Goal: Task Accomplishment & Management: Manage account settings

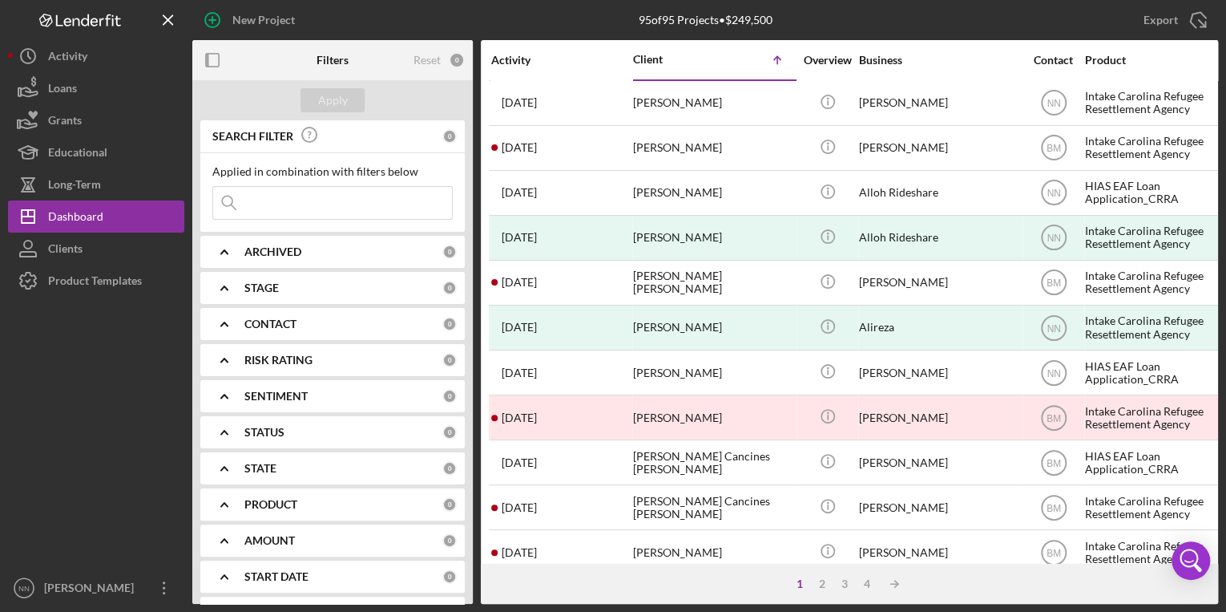
click at [381, 188] on input at bounding box center [332, 203] width 239 height 32
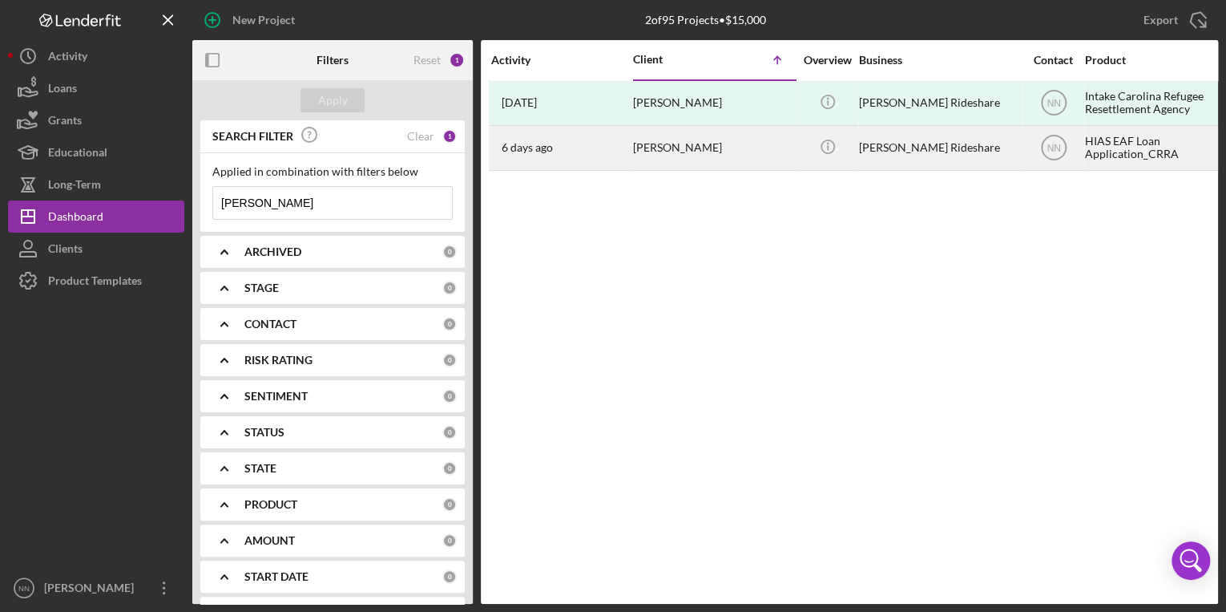
type input "[PERSON_NAME]"
click at [712, 162] on div "[PERSON_NAME]" at bounding box center [713, 148] width 160 height 42
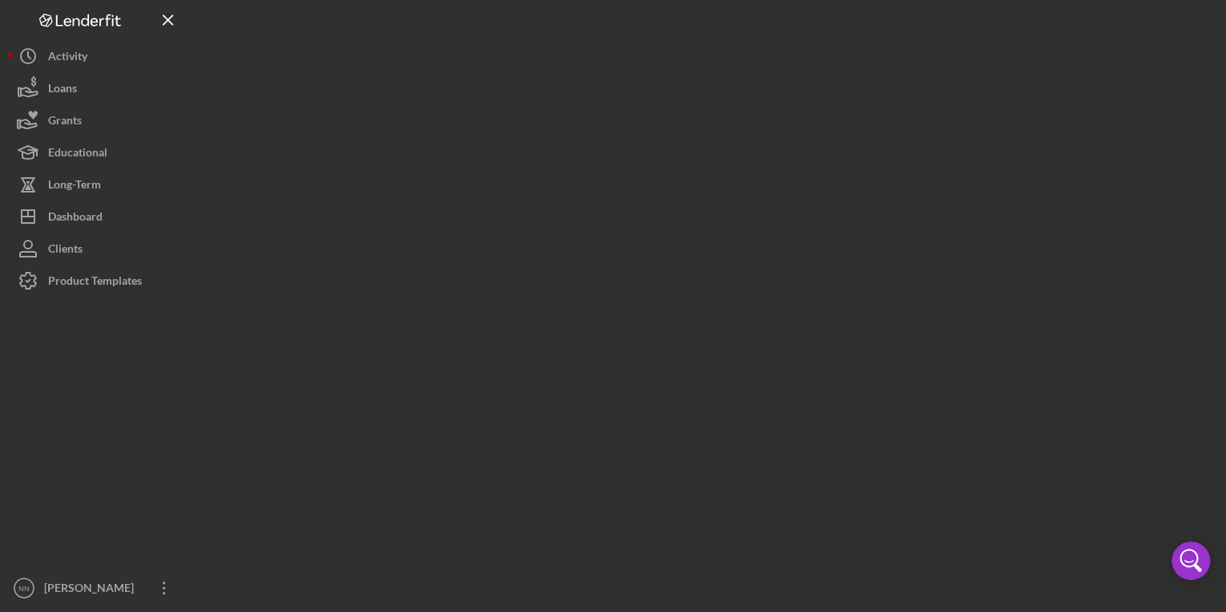
click at [712, 162] on div at bounding box center [705, 301] width 1026 height 603
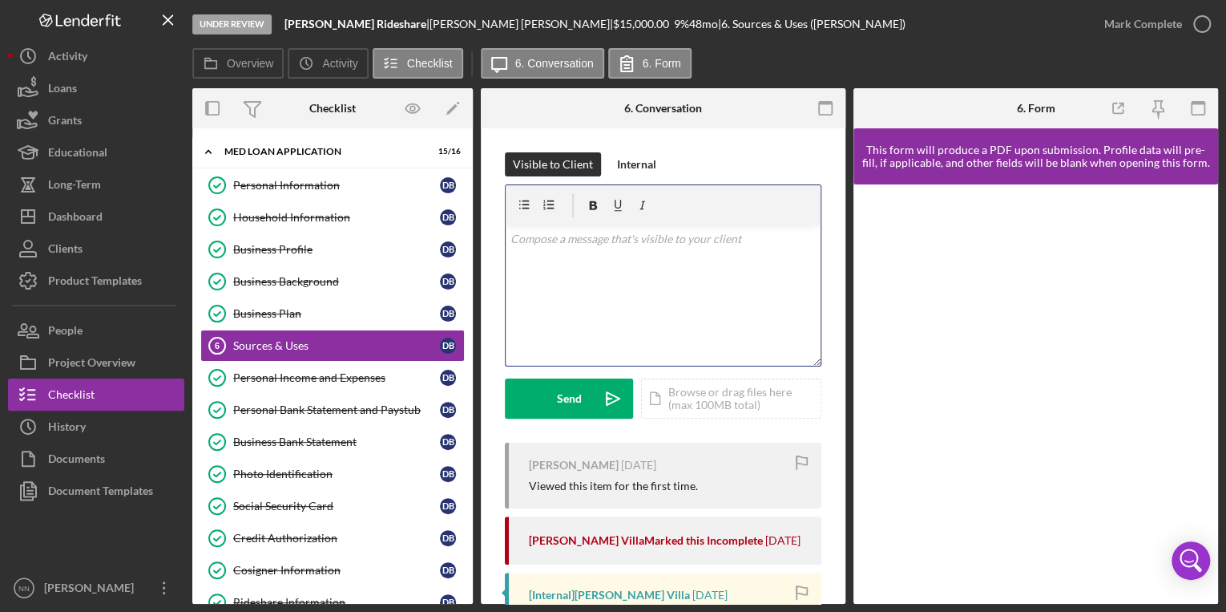
click at [765, 260] on div "v Color teal Color pink Remove color Add row above Add row below Add column bef…" at bounding box center [663, 295] width 315 height 140
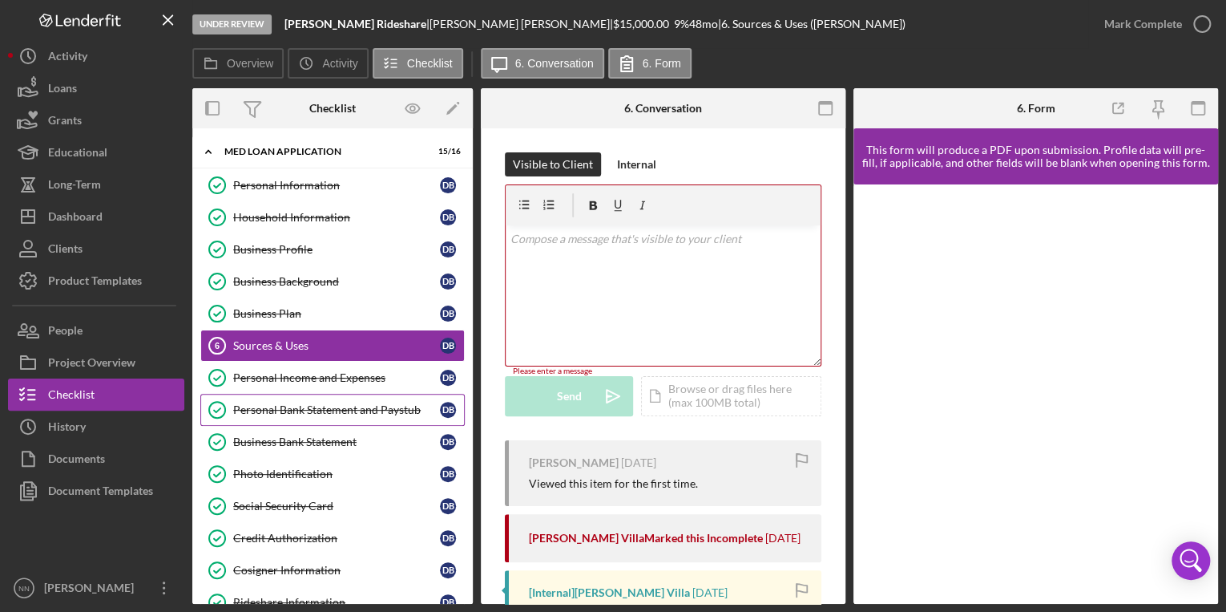
click at [368, 410] on div "Personal Bank Statement and Paystub" at bounding box center [336, 409] width 207 height 13
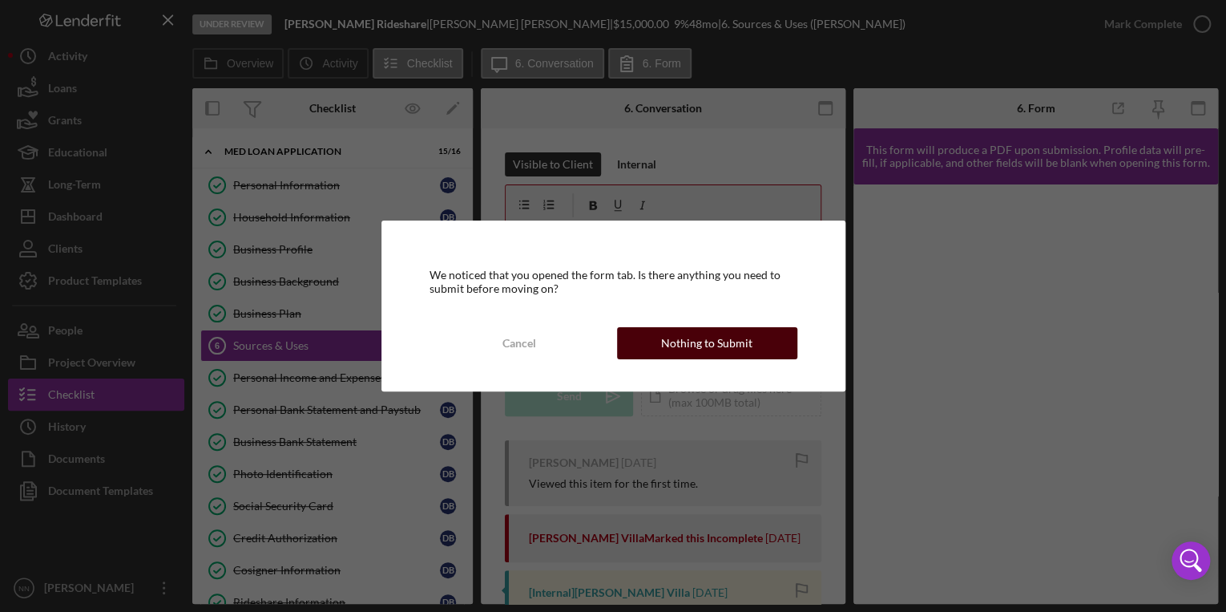
click at [673, 341] on div "Nothing to Submit" at bounding box center [706, 343] width 91 height 32
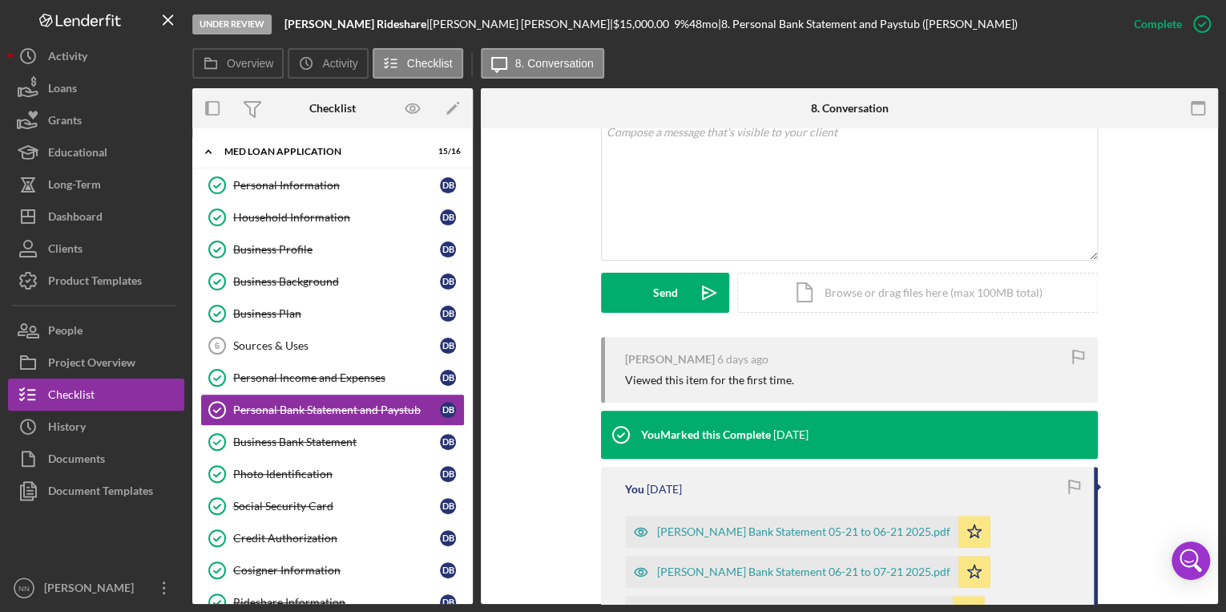
scroll to position [313, 0]
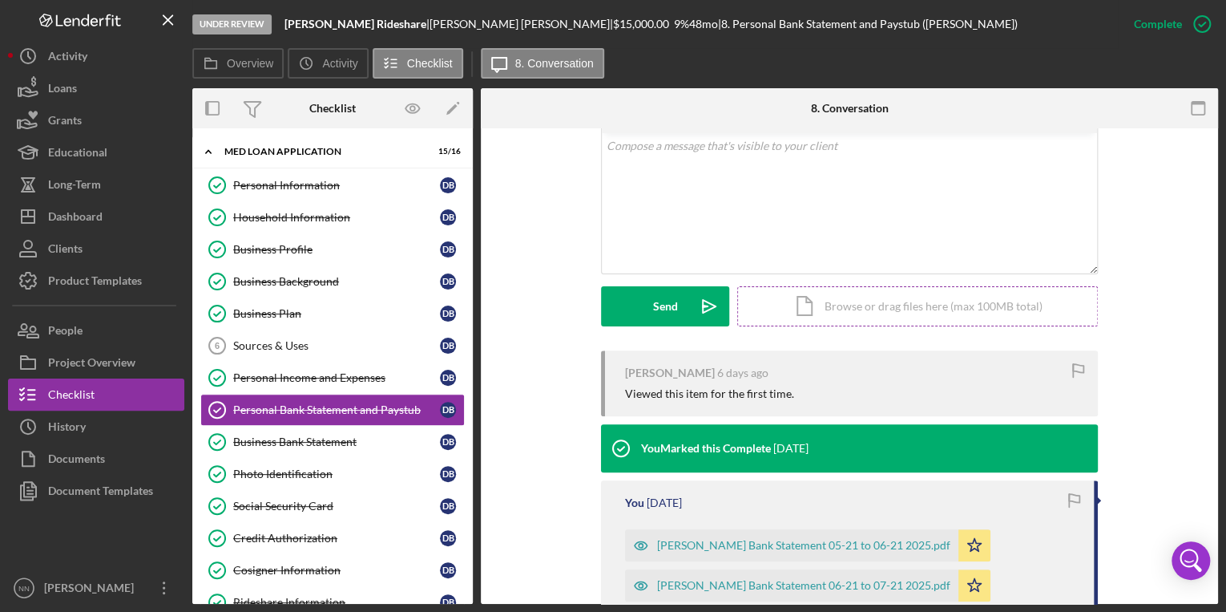
click at [947, 314] on div "Icon/Document Browse or drag files here (max 100MB total) Tap to choose files o…" at bounding box center [917, 306] width 361 height 40
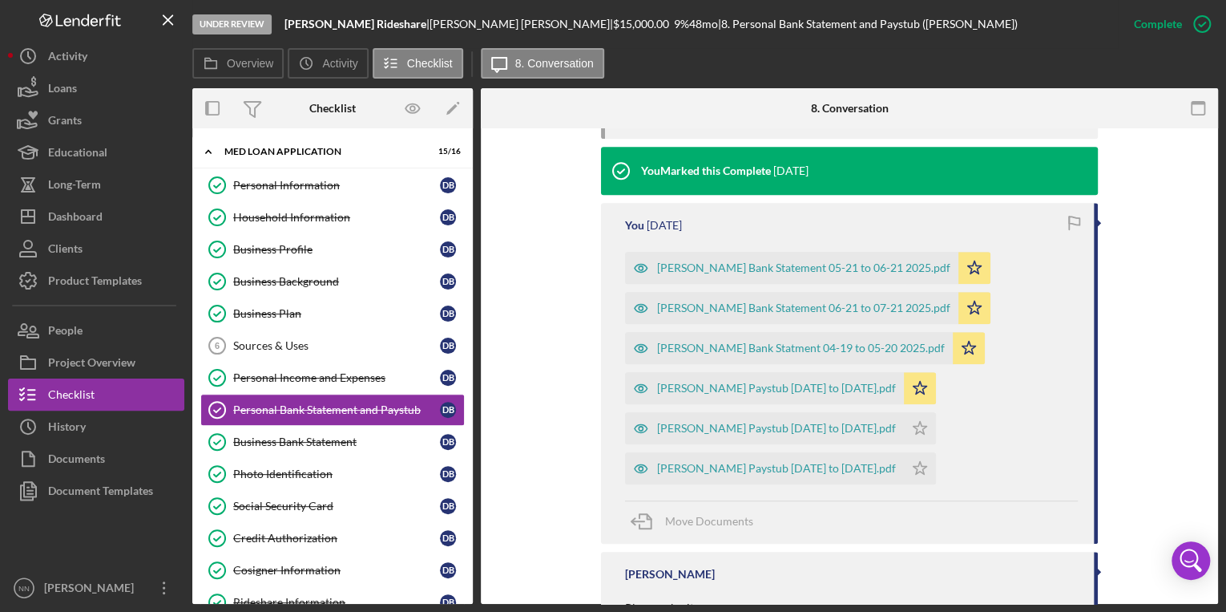
scroll to position [595, 0]
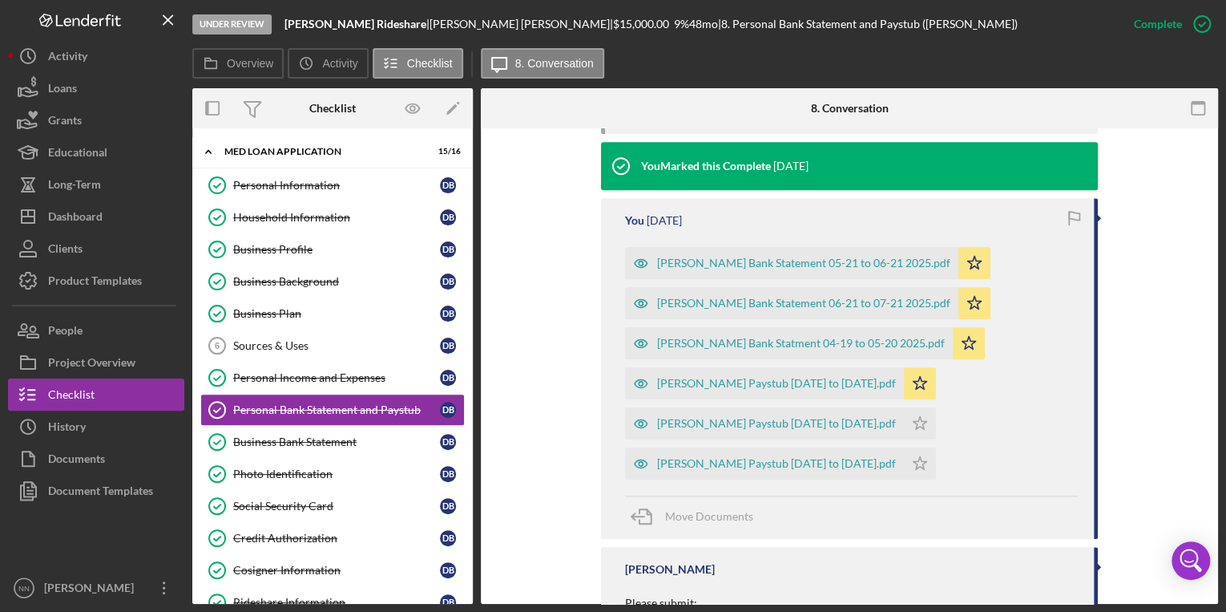
click at [1215, 388] on div "Personal Bank Statement and Paystub Personal Bank Statement and Paystub This it…" at bounding box center [849, 365] width 737 height 475
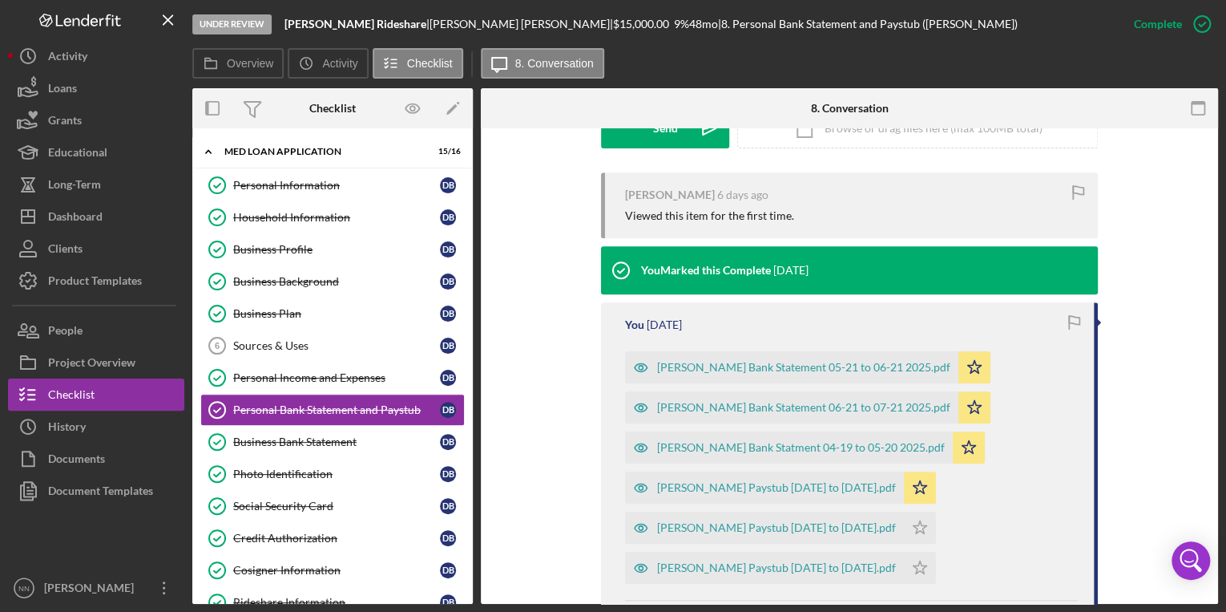
scroll to position [491, 0]
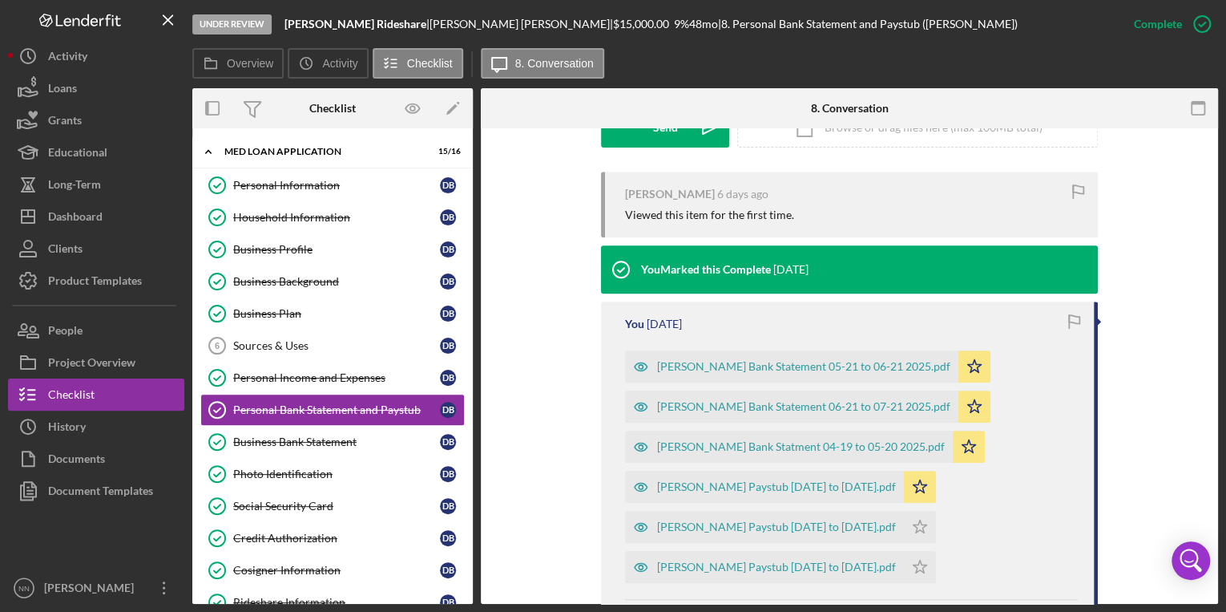
click at [936, 146] on div "Send Icon/icon-invite-send Icon/Document Browse or drag files here (max 100MB t…" at bounding box center [849, 127] width 497 height 40
click at [940, 135] on div "Icon/Document Browse or drag files here (max 100MB total) Tap to choose files o…" at bounding box center [917, 127] width 361 height 40
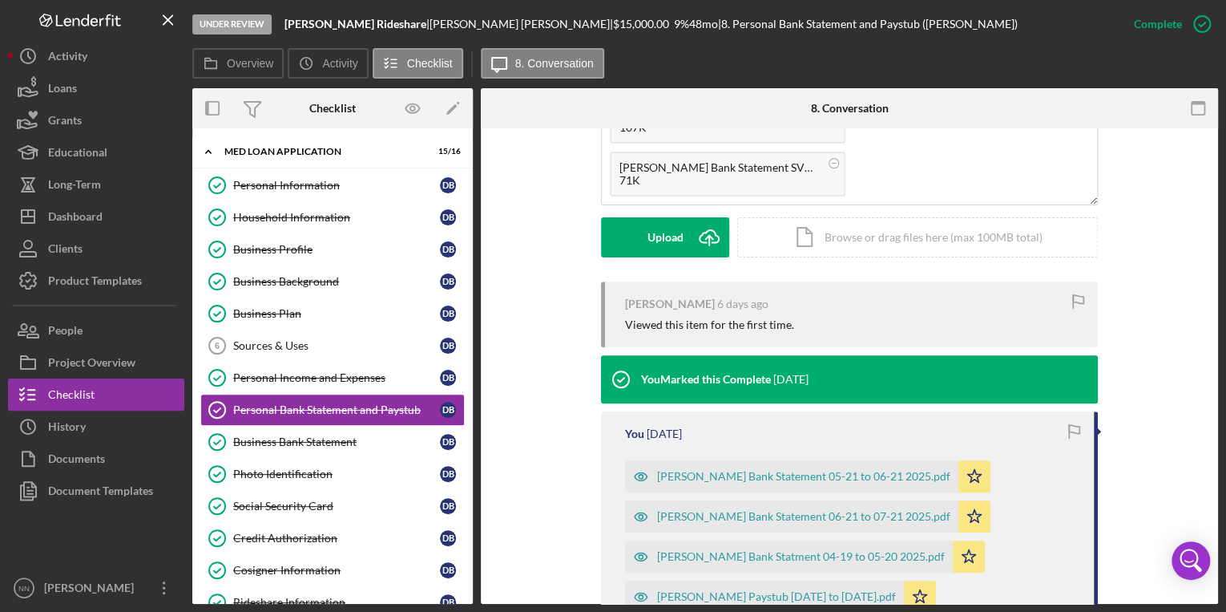
scroll to position [365, 0]
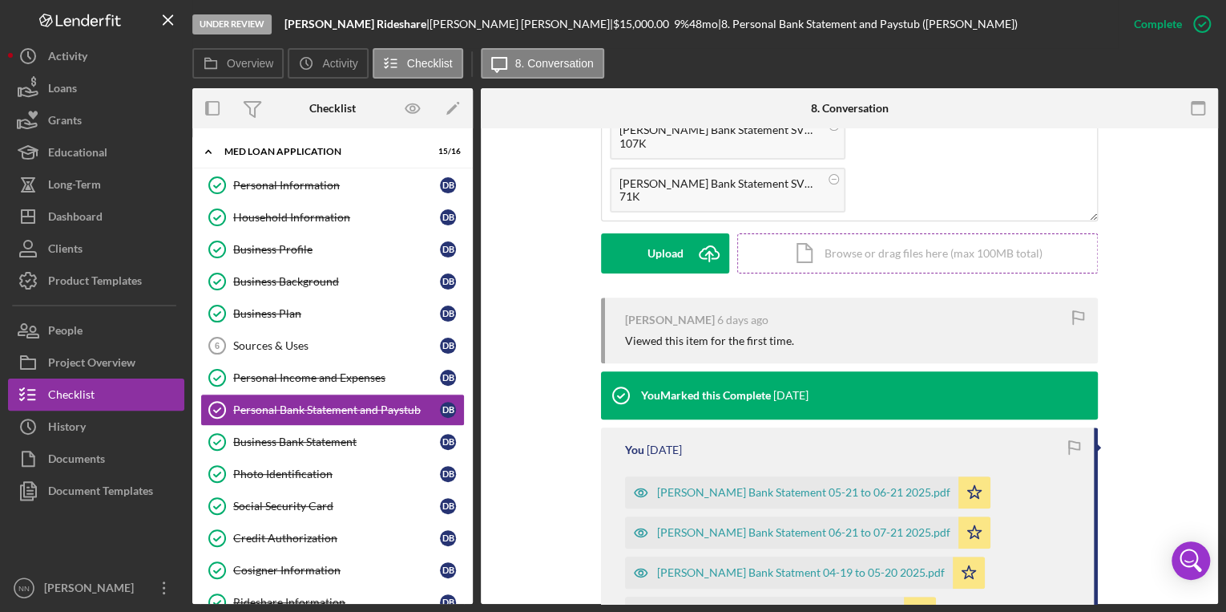
click at [936, 255] on div "Icon/Document Browse or drag files here (max 100MB total) Tap to choose files o…" at bounding box center [917, 253] width 361 height 40
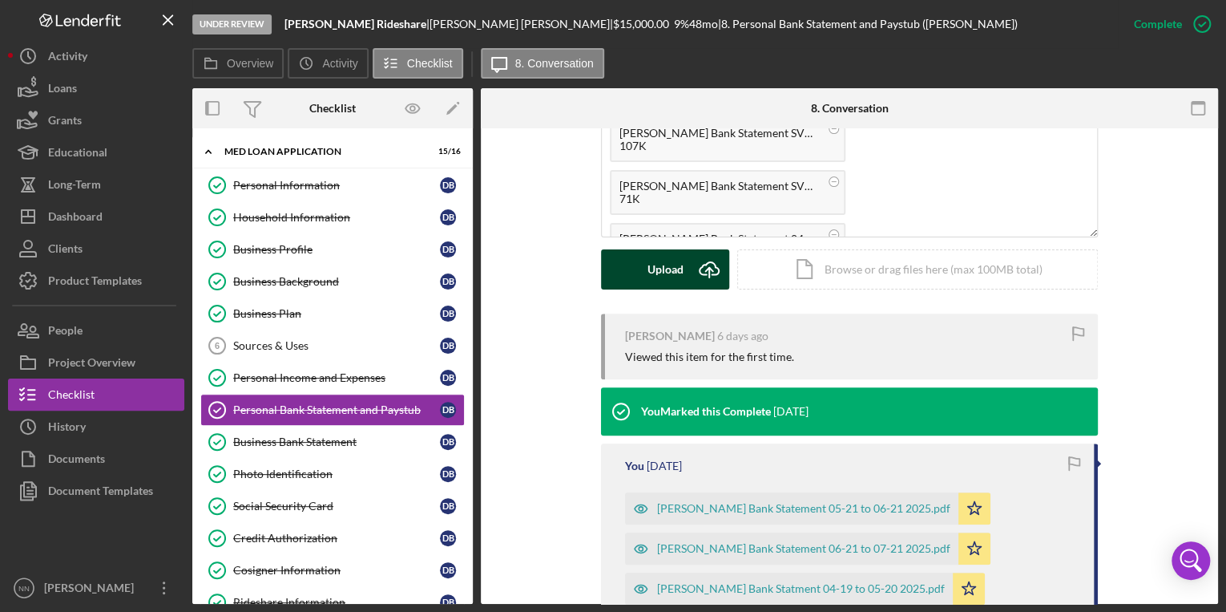
click at [674, 259] on div "Upload" at bounding box center [666, 269] width 36 height 40
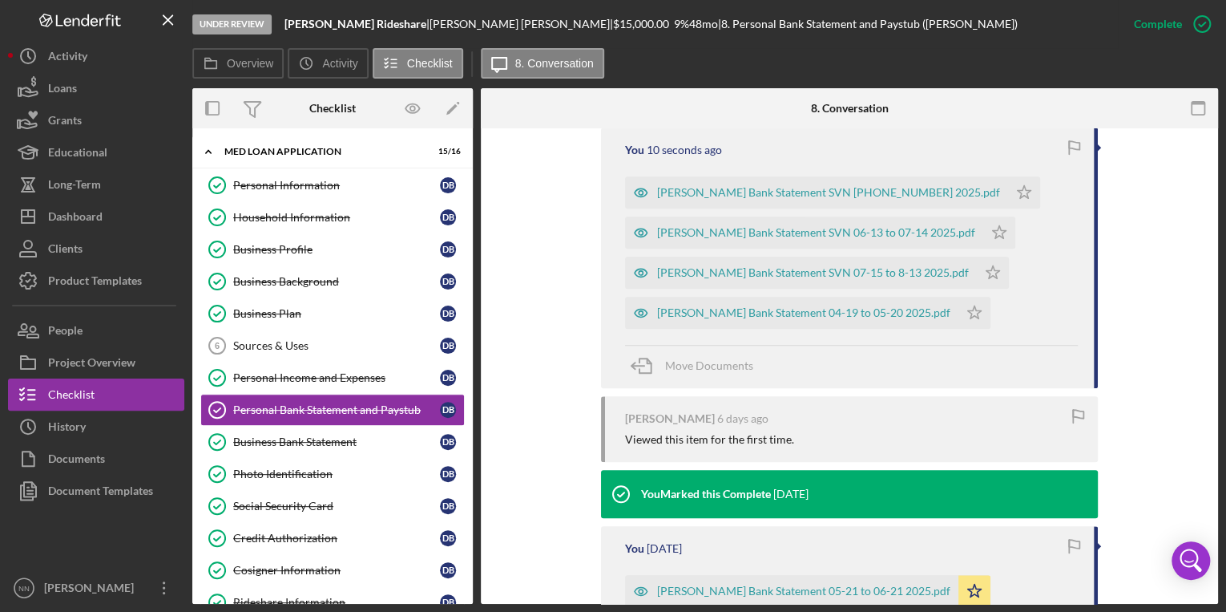
scroll to position [522, 0]
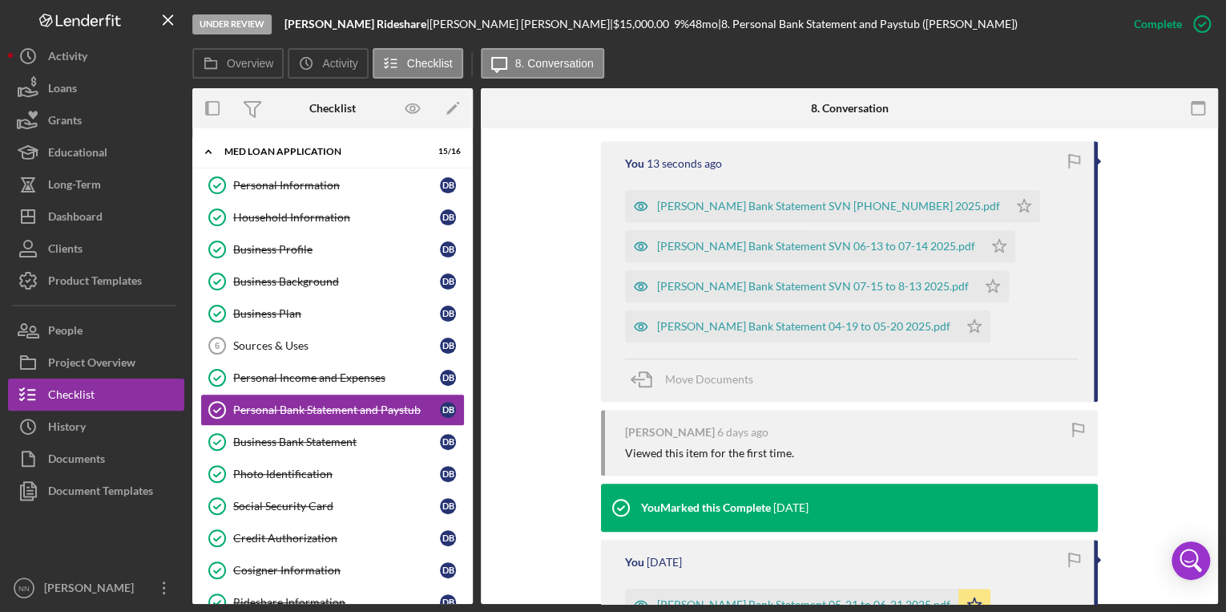
click at [1219, 343] on div "Under Review Borjas Rideshare | Daniel Borjas Guzman | $15,000.00 9 % 48 mo | 8…" at bounding box center [613, 306] width 1226 height 612
drag, startPoint x: 1219, startPoint y: 343, endPoint x: 1216, endPoint y: 375, distance: 32.2
click at [1216, 375] on div "Under Review Borjas Rideshare | Daniel Borjas Guzman | $15,000.00 9 % 48 mo | 8…" at bounding box center [613, 306] width 1226 height 612
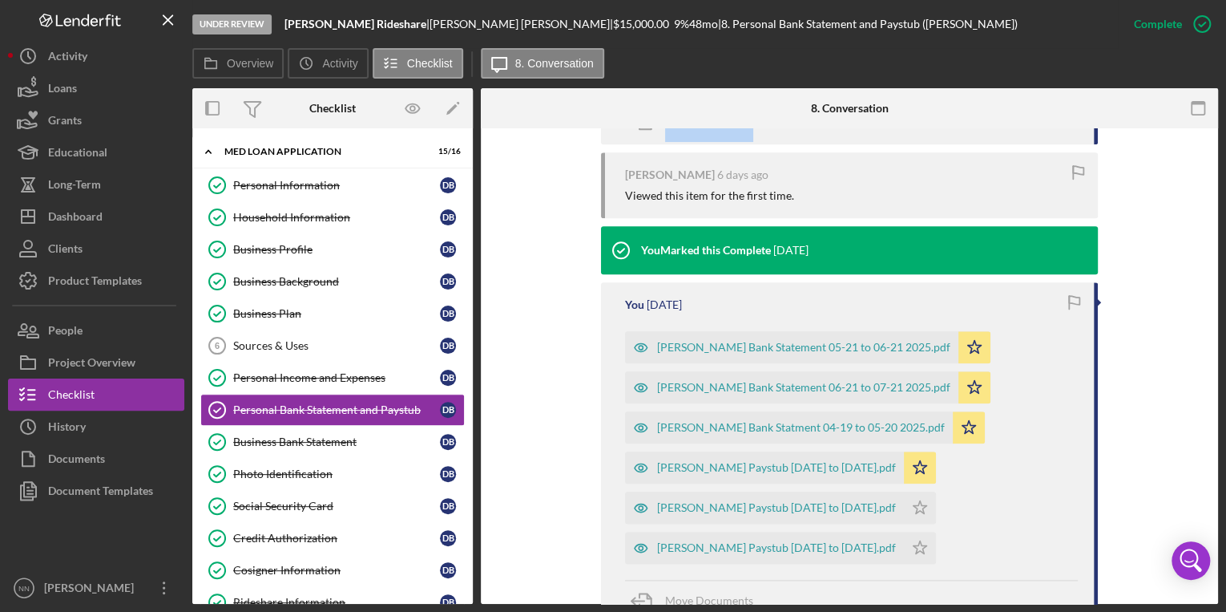
scroll to position [793, 0]
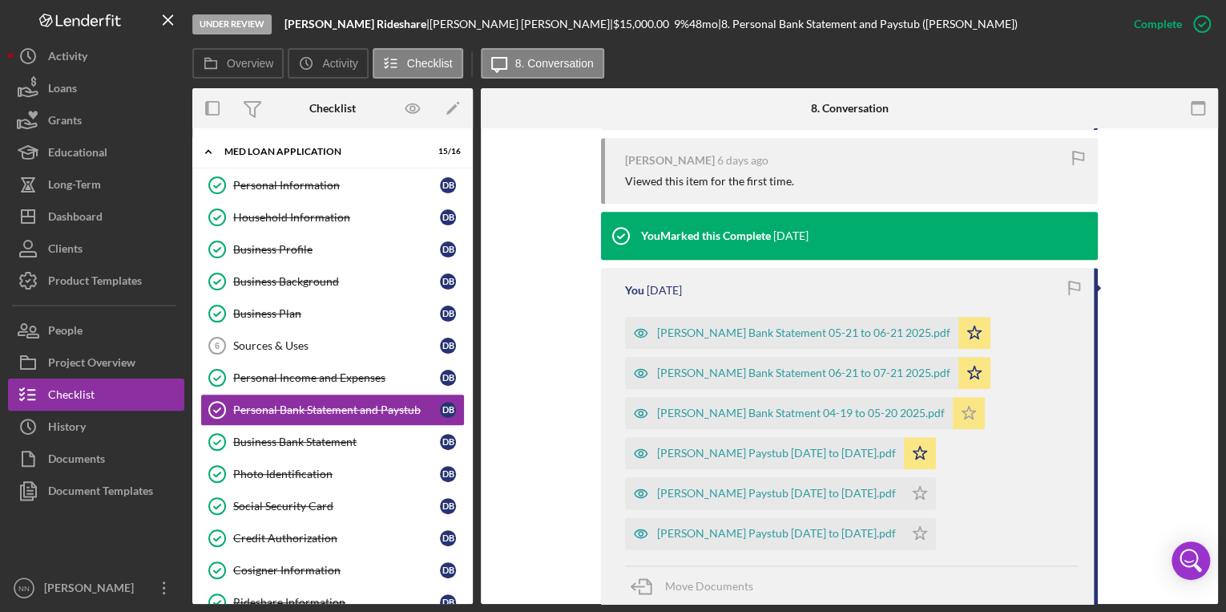
click at [955, 419] on icon "Icon/Star" at bounding box center [969, 413] width 32 height 32
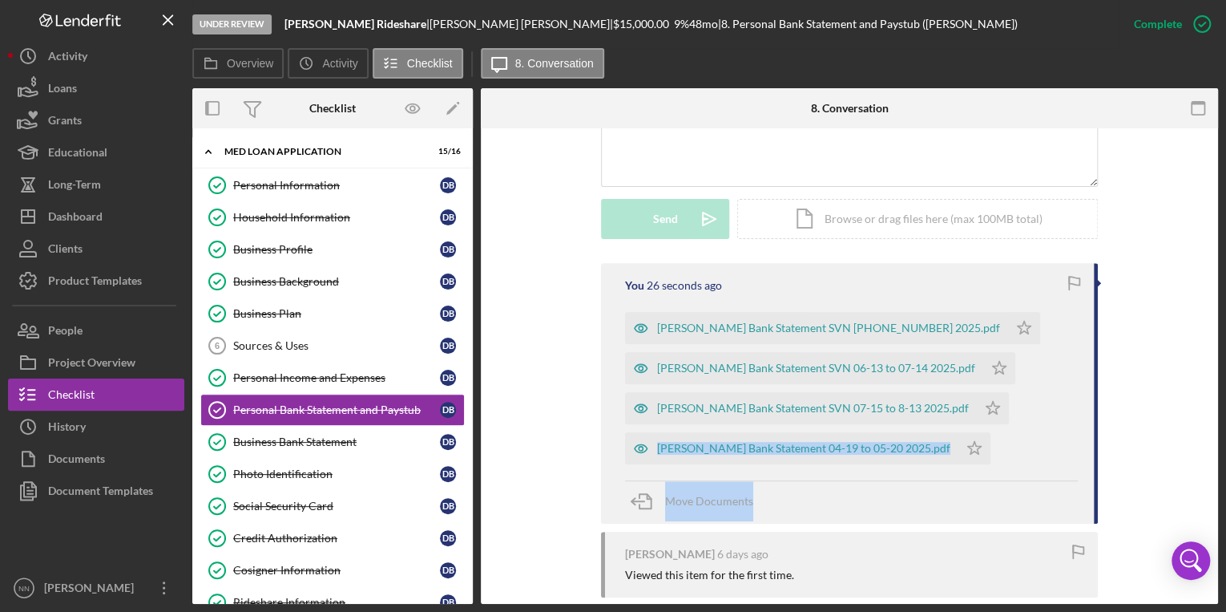
scroll to position [402, 0]
click at [1008, 332] on icon "Icon/Star" at bounding box center [1024, 326] width 32 height 32
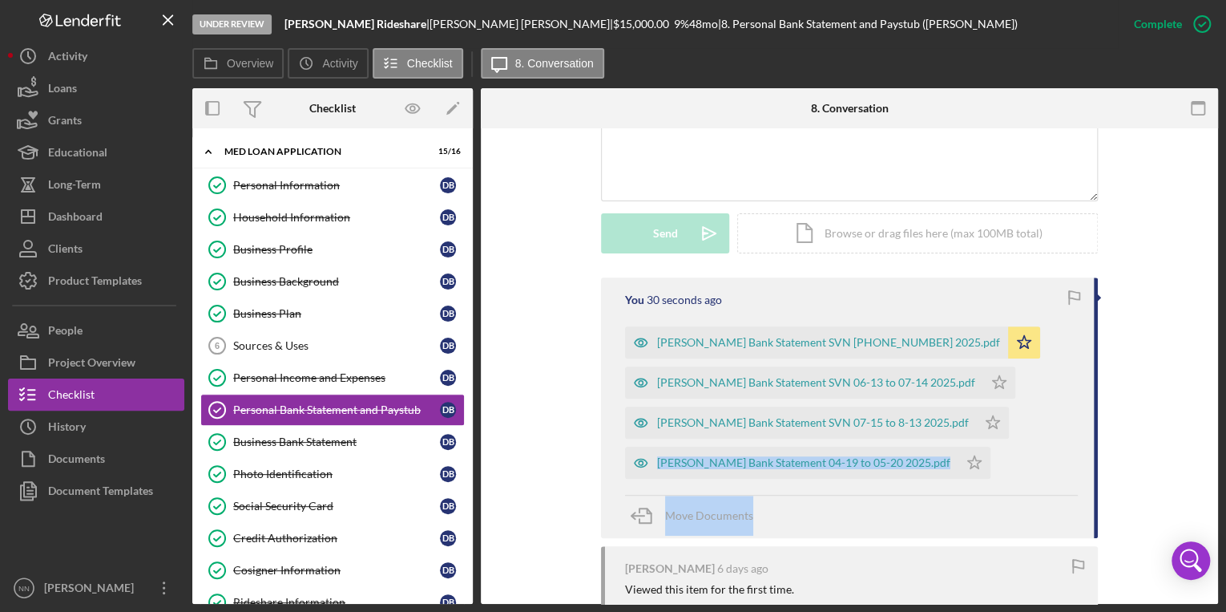
scroll to position [384, 0]
click at [987, 392] on icon "Icon/Star" at bounding box center [999, 384] width 32 height 32
click at [977, 429] on icon "Icon/Star" at bounding box center [993, 424] width 32 height 32
click at [959, 465] on icon "Icon/Star" at bounding box center [975, 464] width 32 height 32
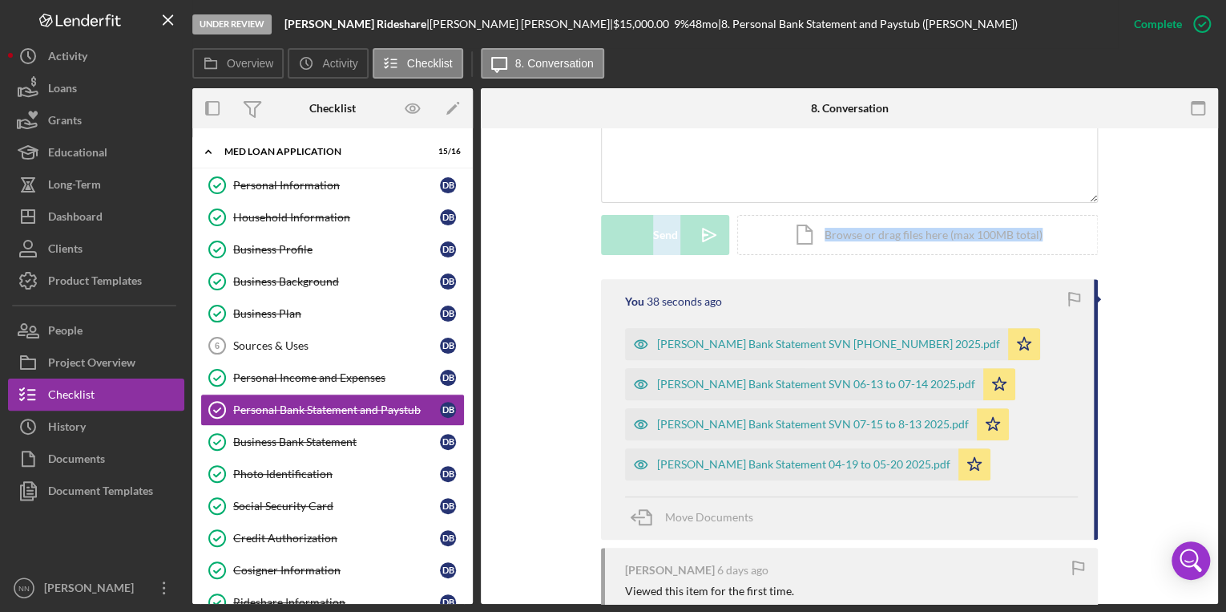
drag, startPoint x: 1218, startPoint y: 272, endPoint x: 1214, endPoint y: 145, distance: 127.5
click at [1214, 145] on div "Under Review Borjas Rideshare | Daniel Borjas Guzman | $15,000.00 9 % 48 mo | 8…" at bounding box center [613, 306] width 1226 height 612
drag, startPoint x: 1214, startPoint y: 145, endPoint x: 1143, endPoint y: 239, distance: 117.8
click at [1143, 239] on div "Visible to Client Internal Request Docs v Color teal Color pink Remove color Ad…" at bounding box center [849, 134] width 689 height 290
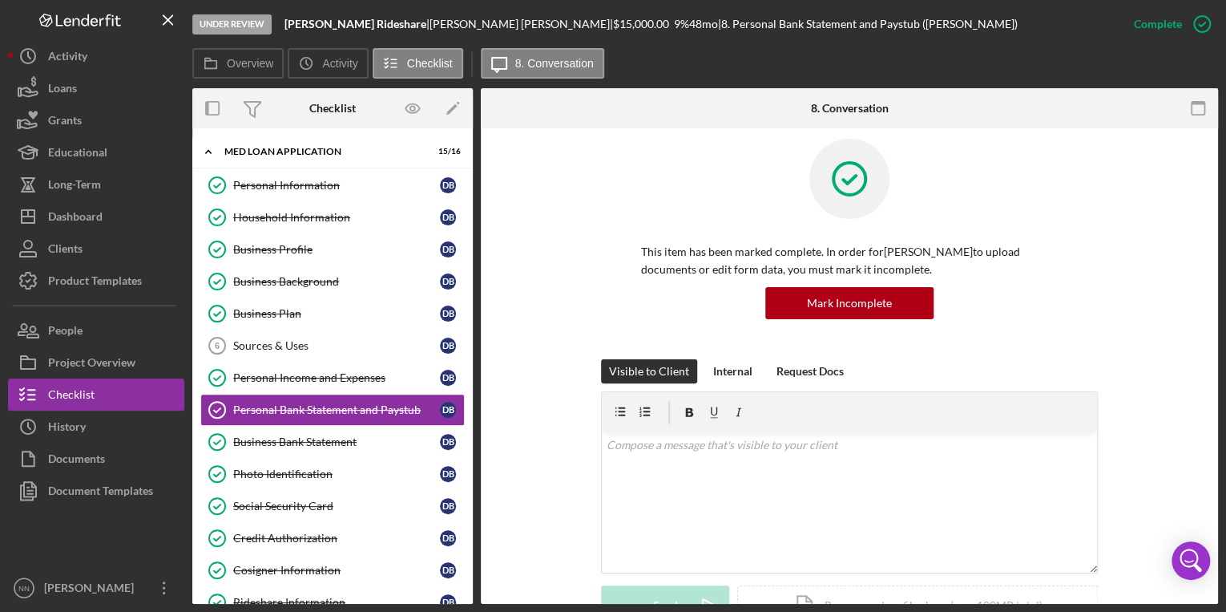
scroll to position [0, 0]
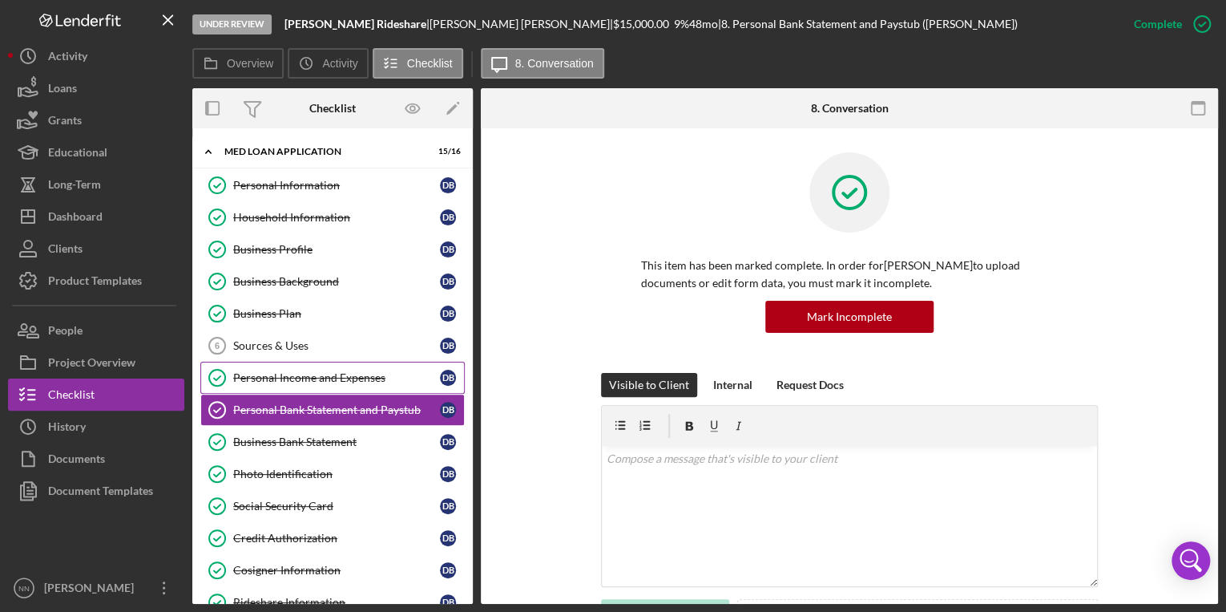
click at [311, 381] on div "Personal Income and Expenses" at bounding box center [336, 377] width 207 height 13
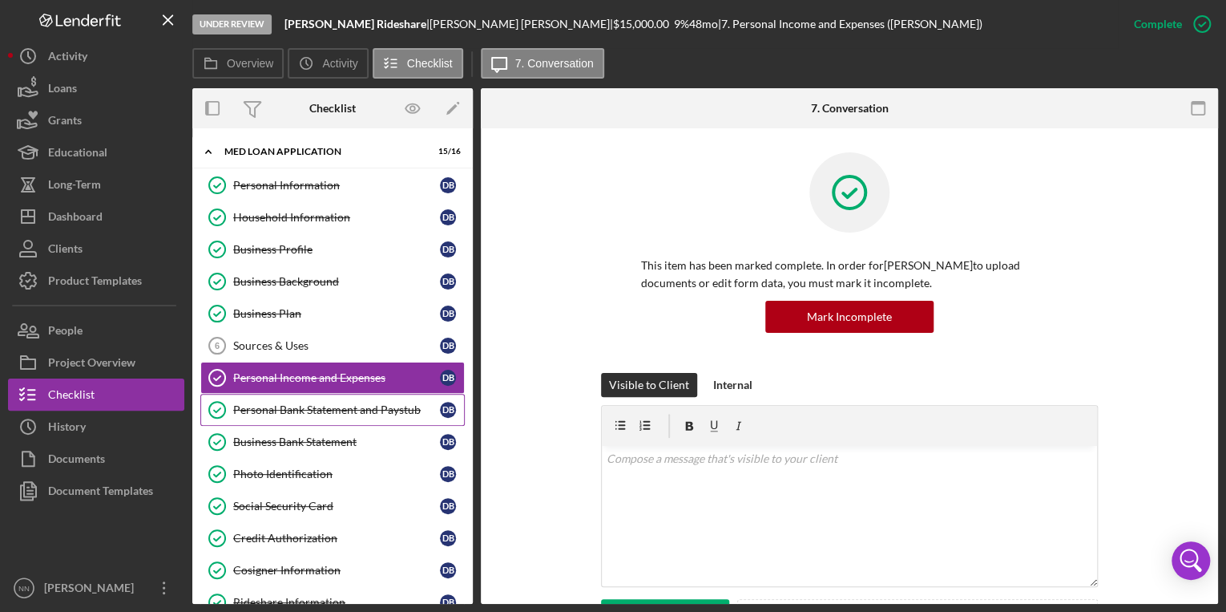
click at [324, 414] on link "Personal Bank Statement and Paystub Personal Bank Statement and Paystub D B" at bounding box center [332, 410] width 264 height 32
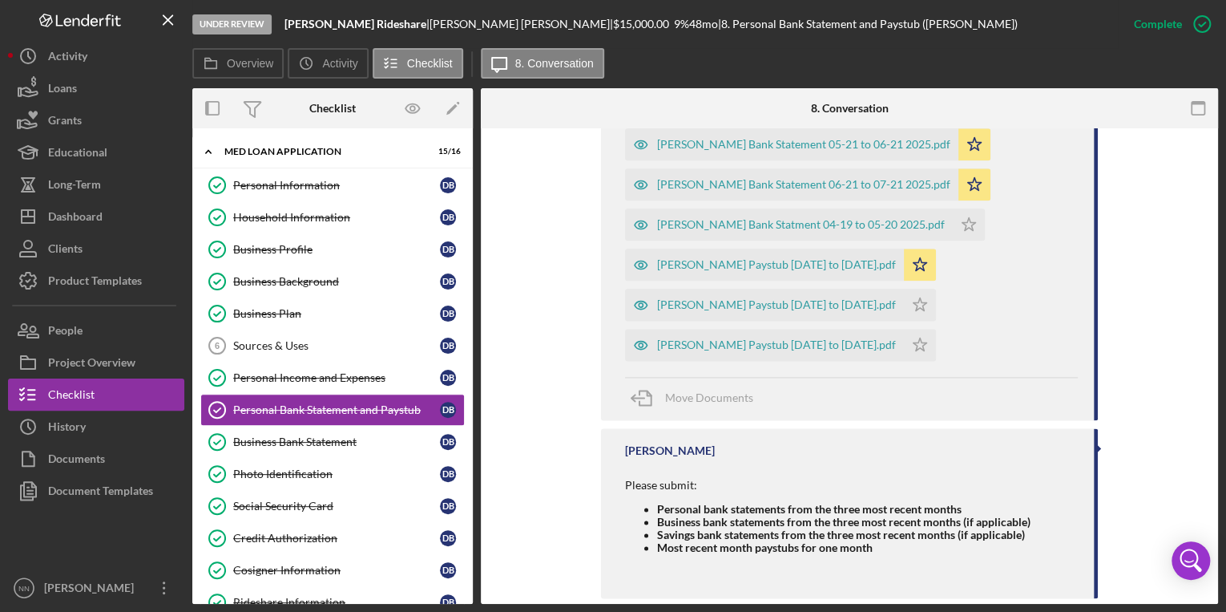
scroll to position [1007, 0]
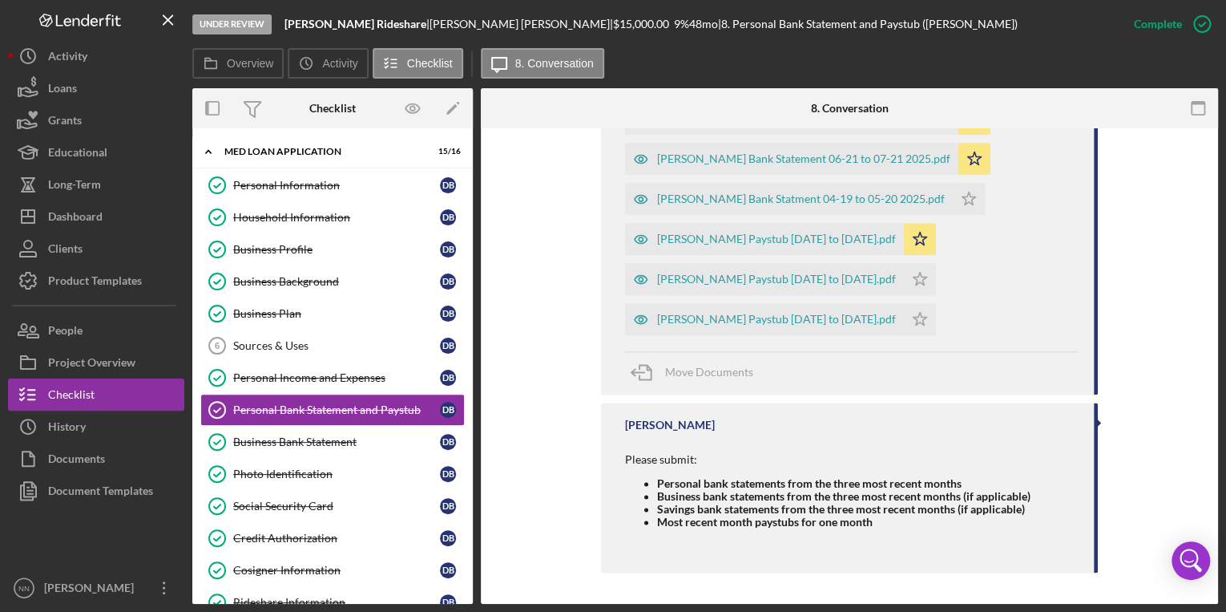
drag, startPoint x: 473, startPoint y: 402, endPoint x: 472, endPoint y: 417, distance: 15.2
click at [472, 417] on div "Overview Internal Workflow Stage Under Review Icon/Dropdown Arrow Archive (can …" at bounding box center [705, 345] width 1026 height 515
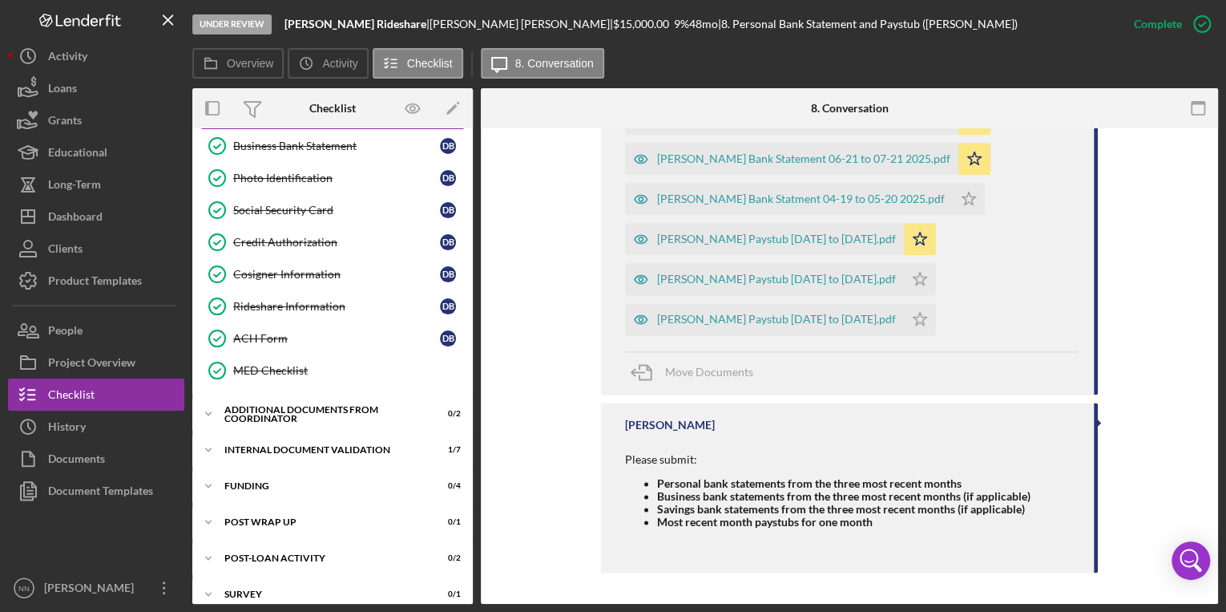
scroll to position [305, 0]
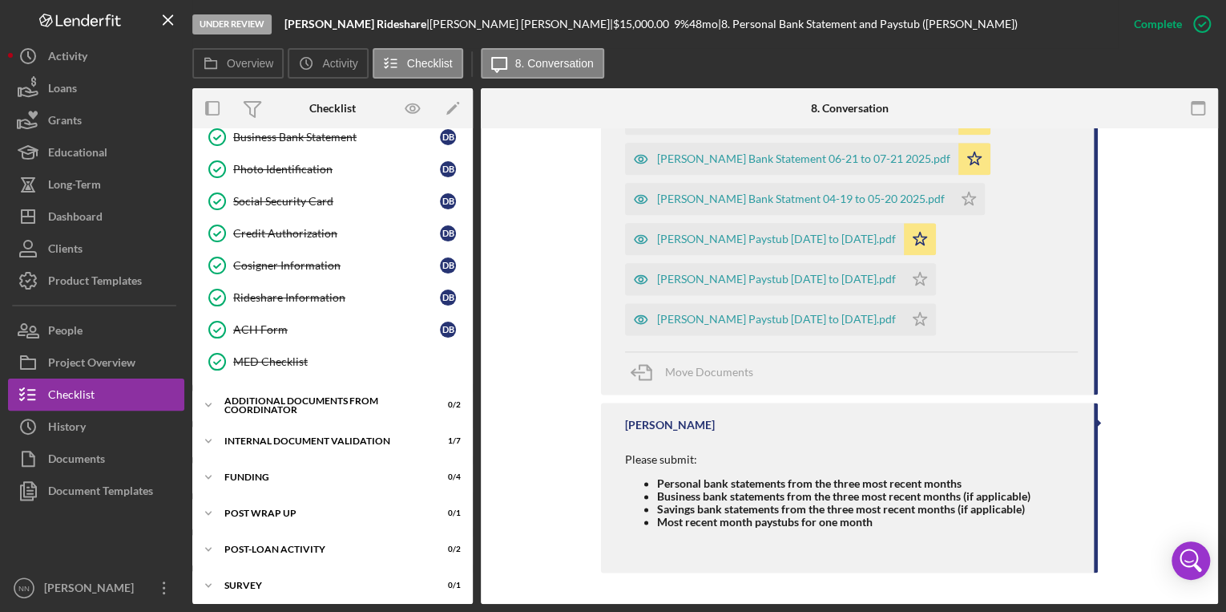
click at [384, 373] on div "Personal Information Personal Information D B Household Information Household I…" at bounding box center [332, 125] width 281 height 521
click at [382, 402] on div "Additional Documents from Coordinator" at bounding box center [338, 405] width 228 height 10
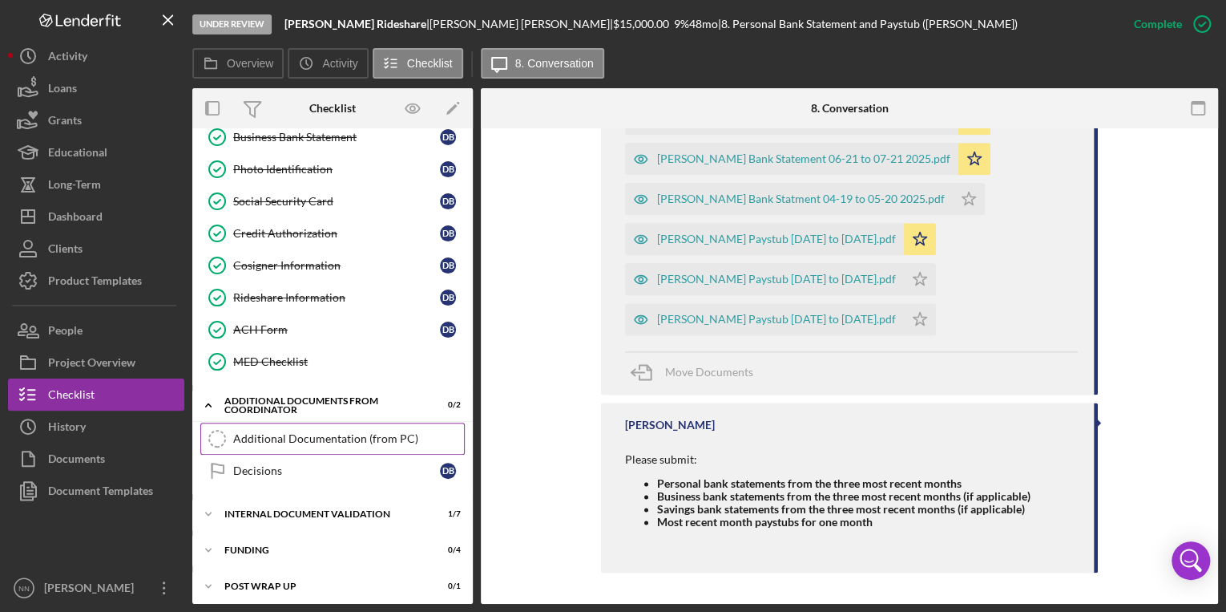
click at [391, 432] on div "Additional Documentation (from PC)" at bounding box center [348, 438] width 231 height 13
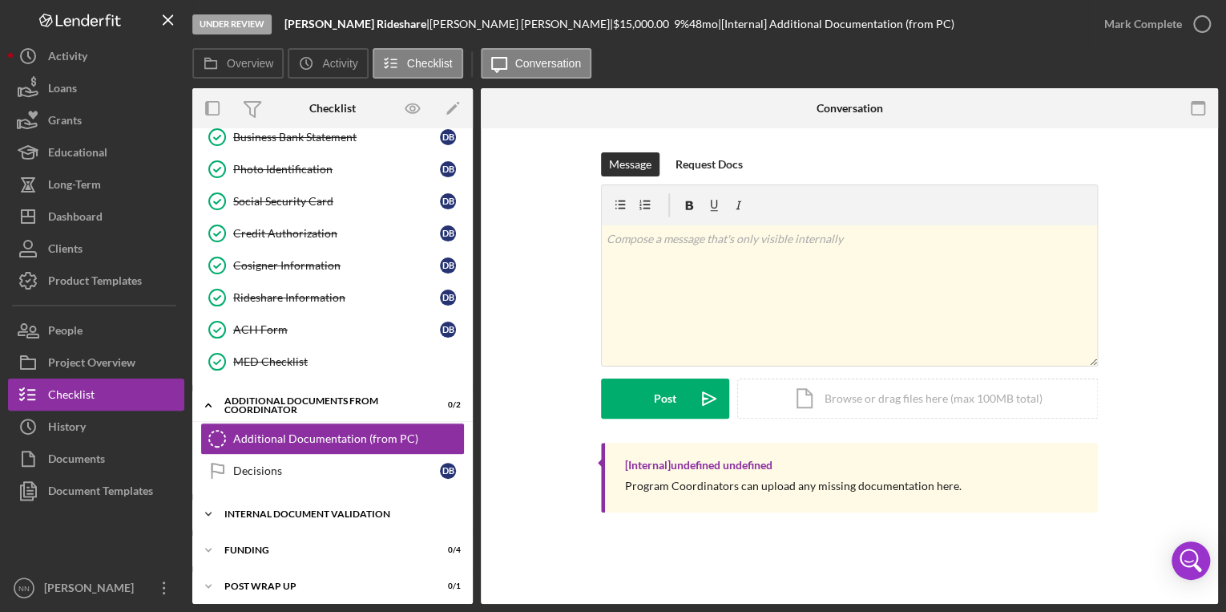
click at [353, 498] on div "Icon/Expander Internal Document Validation 1 / 7" at bounding box center [332, 514] width 281 height 32
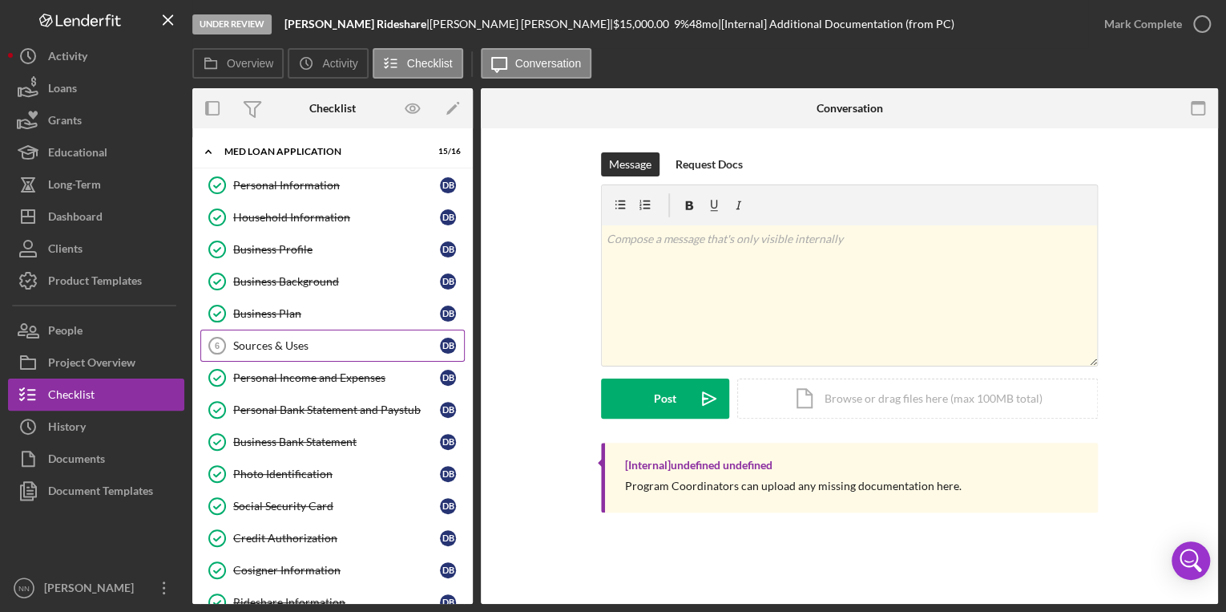
click at [349, 342] on div "Sources & Uses" at bounding box center [336, 345] width 207 height 13
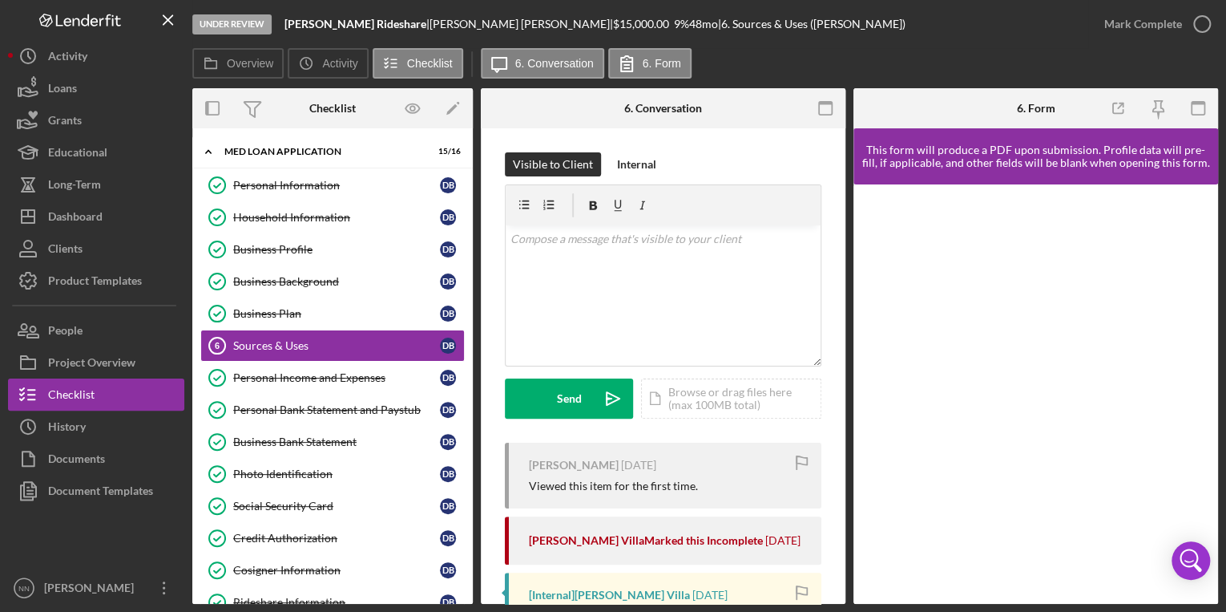
drag, startPoint x: 846, startPoint y: 282, endPoint x: 846, endPoint y: 332, distance: 49.7
click at [846, 332] on div "Overview Internal Workflow Stage Under Review Icon/Dropdown Arrow Archive (can …" at bounding box center [705, 345] width 1026 height 515
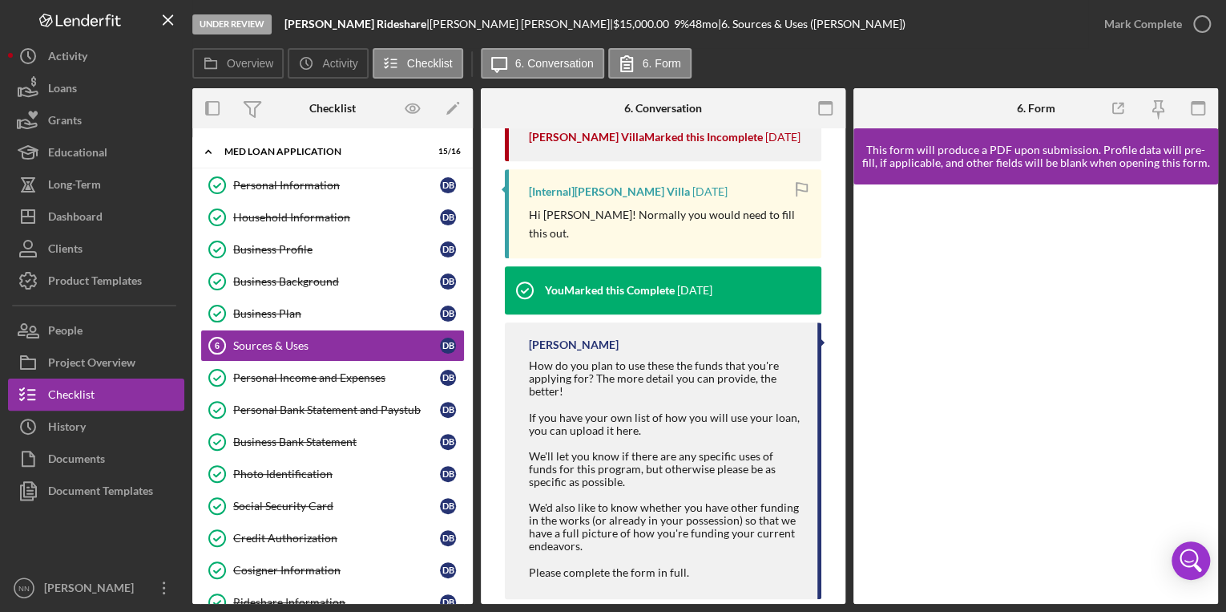
scroll to position [411, 0]
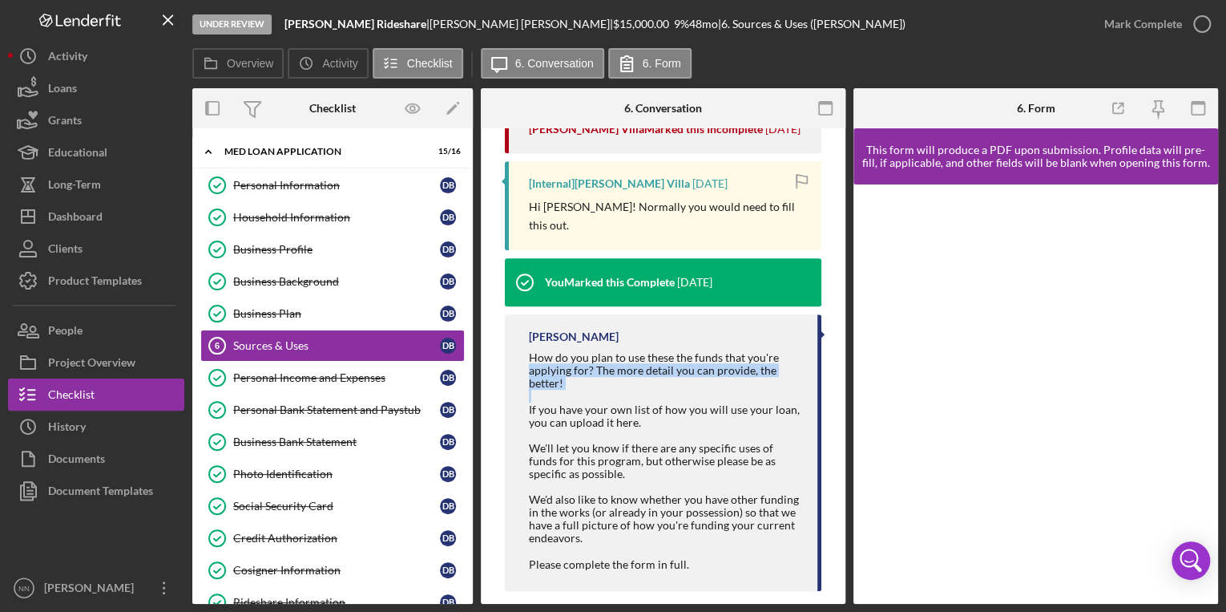
drag, startPoint x: 846, startPoint y: 373, endPoint x: 849, endPoint y: 333, distance: 40.2
click at [849, 333] on div "Overview Internal Workflow Stage Under Review Icon/Dropdown Arrow Archive (can …" at bounding box center [705, 345] width 1026 height 515
drag, startPoint x: 849, startPoint y: 333, endPoint x: 838, endPoint y: 362, distance: 31.4
click at [838, 362] on div "Visible to Client Internal v Color teal Color pink Remove color Add row above A…" at bounding box center [663, 170] width 365 height 906
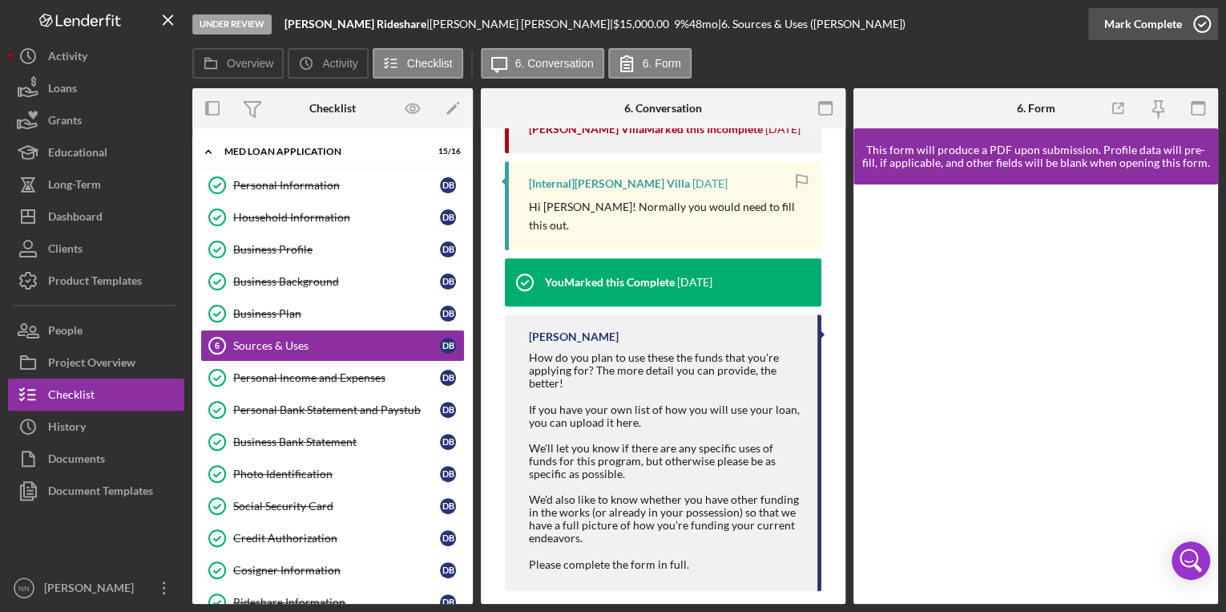
click at [1202, 18] on icon "button" at bounding box center [1202, 24] width 40 height 40
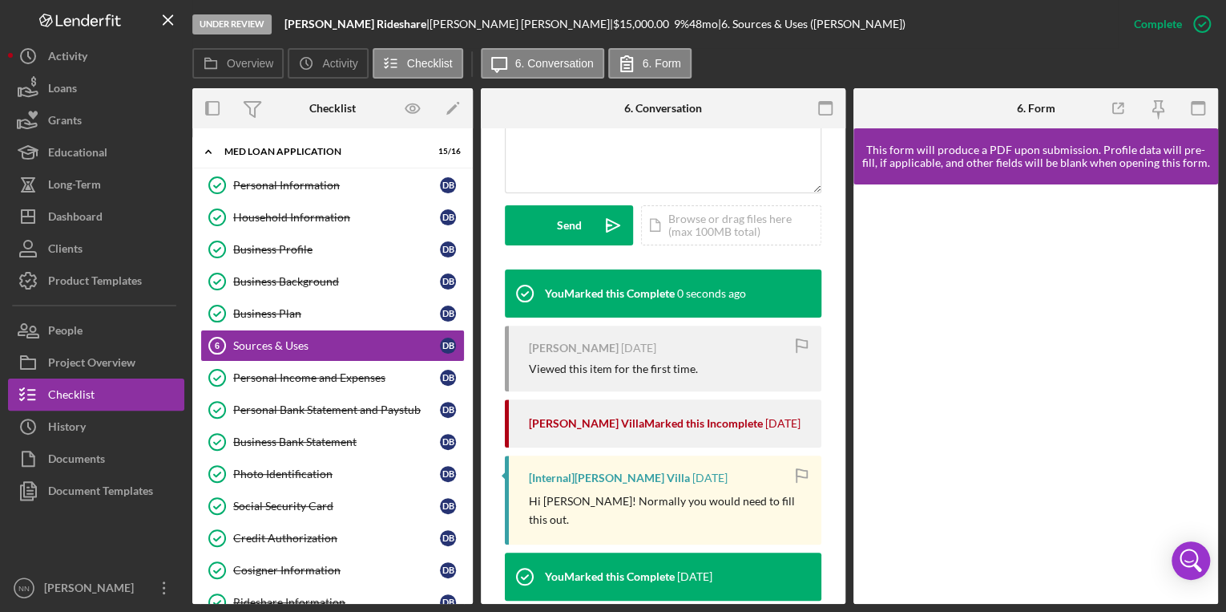
scroll to position [705, 0]
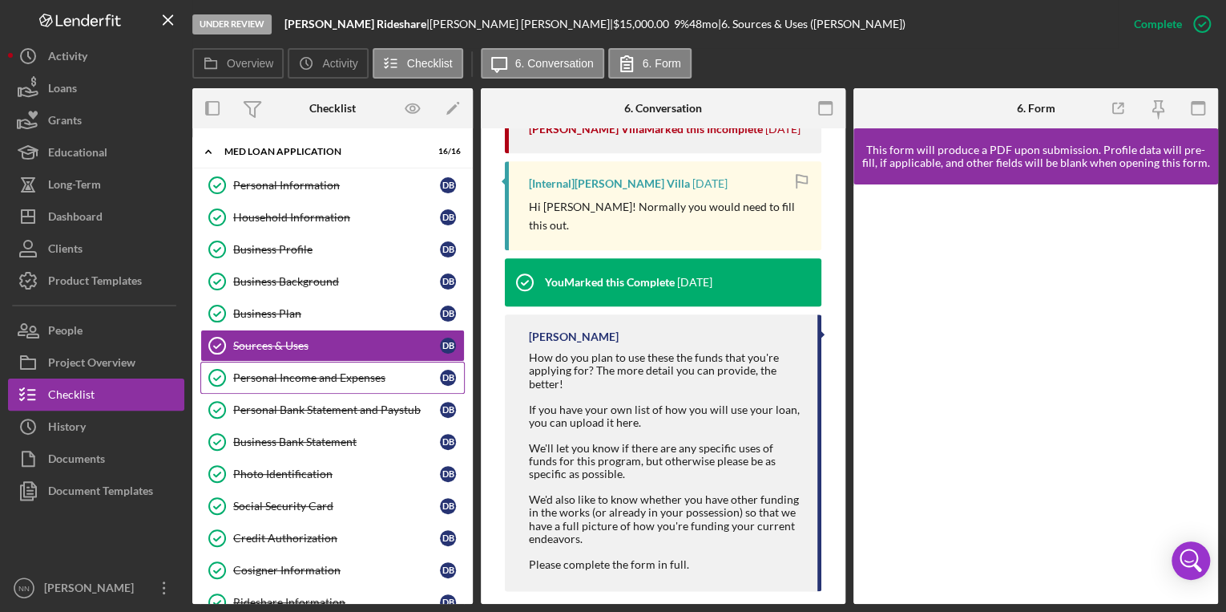
click at [381, 384] on link "Personal Income and Expenses Personal Income and Expenses D B" at bounding box center [332, 377] width 264 height 32
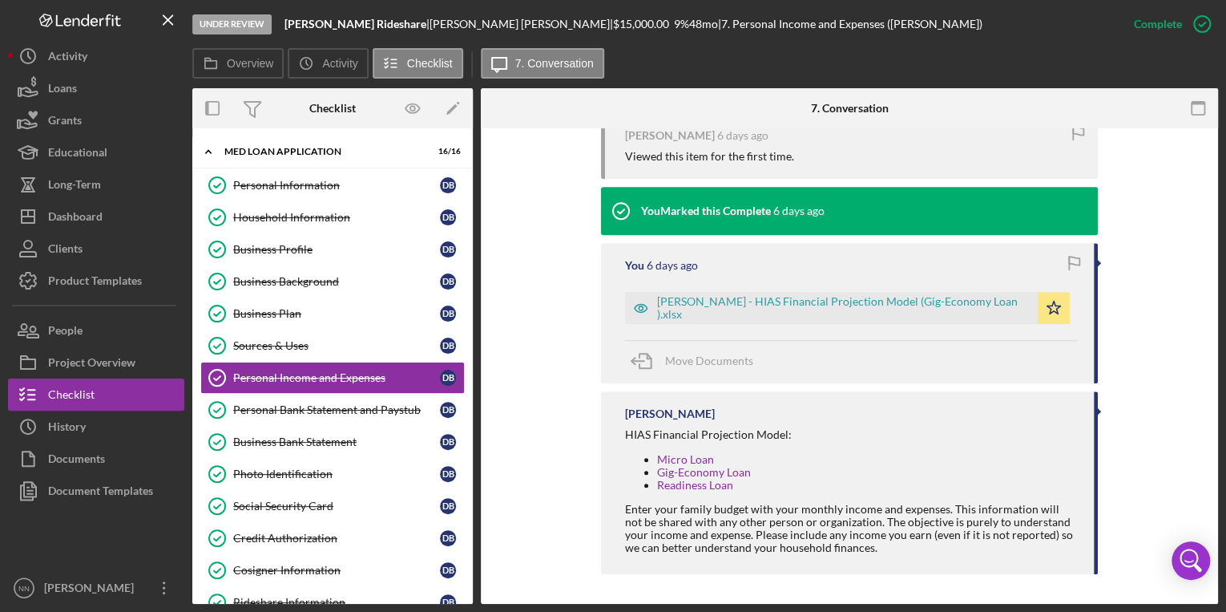
scroll to position [625, 0]
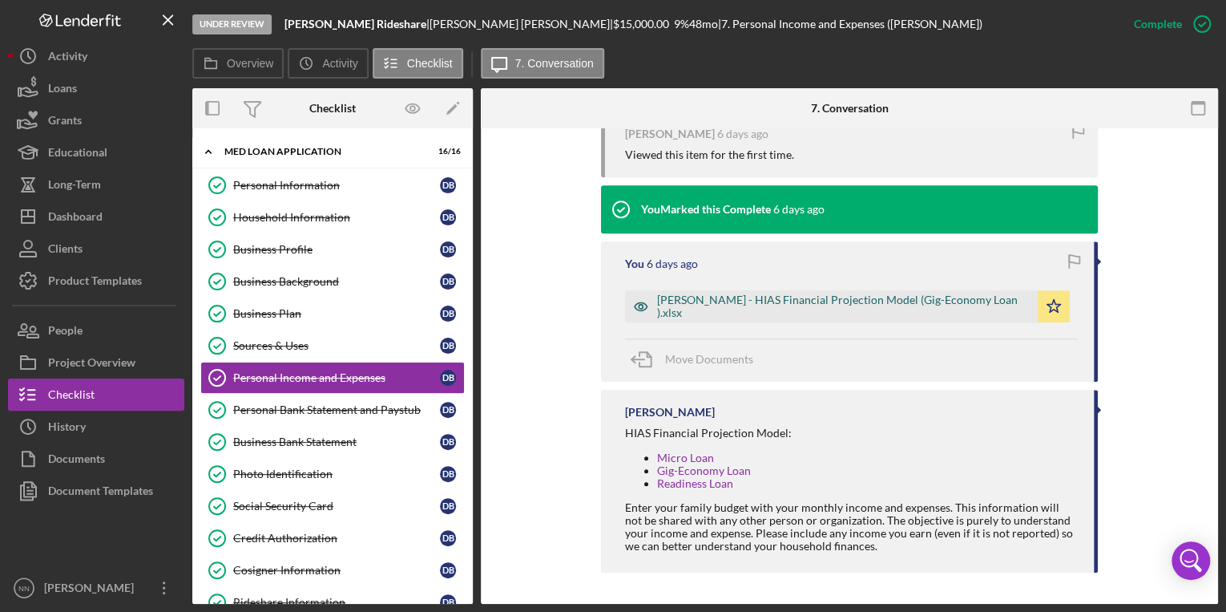
click at [942, 305] on div "[PERSON_NAME] - HIAS Financial Projection Model (Gig-Economy Loan ).xlsx" at bounding box center [843, 306] width 373 height 26
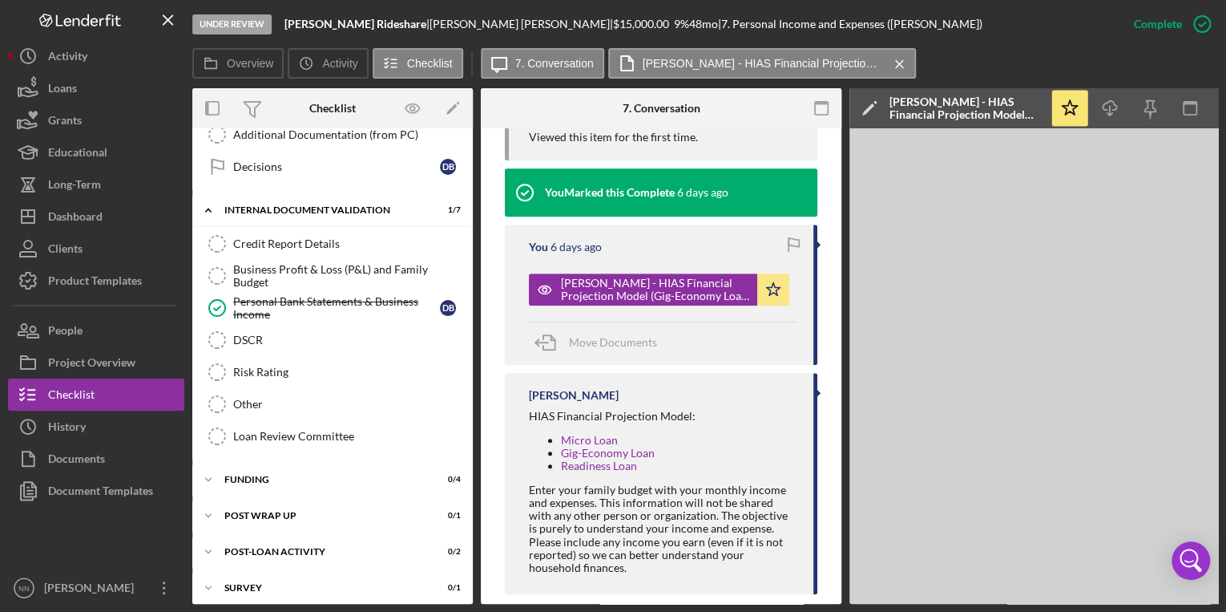
scroll to position [612, 0]
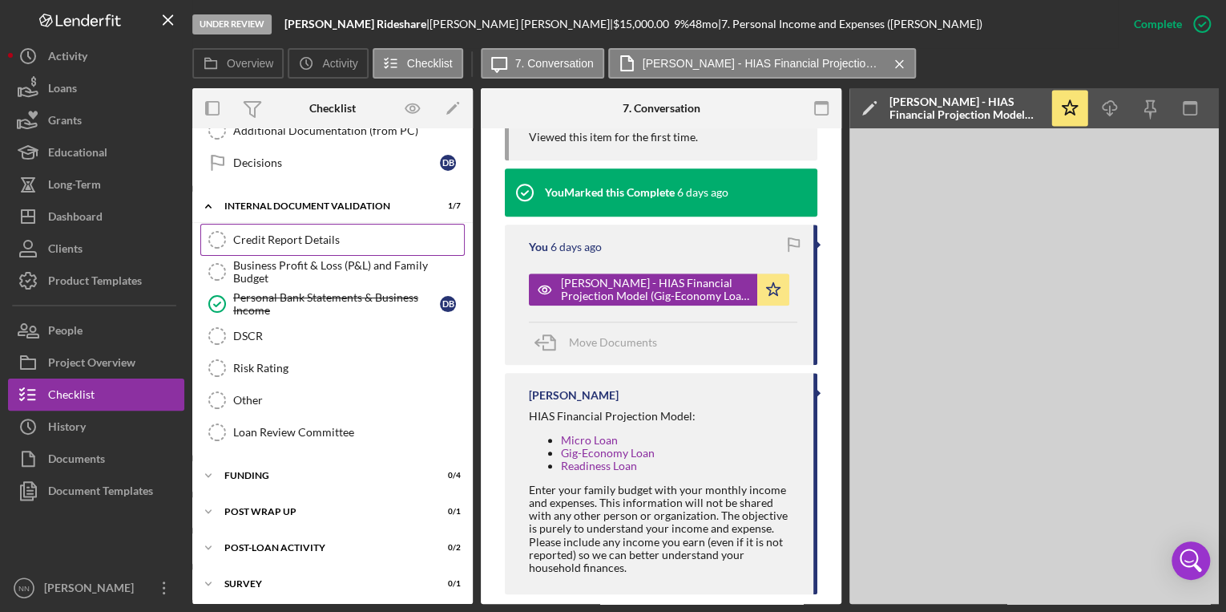
click at [353, 233] on div "Credit Report Details" at bounding box center [348, 239] width 231 height 13
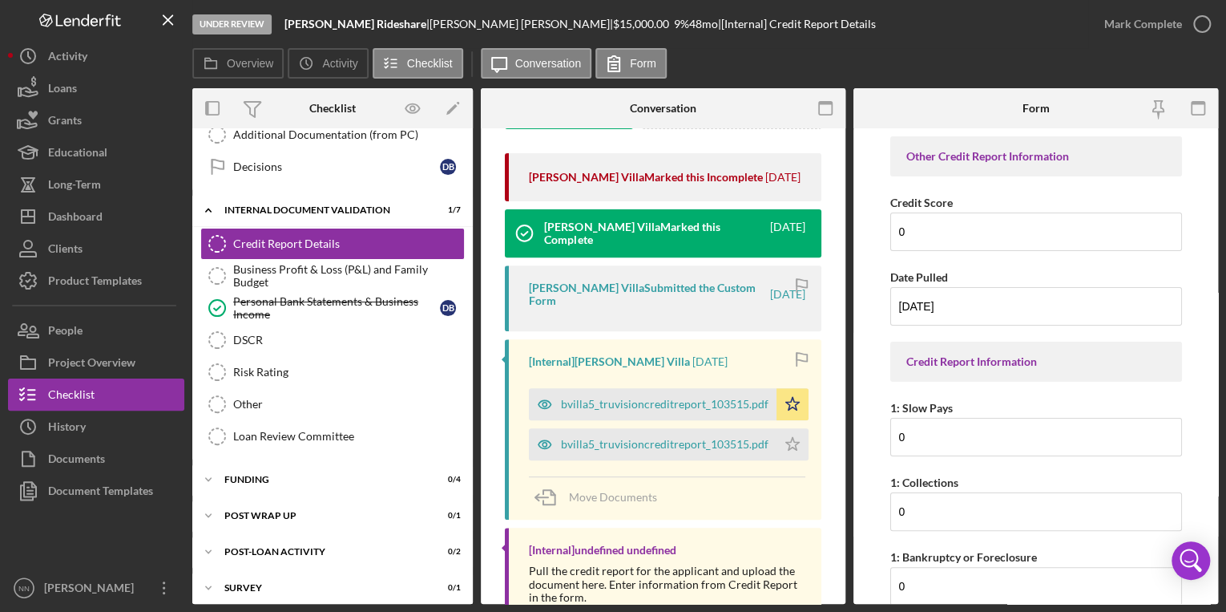
scroll to position [308, 0]
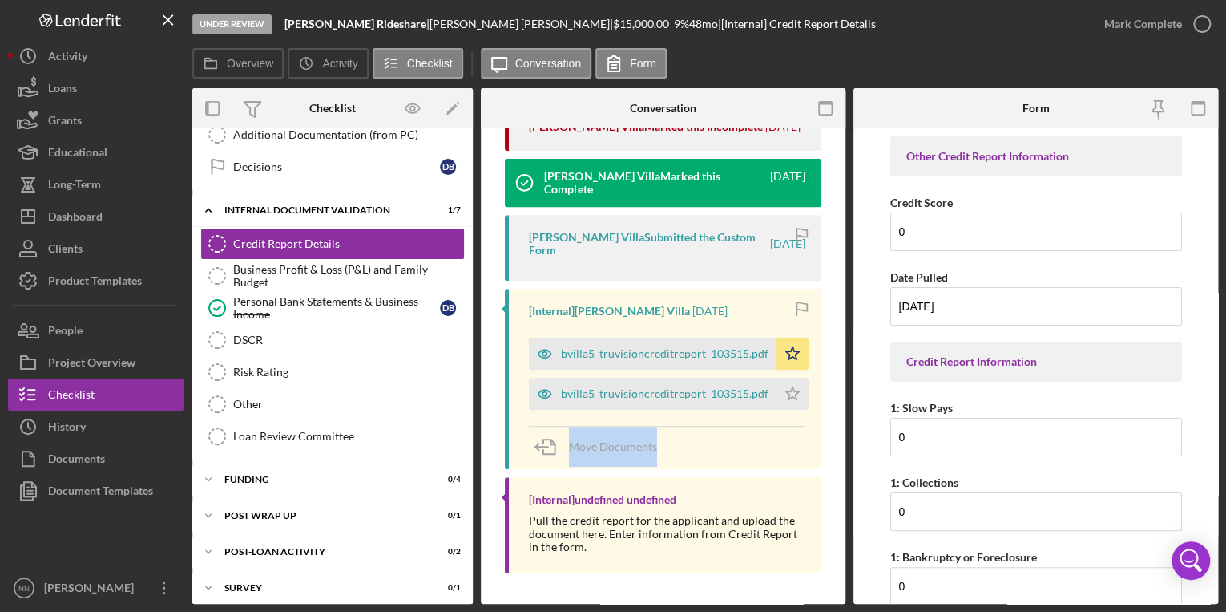
drag, startPoint x: 840, startPoint y: 430, endPoint x: 847, endPoint y: 384, distance: 46.2
click at [847, 384] on div "Overview Internal Workflow Stage Under Review Icon/Dropdown Arrow Archive (can …" at bounding box center [705, 345] width 1026 height 515
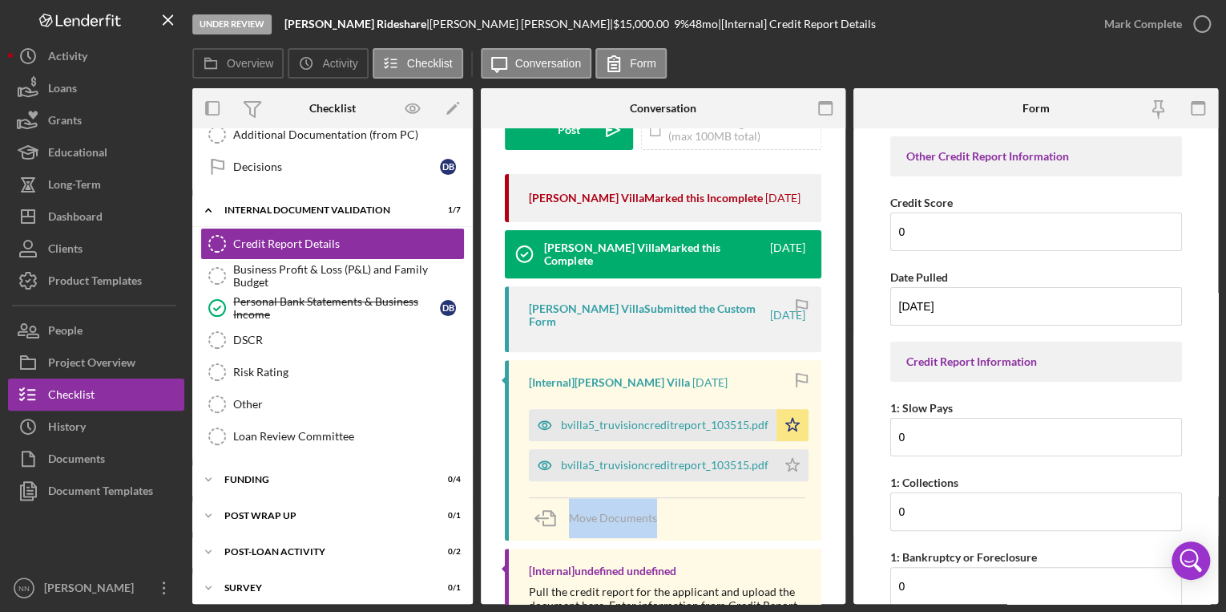
scroll to position [215, 0]
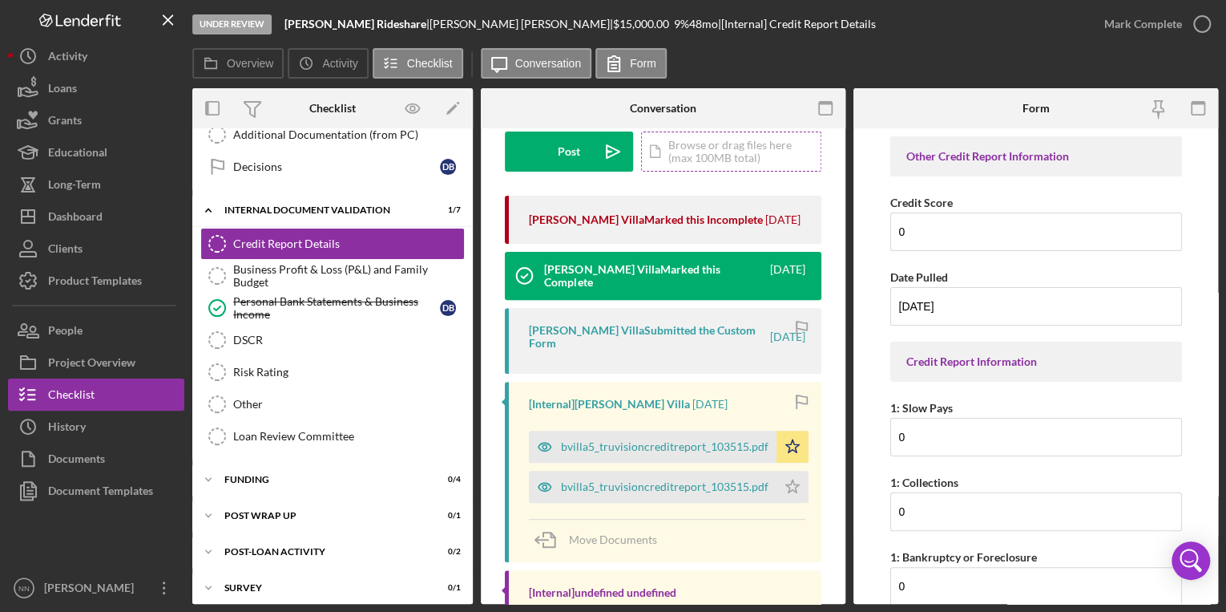
click at [713, 142] on div "Icon/Document Browse or drag files here (max 100MB total) Tap to choose files o…" at bounding box center [731, 151] width 180 height 40
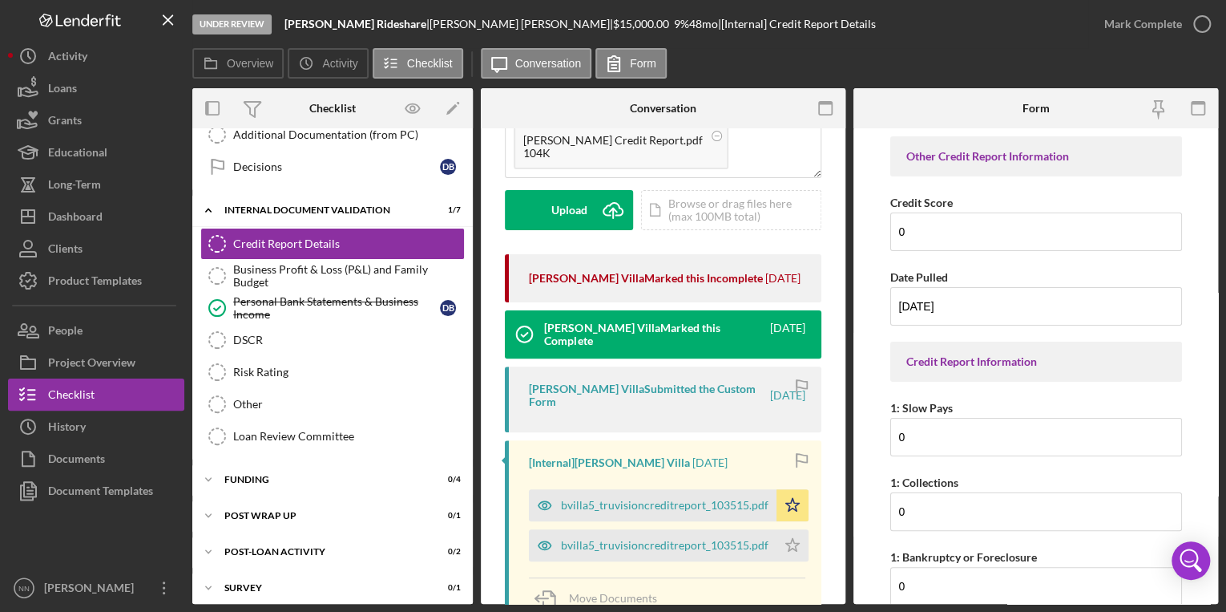
scroll to position [108, 0]
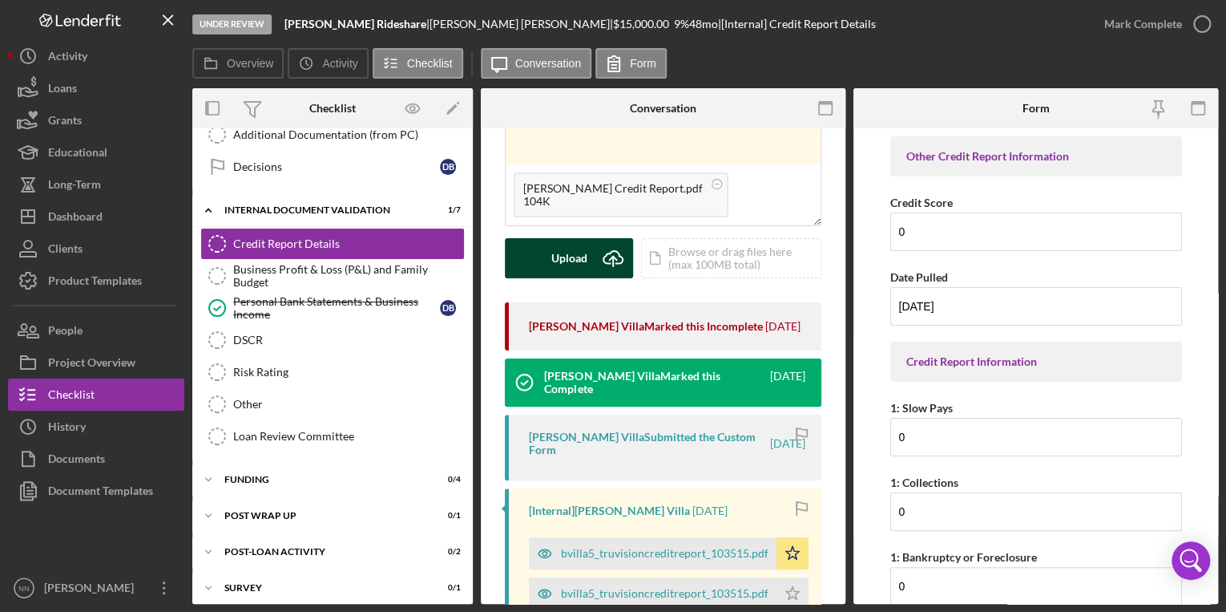
click at [525, 248] on button "Upload Icon/Upload" at bounding box center [569, 258] width 128 height 40
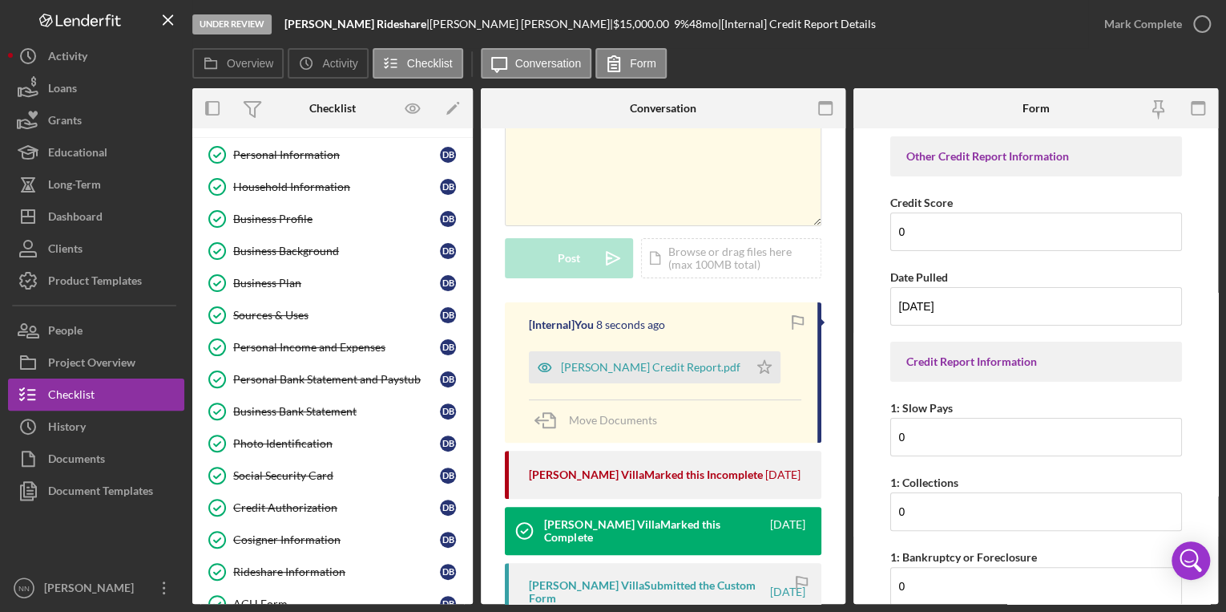
scroll to position [13, 0]
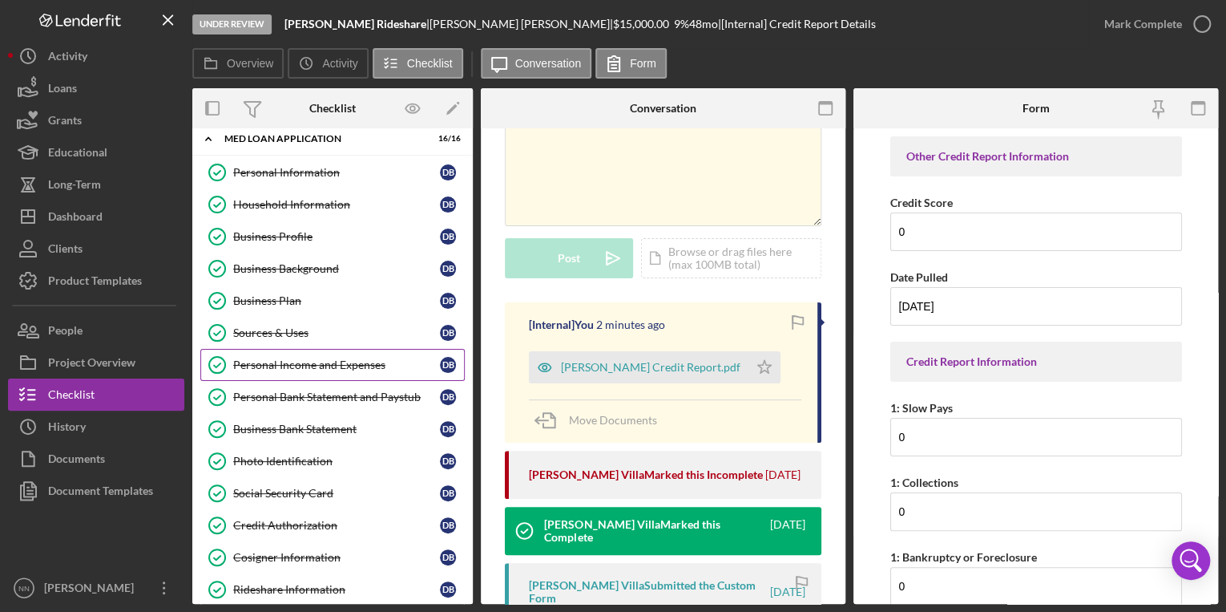
click at [385, 361] on div "Personal Income and Expenses" at bounding box center [336, 364] width 207 height 13
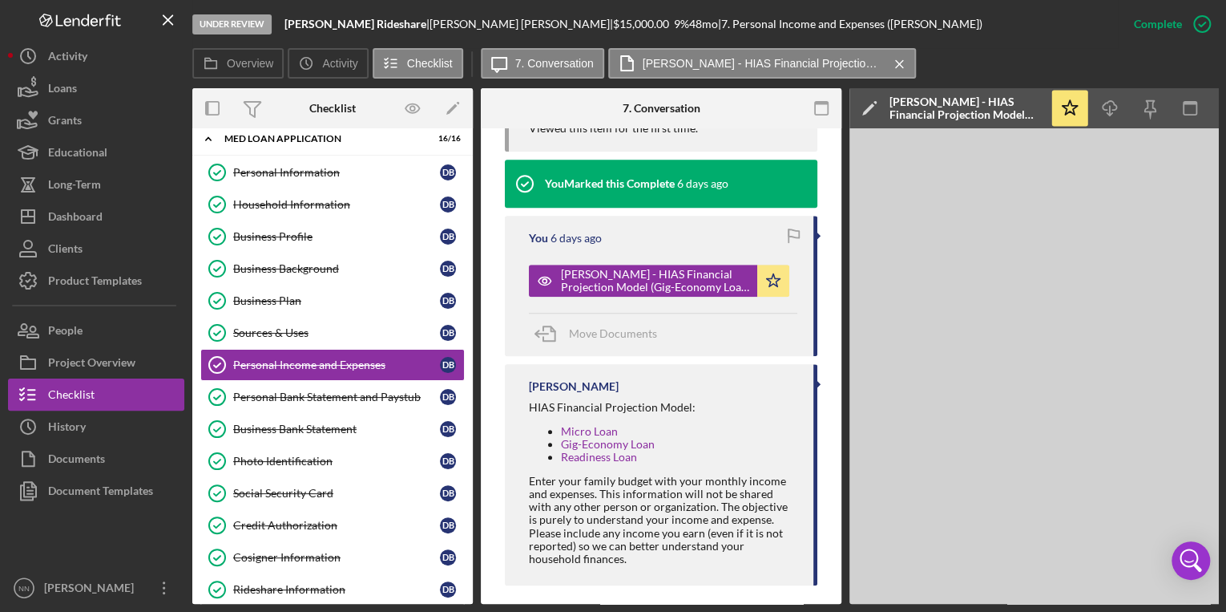
scroll to position [704, 0]
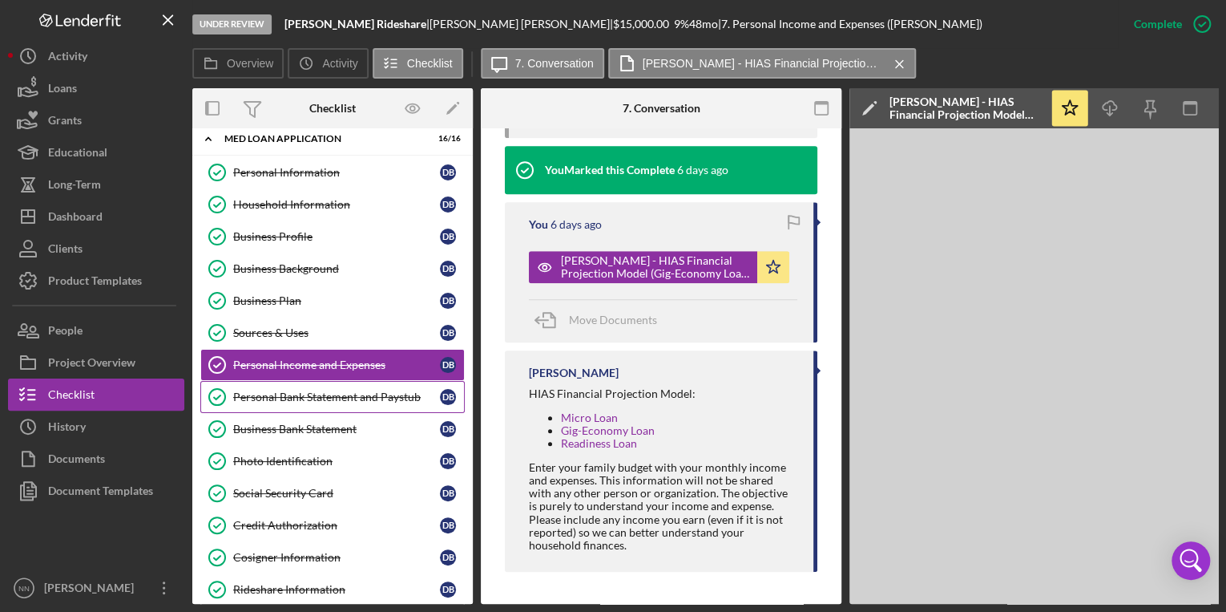
click at [330, 390] on div "Personal Bank Statement and Paystub" at bounding box center [336, 396] width 207 height 13
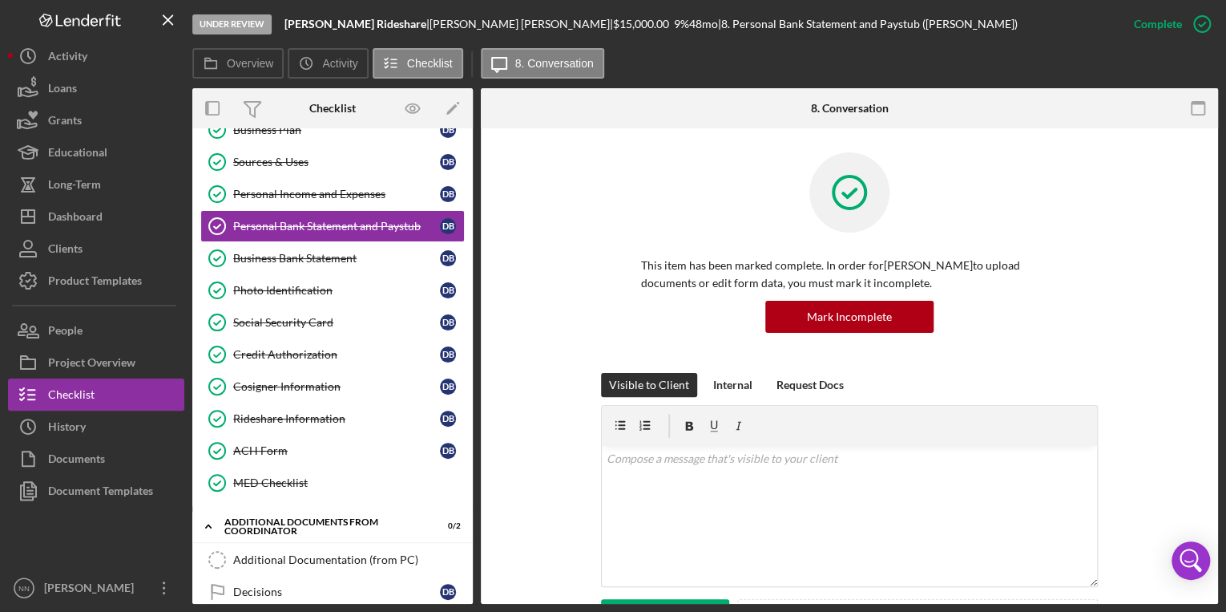
scroll to position [187, 0]
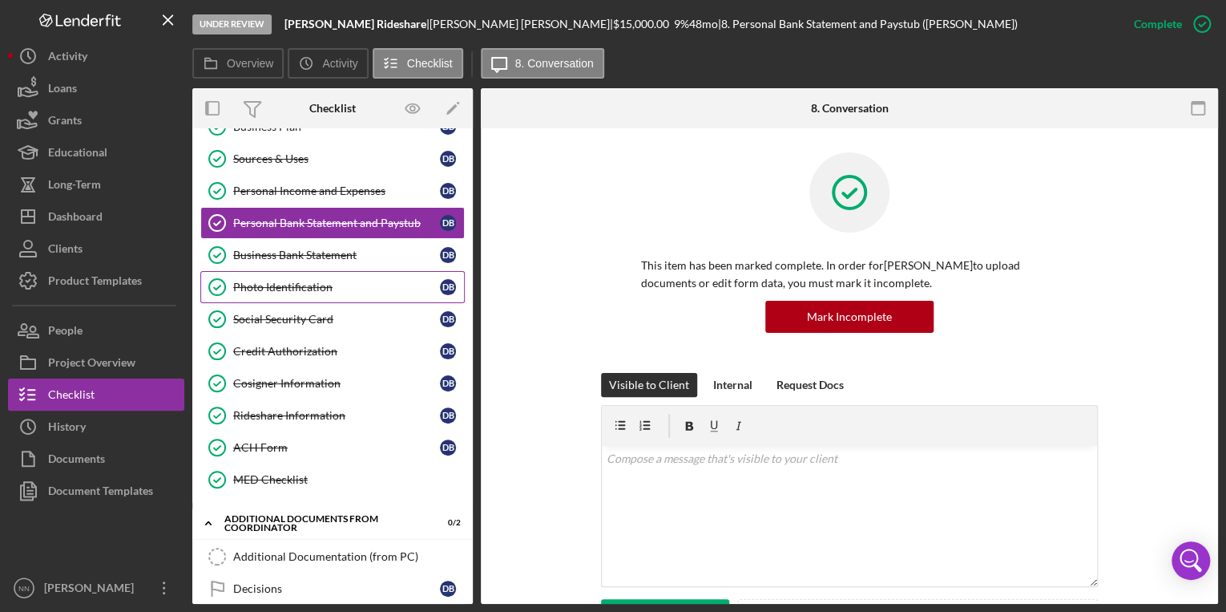
click at [349, 285] on div "Photo Identification" at bounding box center [336, 287] width 207 height 13
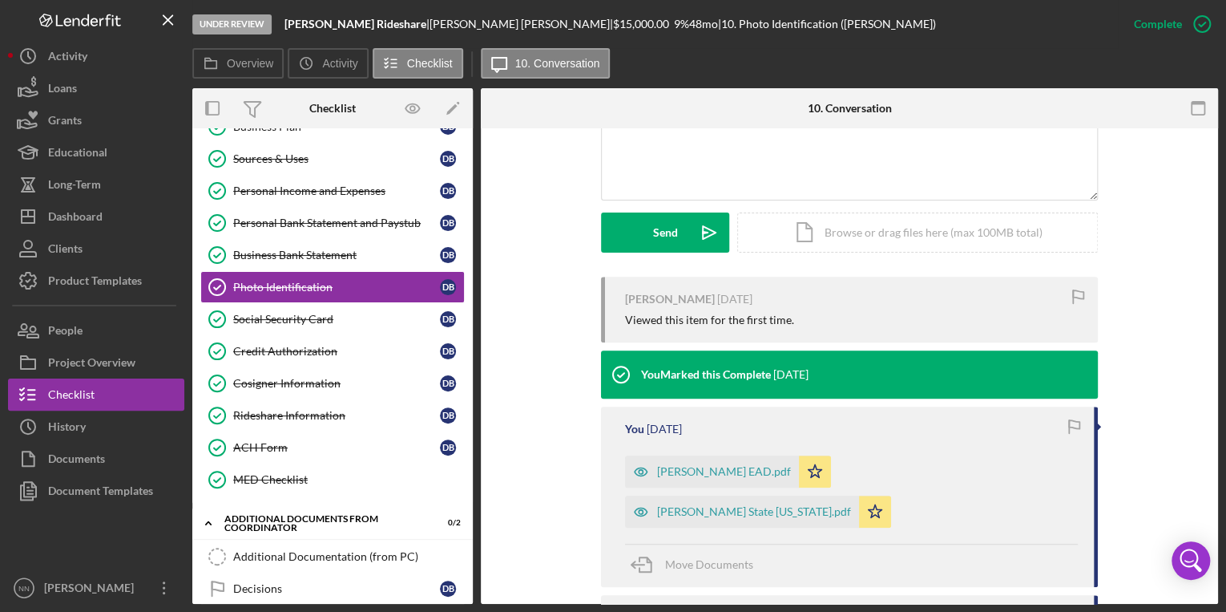
scroll to position [388, 0]
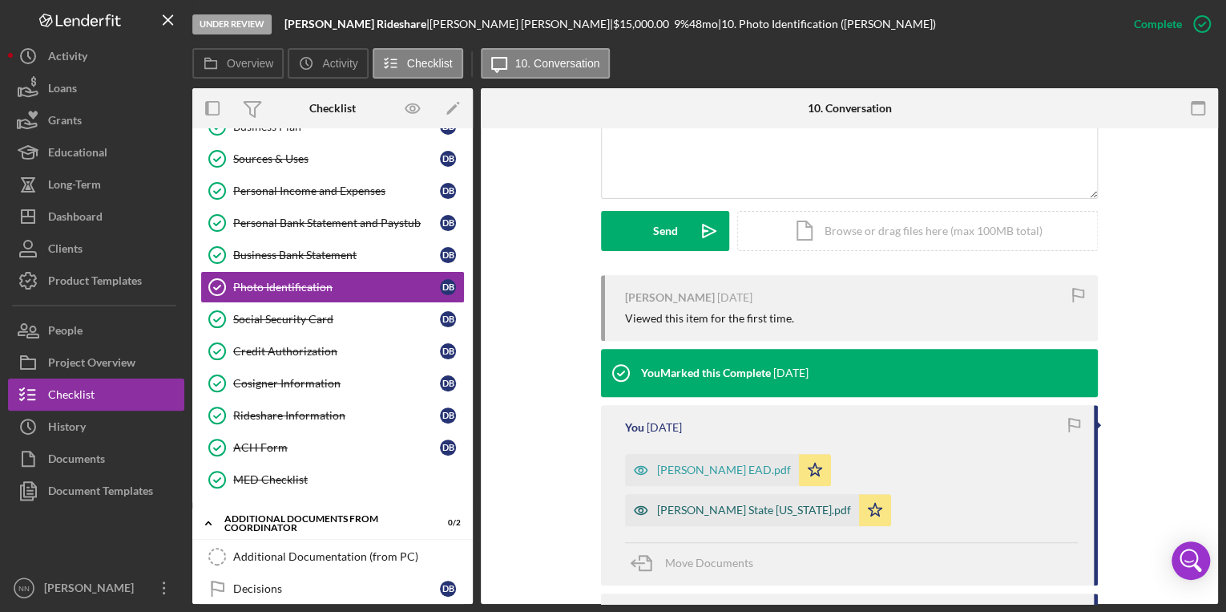
click at [859, 494] on div "Borjas Guzman State ID.pdf" at bounding box center [742, 510] width 234 height 32
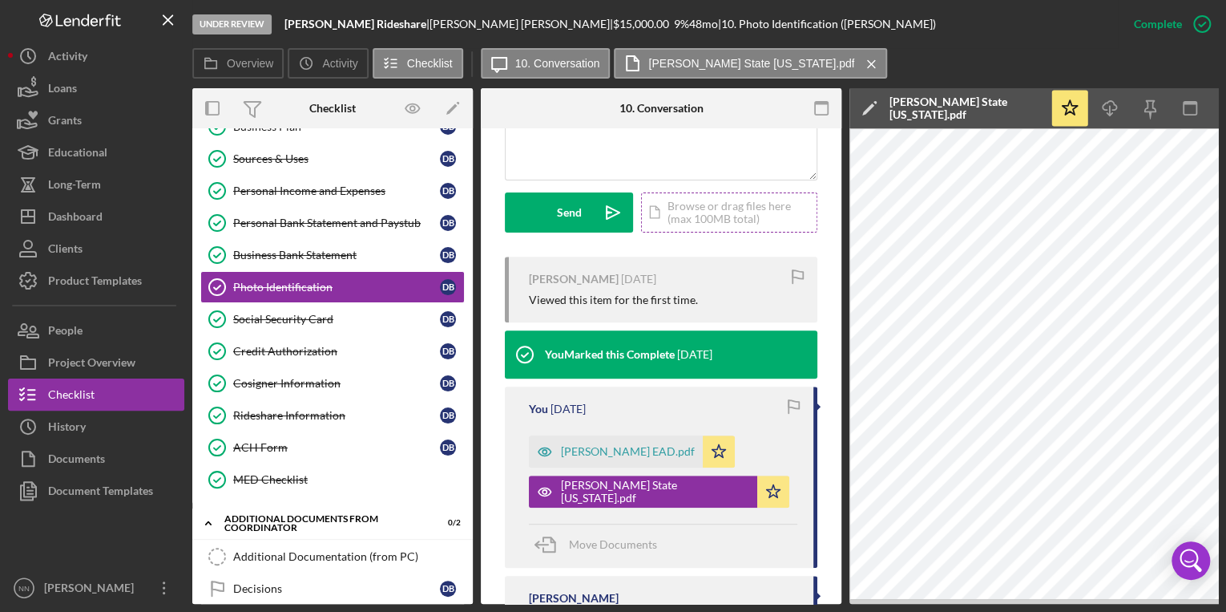
click at [704, 232] on div "Icon/Document Browse or drag files here (max 100MB total) Tap to choose files o…" at bounding box center [729, 212] width 176 height 40
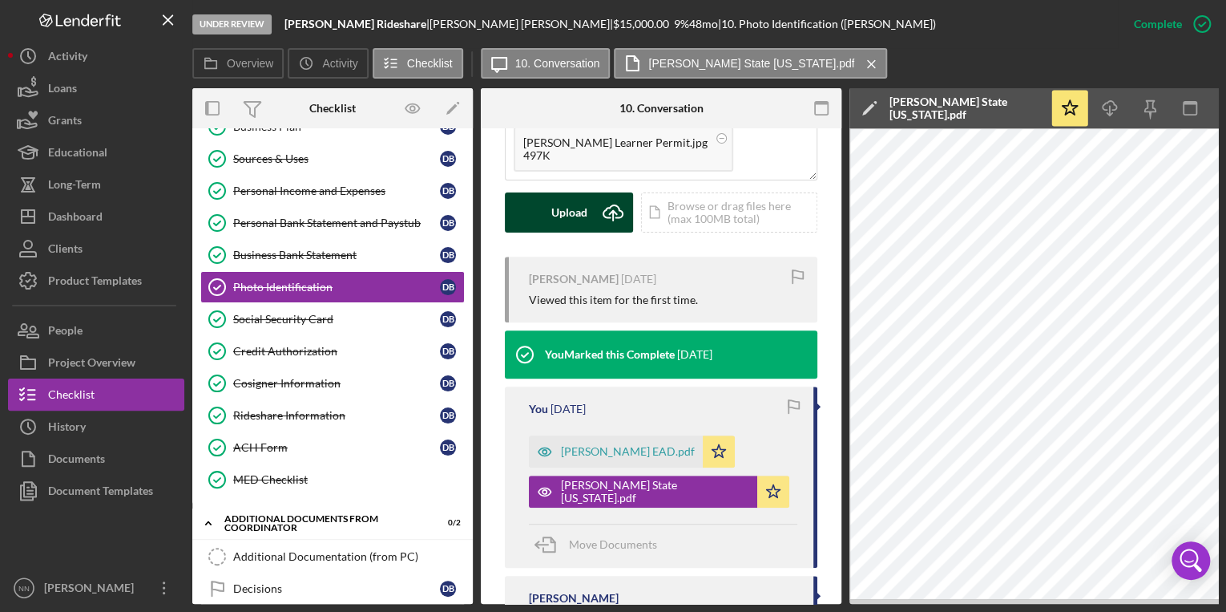
click at [582, 232] on div "Upload" at bounding box center [569, 212] width 36 height 40
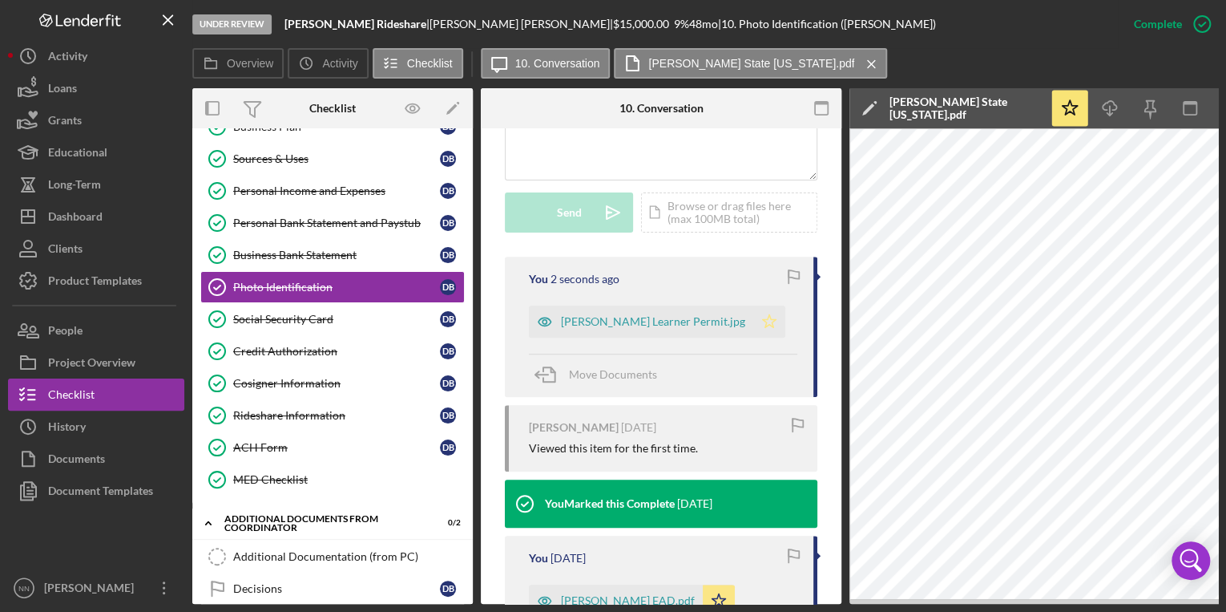
click at [753, 337] on icon "Icon/Star" at bounding box center [769, 321] width 32 height 32
click at [375, 199] on link "Personal Income and Expenses Personal Income and Expenses D B" at bounding box center [332, 191] width 264 height 32
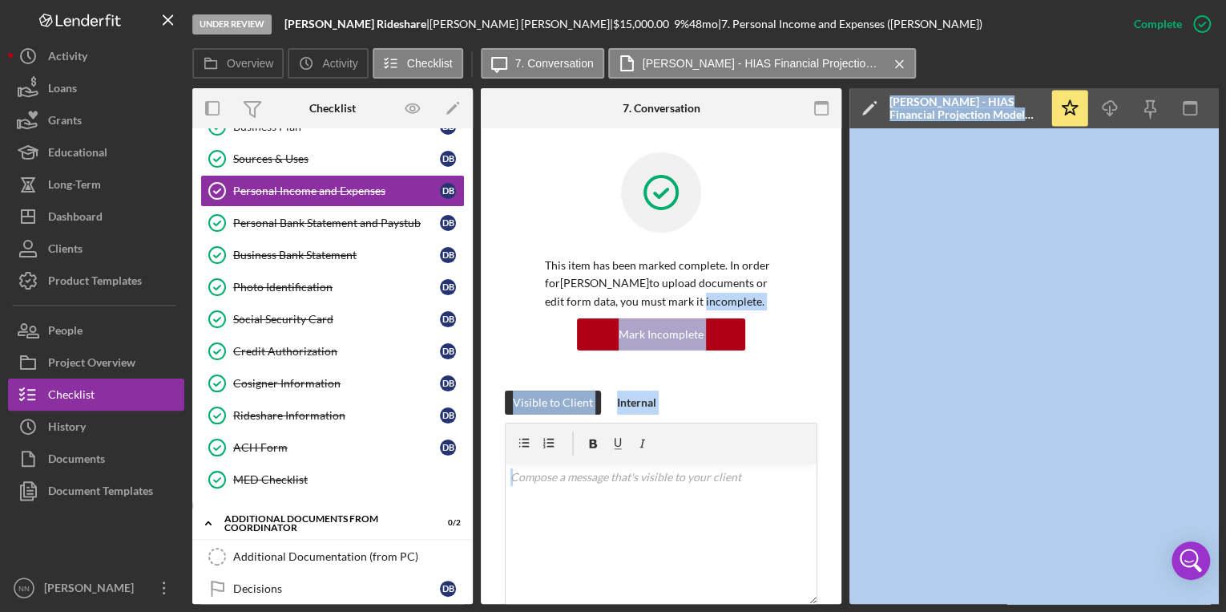
drag, startPoint x: 846, startPoint y: 295, endPoint x: 842, endPoint y: 305, distance: 10.4
click at [842, 305] on div "Overview Internal Workflow Stage Under Review Icon/Dropdown Arrow Archive (can …" at bounding box center [705, 345] width 1026 height 515
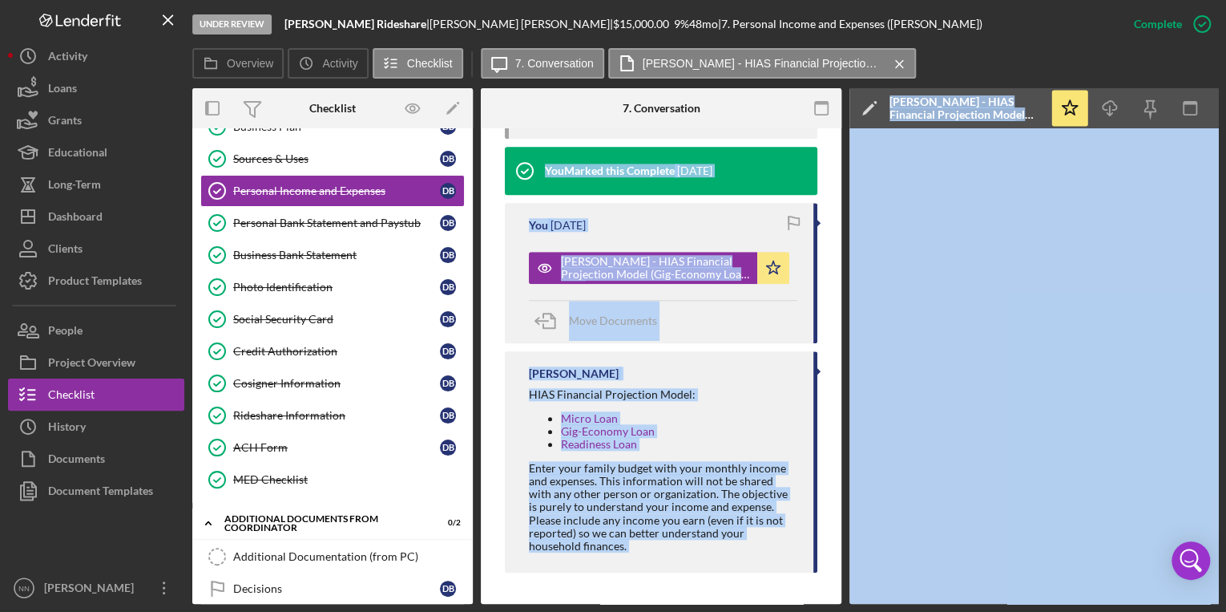
scroll to position [704, 0]
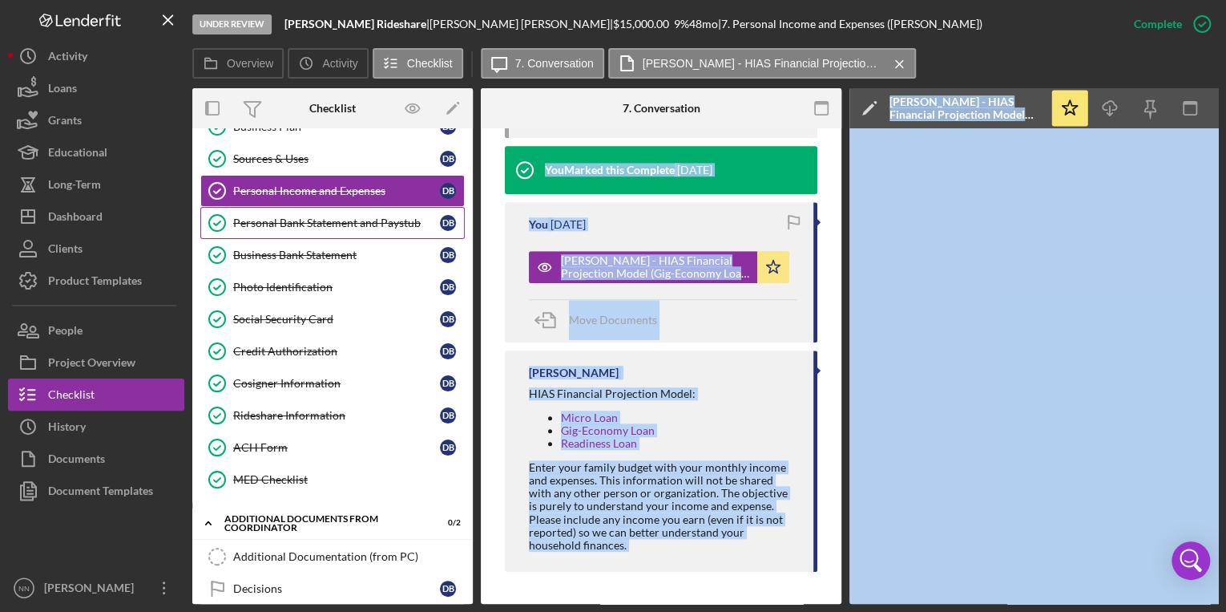
click at [373, 229] on link "Personal Bank Statement and Paystub Personal Bank Statement and Paystub D B" at bounding box center [332, 223] width 264 height 32
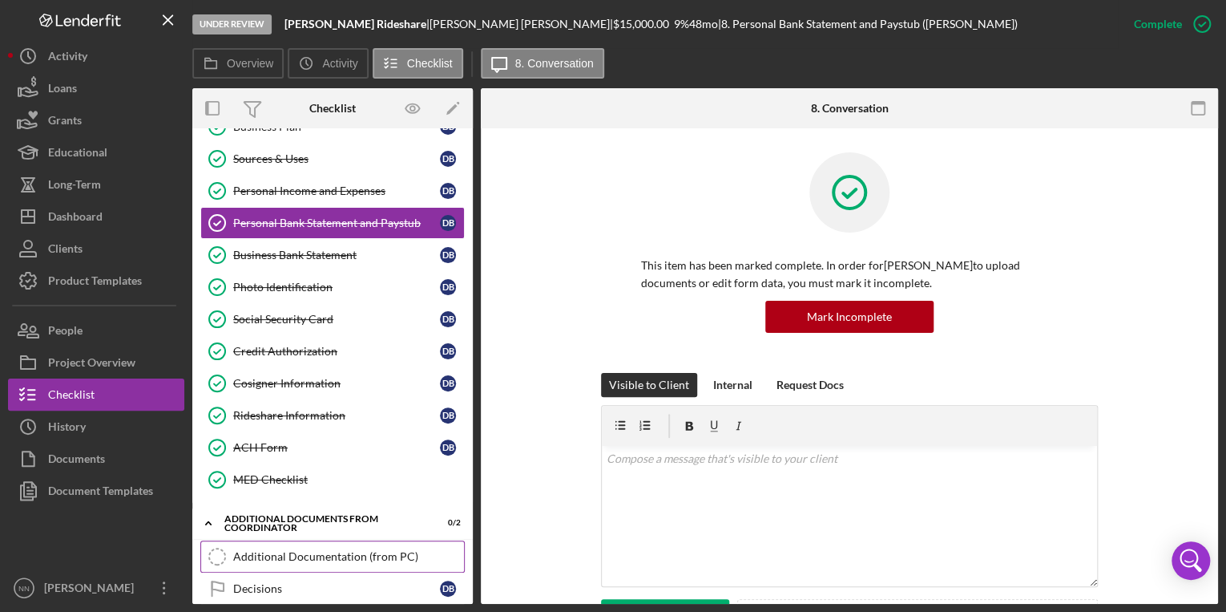
click at [348, 551] on div "Additional Documentation (from PC)" at bounding box center [348, 556] width 231 height 13
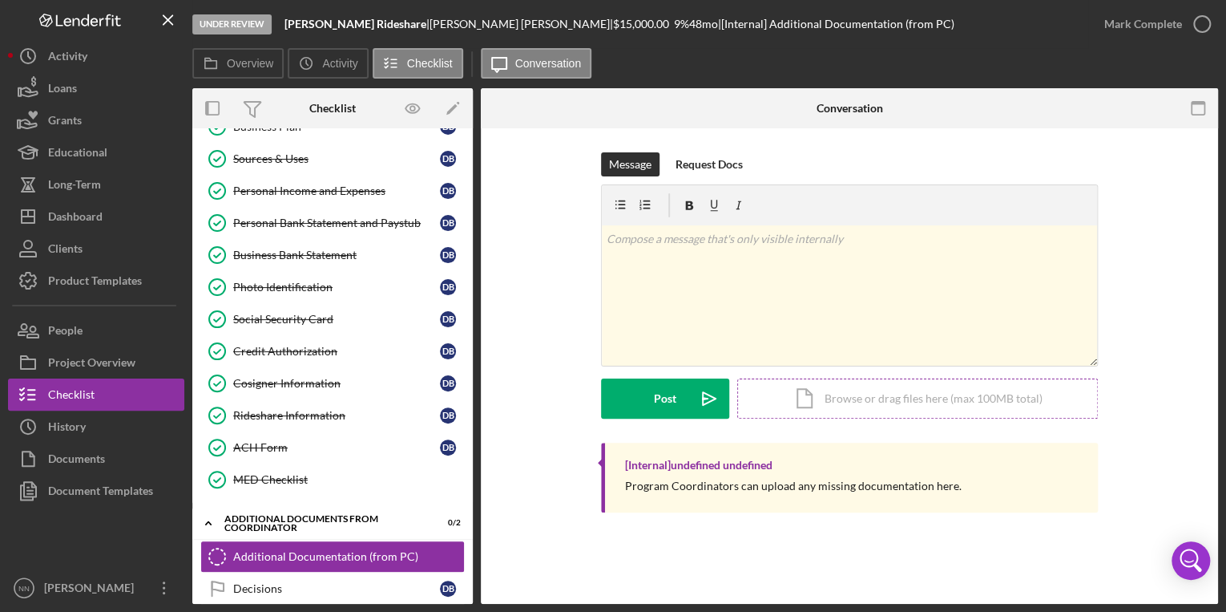
click at [862, 414] on div "Icon/Document Browse or drag files here (max 100MB total) Tap to choose files o…" at bounding box center [917, 398] width 361 height 40
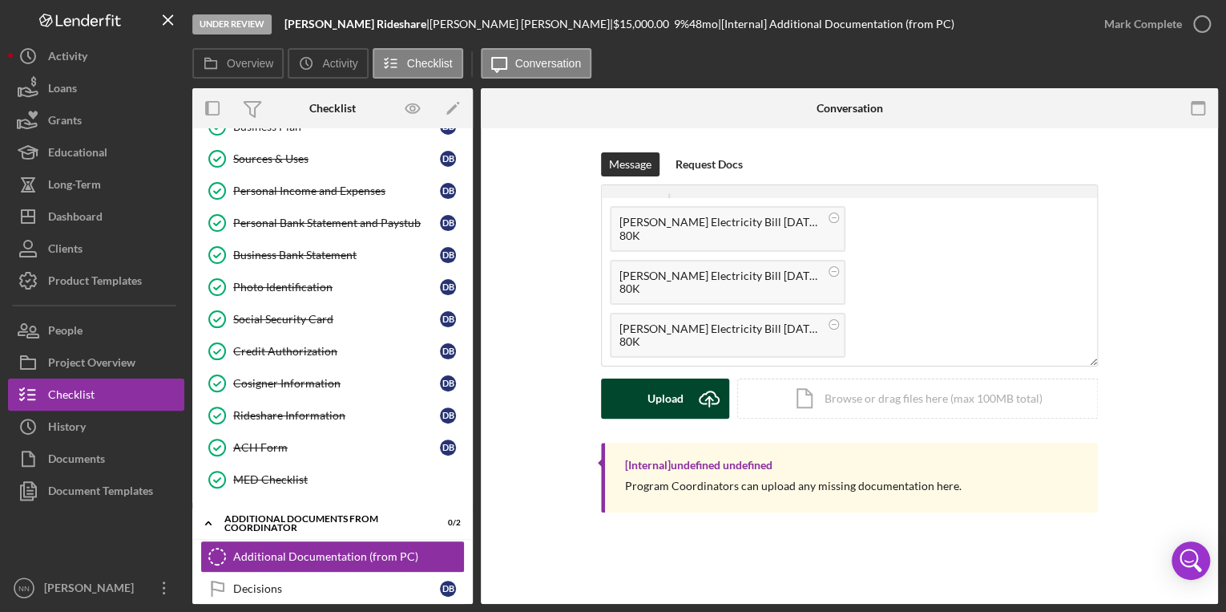
click at [686, 398] on button "Upload Icon/Upload" at bounding box center [665, 398] width 128 height 40
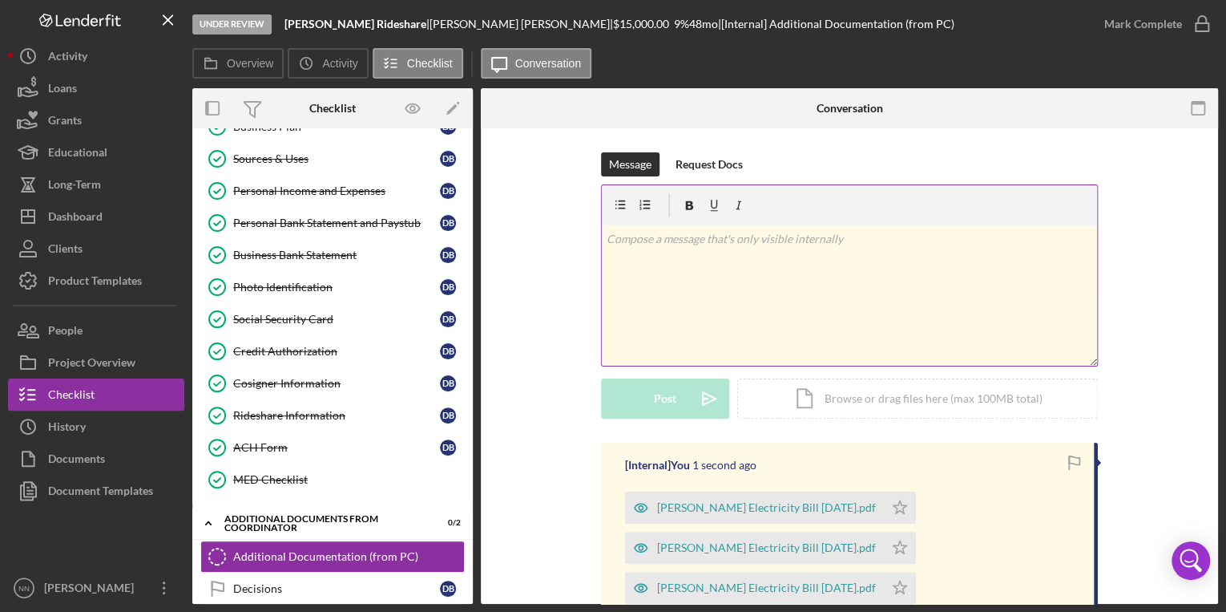
click at [888, 293] on div "v Color teal Color pink Remove color Add row above Add row below Add column bef…" at bounding box center [849, 295] width 495 height 140
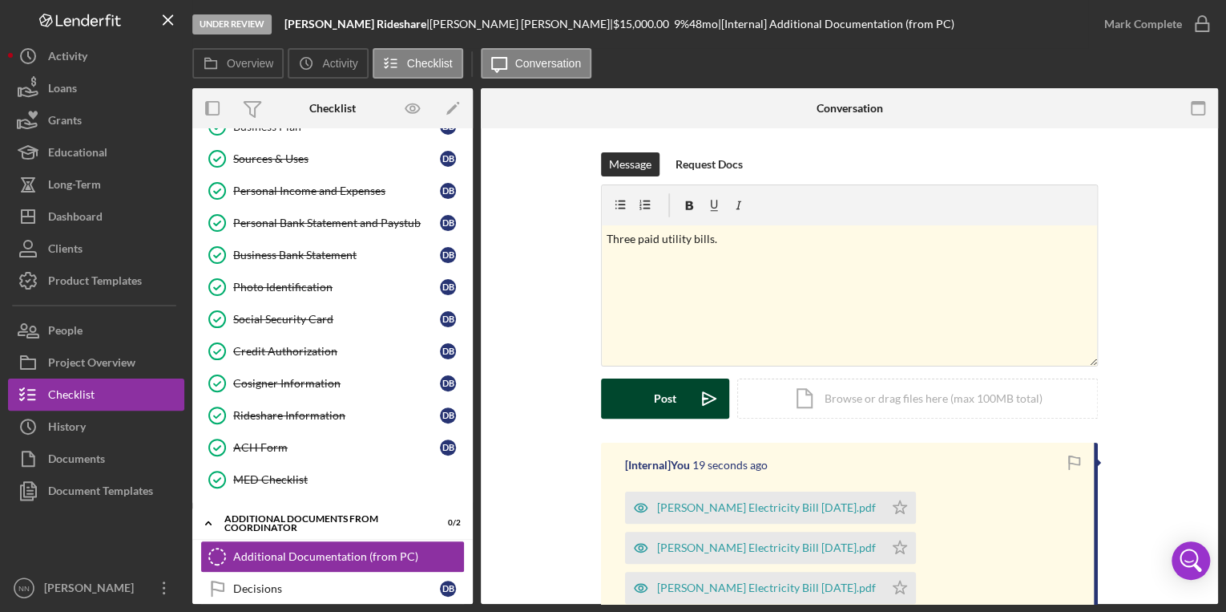
click at [670, 395] on div "Post" at bounding box center [665, 398] width 22 height 40
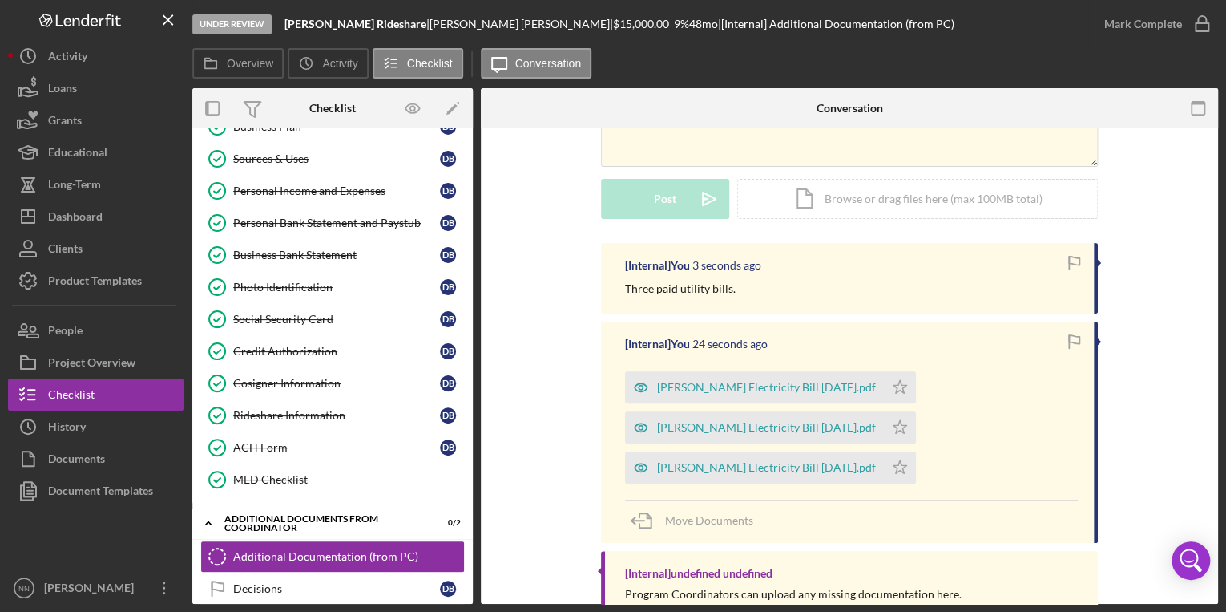
scroll to position [201, 0]
click at [913, 394] on icon "Icon/Star" at bounding box center [900, 385] width 32 height 32
click at [891, 423] on icon "Icon/Star" at bounding box center [900, 426] width 32 height 32
click at [907, 474] on icon "Icon/Star" at bounding box center [900, 466] width 32 height 32
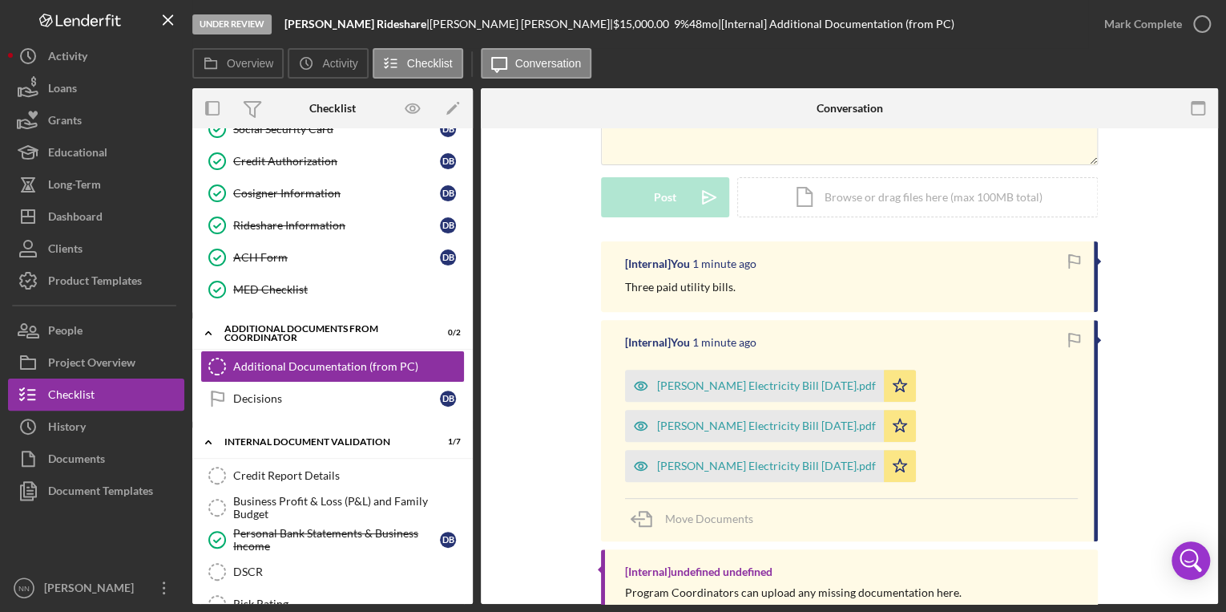
scroll to position [77, 0]
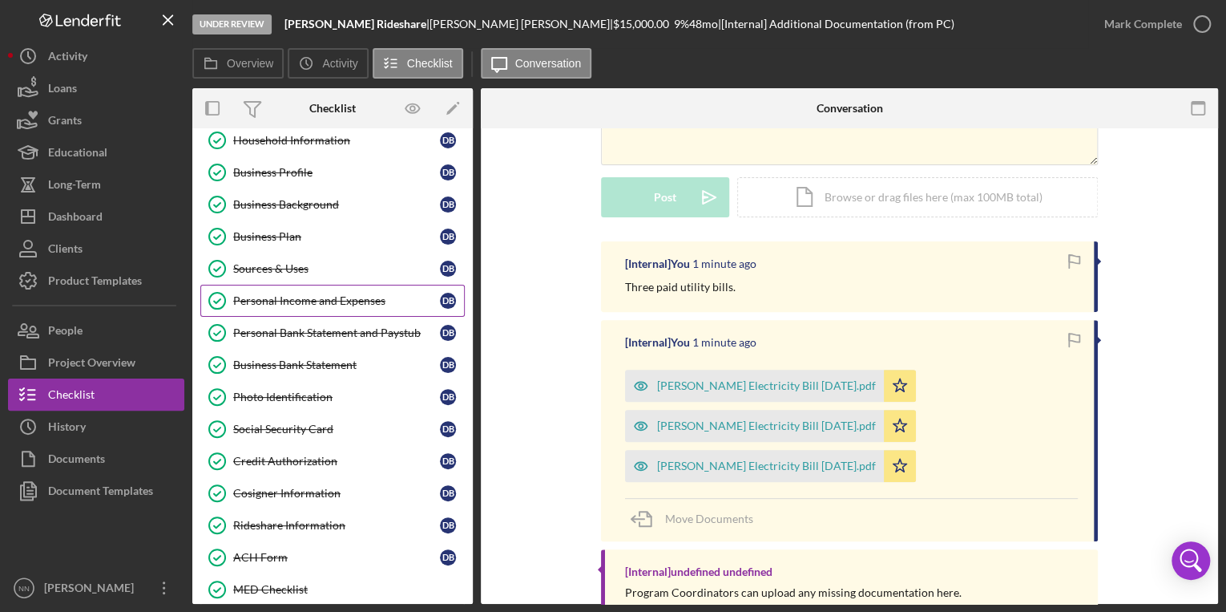
click at [365, 303] on div "Personal Income and Expenses" at bounding box center [336, 300] width 207 height 13
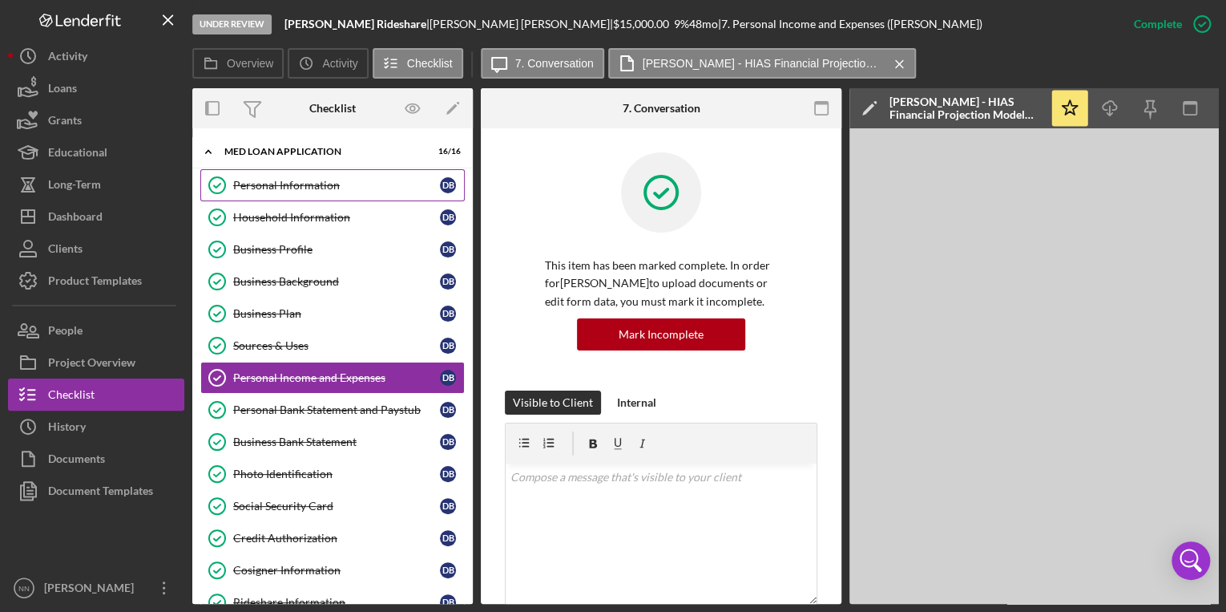
click at [393, 193] on link "Personal Information Personal Information D B" at bounding box center [332, 185] width 264 height 32
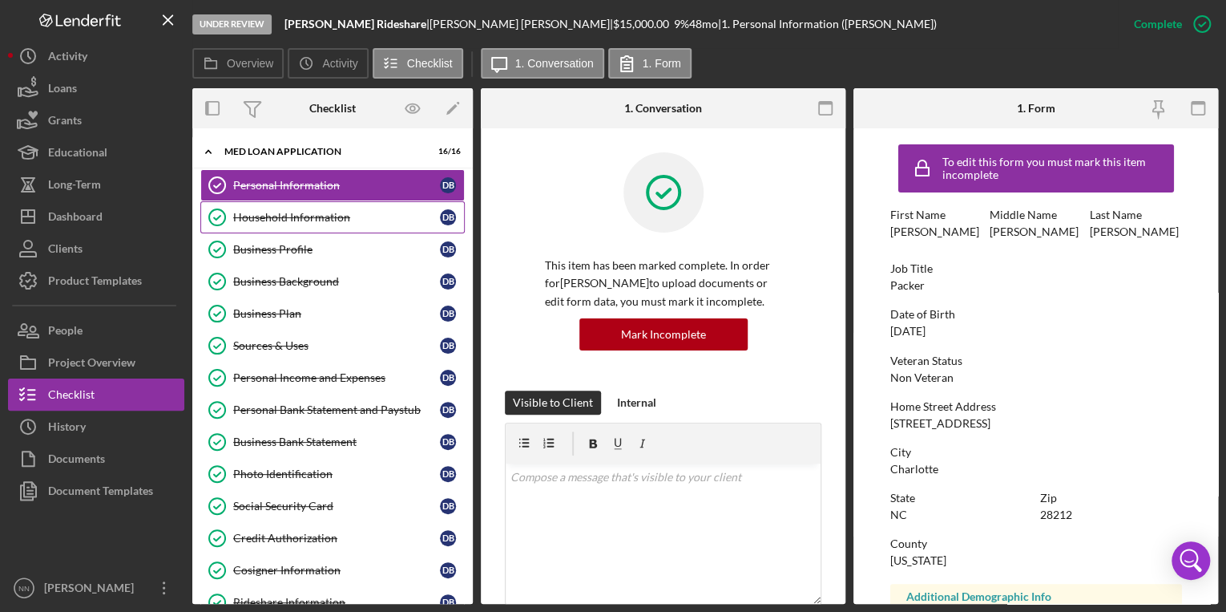
click at [321, 205] on link "Household Information Household Information D B" at bounding box center [332, 217] width 264 height 32
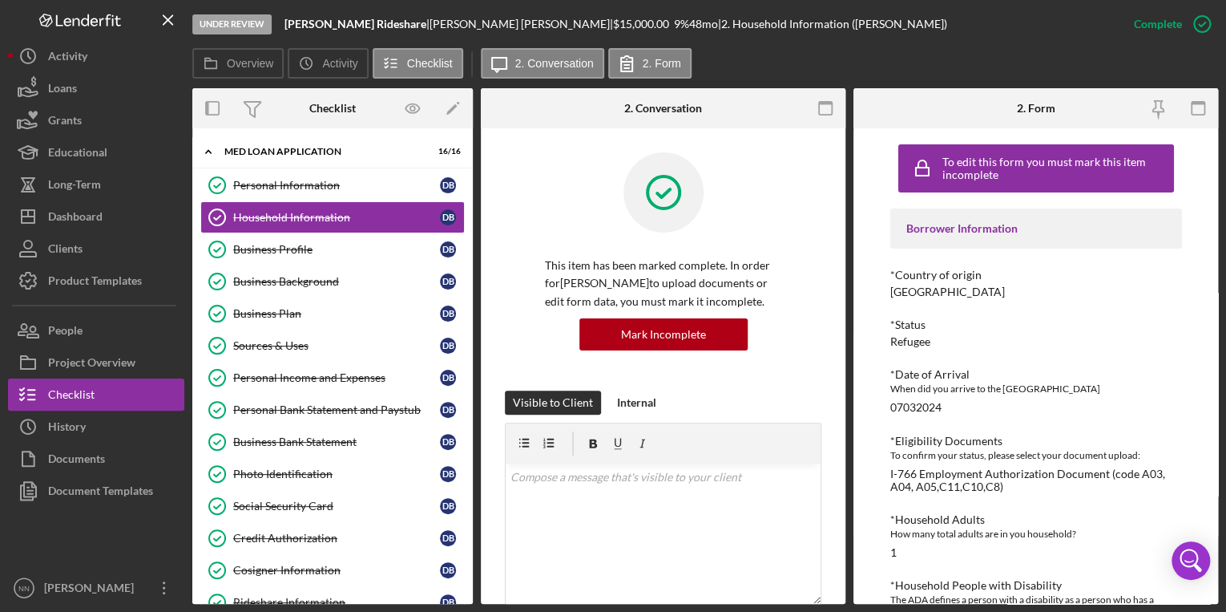
drag, startPoint x: 1218, startPoint y: 204, endPoint x: 1208, endPoint y: 245, distance: 42.2
click at [1208, 245] on div "Under Review Borjas Rideshare | Daniel Borjas Guzman | $15,000.00 9 % 48 mo | 2…" at bounding box center [613, 306] width 1226 height 612
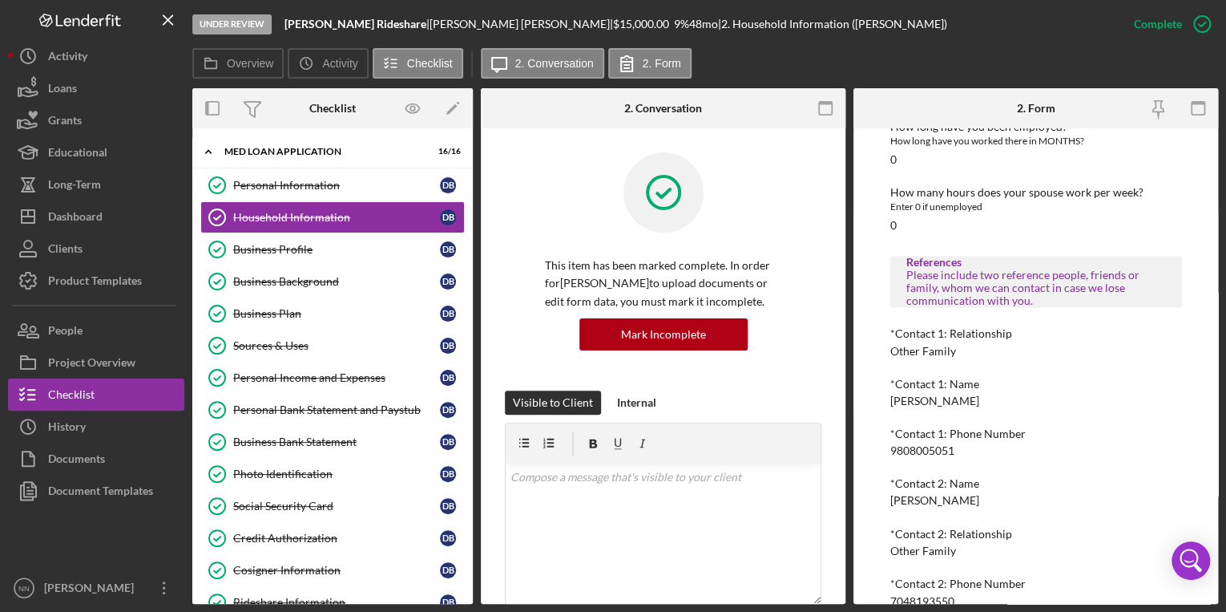
scroll to position [1166, 0]
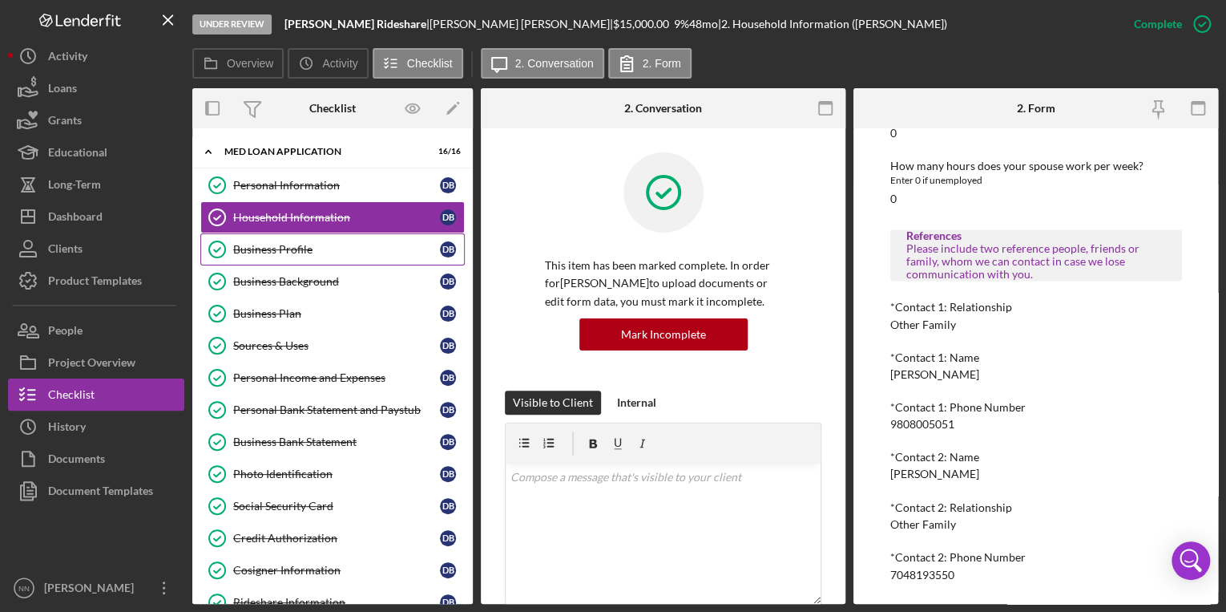
click at [317, 238] on link "Business Profile Business Profile D B" at bounding box center [332, 249] width 264 height 32
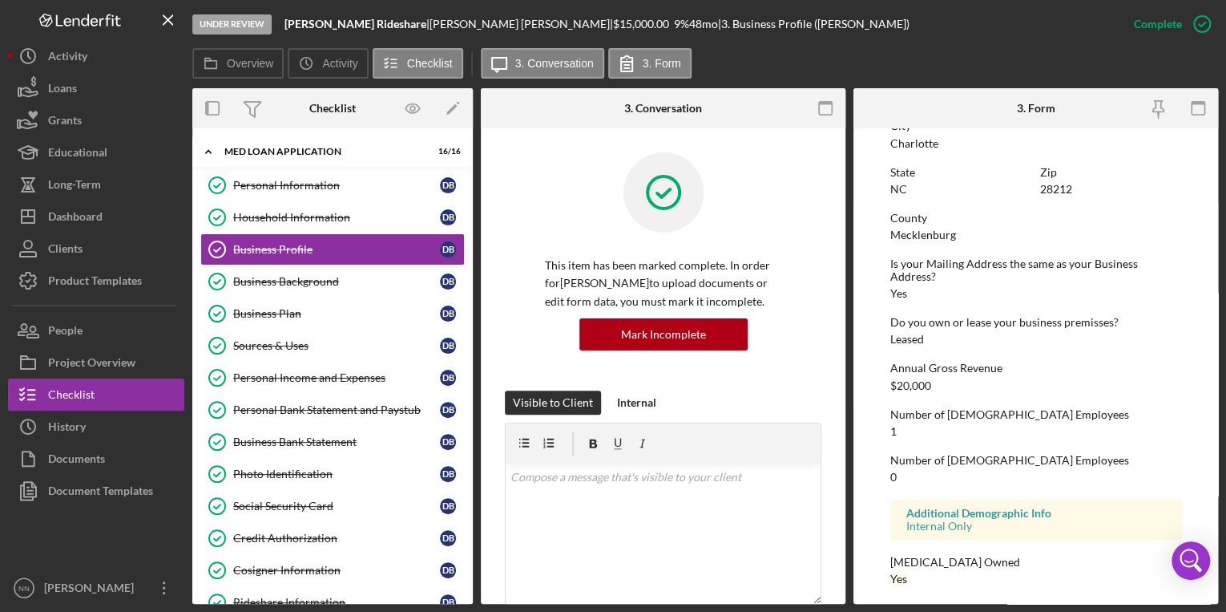
scroll to position [746, 0]
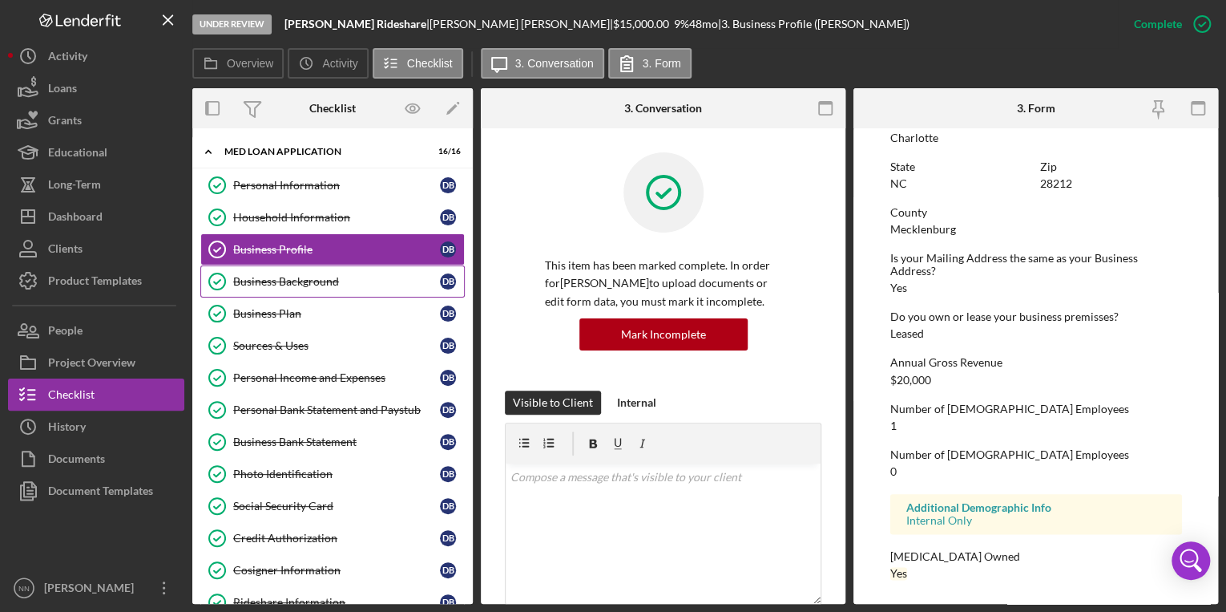
click at [283, 285] on div "Business Background" at bounding box center [336, 281] width 207 height 13
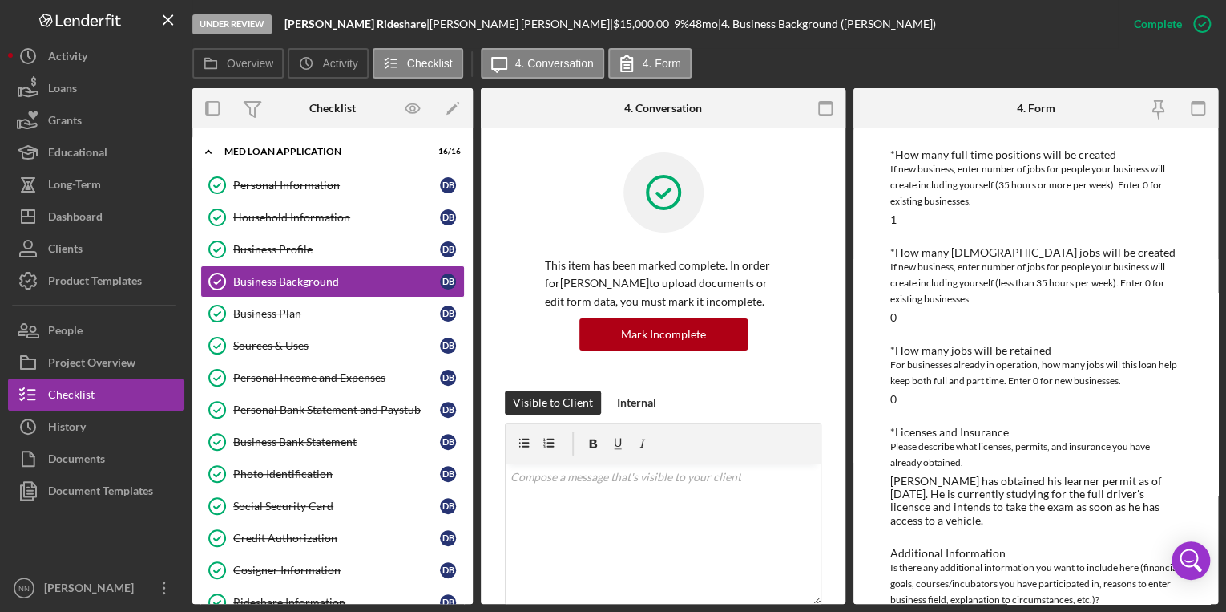
scroll to position [729, 0]
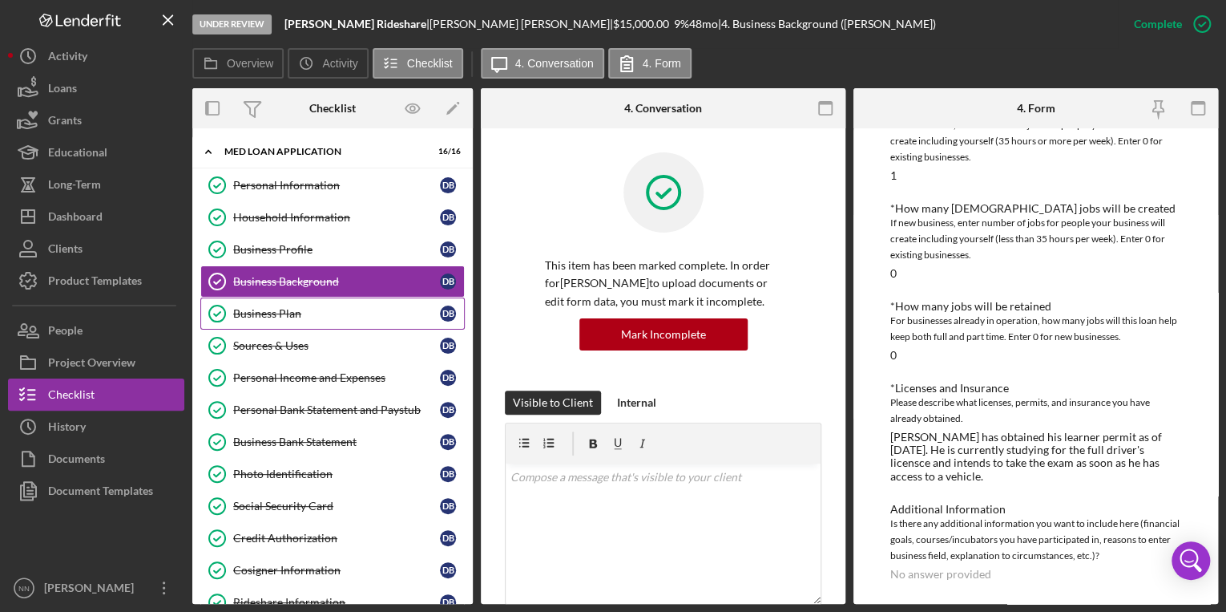
click at [251, 301] on link "Business Plan Business Plan D B" at bounding box center [332, 313] width 264 height 32
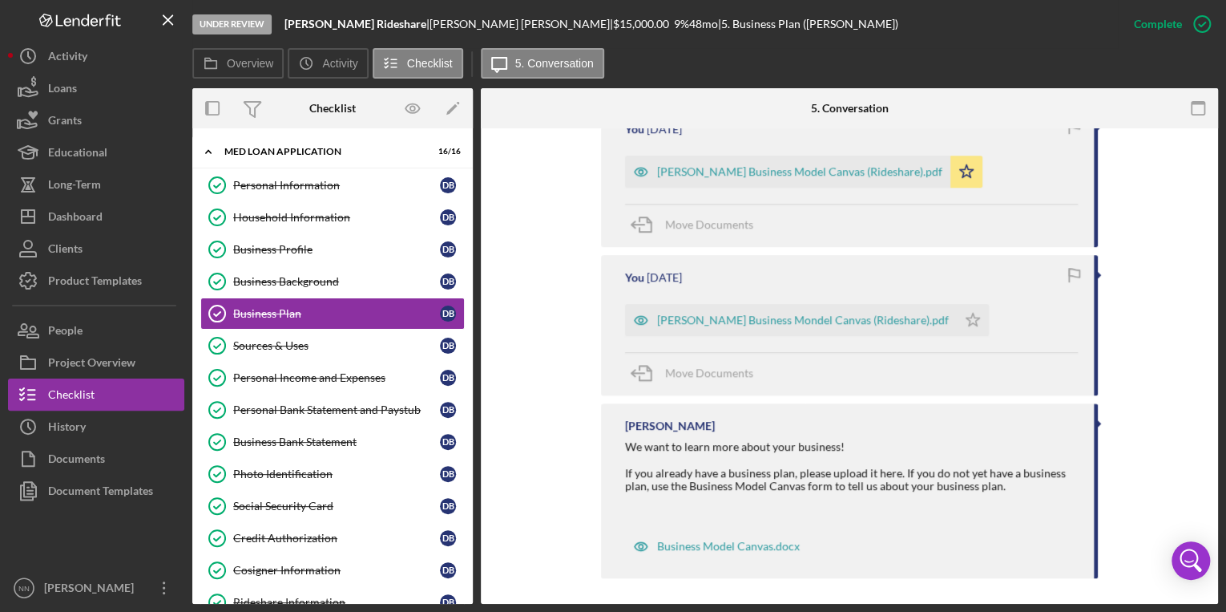
scroll to position [692, 0]
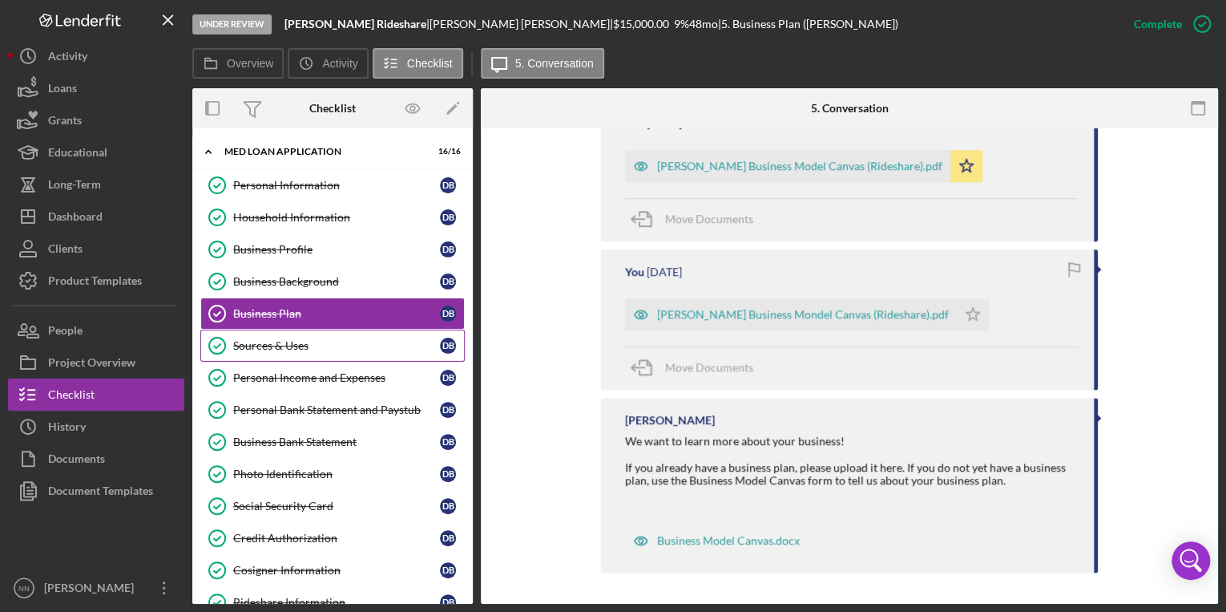
click at [358, 340] on div "Sources & Uses" at bounding box center [336, 345] width 207 height 13
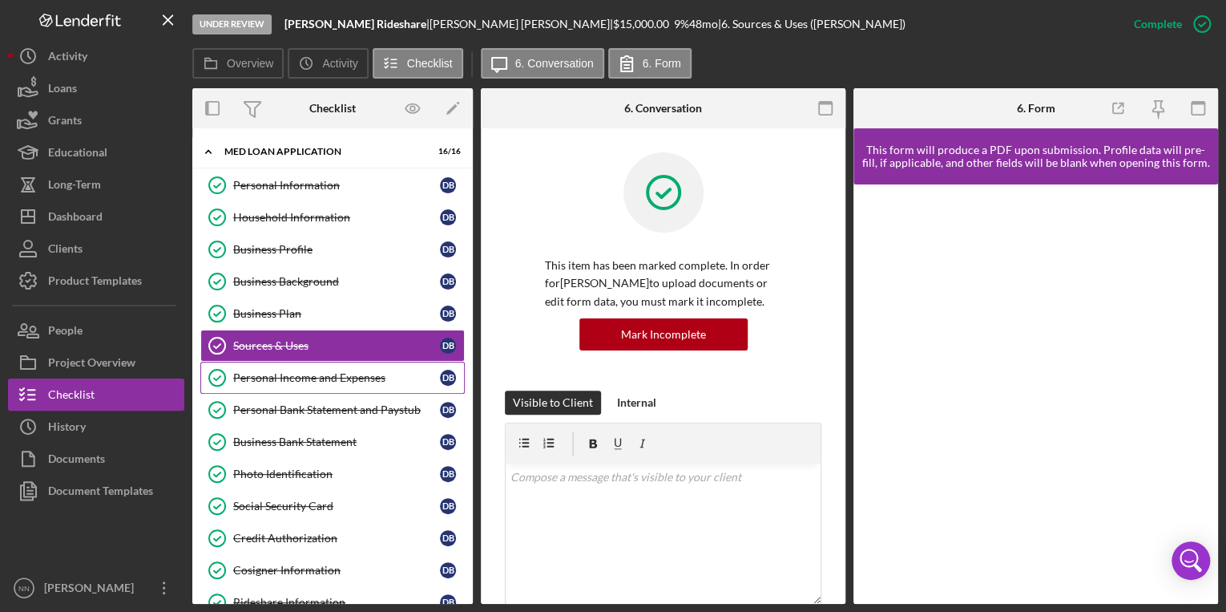
click at [357, 378] on div "Personal Income and Expenses" at bounding box center [336, 377] width 207 height 13
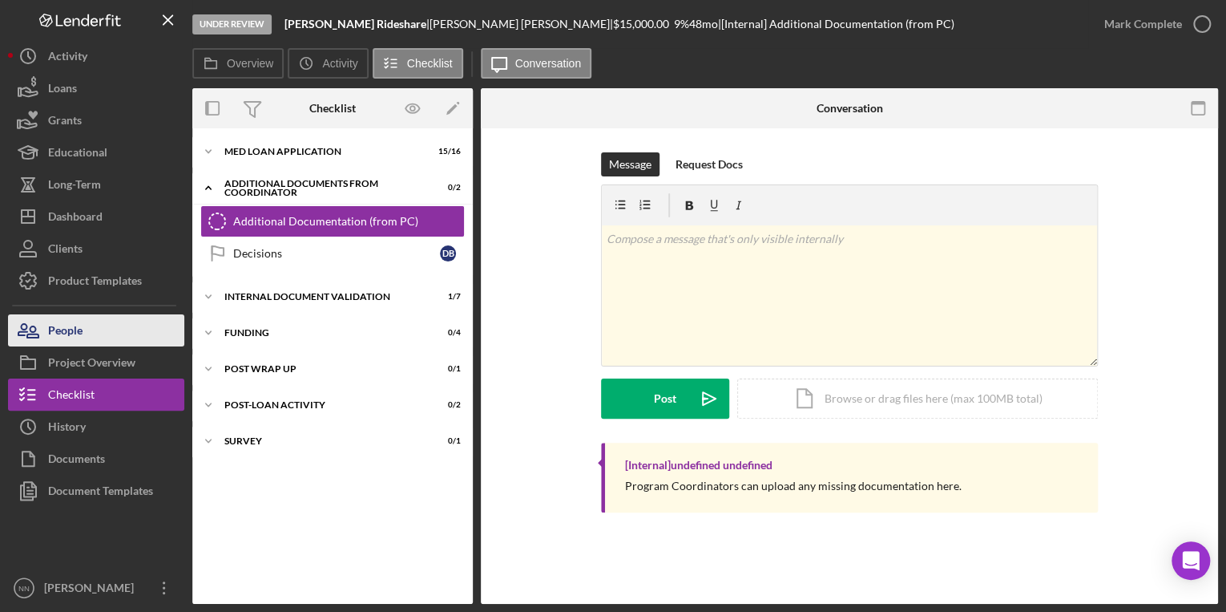
click at [90, 320] on button "People" at bounding box center [96, 330] width 176 height 32
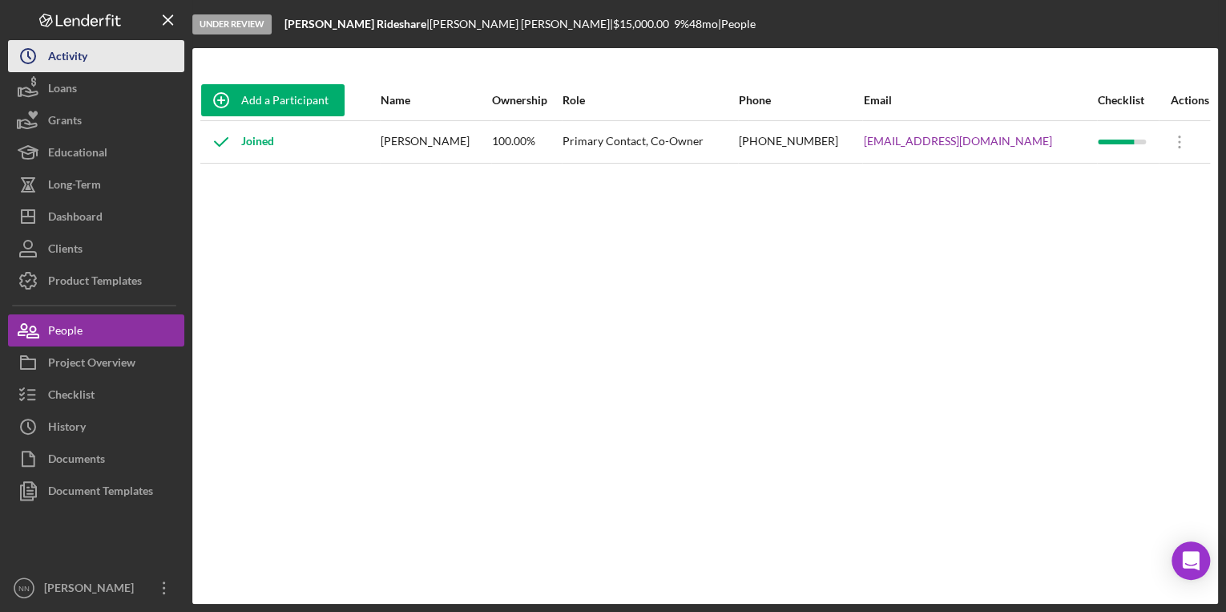
click at [133, 58] on button "Icon/History Activity" at bounding box center [96, 56] width 176 height 32
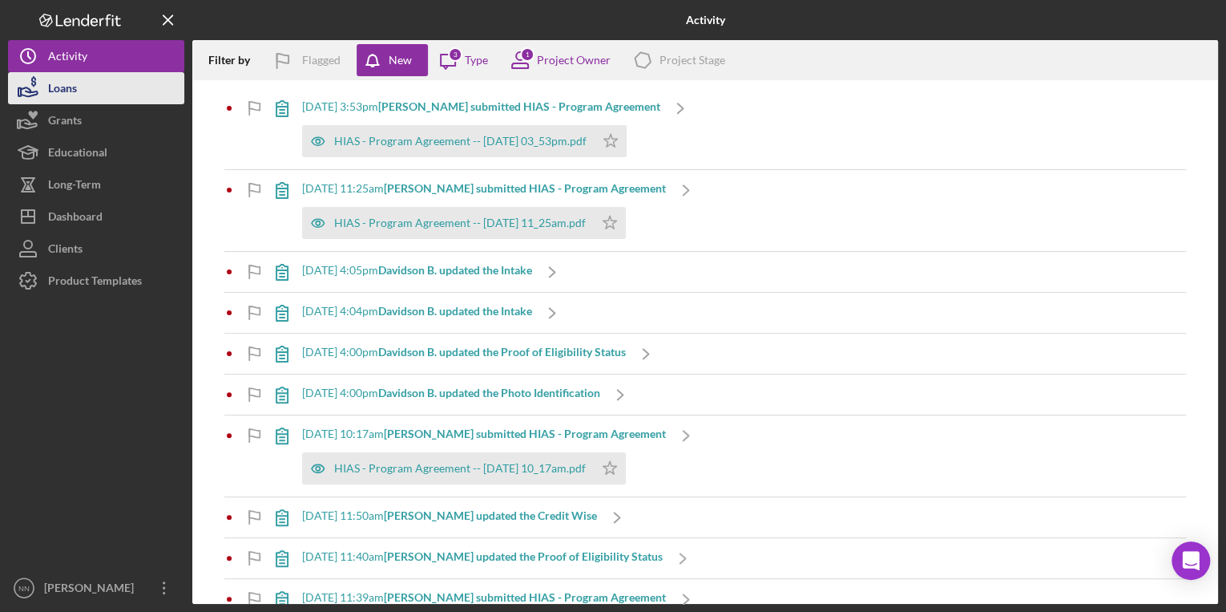
click at [135, 96] on button "Loans" at bounding box center [96, 88] width 176 height 32
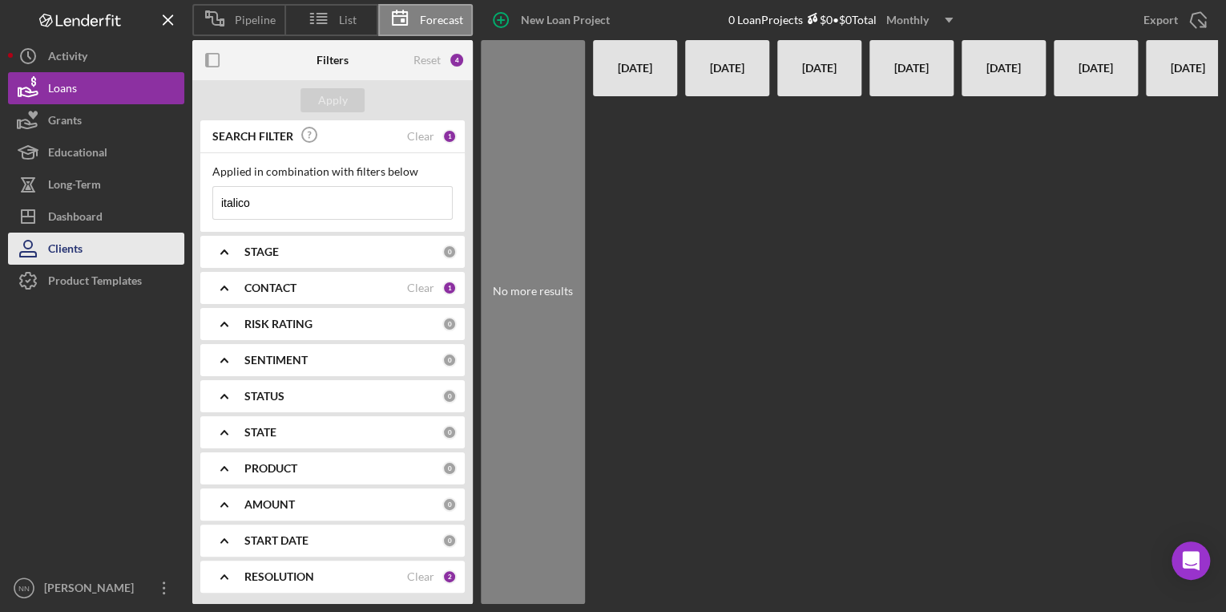
click at [76, 252] on div "Clients" at bounding box center [65, 250] width 34 height 36
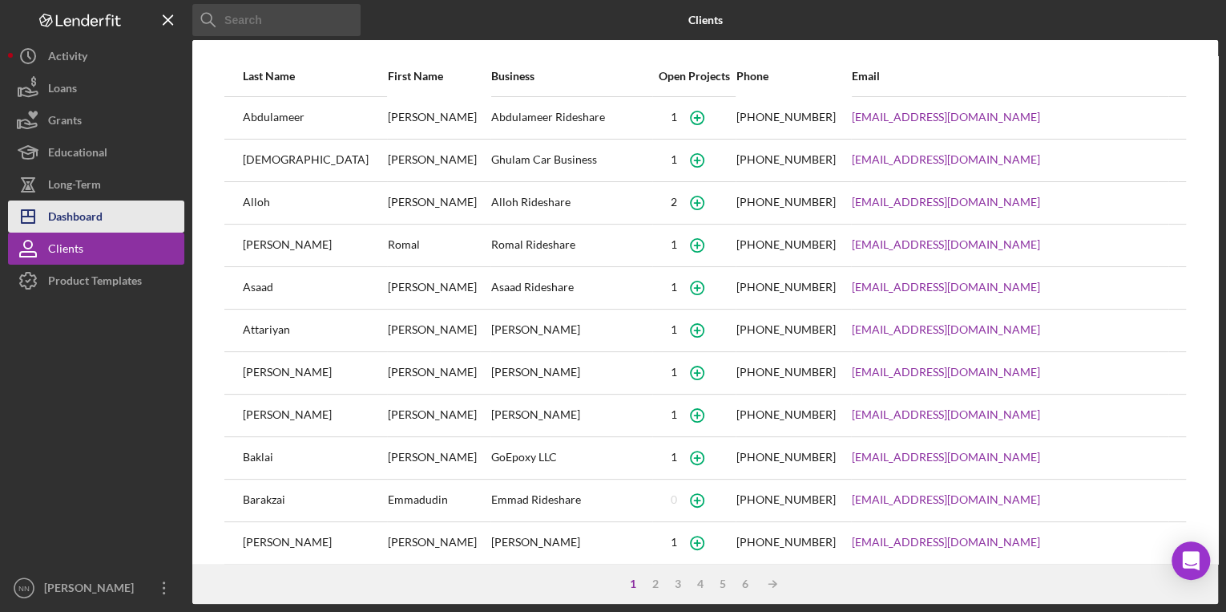
click at [125, 205] on button "Icon/Dashboard Dashboard" at bounding box center [96, 216] width 176 height 32
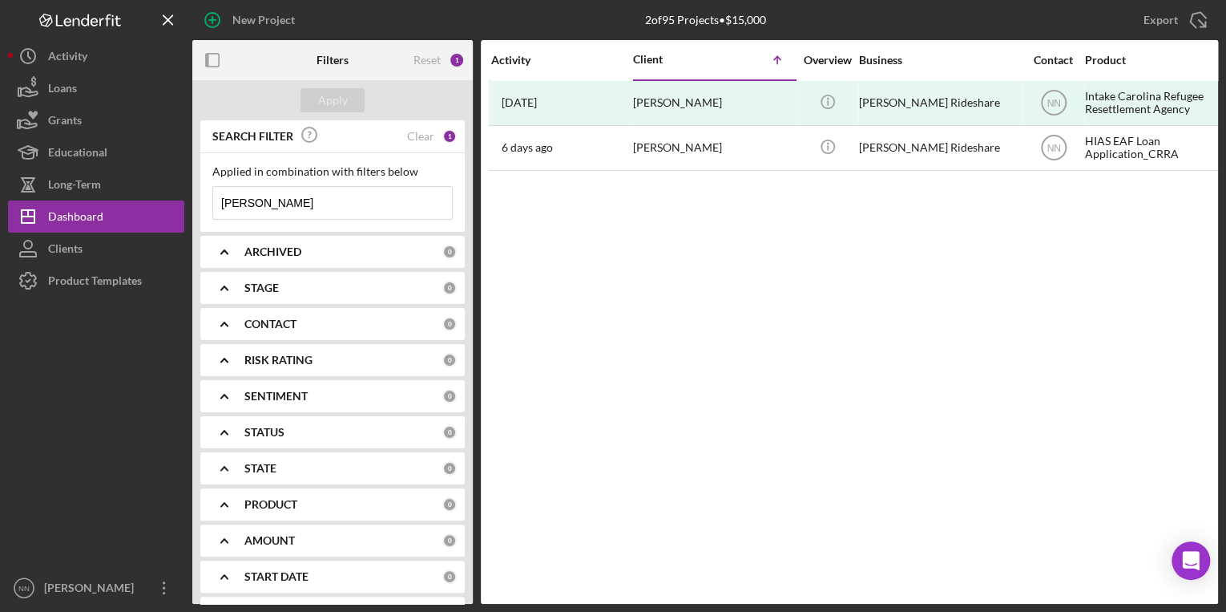
click at [289, 201] on input "[PERSON_NAME]" at bounding box center [332, 203] width 239 height 32
drag, startPoint x: 289, startPoint y: 202, endPoint x: 216, endPoint y: 203, distance: 72.9
click at [216, 203] on input "[PERSON_NAME]" at bounding box center [332, 203] width 239 height 32
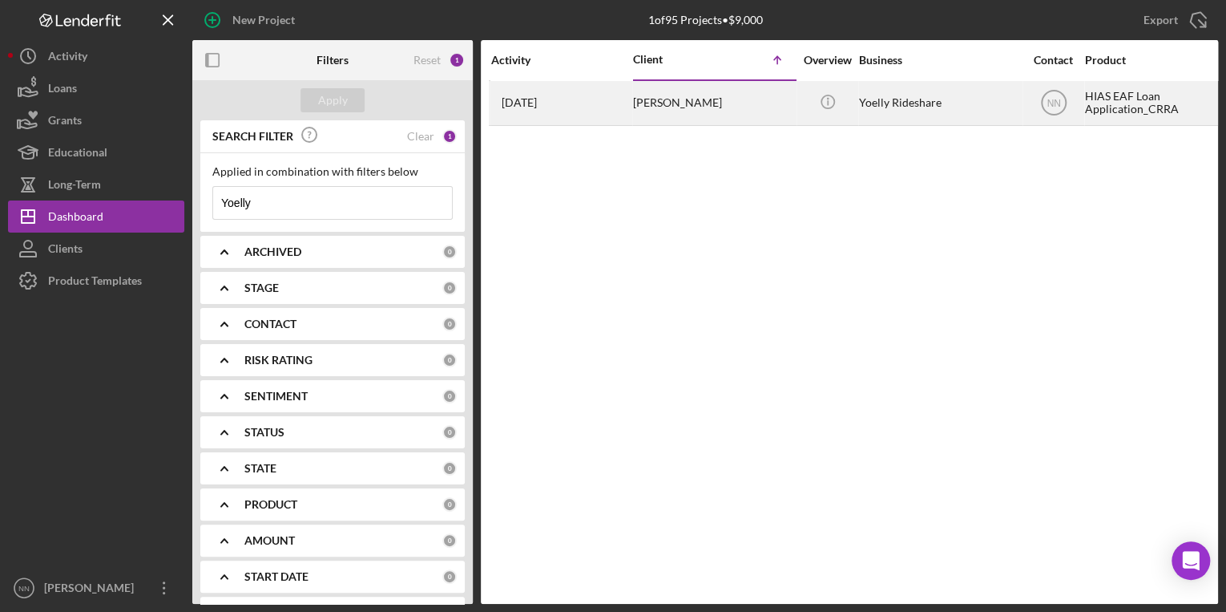
type input "Yoelly"
click at [537, 107] on time "[DATE]" at bounding box center [519, 102] width 35 height 13
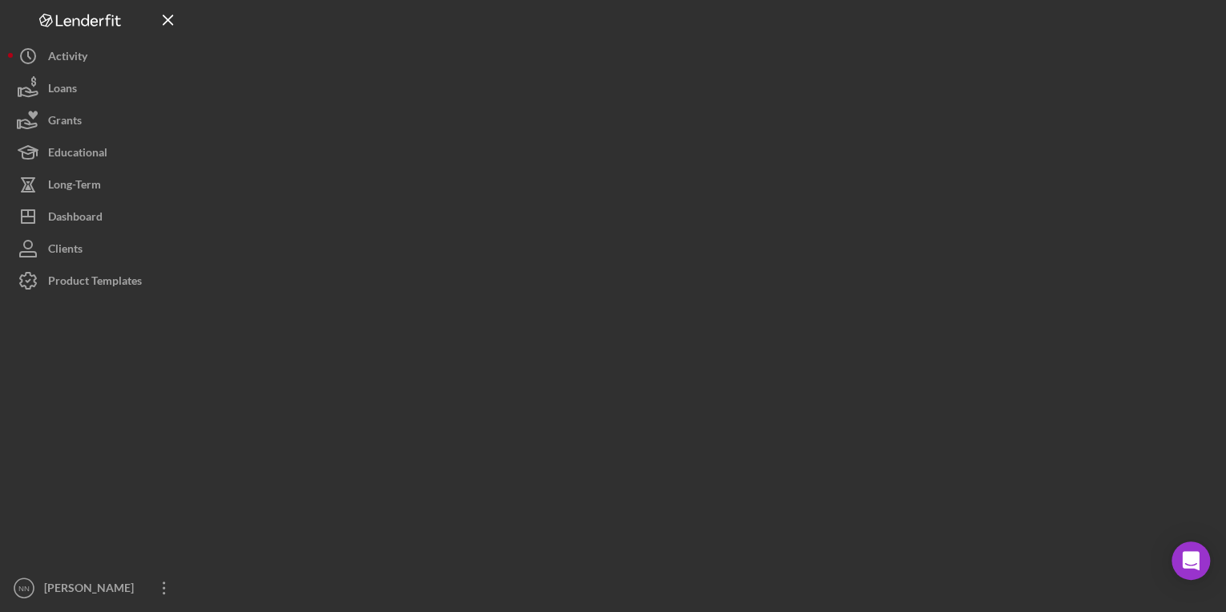
click at [555, 107] on div at bounding box center [705, 301] width 1026 height 603
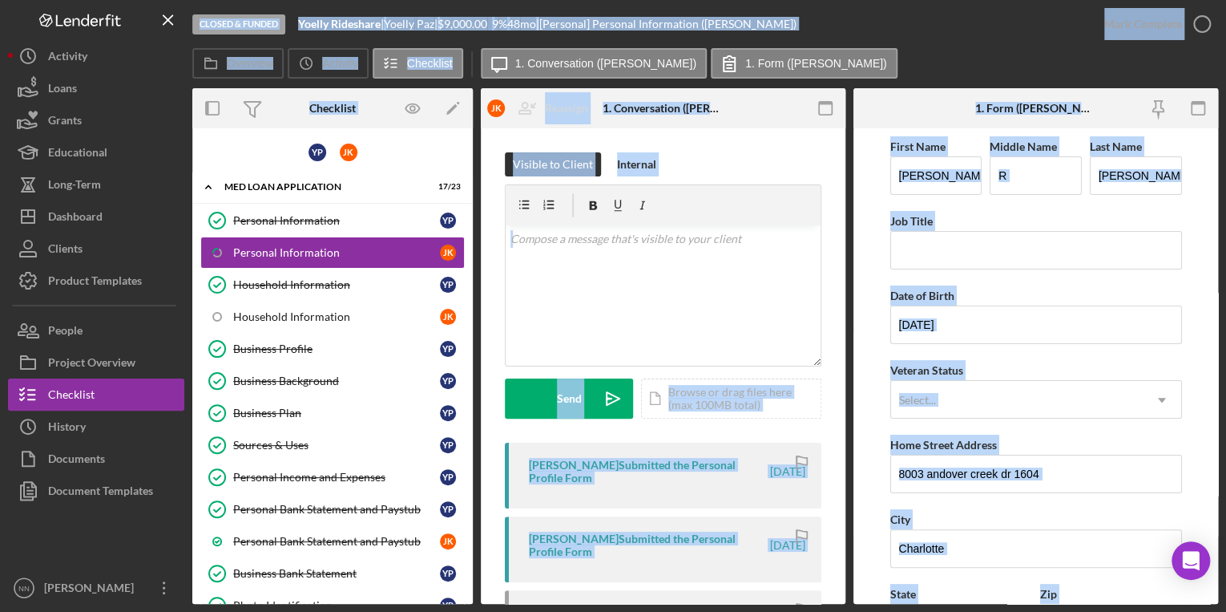
click at [851, 30] on div "Closed & Funded Yoelly Rideshare | Yoelly Paz | $9,000.00 9 % 48 mo | [Personal…" at bounding box center [640, 24] width 896 height 48
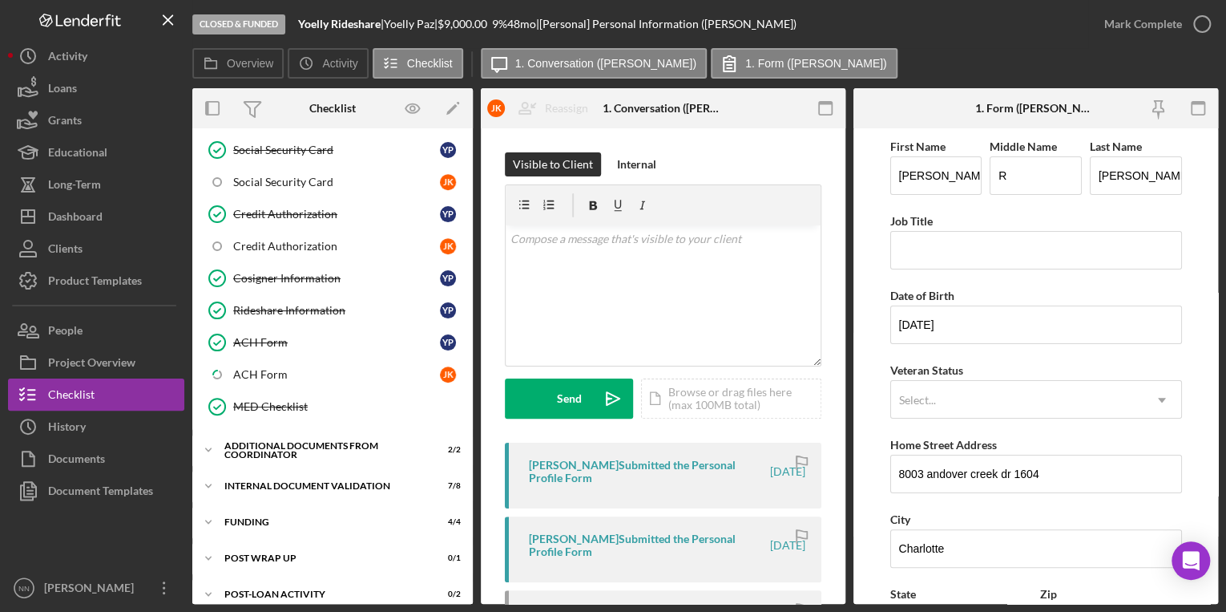
scroll to position [561, 0]
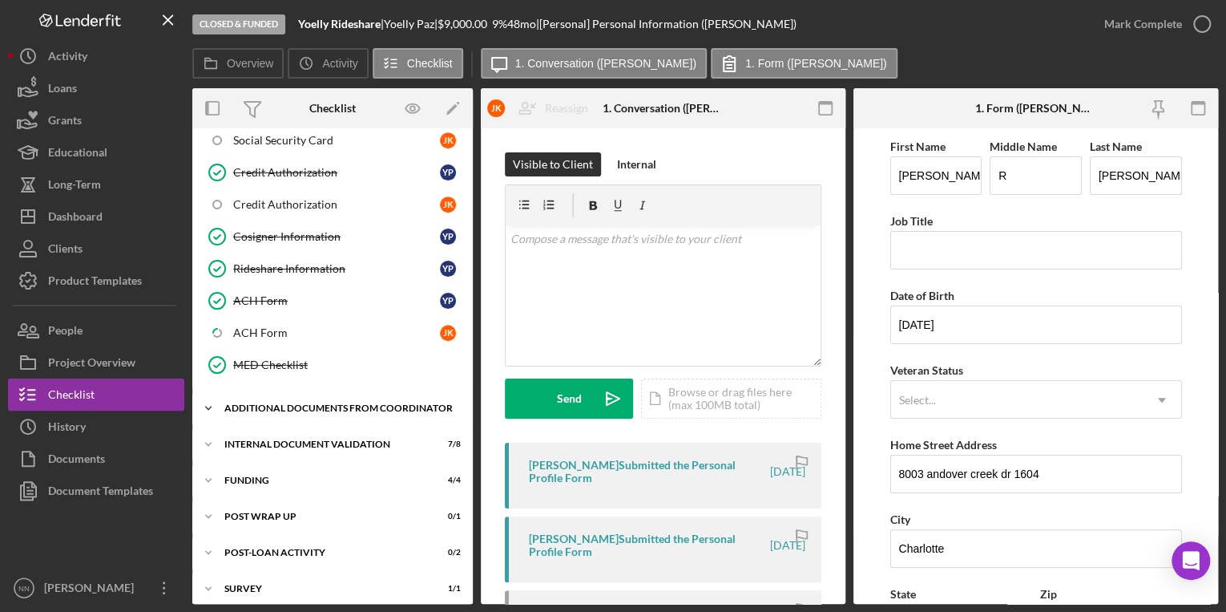
click at [332, 406] on div "Additional Documents from Coordinator" at bounding box center [338, 408] width 228 height 10
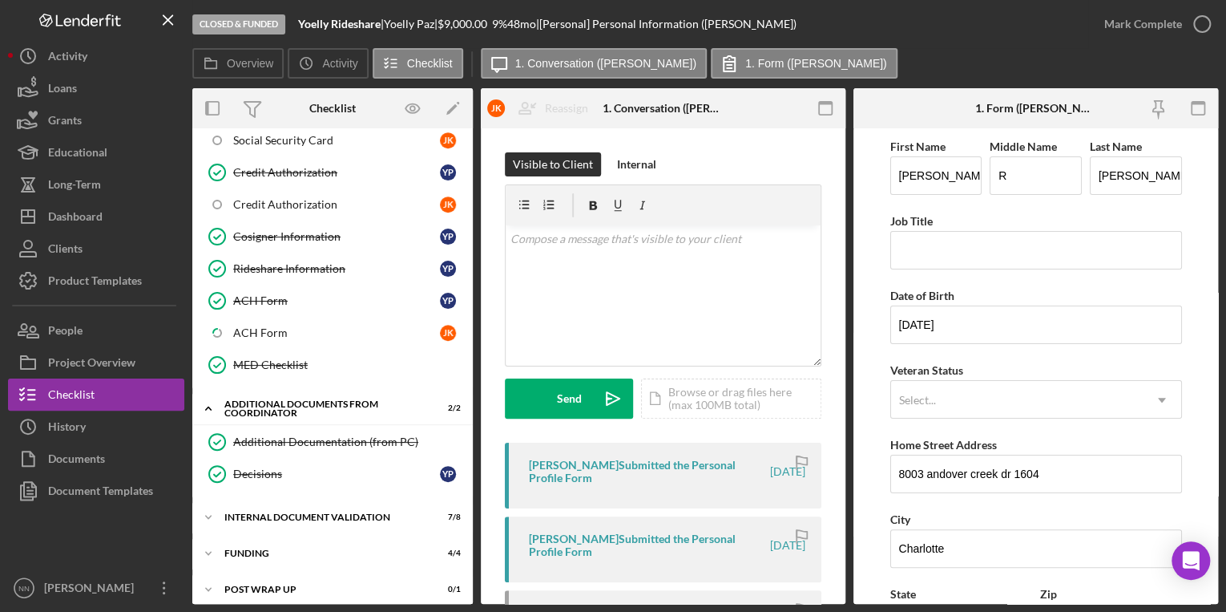
drag, startPoint x: 467, startPoint y: 390, endPoint x: 465, endPoint y: 470, distance: 80.2
click at [465, 470] on div "Icon/Expander Additional Documents from Coordinator 2 / 2 Additional Documentat…" at bounding box center [332, 445] width 281 height 105
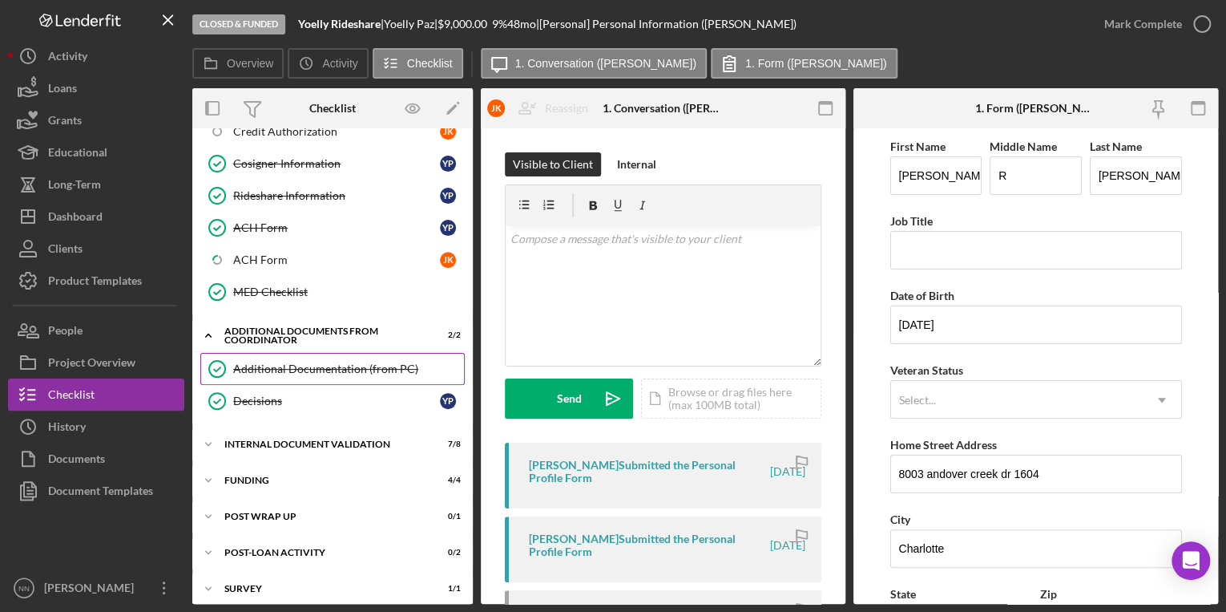
click at [385, 363] on div "Additional Documentation (from PC)" at bounding box center [348, 368] width 231 height 13
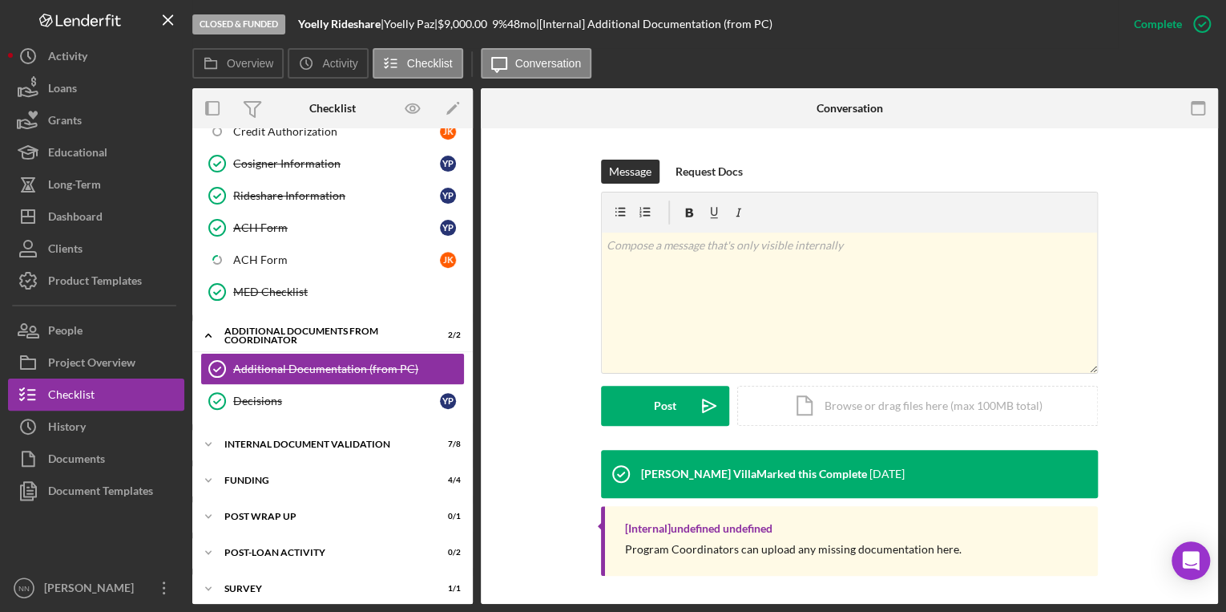
scroll to position [216, 0]
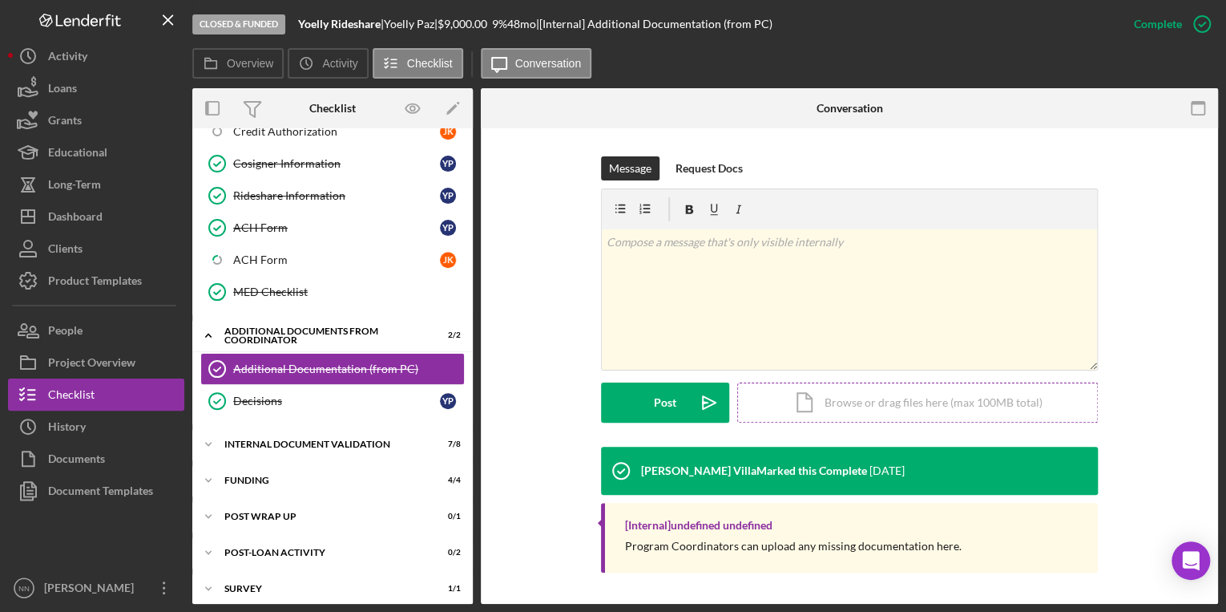
click at [963, 414] on div "Icon/Document Browse or drag files here (max 100MB total) Tap to choose files o…" at bounding box center [917, 402] width 361 height 40
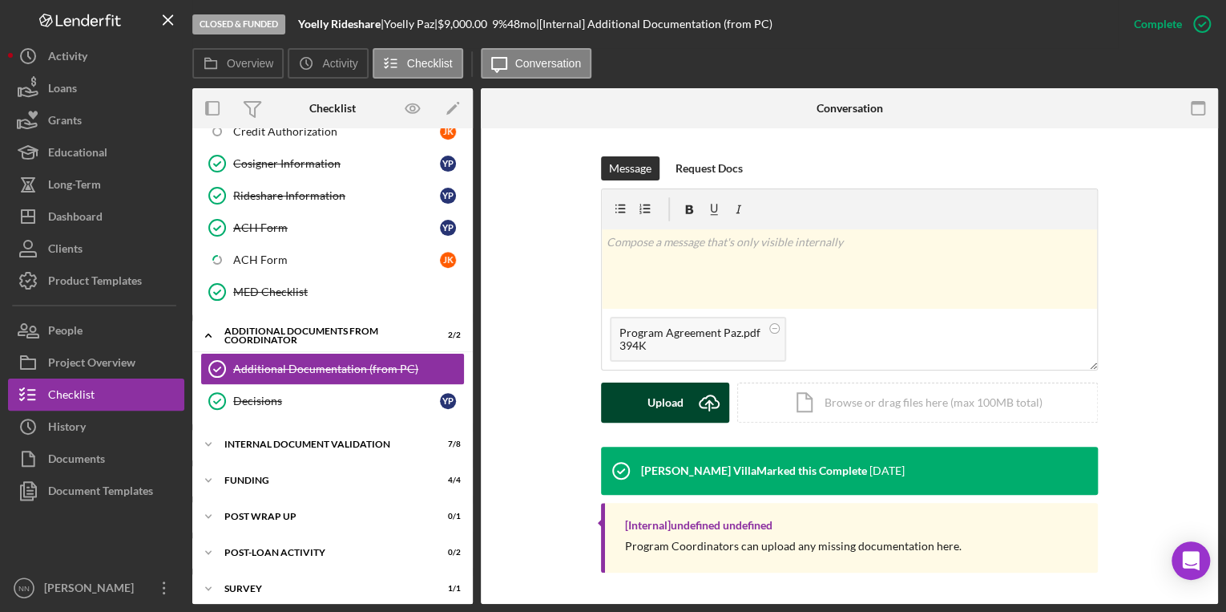
click at [676, 404] on div "Upload" at bounding box center [666, 402] width 36 height 40
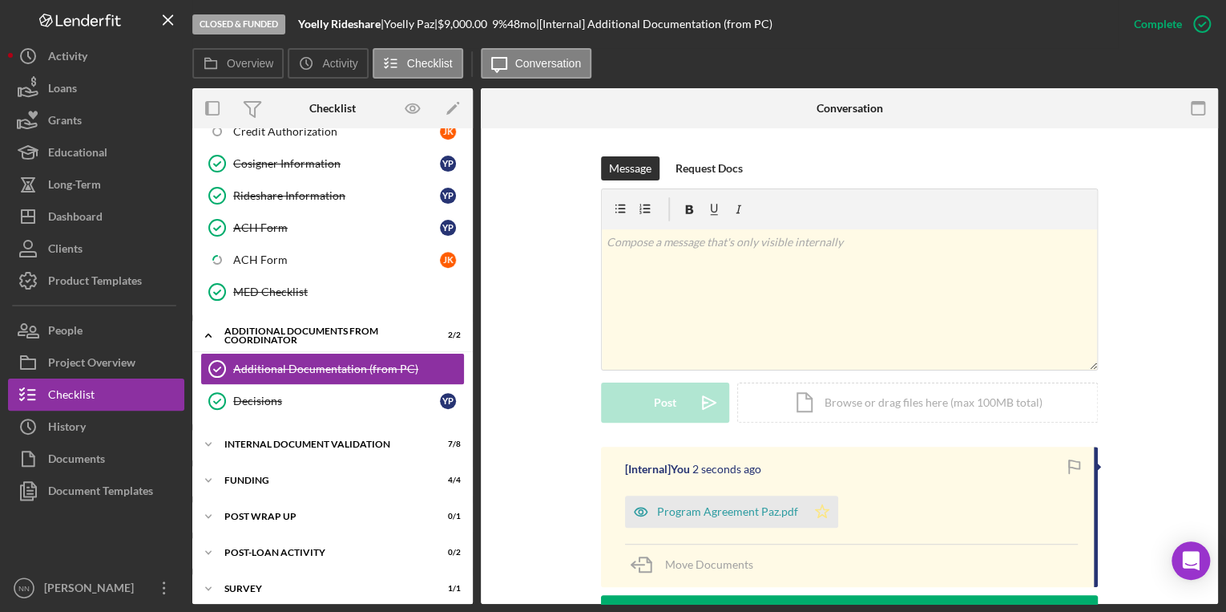
click at [807, 510] on icon "Icon/Star" at bounding box center [822, 511] width 32 height 32
click at [319, 439] on div "Internal Document Validation" at bounding box center [338, 444] width 228 height 10
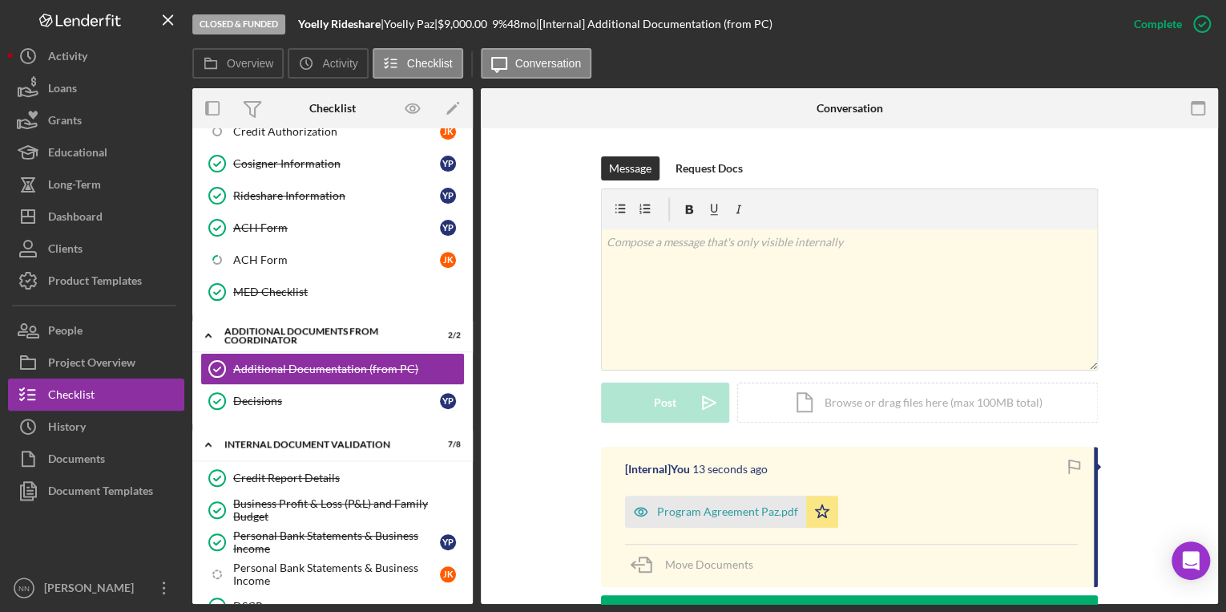
drag, startPoint x: 467, startPoint y: 462, endPoint x: 463, endPoint y: 499, distance: 37.9
click at [463, 499] on div "Credit Report Details Credit Report Details Business Profit & Loss (P&L) and Fa…" at bounding box center [332, 594] width 281 height 264
click at [373, 529] on div "Personal Bank Statements & Business Income" at bounding box center [336, 542] width 207 height 26
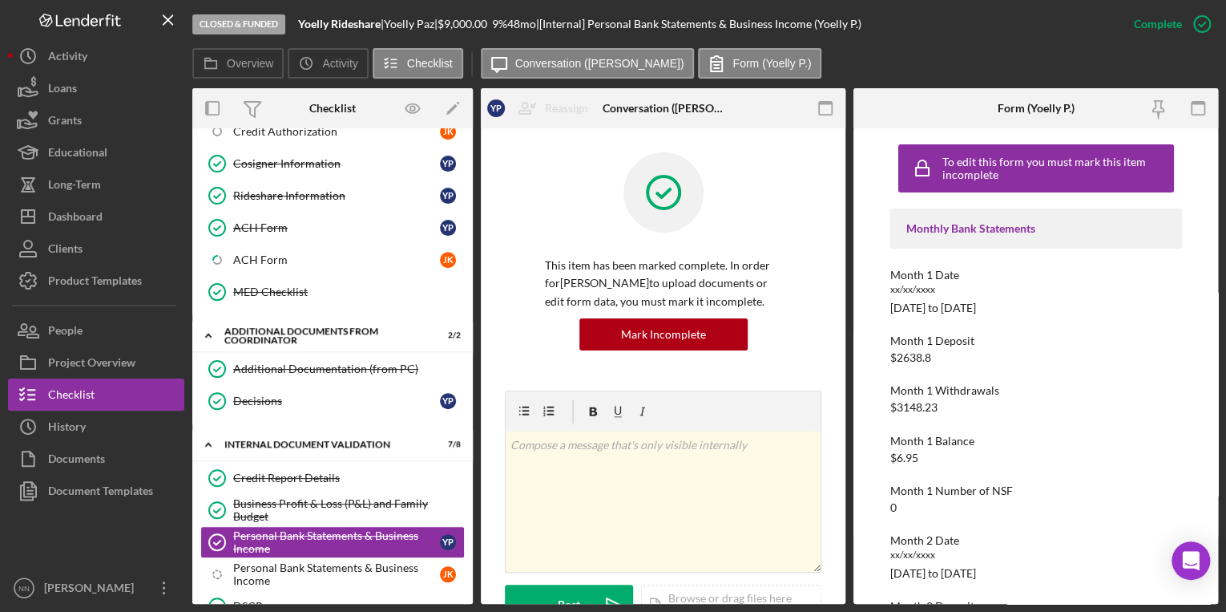
drag, startPoint x: 468, startPoint y: 473, endPoint x: 466, endPoint y: 563, distance: 89.8
click at [466, 563] on div "Credit Report Details Credit Report Details Business Profit & Loss (P&L) and Fa…" at bounding box center [332, 594] width 281 height 264
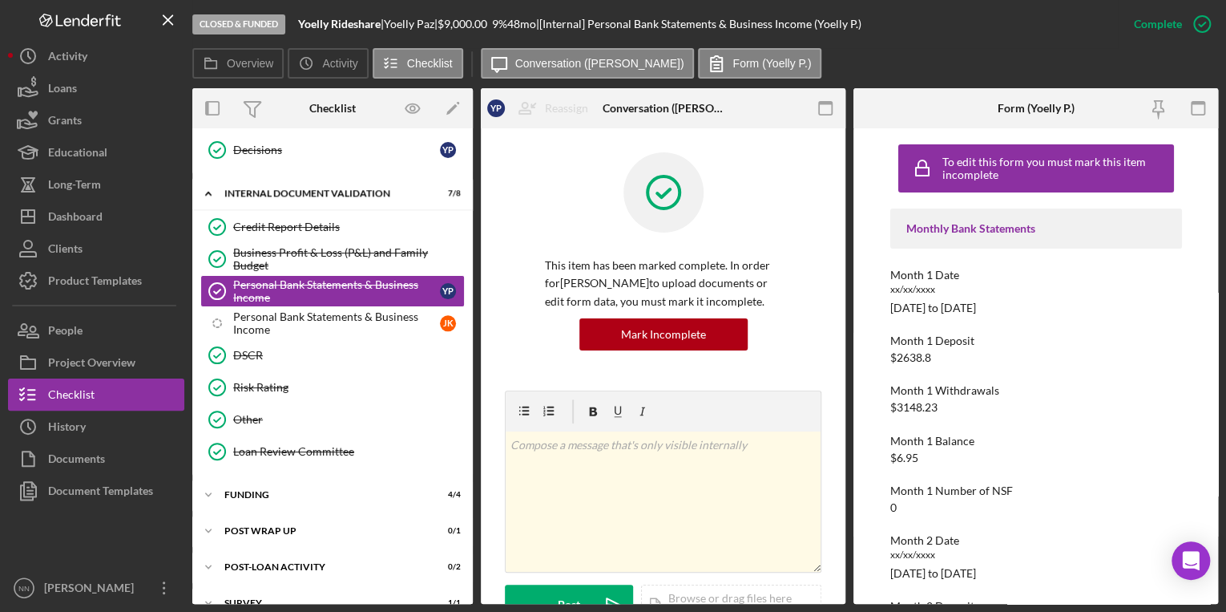
scroll to position [896, 0]
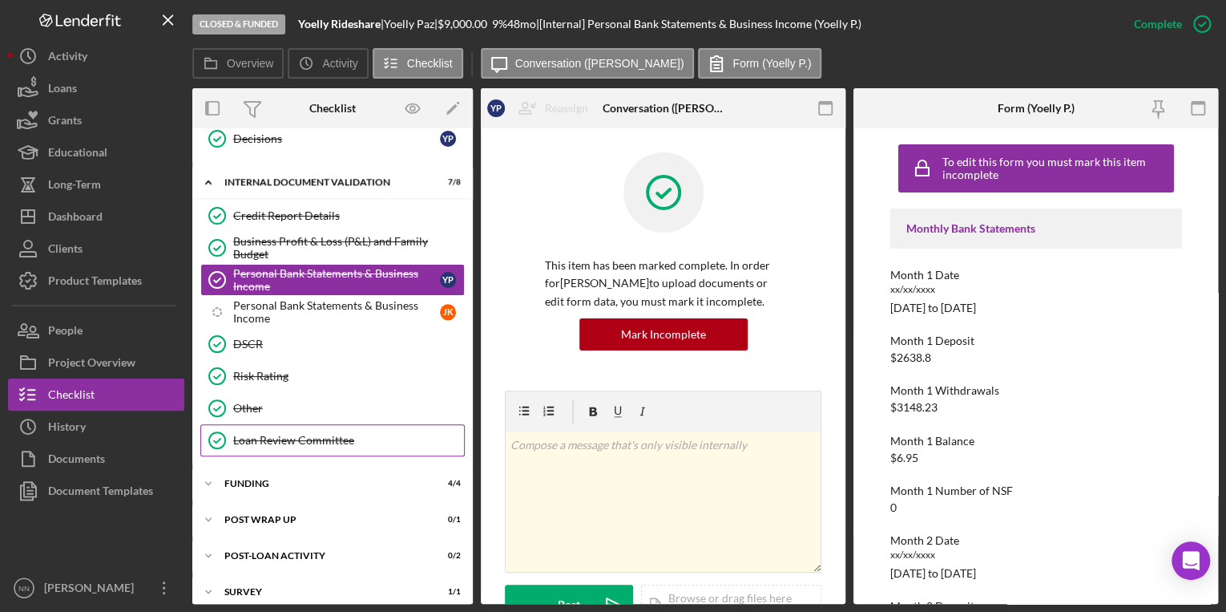
click at [377, 434] on div "Loan Review Committee" at bounding box center [348, 440] width 231 height 13
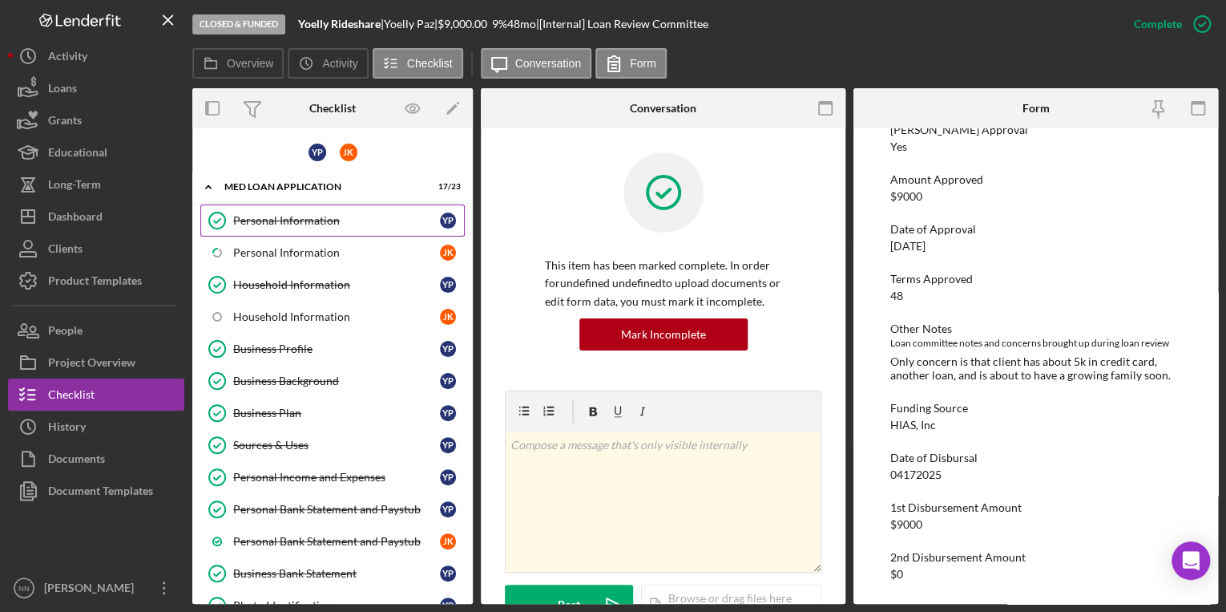
click at [365, 228] on link "Personal Information Personal Information Y P" at bounding box center [332, 220] width 264 height 32
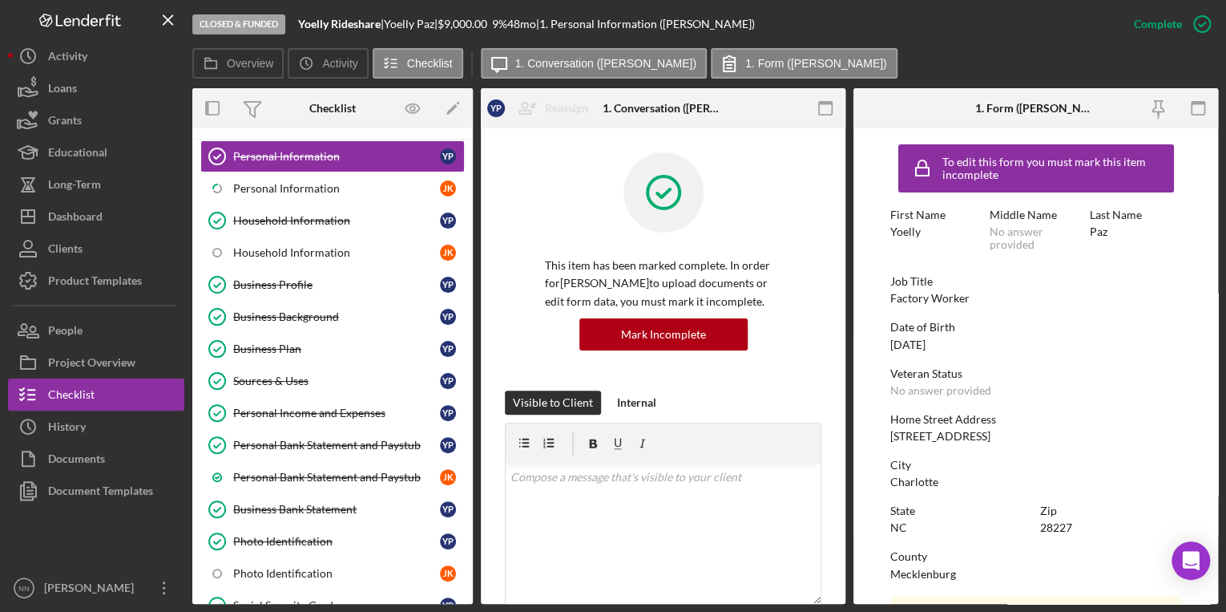
scroll to position [67, 0]
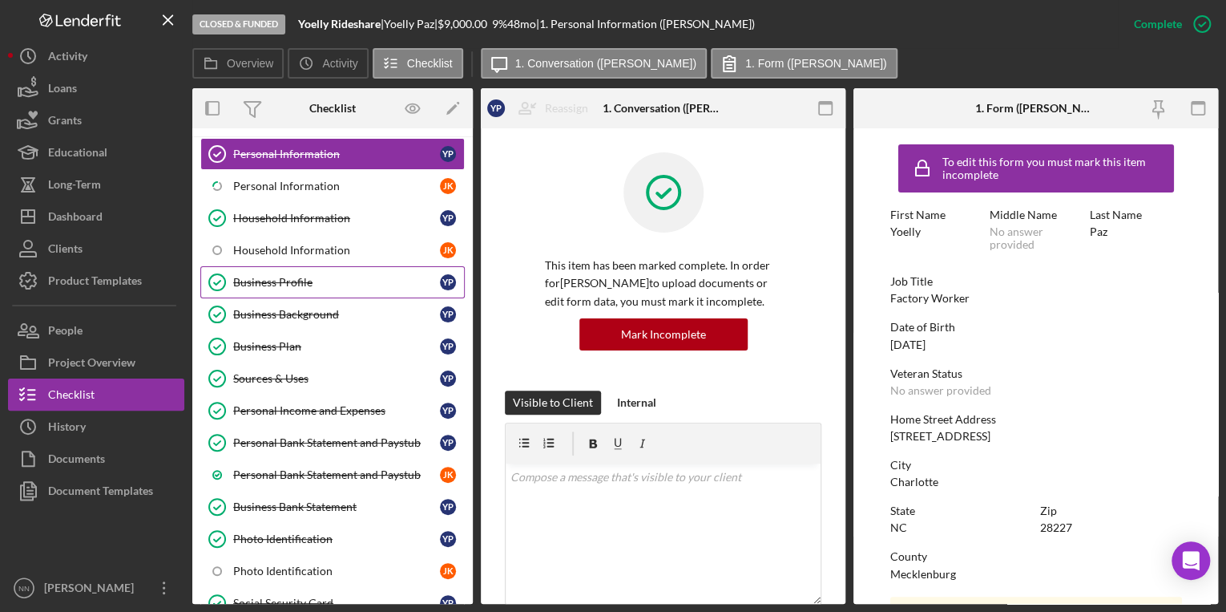
click at [343, 276] on div "Business Profile" at bounding box center [336, 282] width 207 height 13
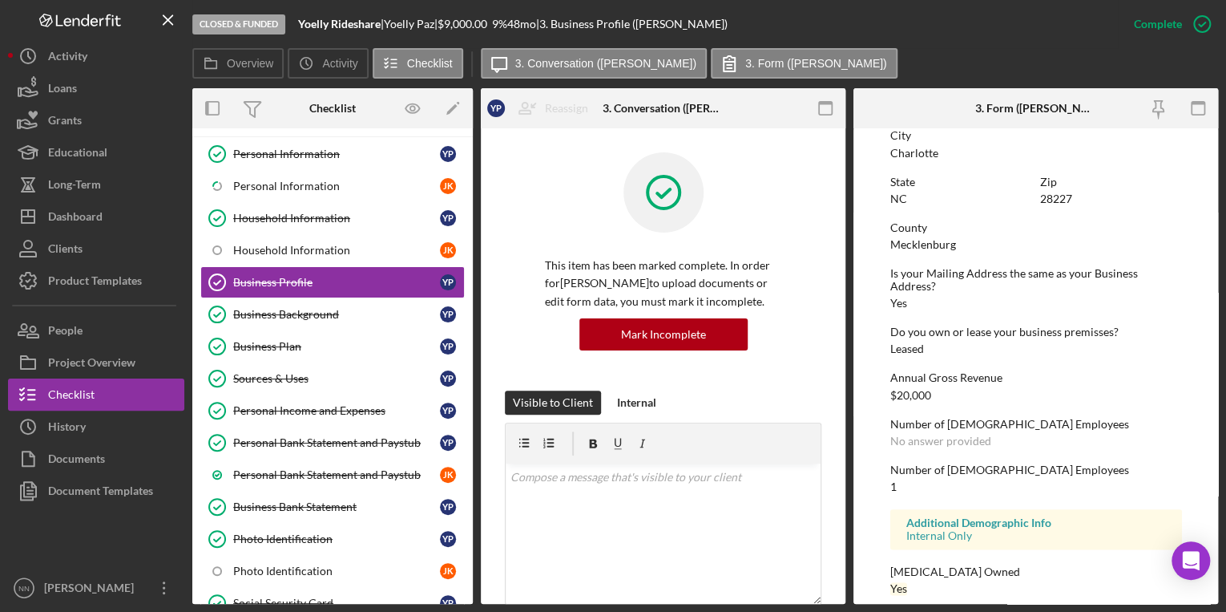
scroll to position [746, 0]
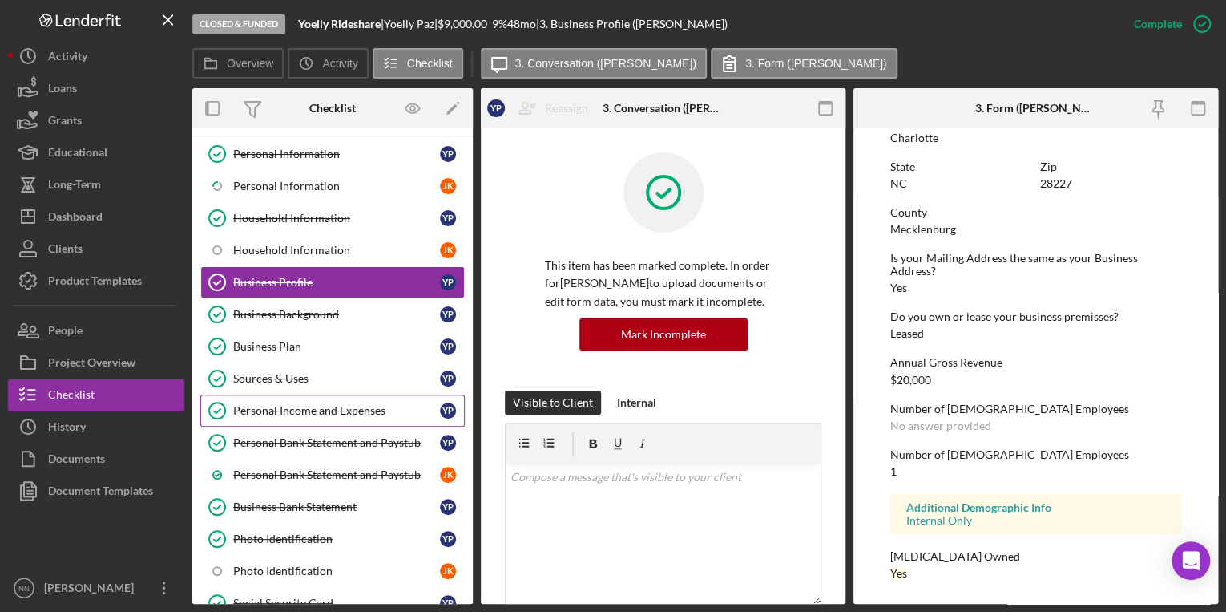
click at [323, 398] on link "Personal Income and Expenses Personal Income and Expenses Y P" at bounding box center [332, 410] width 264 height 32
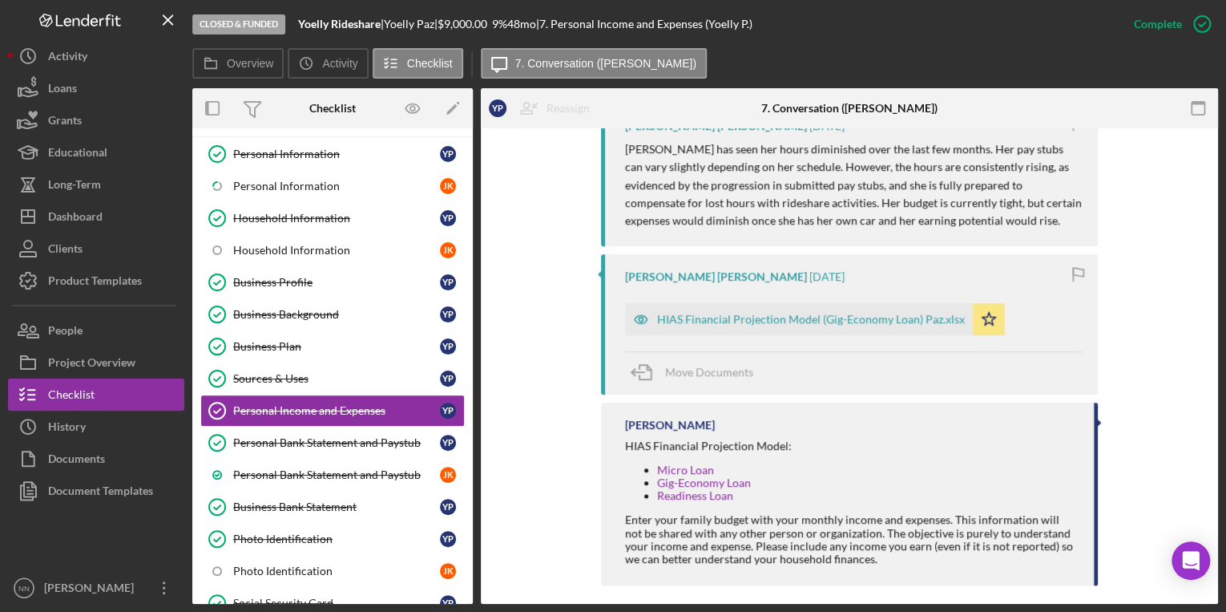
scroll to position [628, 0]
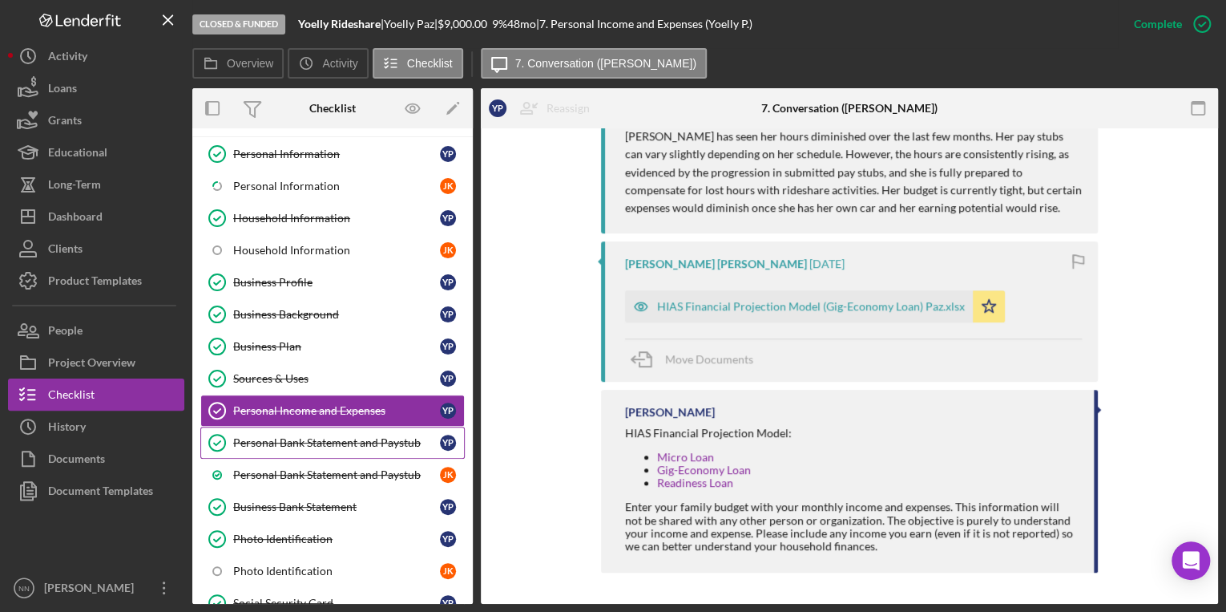
click at [358, 447] on link "Personal Bank Statement and Paystub Personal Bank Statement and Paystub Y P" at bounding box center [332, 442] width 264 height 32
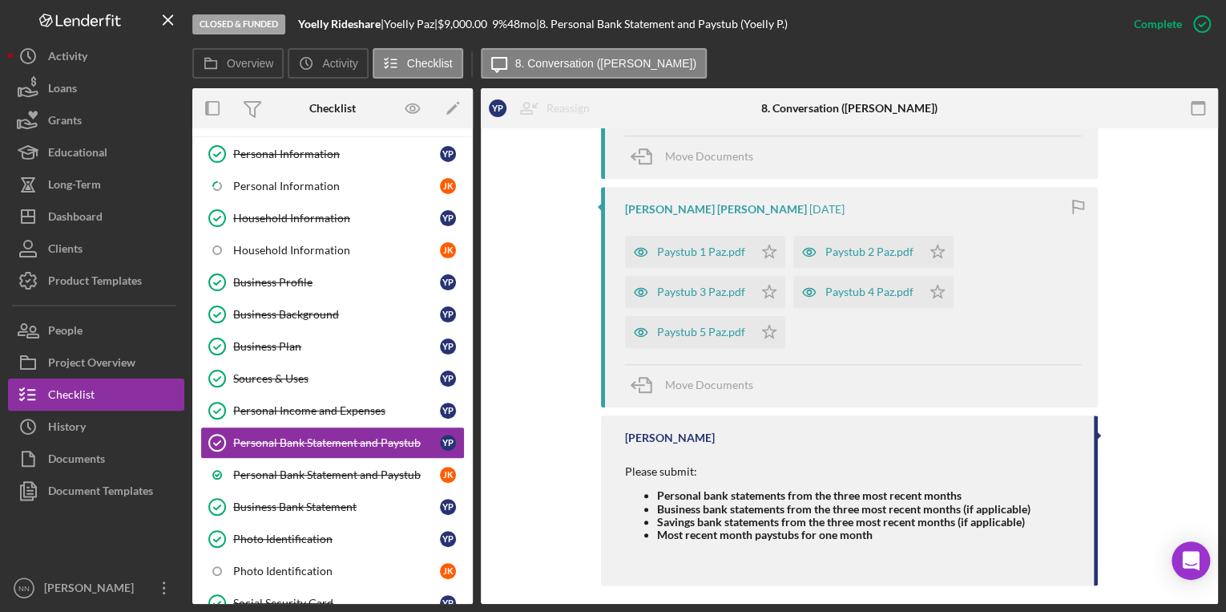
scroll to position [733, 0]
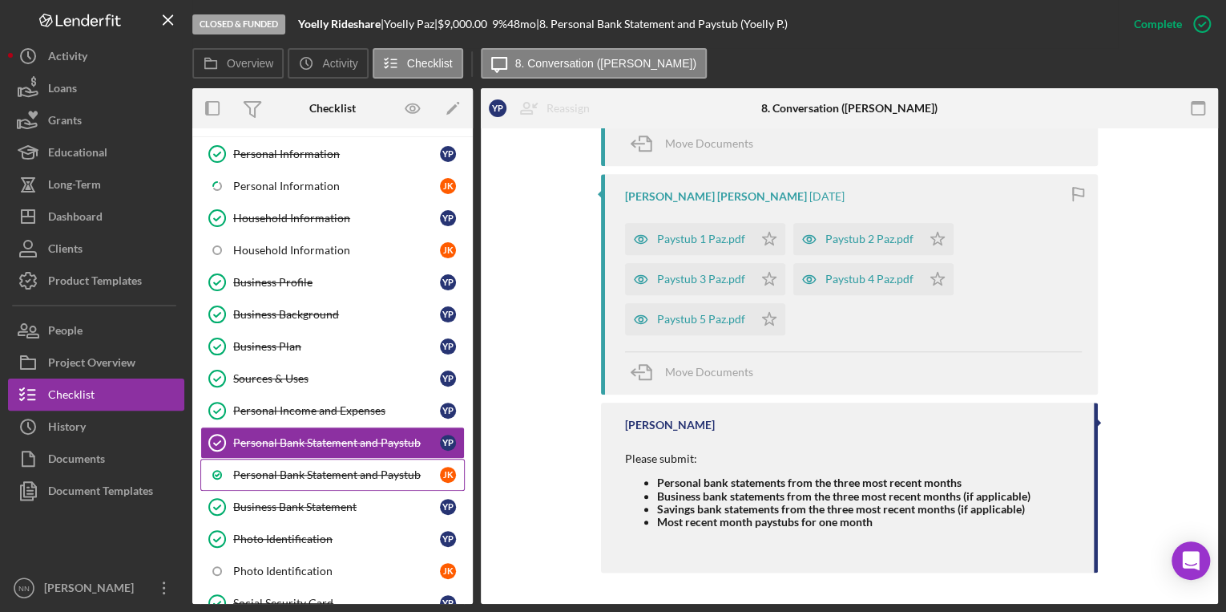
click at [366, 459] on link "Personal Bank Statement and Paystub J K" at bounding box center [332, 474] width 264 height 32
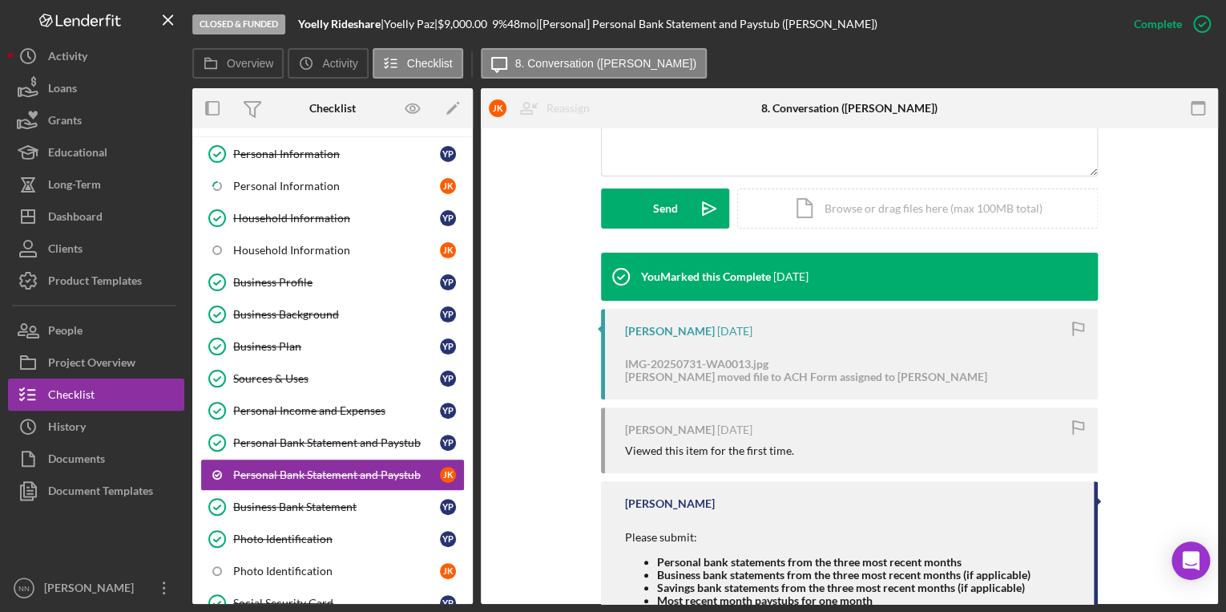
scroll to position [489, 0]
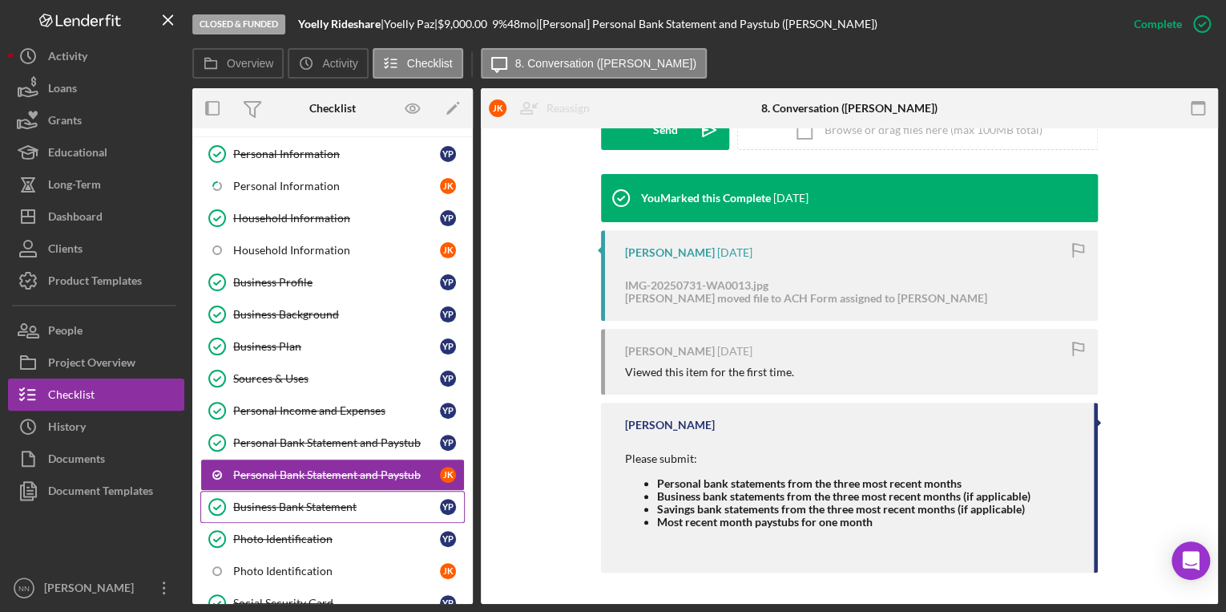
click at [329, 500] on div "Business Bank Statement" at bounding box center [336, 506] width 207 height 13
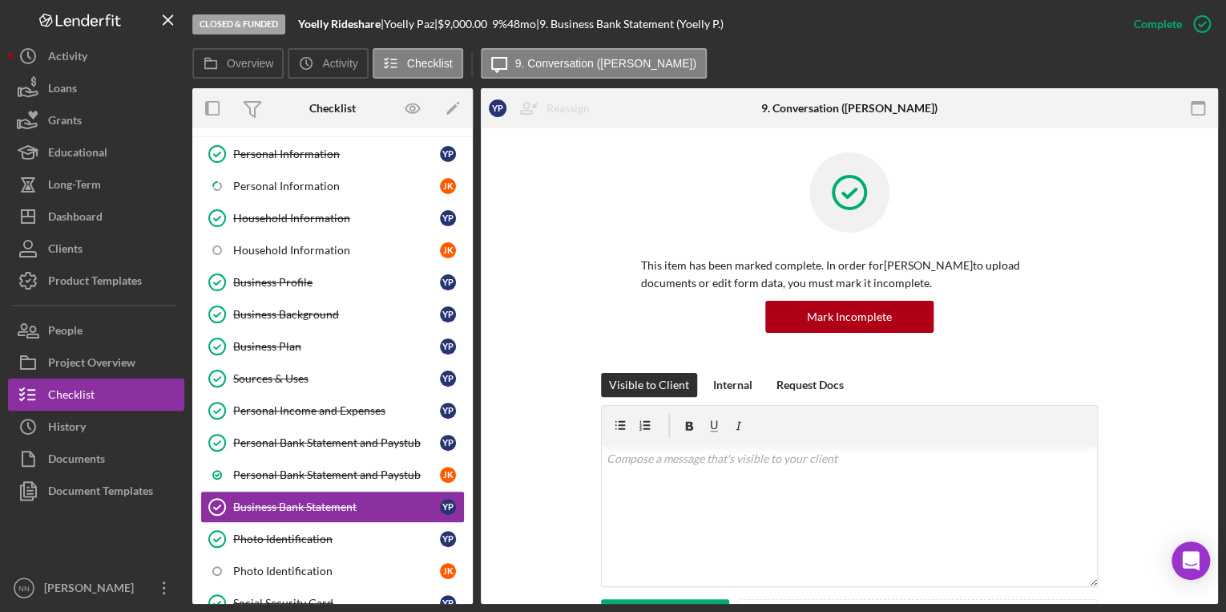
drag, startPoint x: 1221, startPoint y: 289, endPoint x: 1190, endPoint y: 447, distance: 161.6
click at [1190, 447] on div "Closed & Funded Yoelly Rideshare | Yoelly Paz | $9,000.00 9 % 48 mo | 9. Busine…" at bounding box center [613, 306] width 1226 height 612
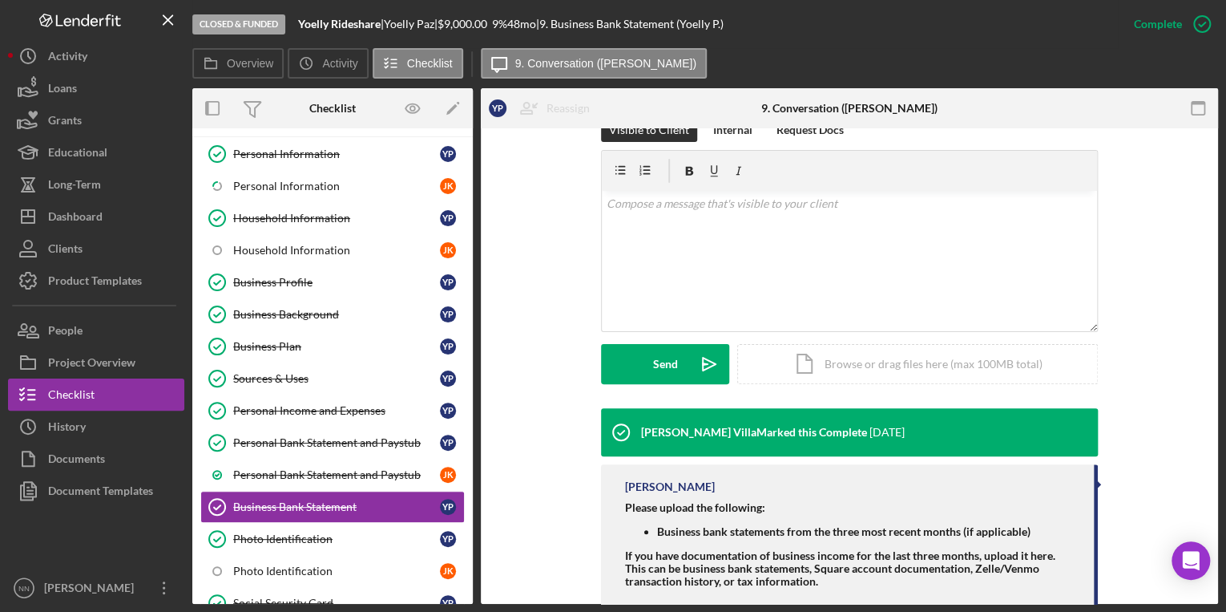
scroll to position [290, 0]
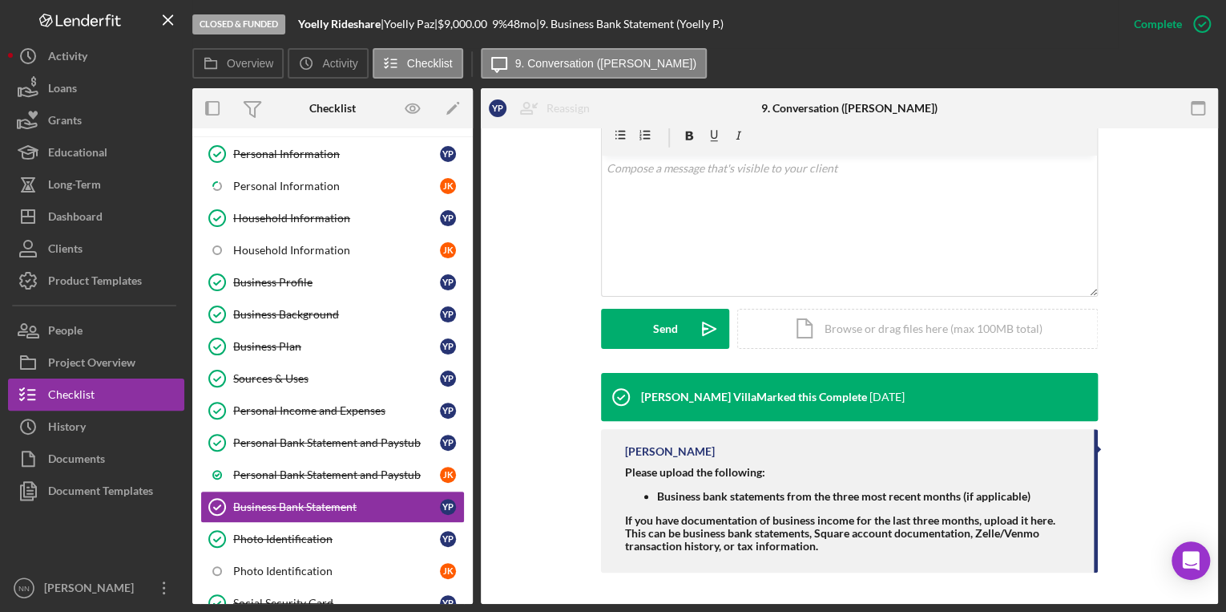
drag, startPoint x: 468, startPoint y: 292, endPoint x: 462, endPoint y: 337, distance: 46.1
click at [462, 337] on div "Personal Information Personal Information Y P Icon/Checklist Item Sub Partial P…" at bounding box center [332, 510] width 281 height 745
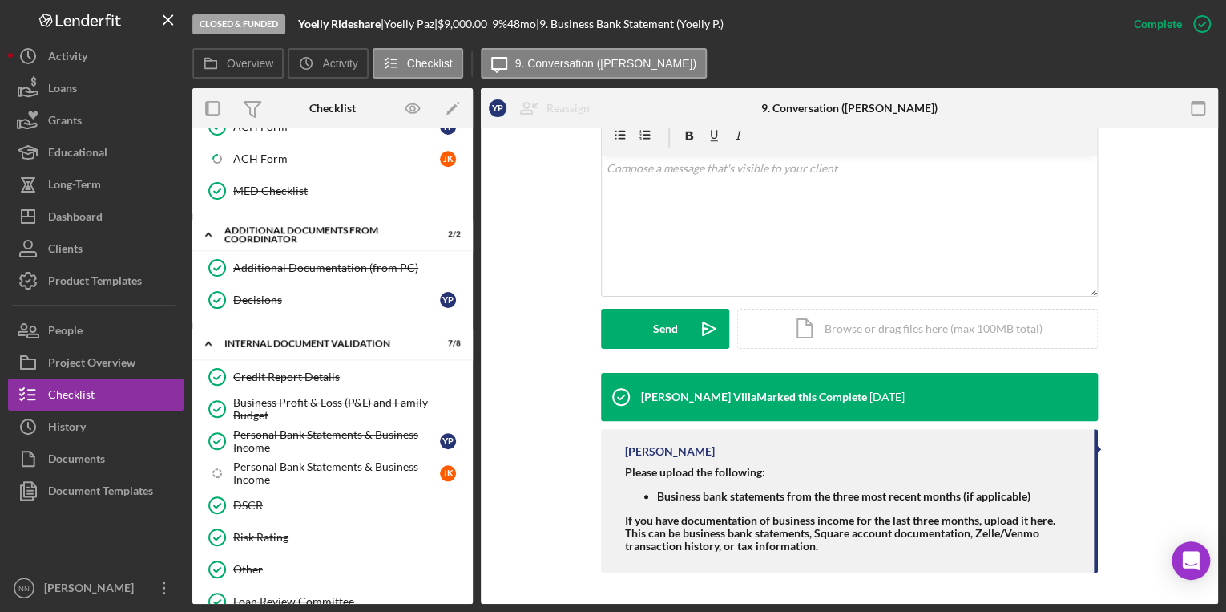
scroll to position [744, 0]
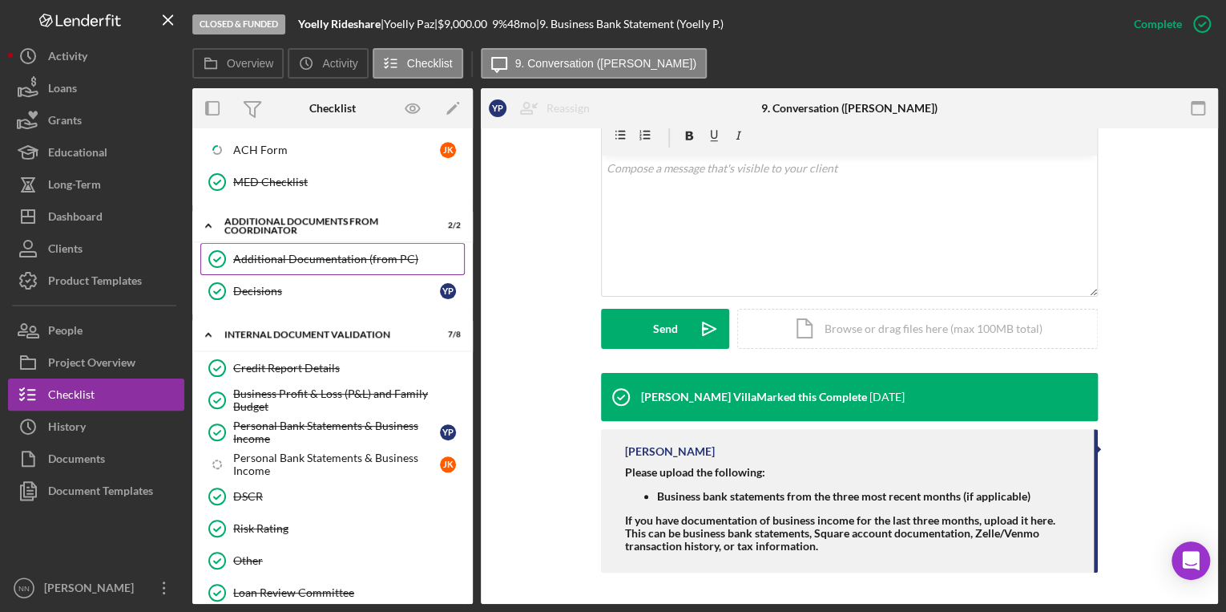
click at [372, 258] on link "Additional Documentation (from PC) Additional Documentation (from PC)" at bounding box center [332, 259] width 264 height 32
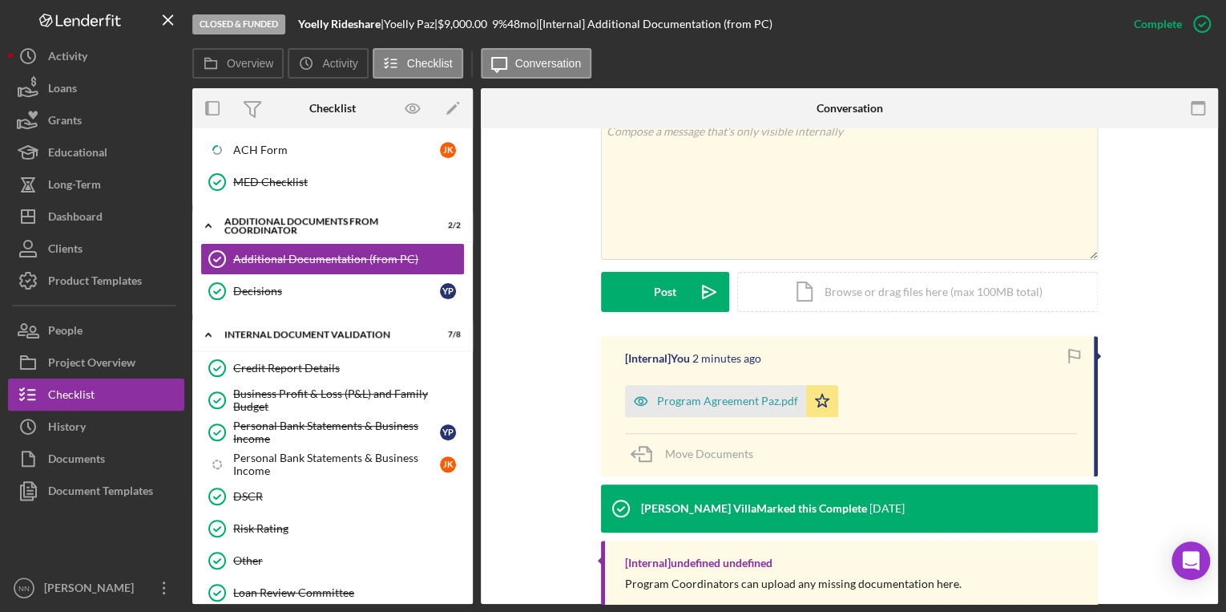
scroll to position [365, 0]
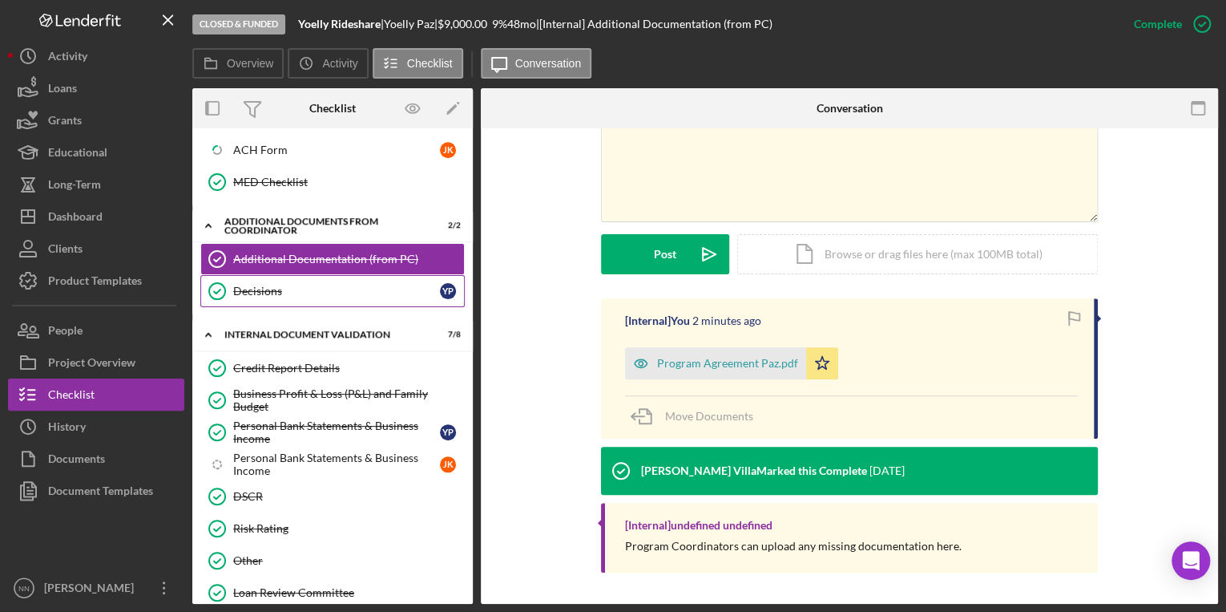
click at [350, 287] on div "Decisions" at bounding box center [336, 291] width 207 height 13
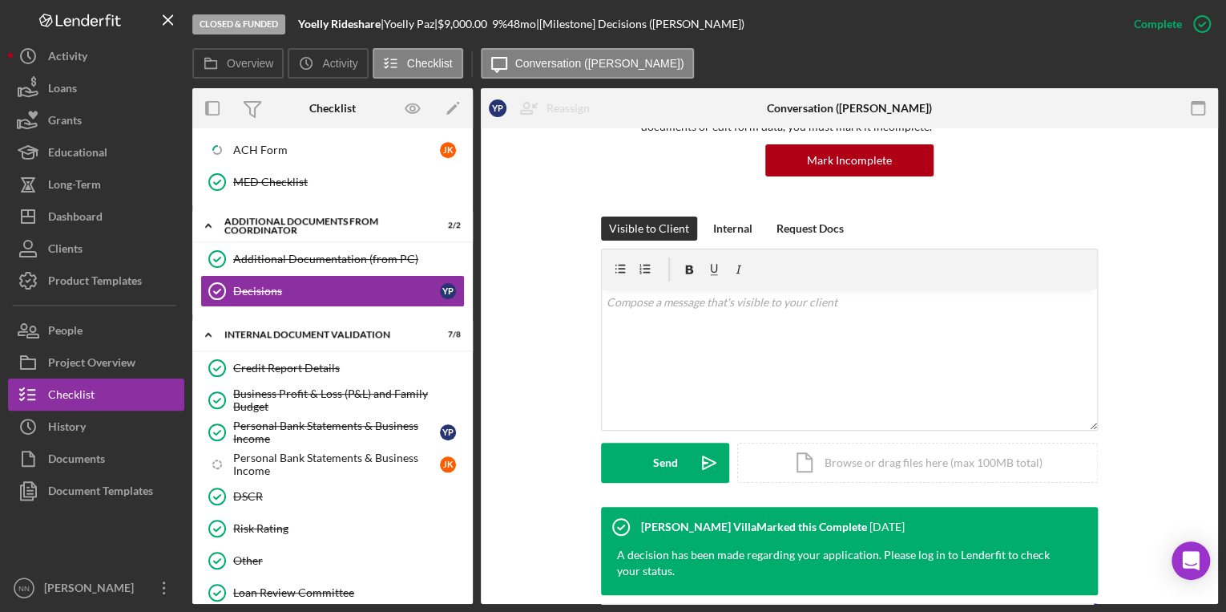
scroll to position [269, 0]
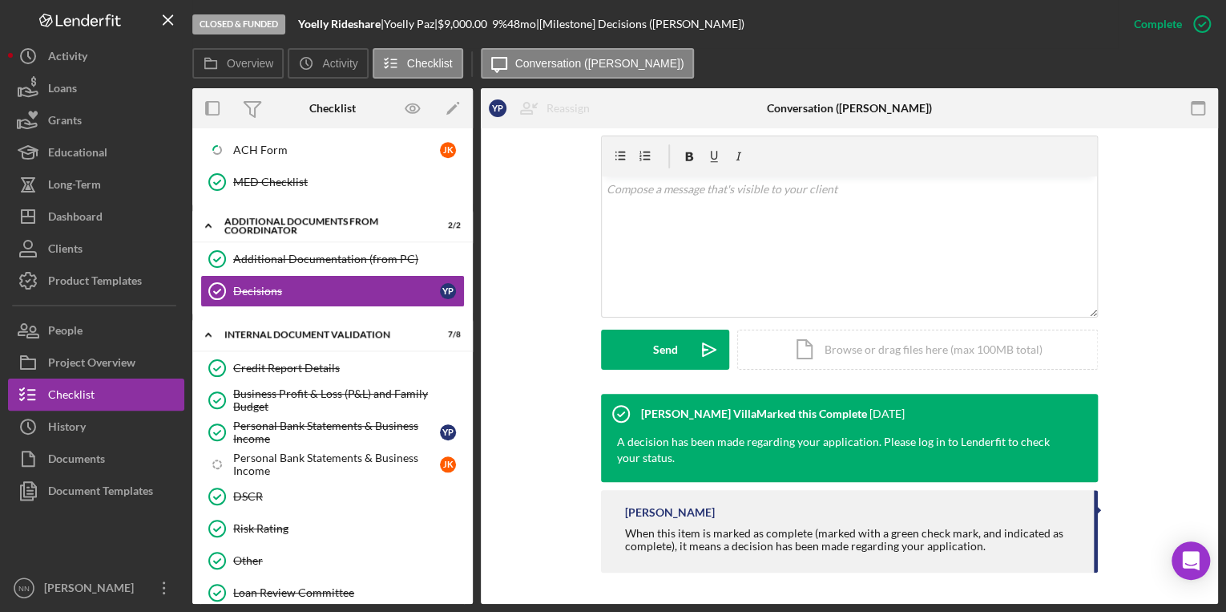
drag, startPoint x: 467, startPoint y: 417, endPoint x: 461, endPoint y: 234, distance: 182.8
click at [466, 180] on div "Y P J K Icon/Expander MED Loan Application 17 / 23 Personal Information Persona…" at bounding box center [332, 77] width 281 height 1368
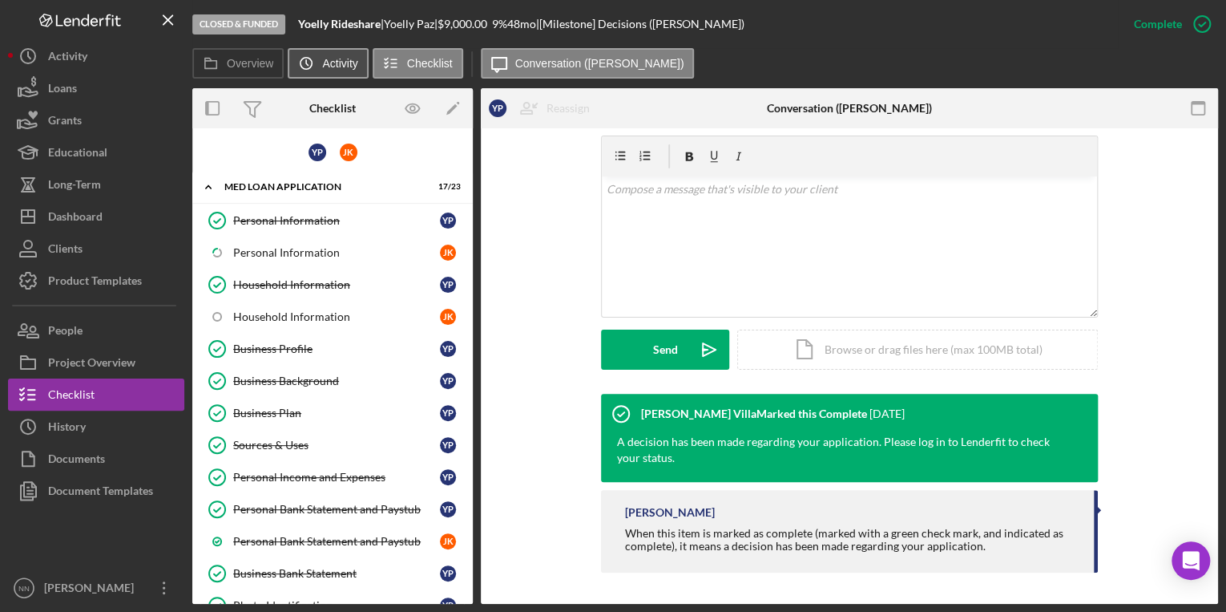
click at [327, 70] on button "Icon/History Activity" at bounding box center [328, 63] width 80 height 30
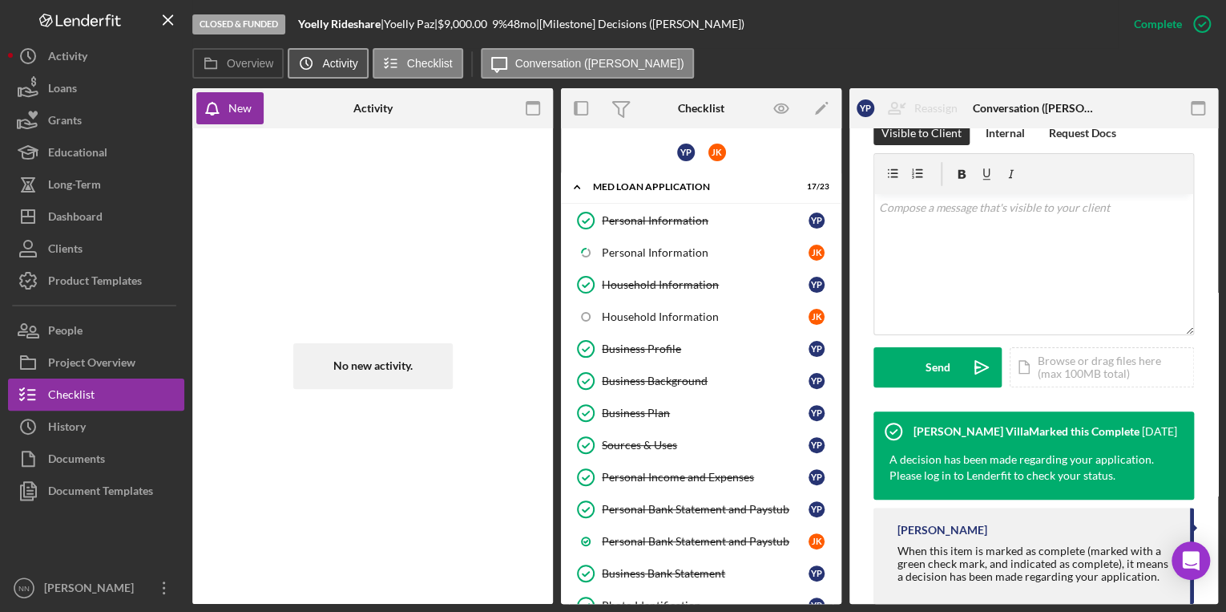
scroll to position [287, 0]
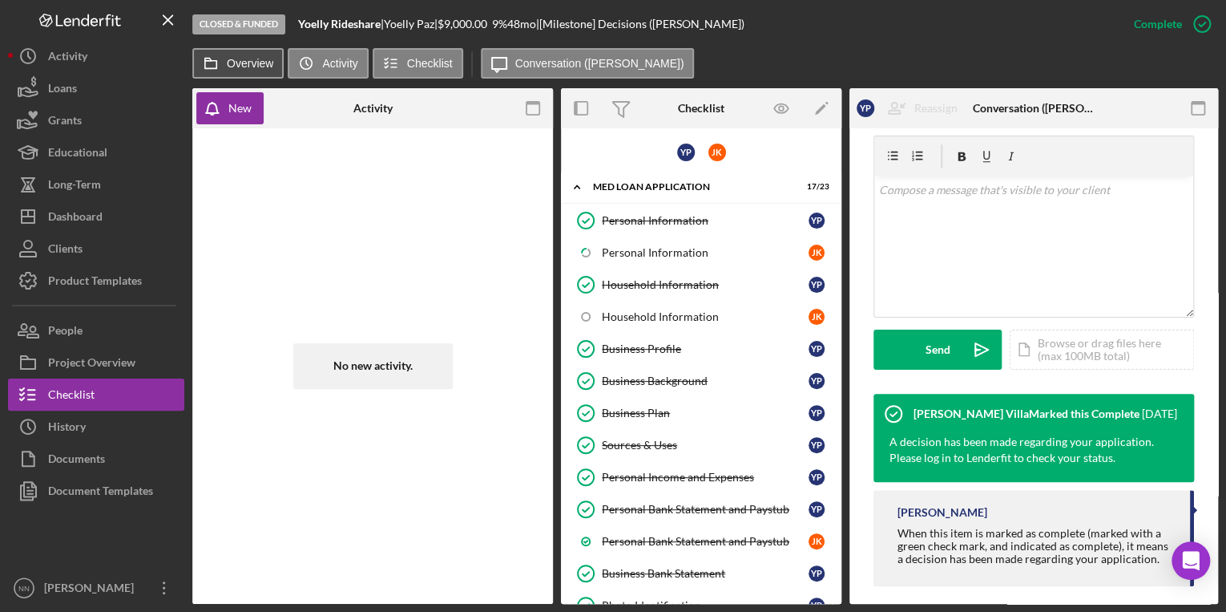
click at [270, 74] on button "Overview" at bounding box center [237, 63] width 91 height 30
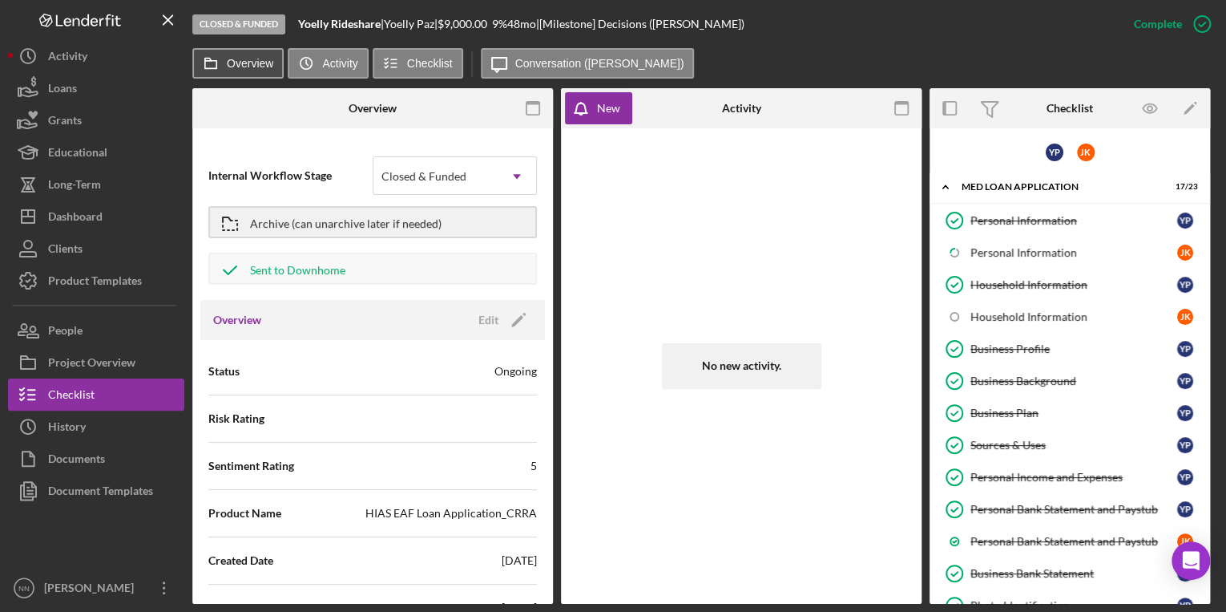
click at [243, 58] on label "Overview" at bounding box center [250, 63] width 46 height 13
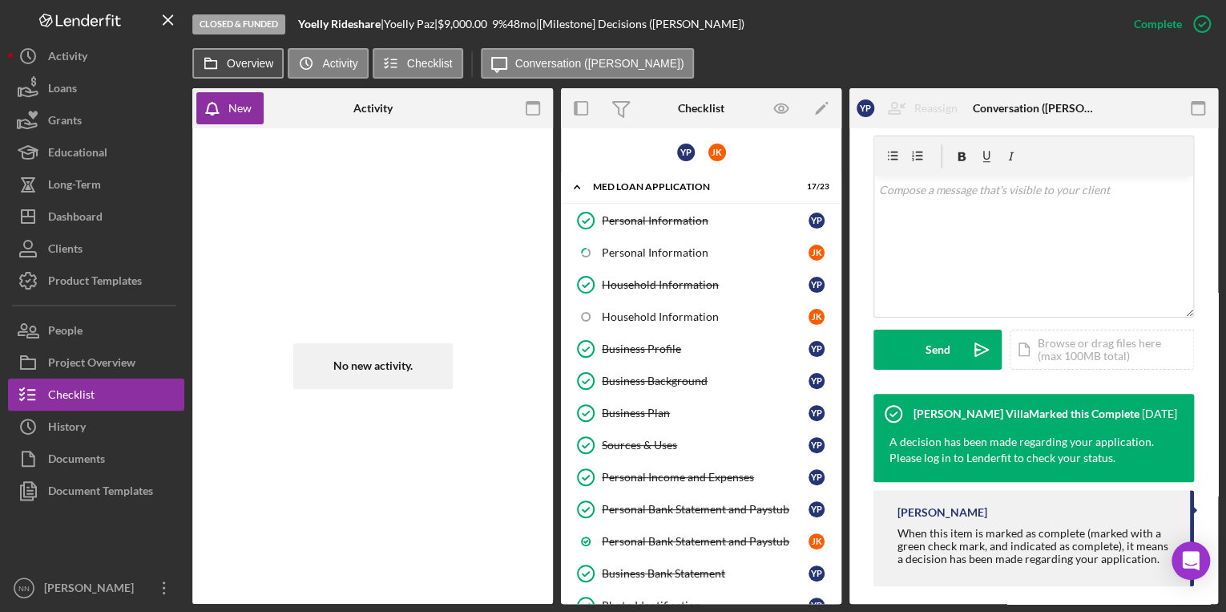
click at [244, 63] on label "Overview" at bounding box center [250, 63] width 46 height 13
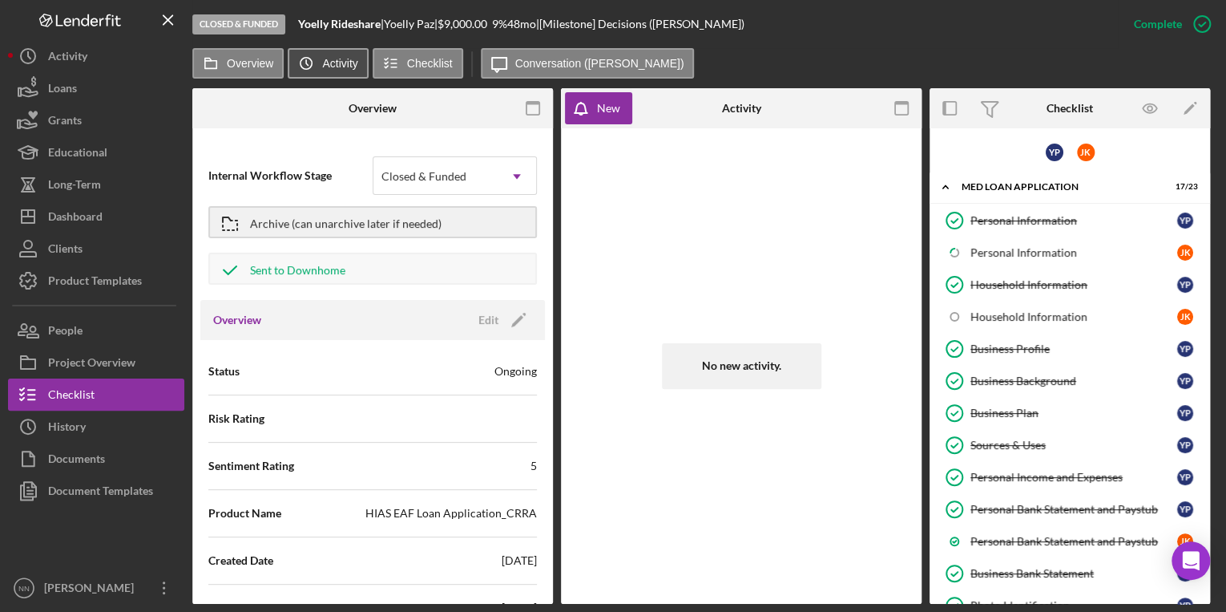
click at [320, 67] on icon "Icon/History" at bounding box center [306, 63] width 32 height 32
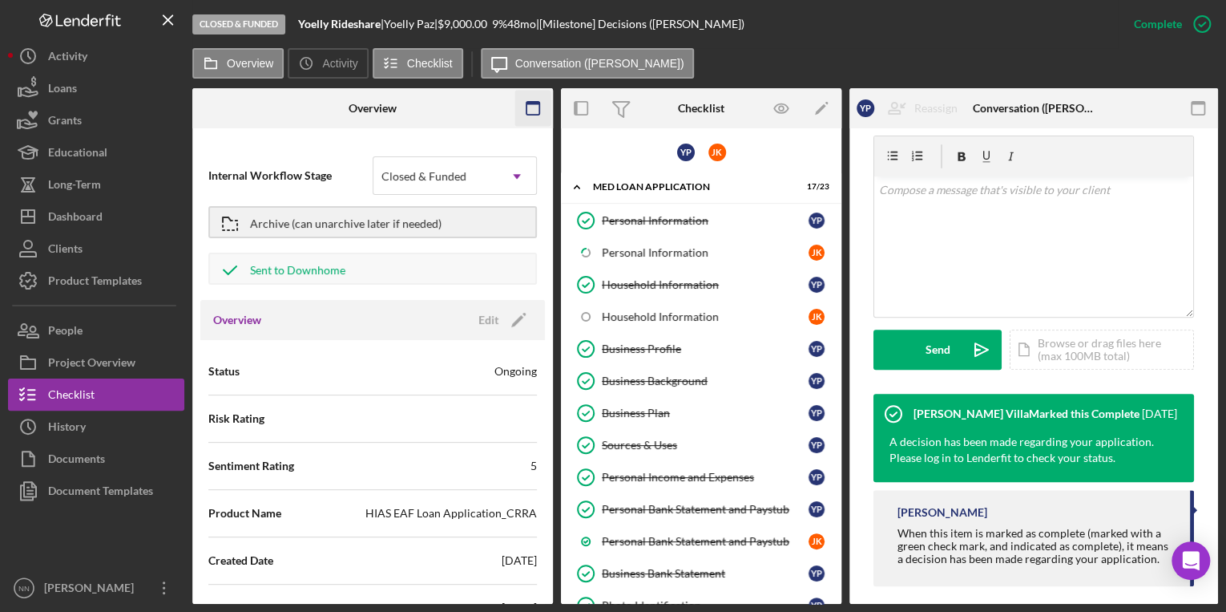
click at [539, 112] on icon "button" at bounding box center [533, 109] width 36 height 36
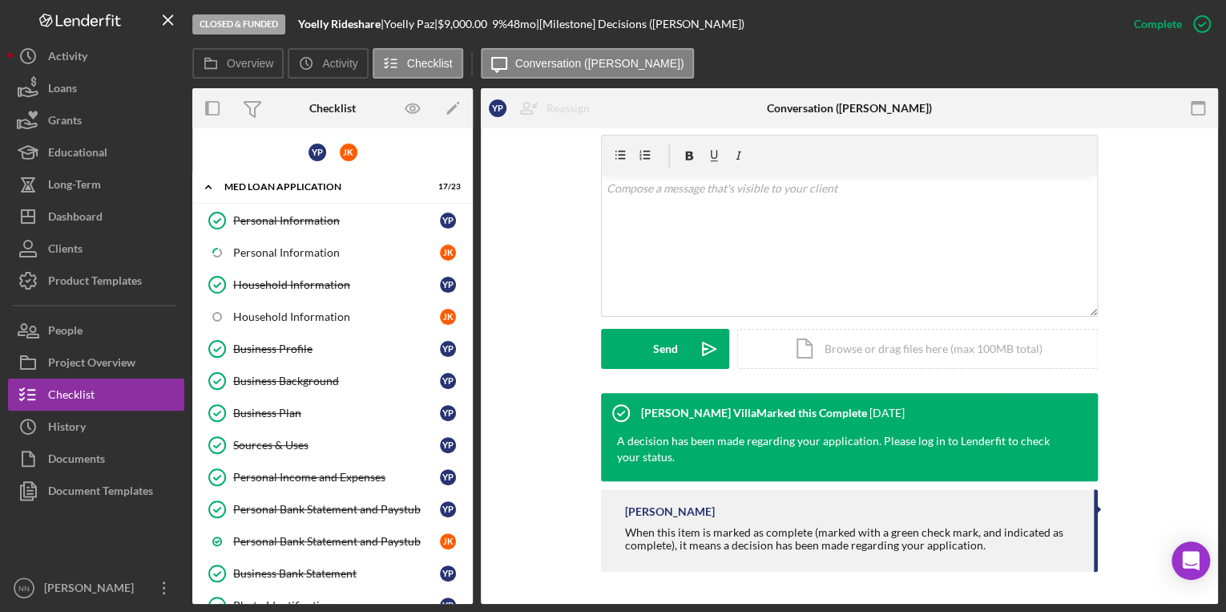
scroll to position [269, 0]
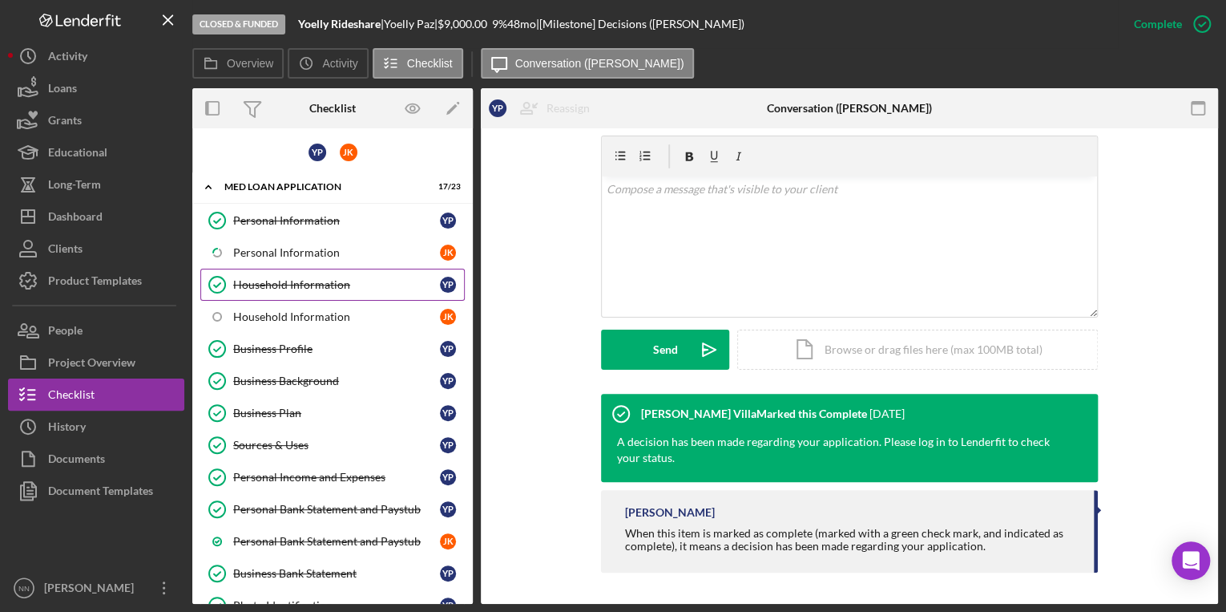
click at [377, 279] on div "Household Information" at bounding box center [336, 284] width 207 height 13
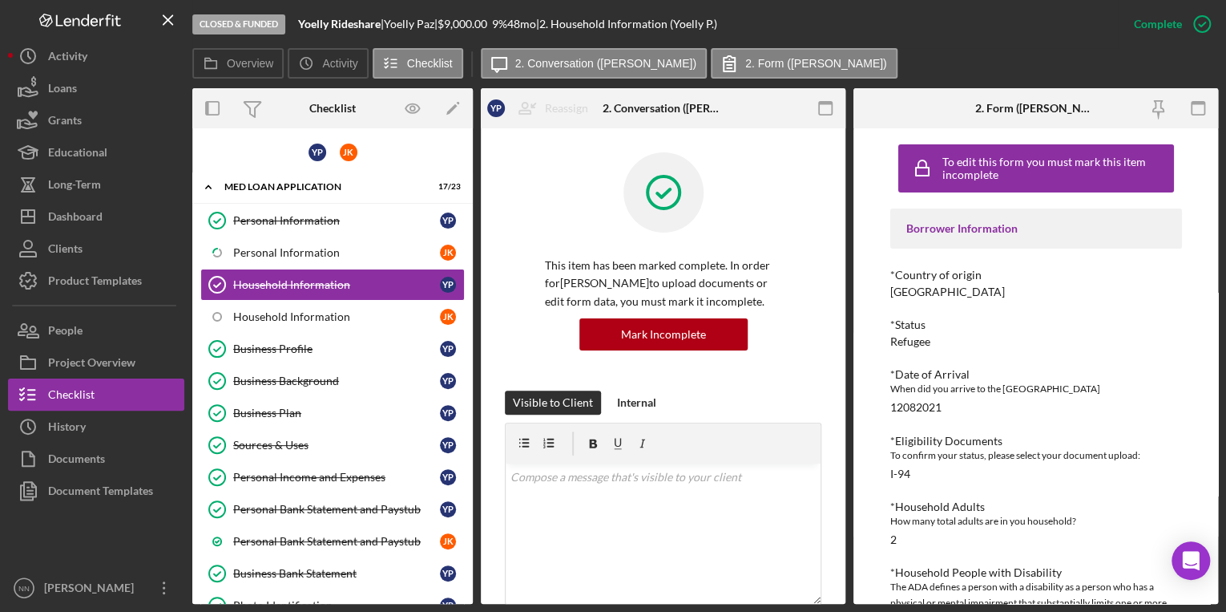
scroll to position [31, 0]
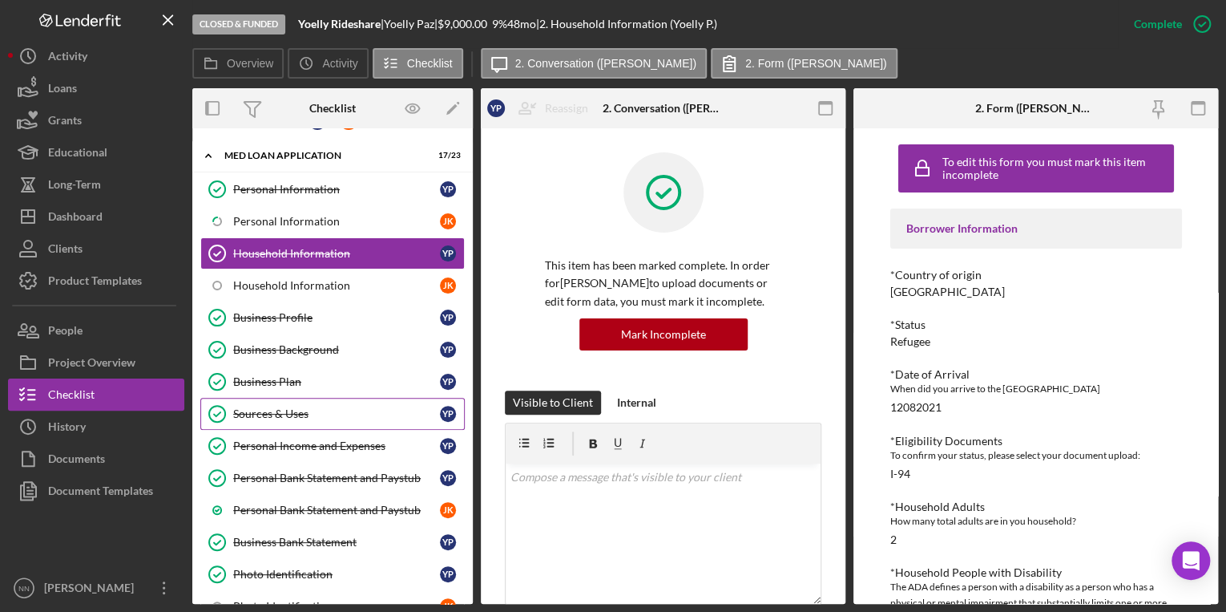
click at [343, 407] on div "Sources & Uses" at bounding box center [336, 413] width 207 height 13
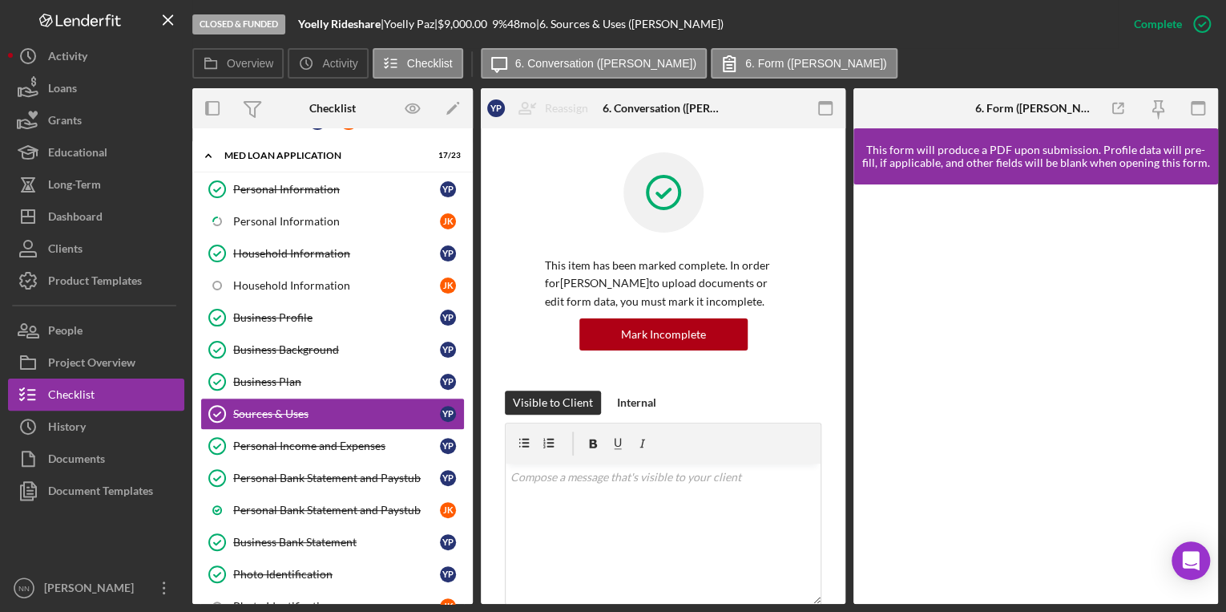
drag, startPoint x: 67, startPoint y: 28, endPoint x: 68, endPoint y: 18, distance: 10.4
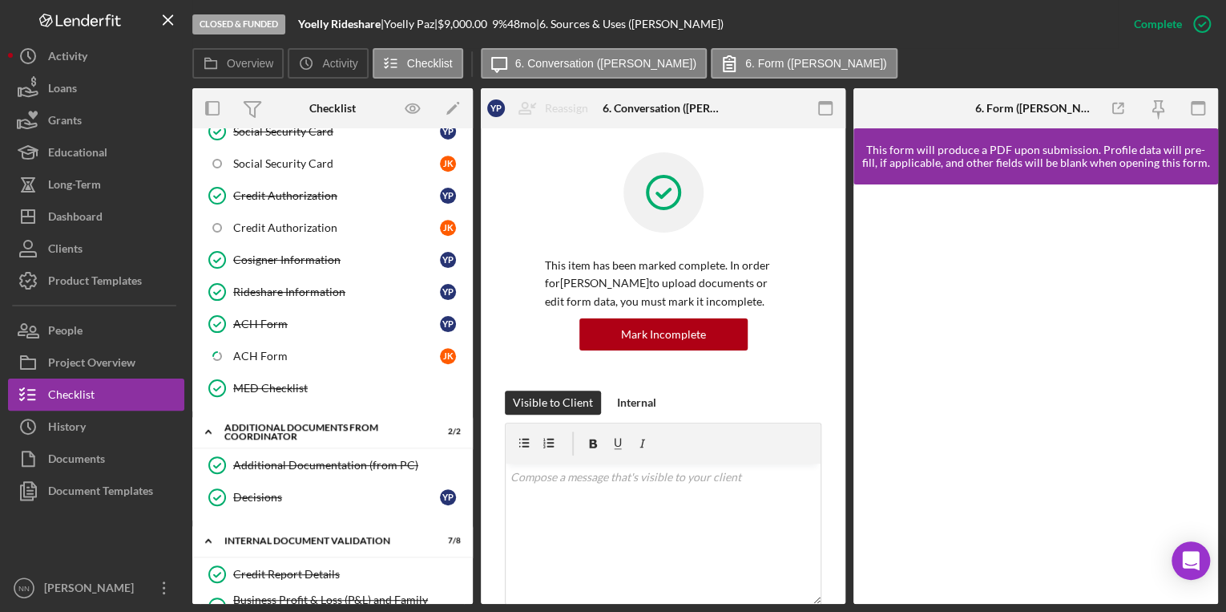
scroll to position [654, 0]
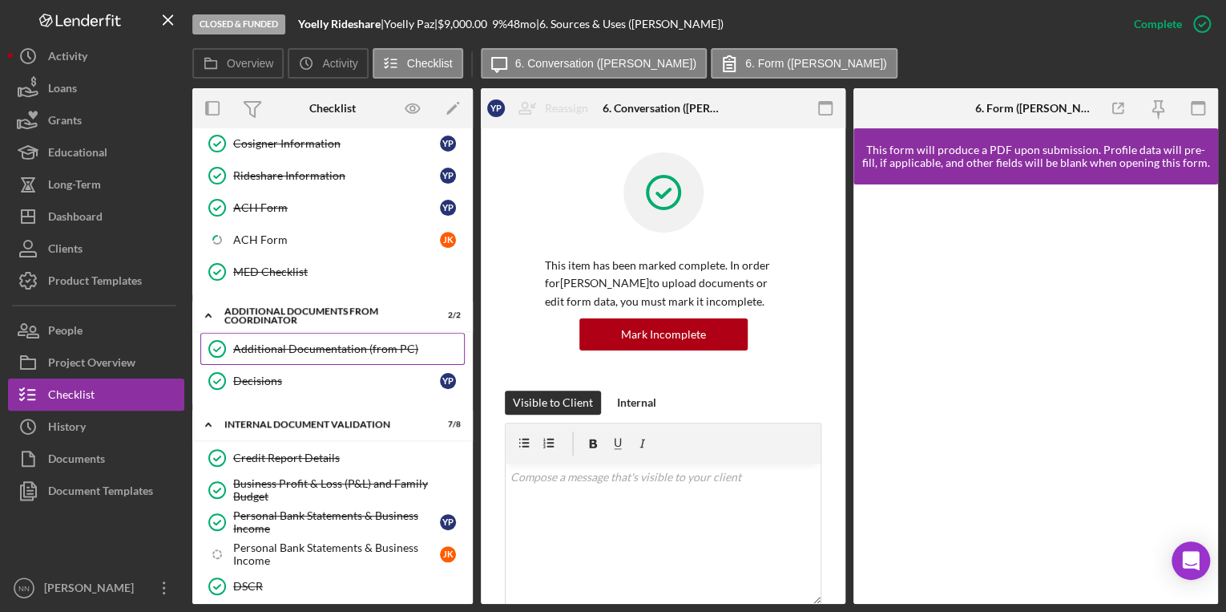
click at [370, 342] on div "Additional Documentation (from PC)" at bounding box center [348, 348] width 231 height 13
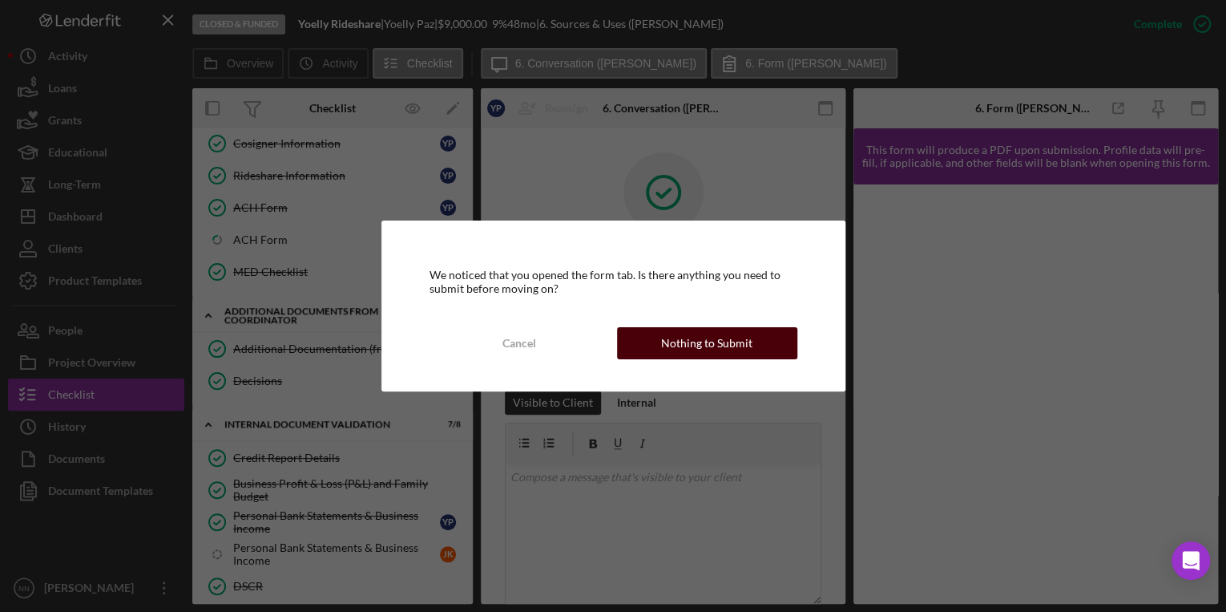
click at [706, 351] on div "Nothing to Submit" at bounding box center [706, 343] width 91 height 32
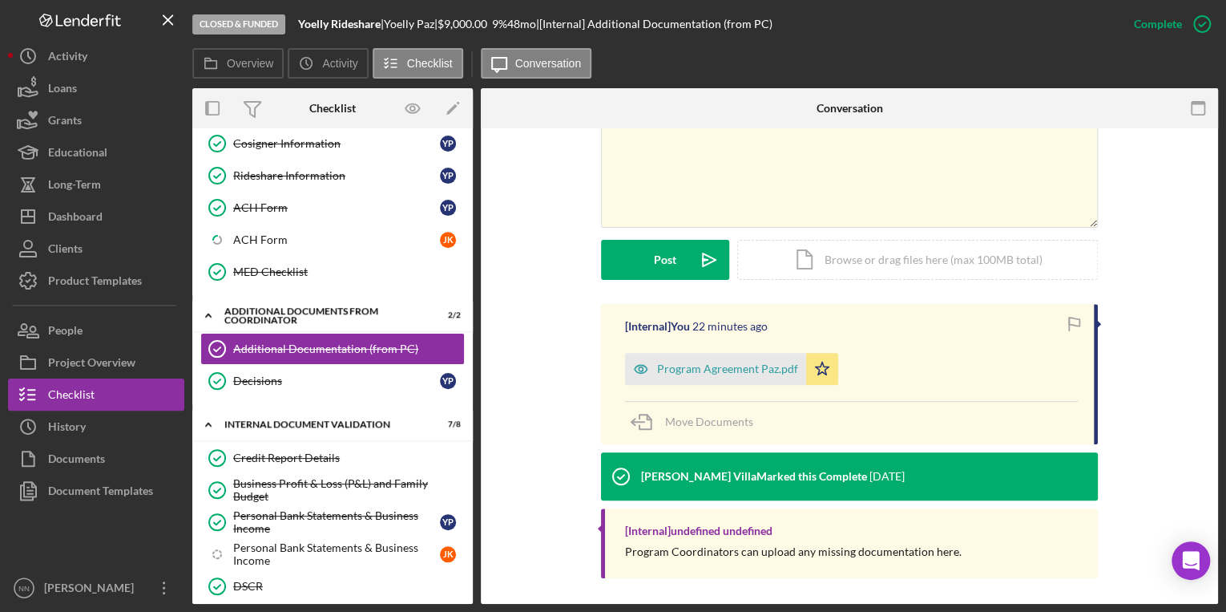
scroll to position [365, 0]
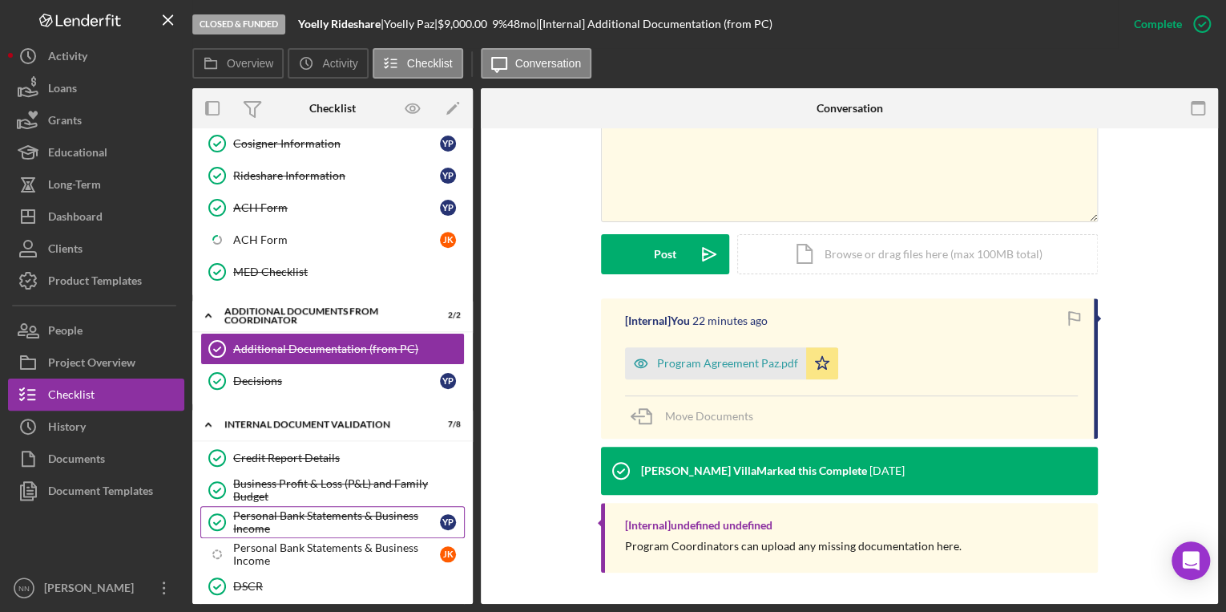
click at [337, 509] on div "Personal Bank Statements & Business Income" at bounding box center [336, 522] width 207 height 26
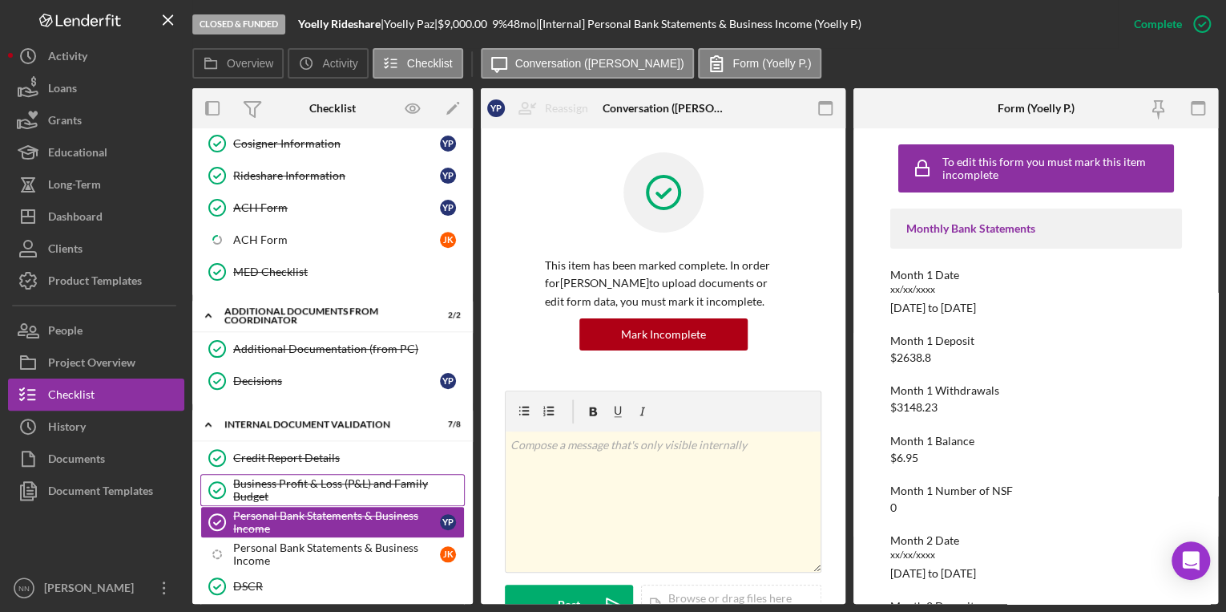
click at [338, 481] on div "Business Profit & Loss (P&L) and Family Budget" at bounding box center [348, 490] width 231 height 26
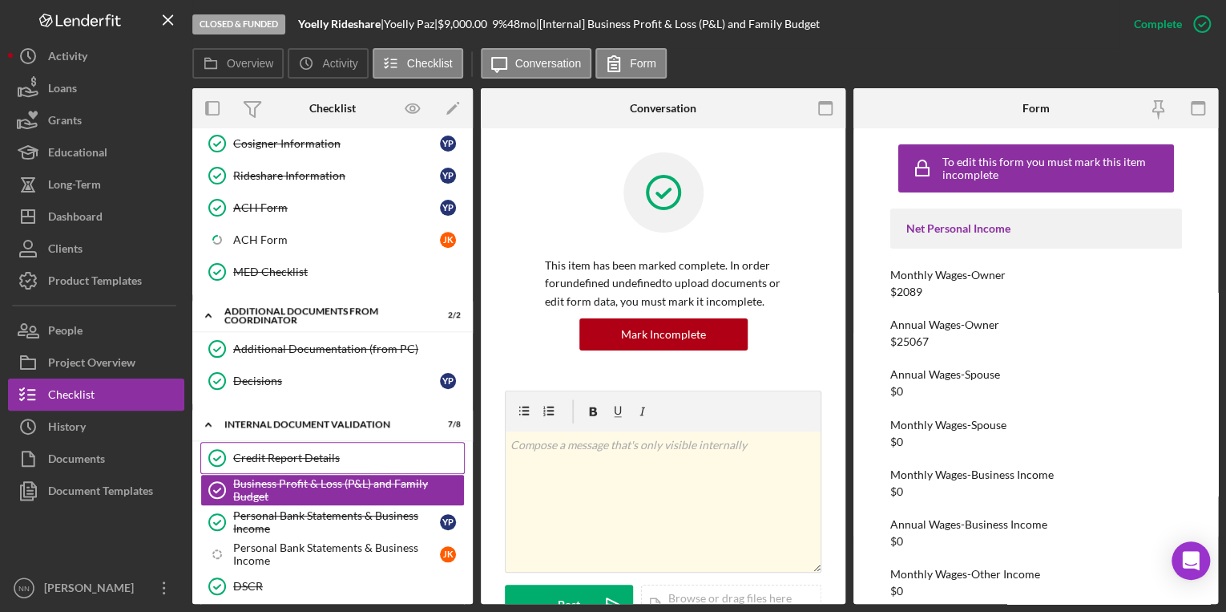
click at [342, 458] on link "Credit Report Details Credit Report Details" at bounding box center [332, 458] width 264 height 32
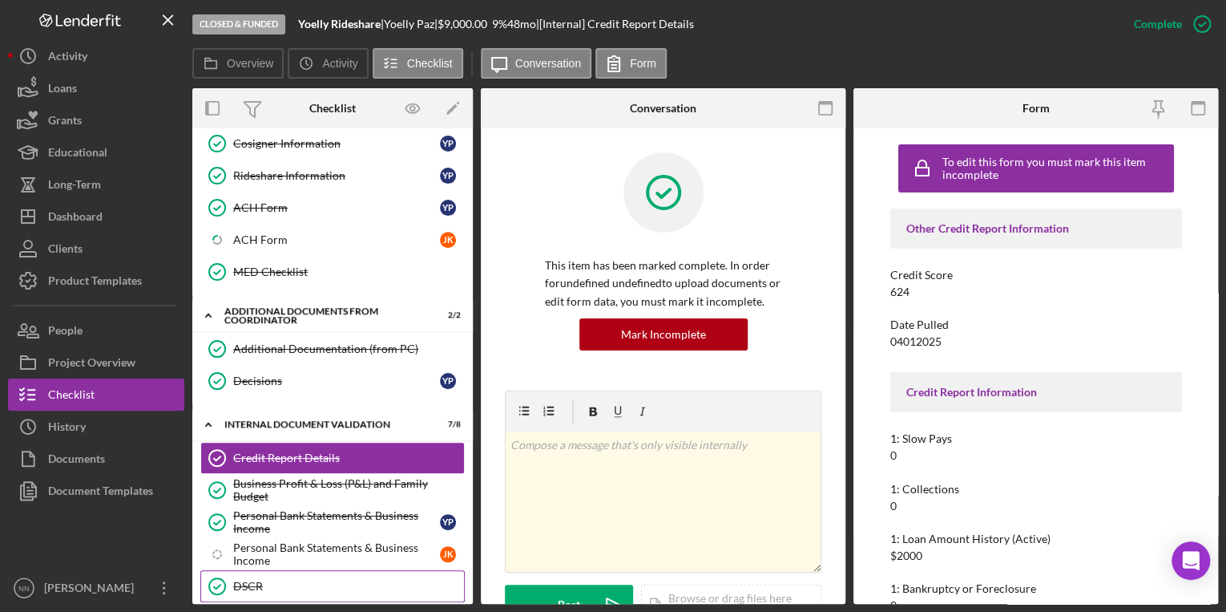
click at [315, 579] on div "DSCR" at bounding box center [348, 585] width 231 height 13
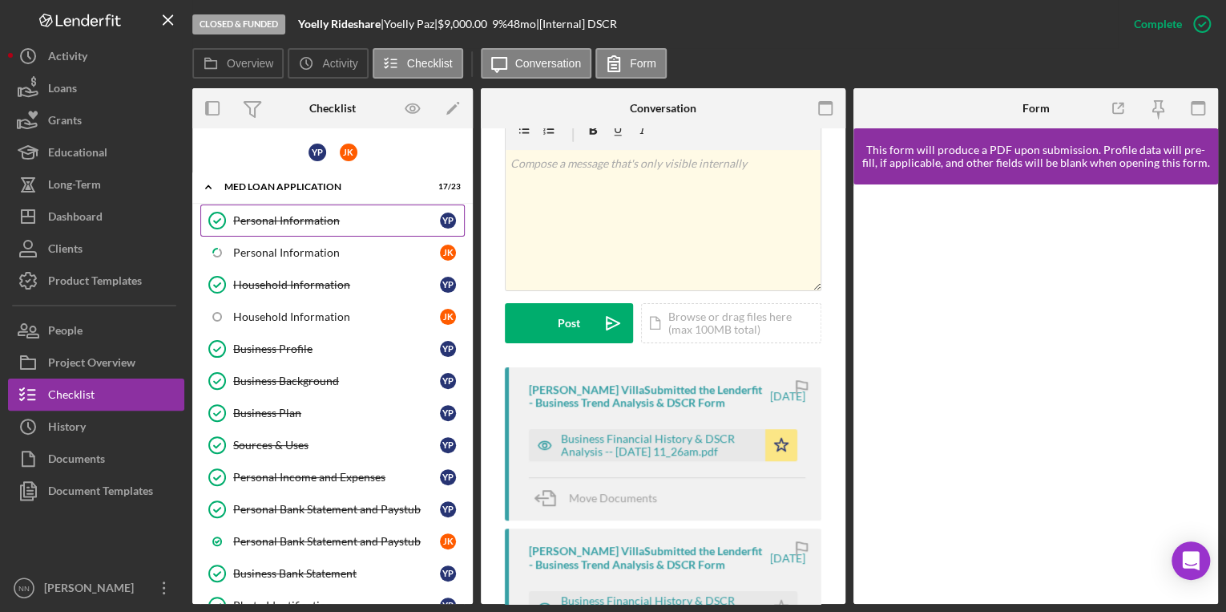
click at [333, 225] on link "Personal Information Personal Information Y P" at bounding box center [332, 220] width 264 height 32
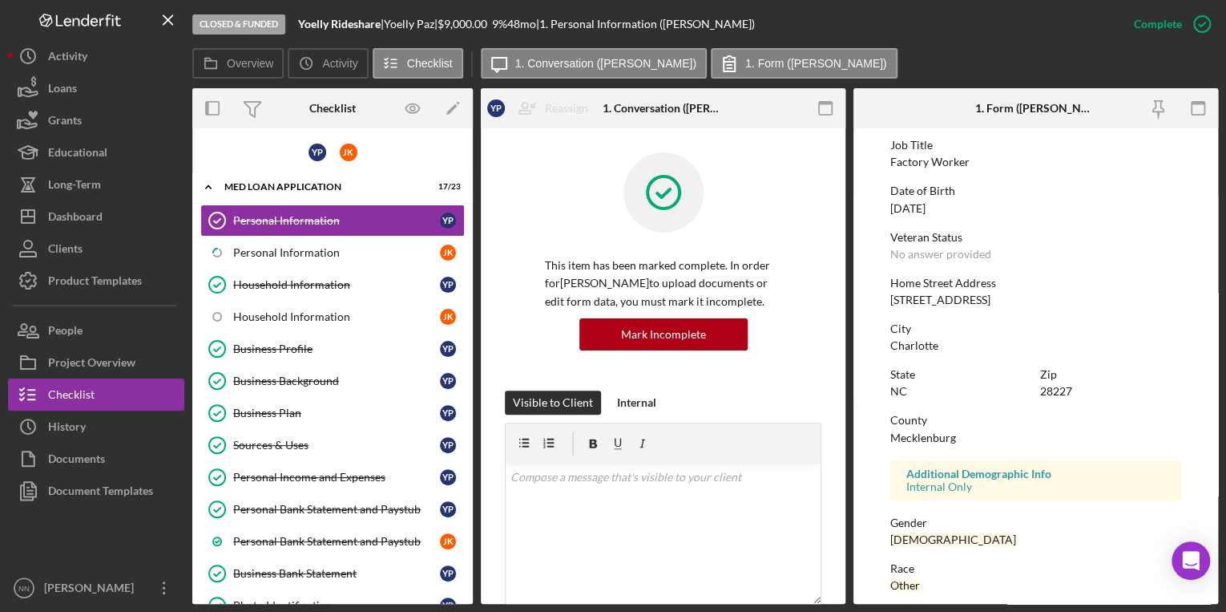
scroll to position [285, 0]
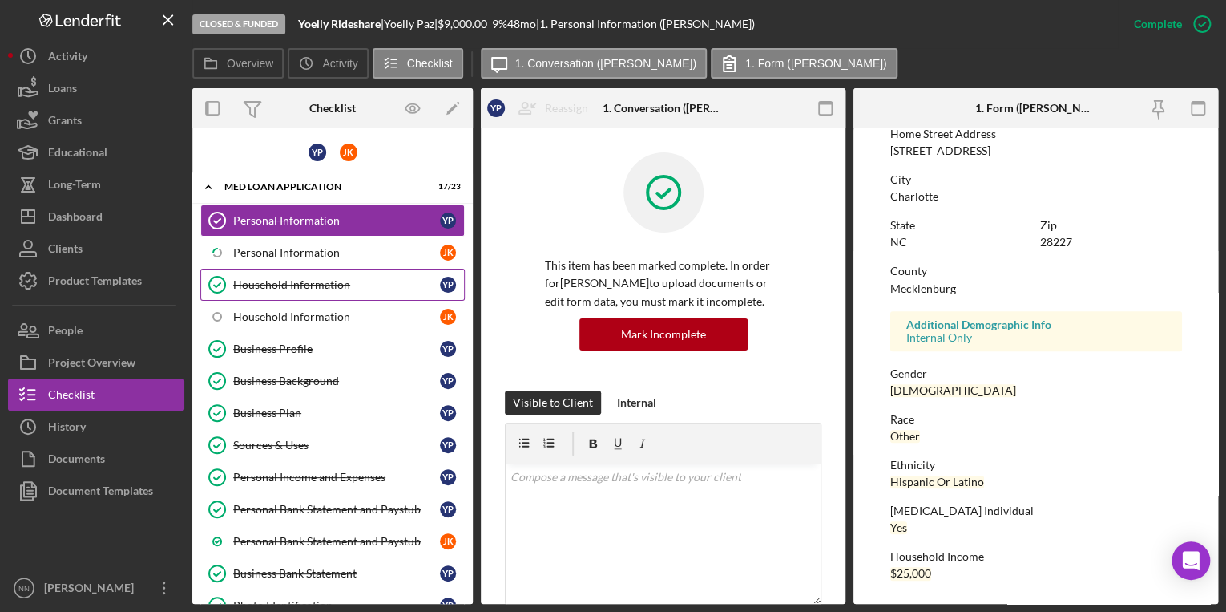
click at [303, 278] on div "Household Information" at bounding box center [336, 284] width 207 height 13
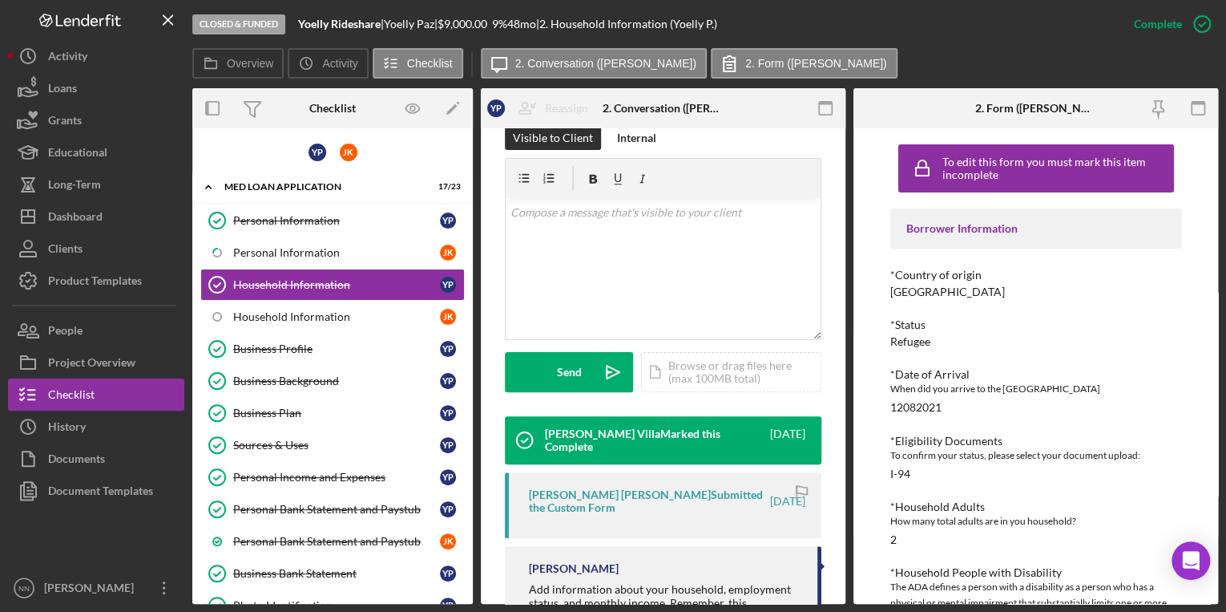
scroll to position [372, 0]
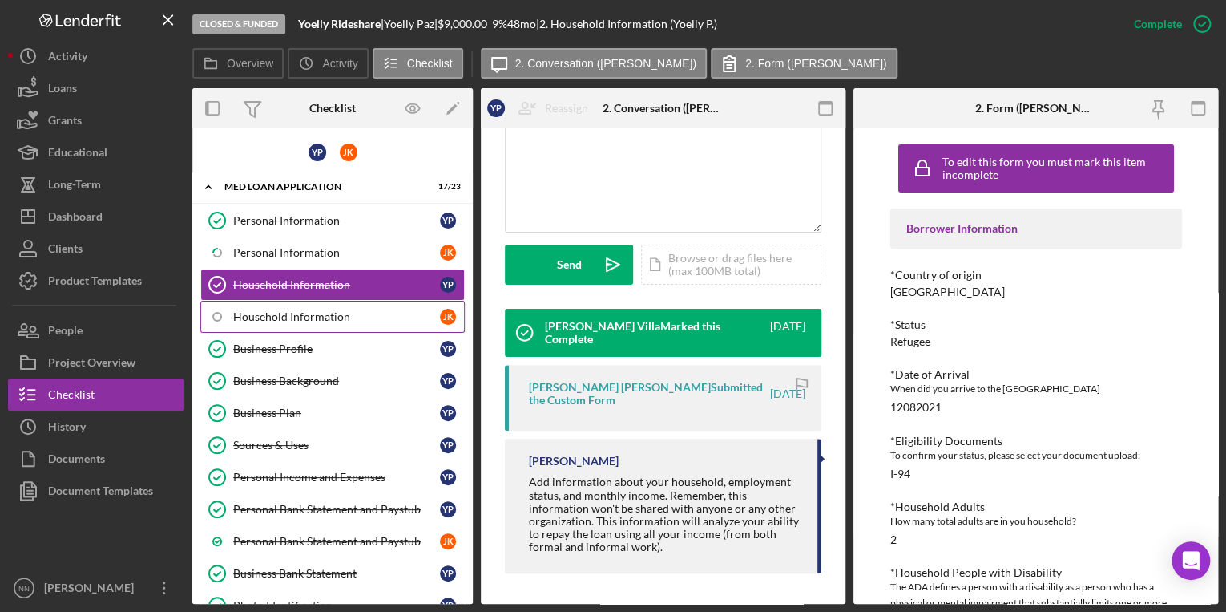
click at [293, 325] on link "Household Information J K" at bounding box center [332, 317] width 264 height 32
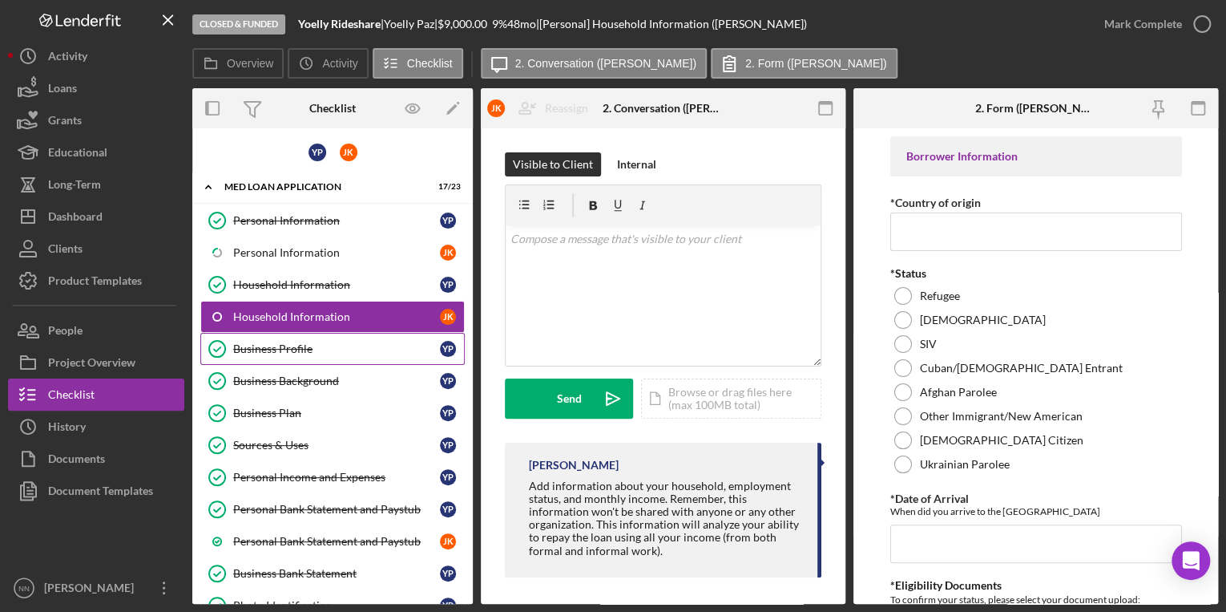
click at [326, 345] on div "Business Profile" at bounding box center [336, 348] width 207 height 13
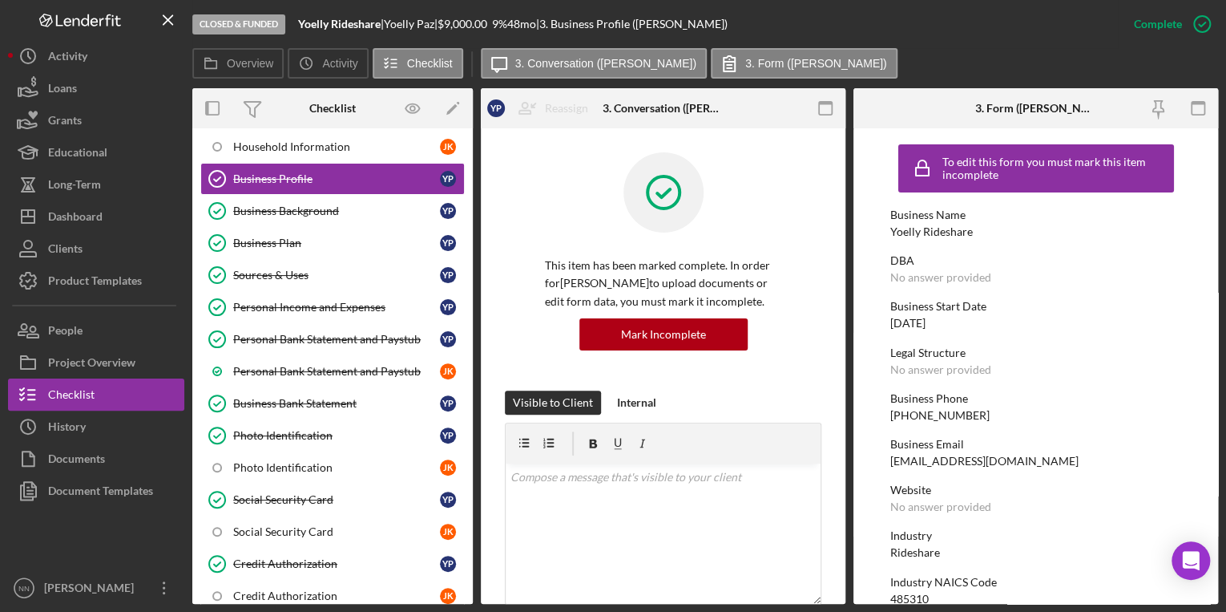
scroll to position [172, 0]
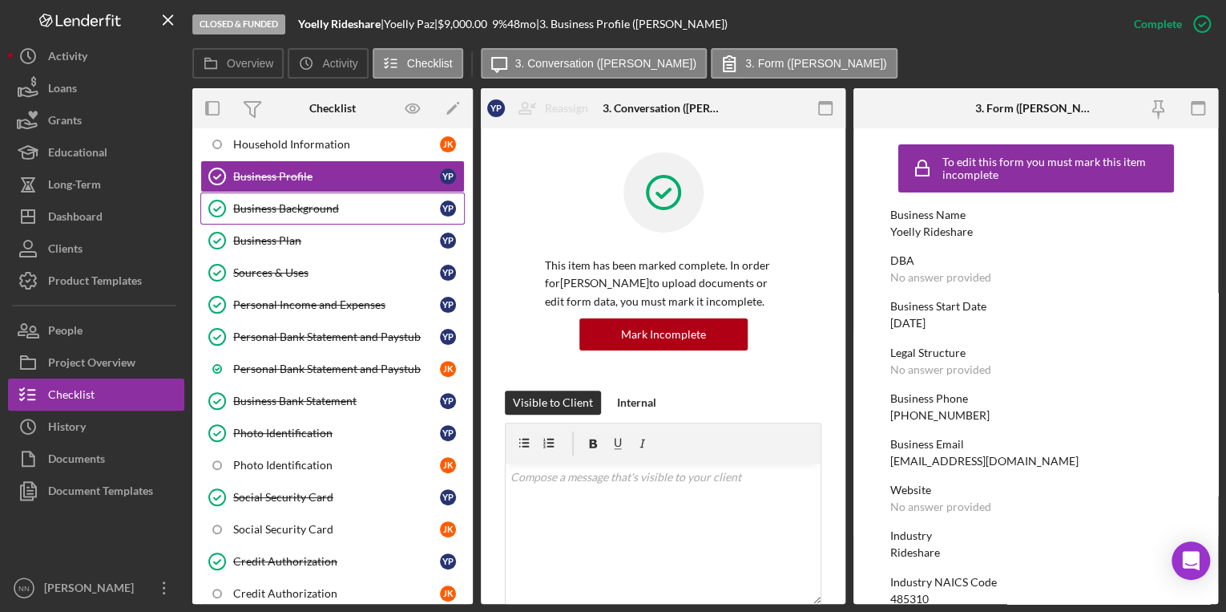
click at [355, 207] on div "Business Background" at bounding box center [336, 208] width 207 height 13
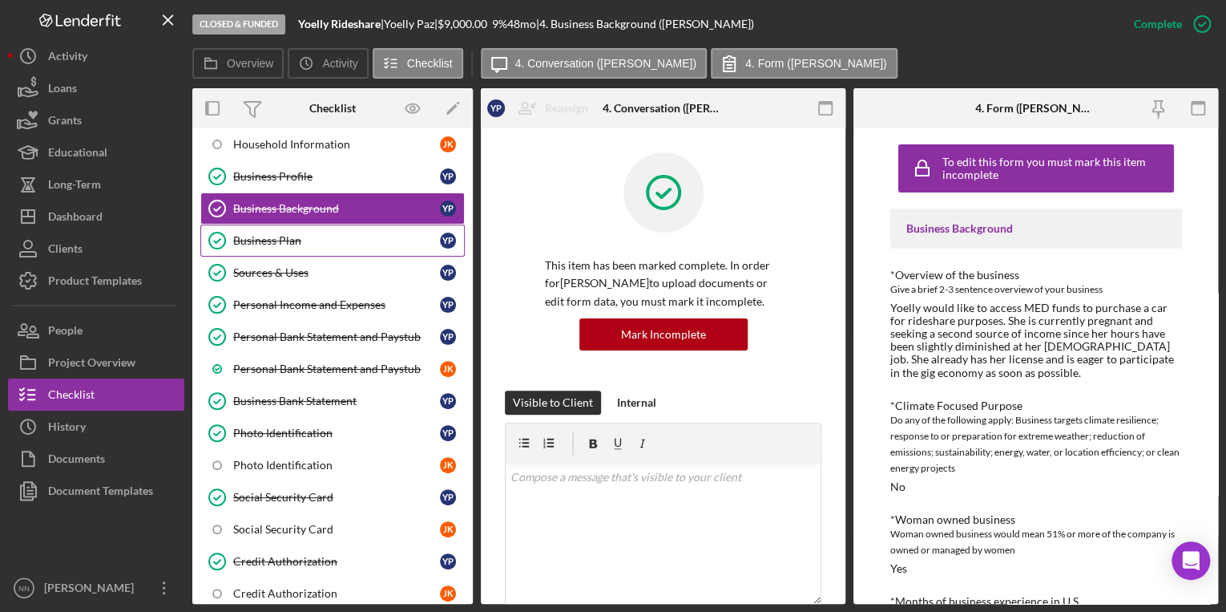
click at [365, 244] on link "Business Plan Business Plan Y P" at bounding box center [332, 240] width 264 height 32
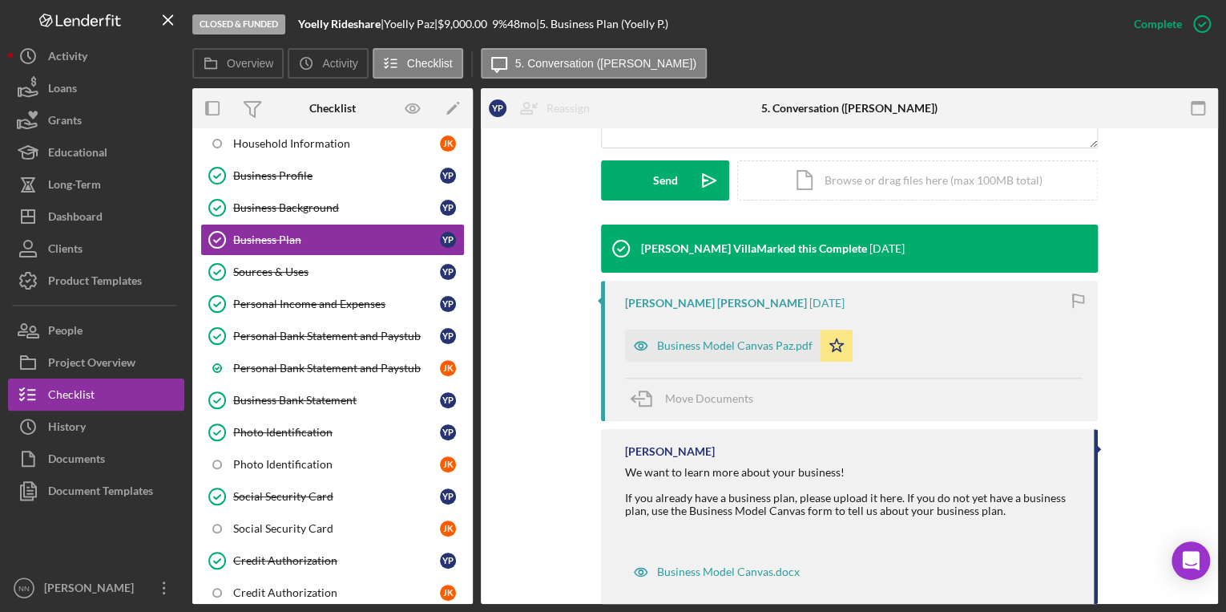
scroll to position [446, 0]
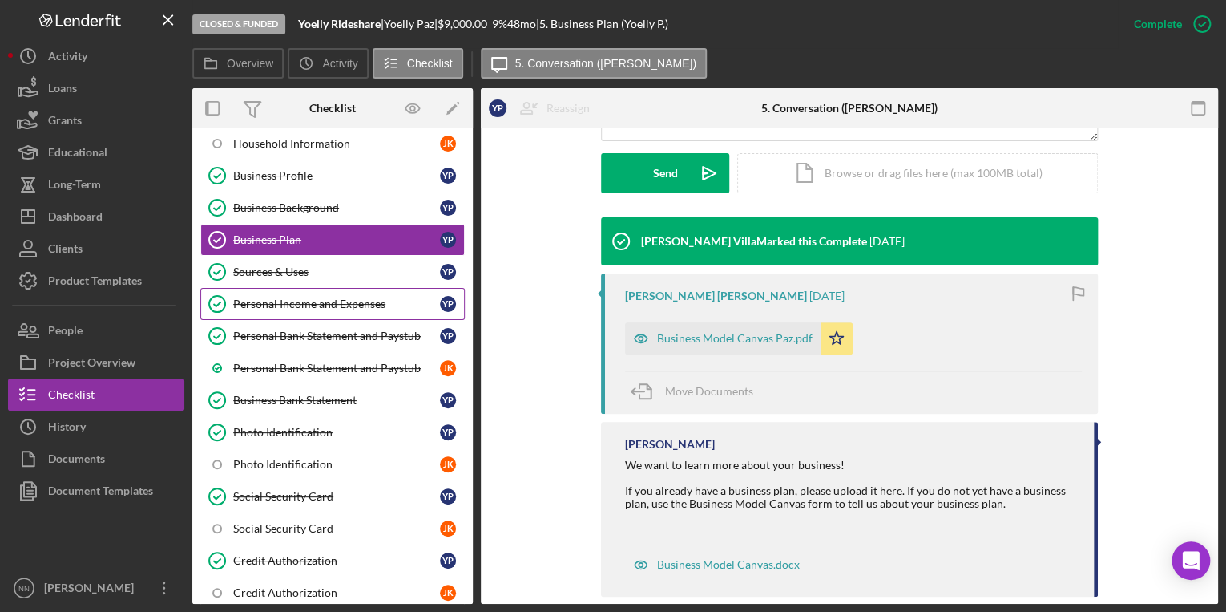
click at [321, 288] on link "Personal Income and Expenses Personal Income and Expenses Y P" at bounding box center [332, 304] width 264 height 32
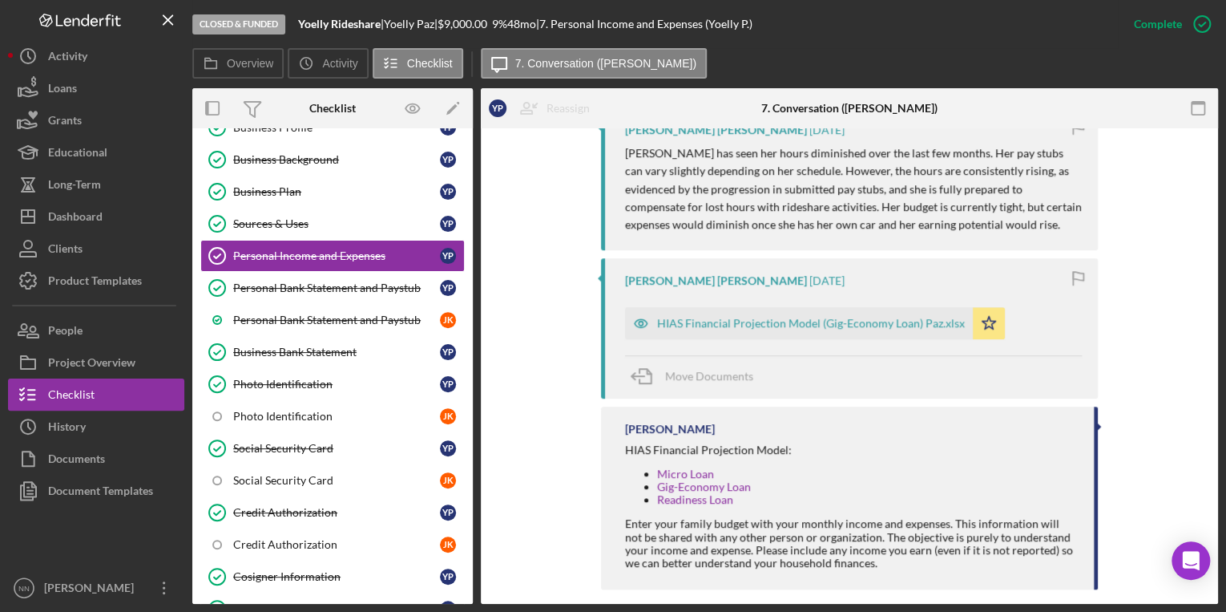
scroll to position [628, 0]
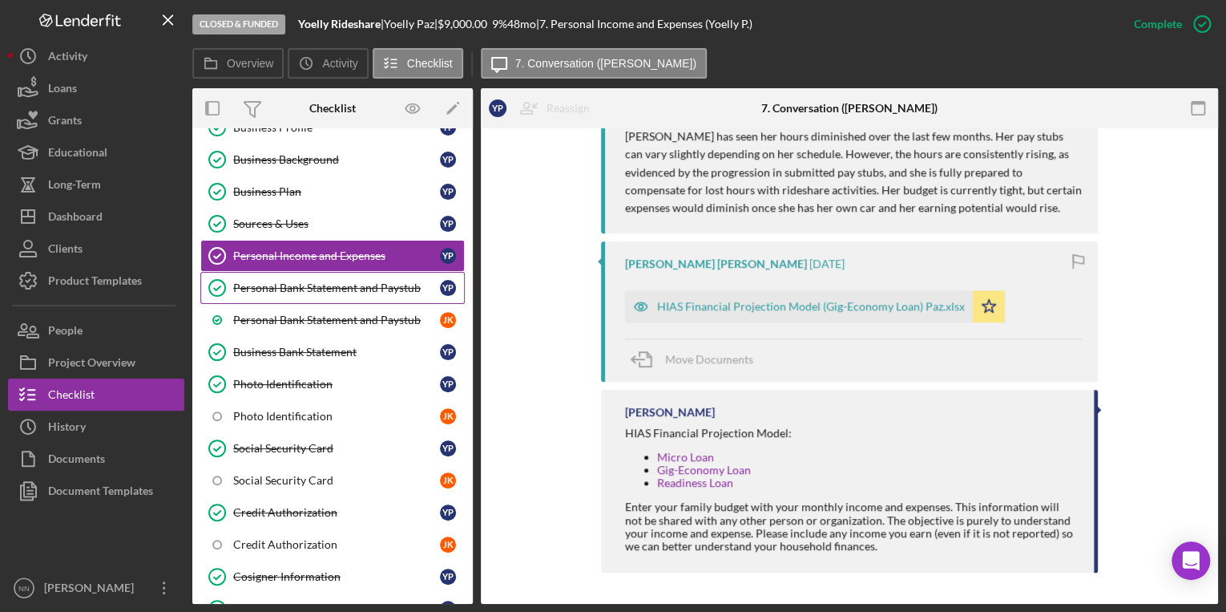
click at [373, 293] on link "Personal Bank Statement and Paystub Personal Bank Statement and Paystub Y P" at bounding box center [332, 288] width 264 height 32
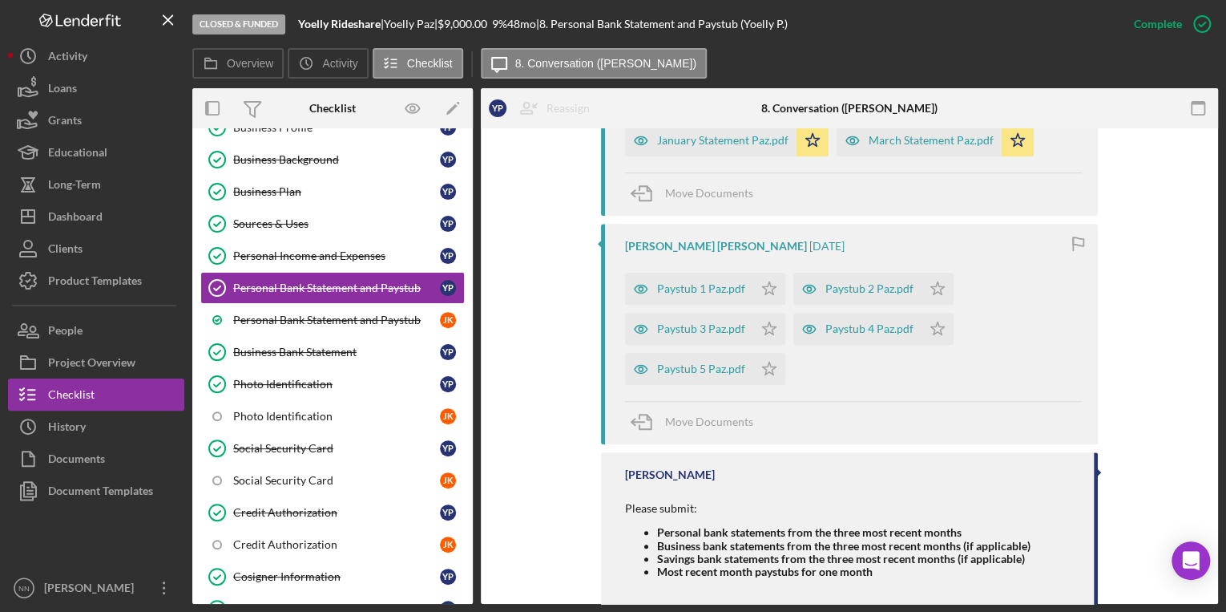
scroll to position [733, 0]
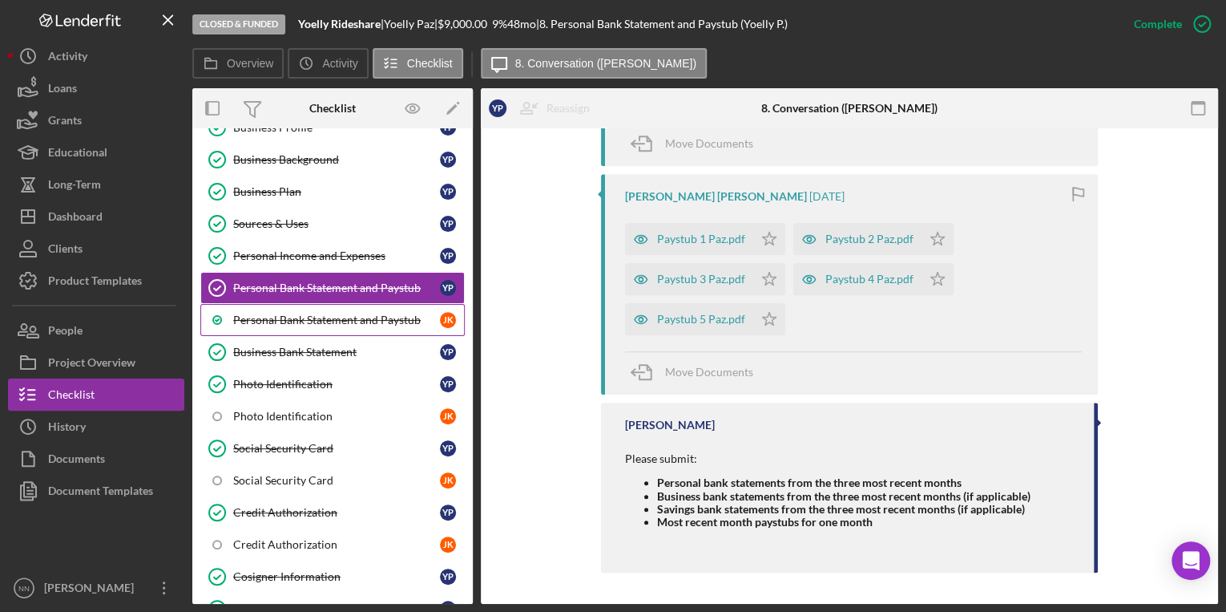
click at [369, 324] on link "Personal Bank Statement and Paystub J K" at bounding box center [332, 320] width 264 height 32
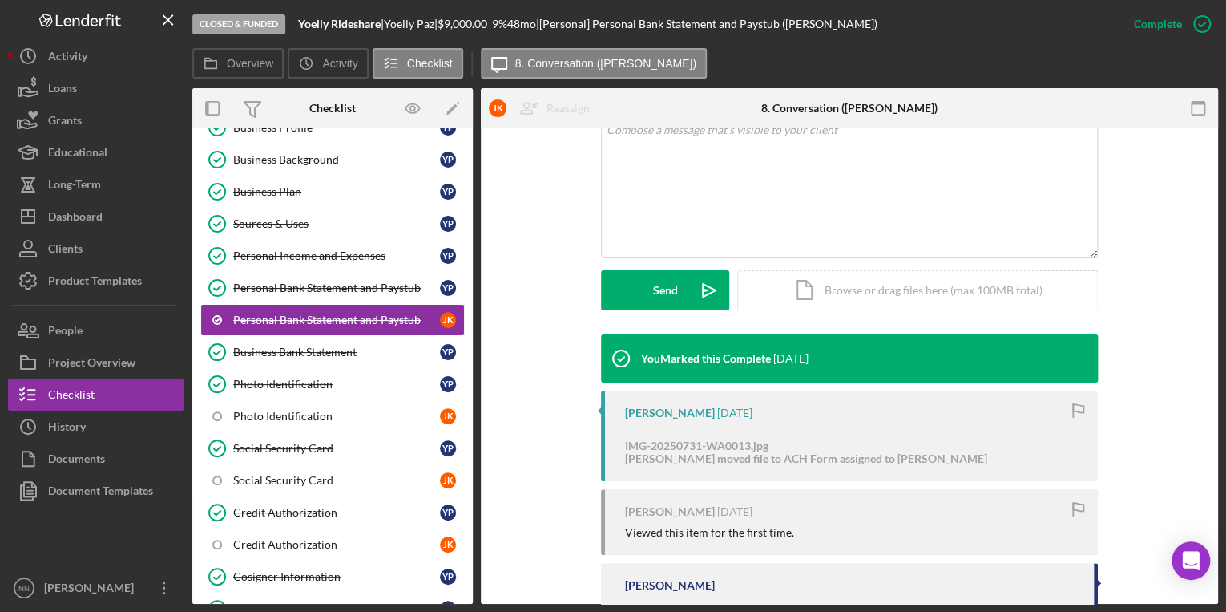
scroll to position [332, 0]
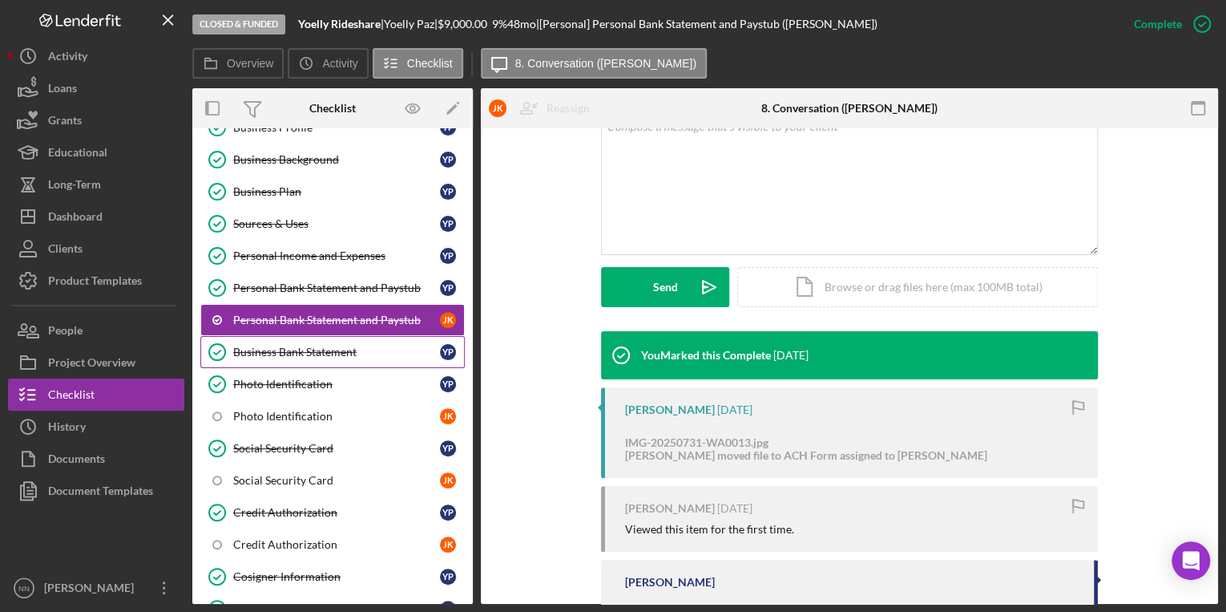
click at [362, 349] on div "Business Bank Statement" at bounding box center [336, 351] width 207 height 13
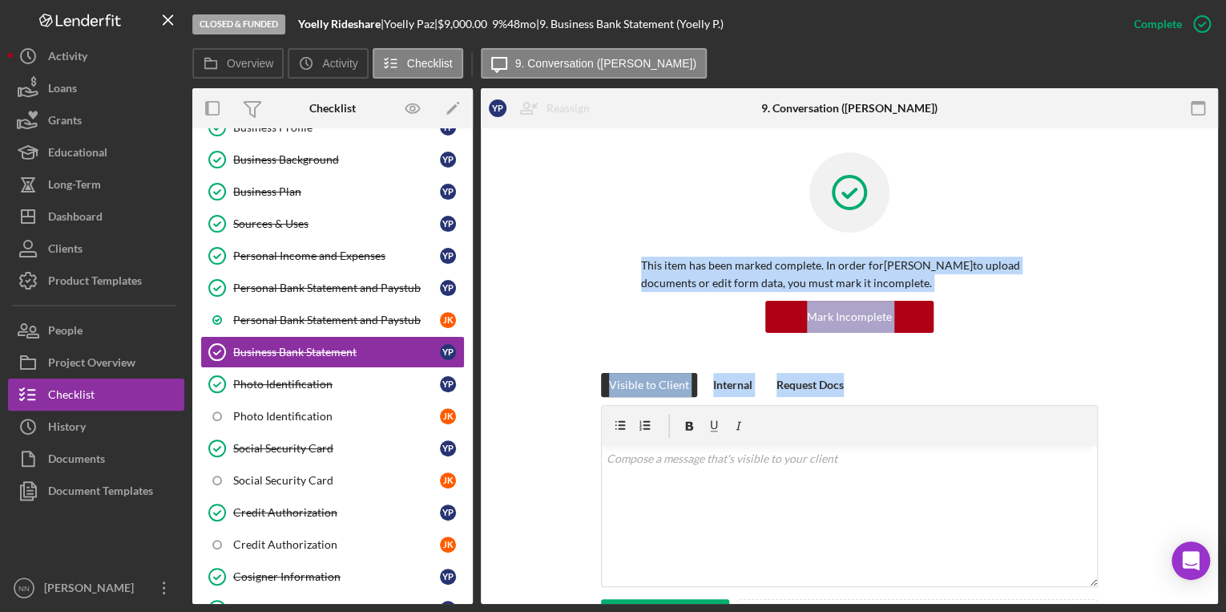
drag, startPoint x: 1218, startPoint y: 236, endPoint x: 1201, endPoint y: 409, distance: 173.9
click at [1201, 409] on div "Closed & Funded Yoelly Rideshare | Yoelly Paz | $9,000.00 9 % 48 mo | 9. Busine…" at bounding box center [613, 306] width 1226 height 612
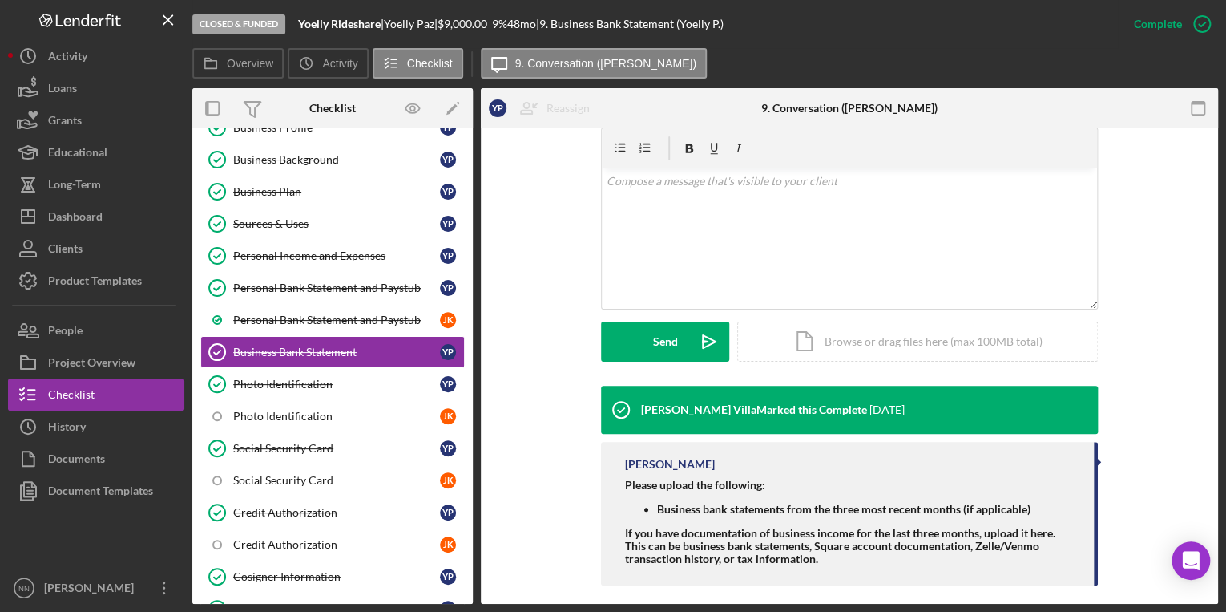
scroll to position [290, 0]
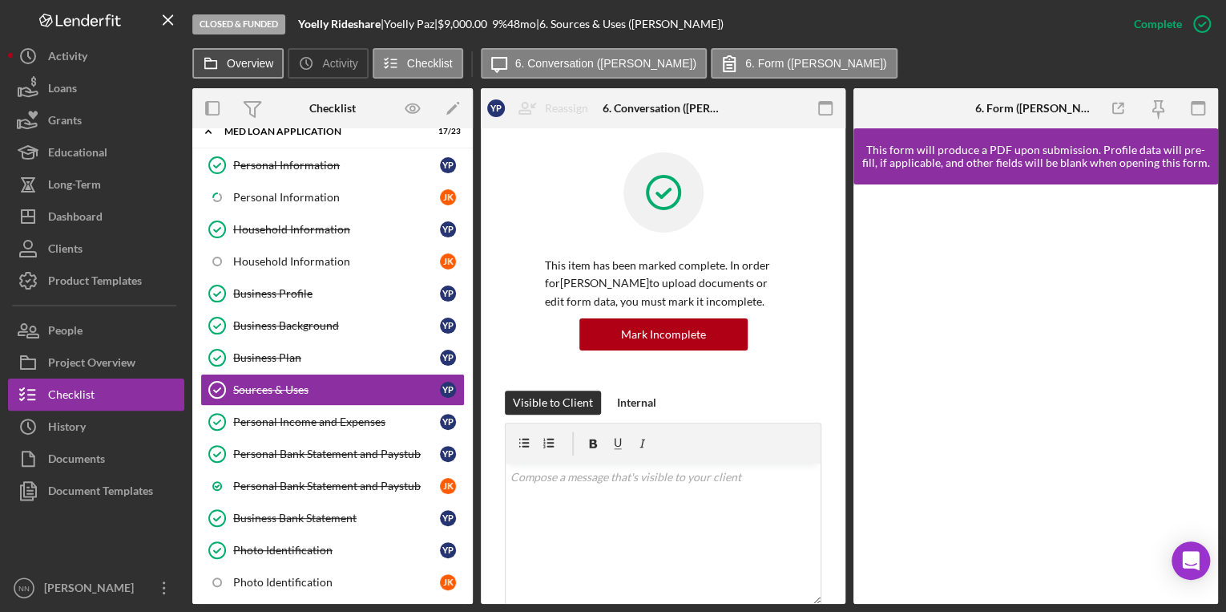
scroll to position [75, 0]
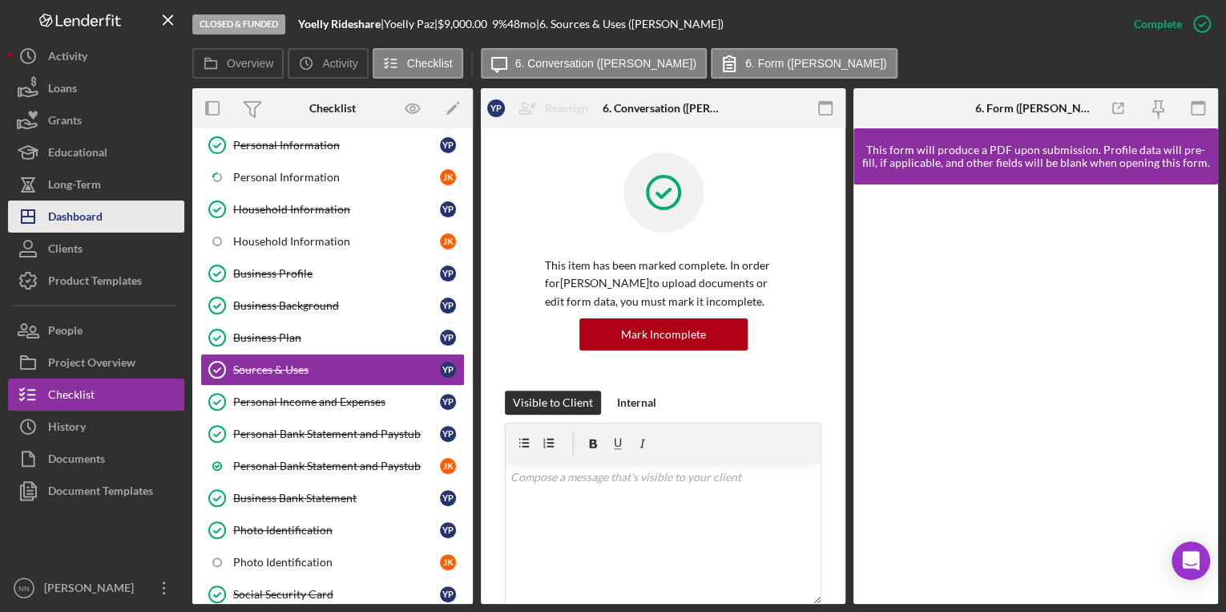
click at [117, 220] on button "Icon/Dashboard Dashboard" at bounding box center [96, 216] width 176 height 32
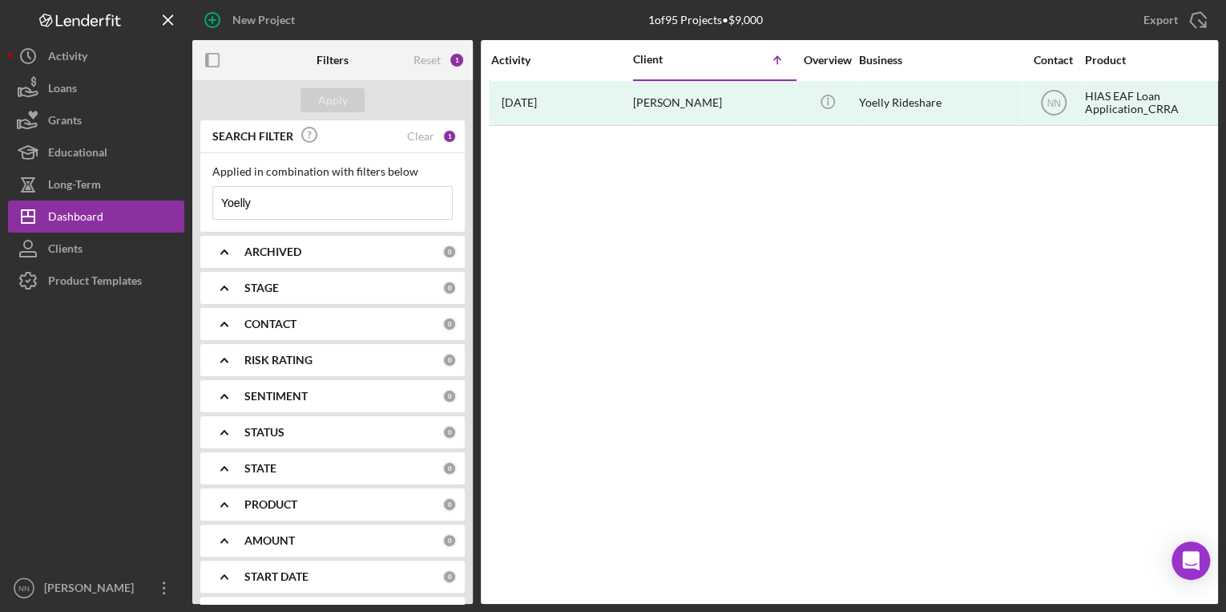
click at [295, 202] on input "Yoelly" at bounding box center [332, 203] width 239 height 32
drag, startPoint x: 293, startPoint y: 211, endPoint x: 197, endPoint y: 206, distance: 95.5
click at [197, 206] on div "SEARCH FILTER Clear 1 Applied in combination with filters below Yoelly Icon/Men…" at bounding box center [332, 361] width 281 height 483
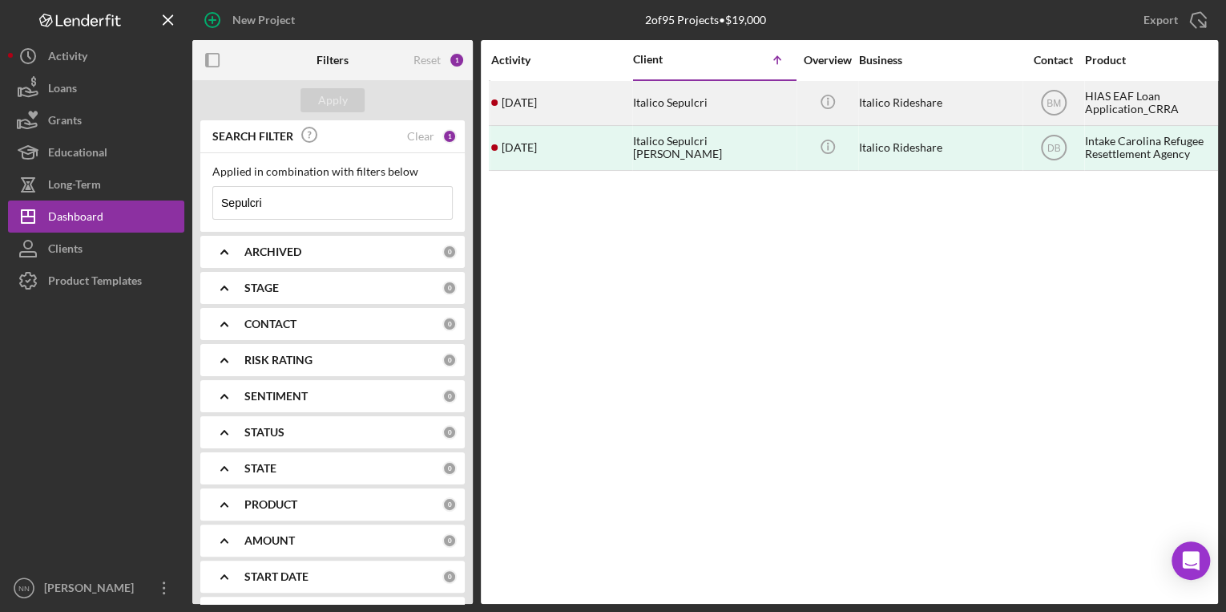
type input "Sepulcri"
click at [704, 104] on div "Italico Sepulcri" at bounding box center [713, 103] width 160 height 42
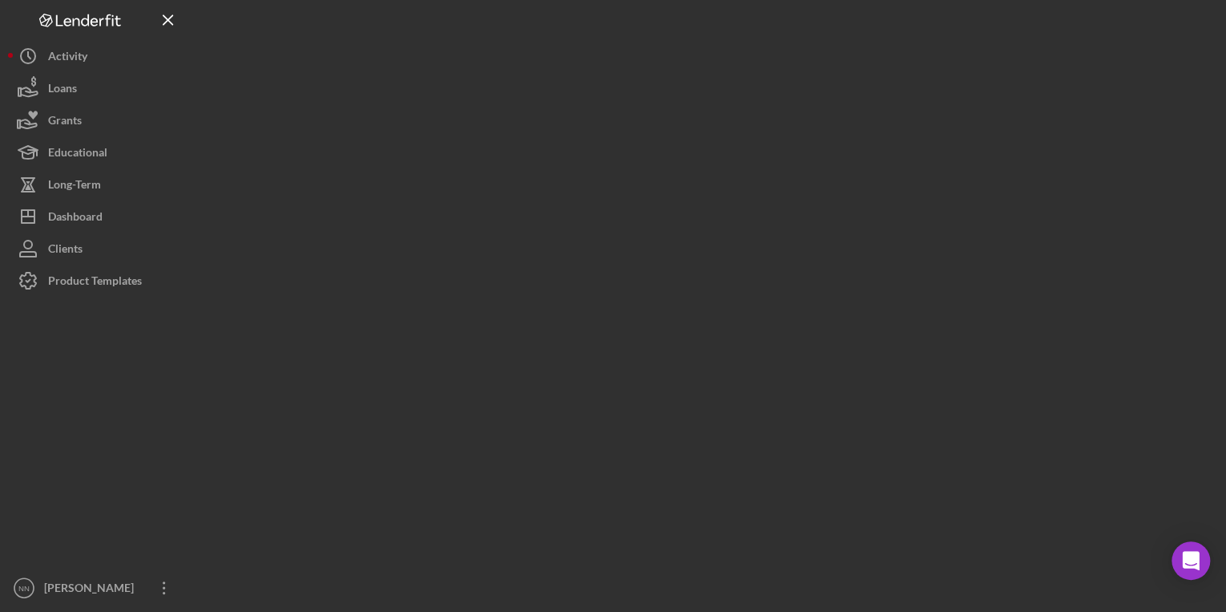
click at [704, 104] on div at bounding box center [705, 301] width 1026 height 603
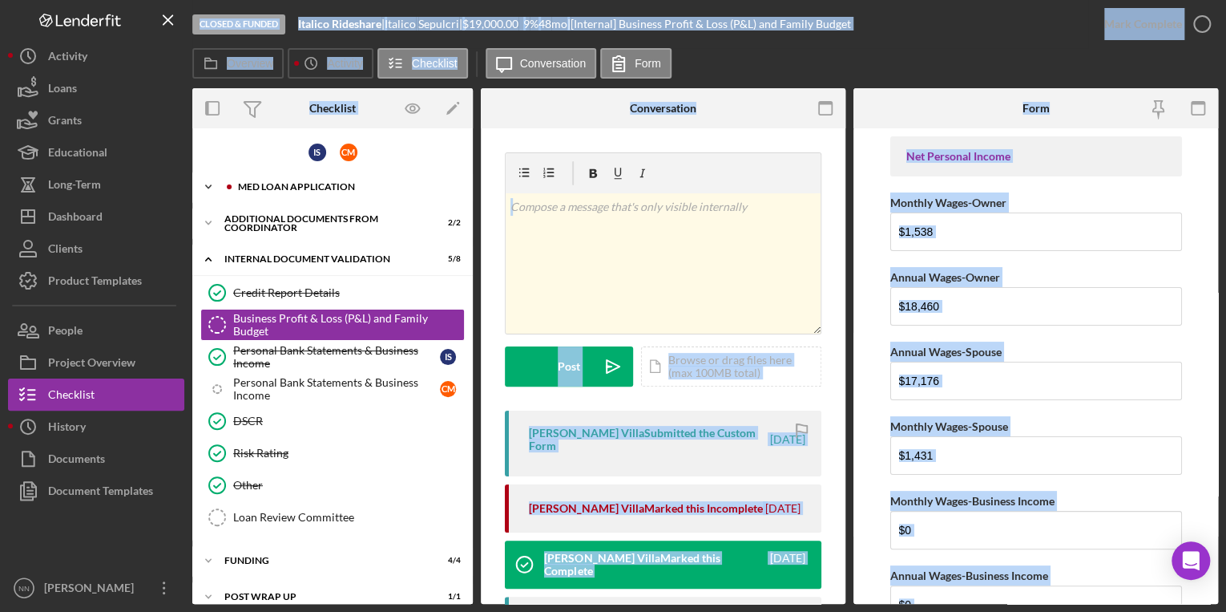
click at [391, 188] on div "MED Loan Application" at bounding box center [345, 187] width 215 height 10
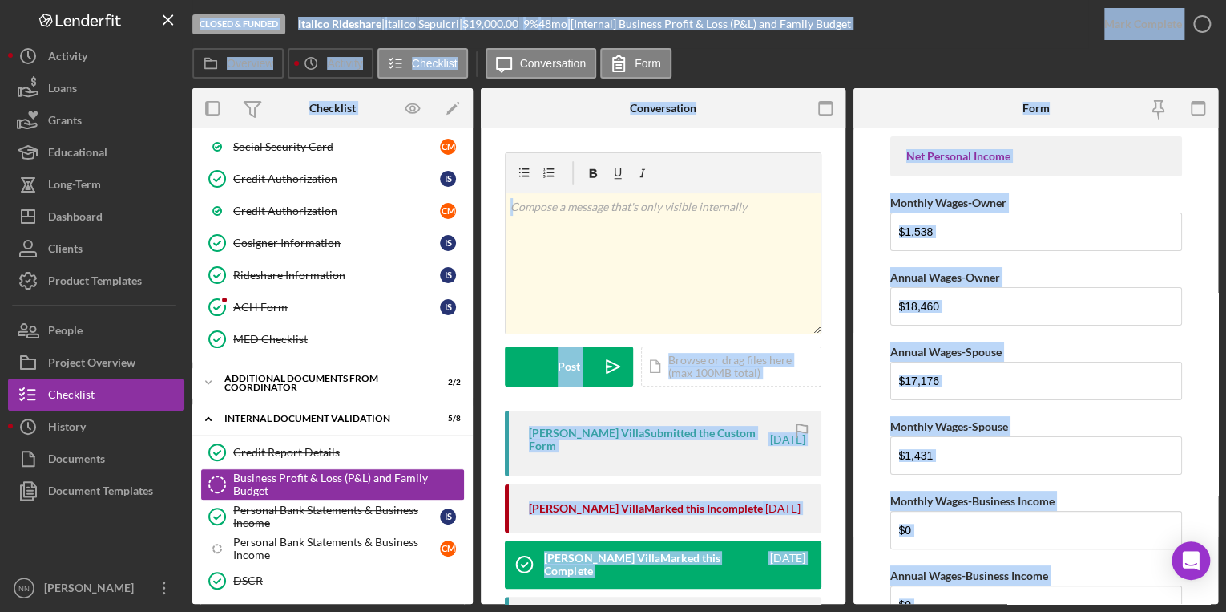
scroll to position [558, 0]
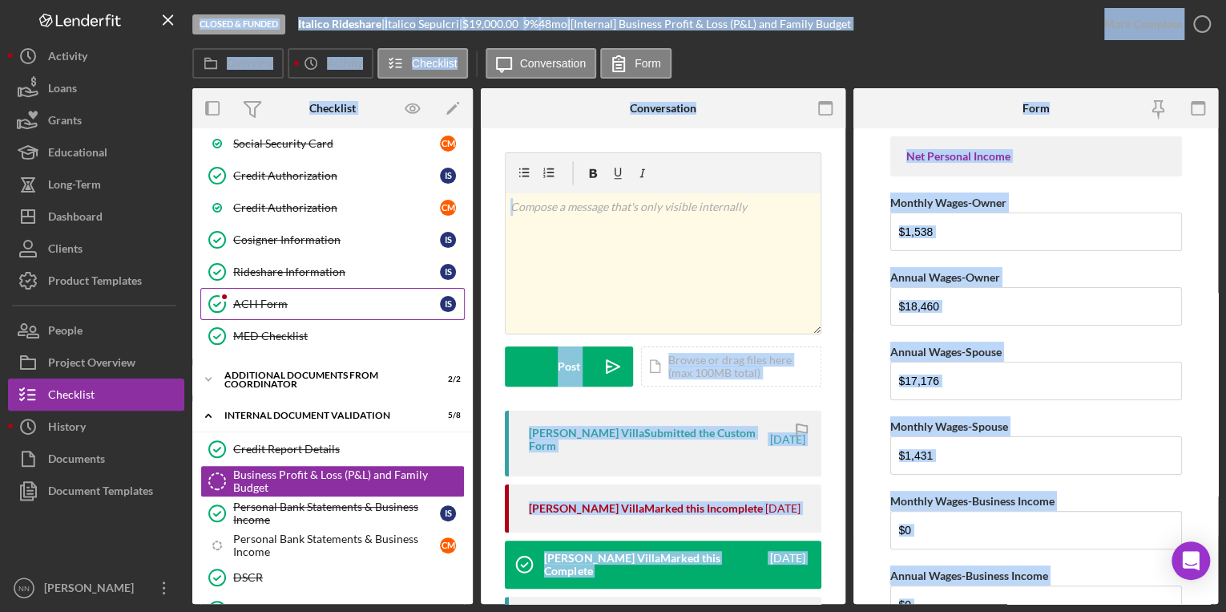
click at [337, 297] on div "ACH Form" at bounding box center [336, 303] width 207 height 13
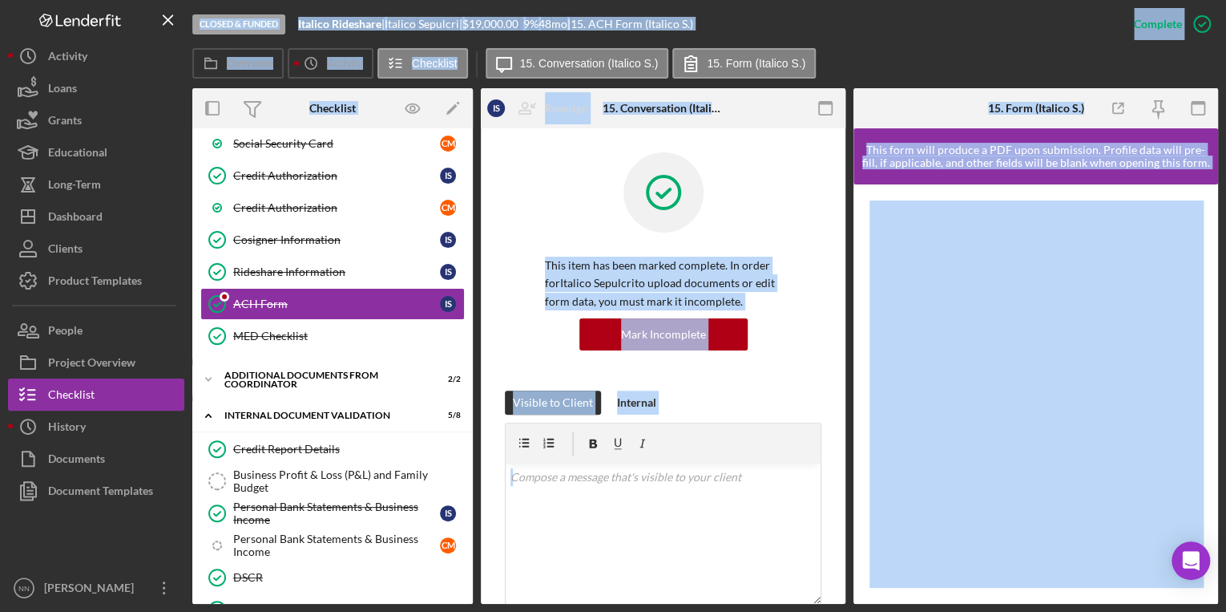
click at [808, 193] on div "This item has been marked complete. In order for Italico Sepulcri to upload doc…" at bounding box center [663, 271] width 317 height 238
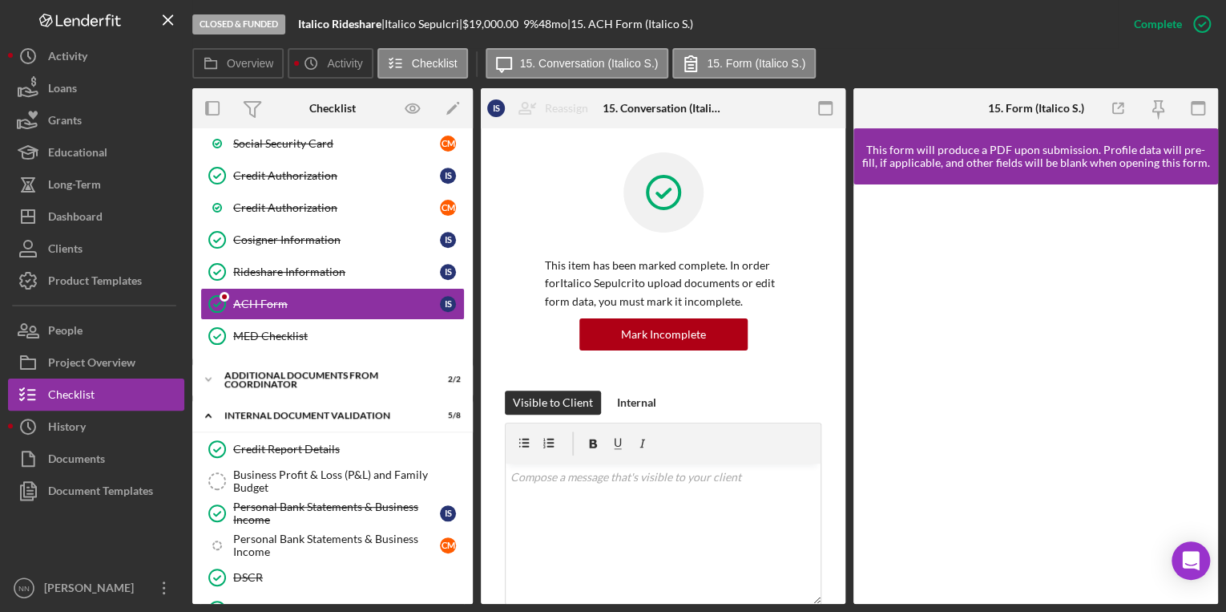
click at [848, 260] on div "Overview Internal Workflow Stage Closed & Funded Icon/Dropdown Arrow Archive (c…" at bounding box center [705, 345] width 1026 height 515
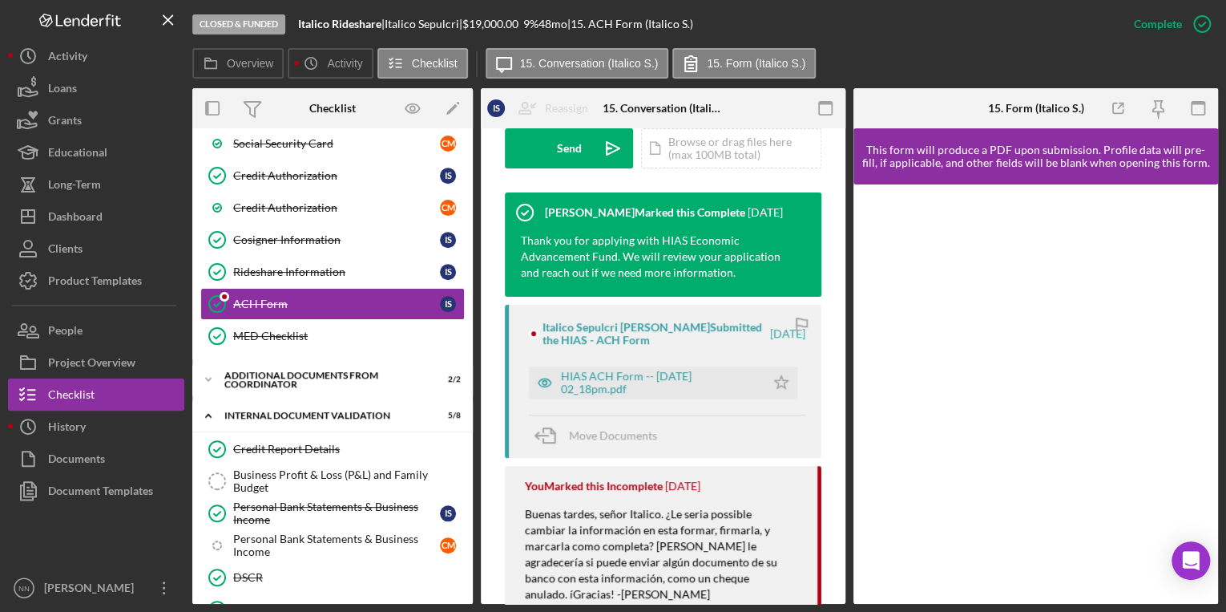
scroll to position [531, 0]
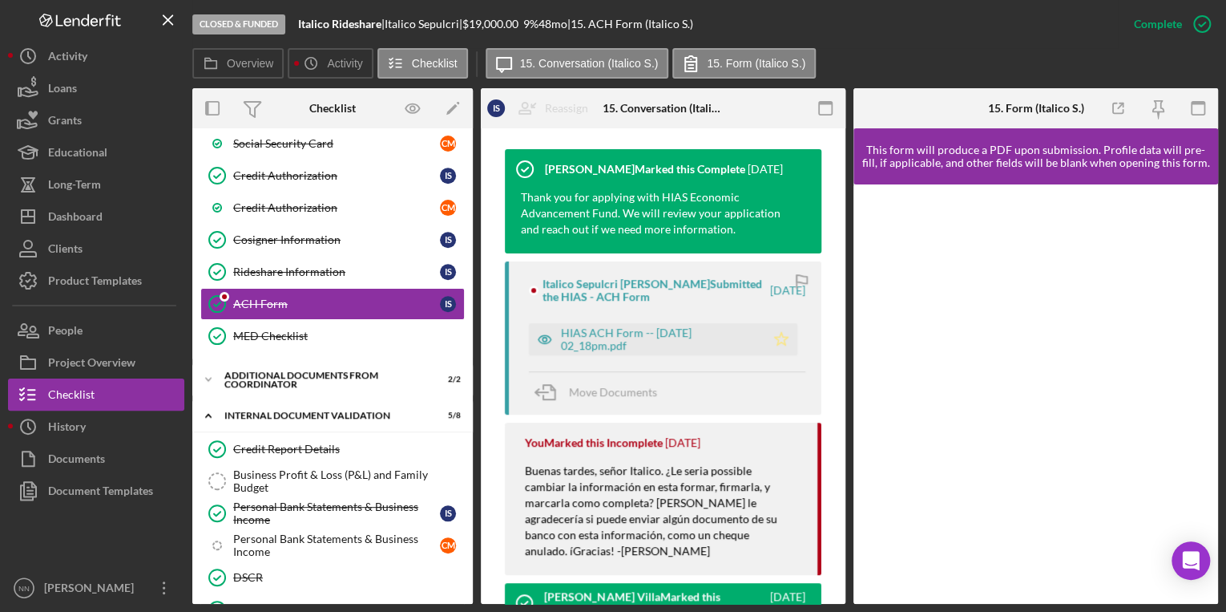
click at [780, 345] on icon "Icon/Star" at bounding box center [781, 339] width 32 height 32
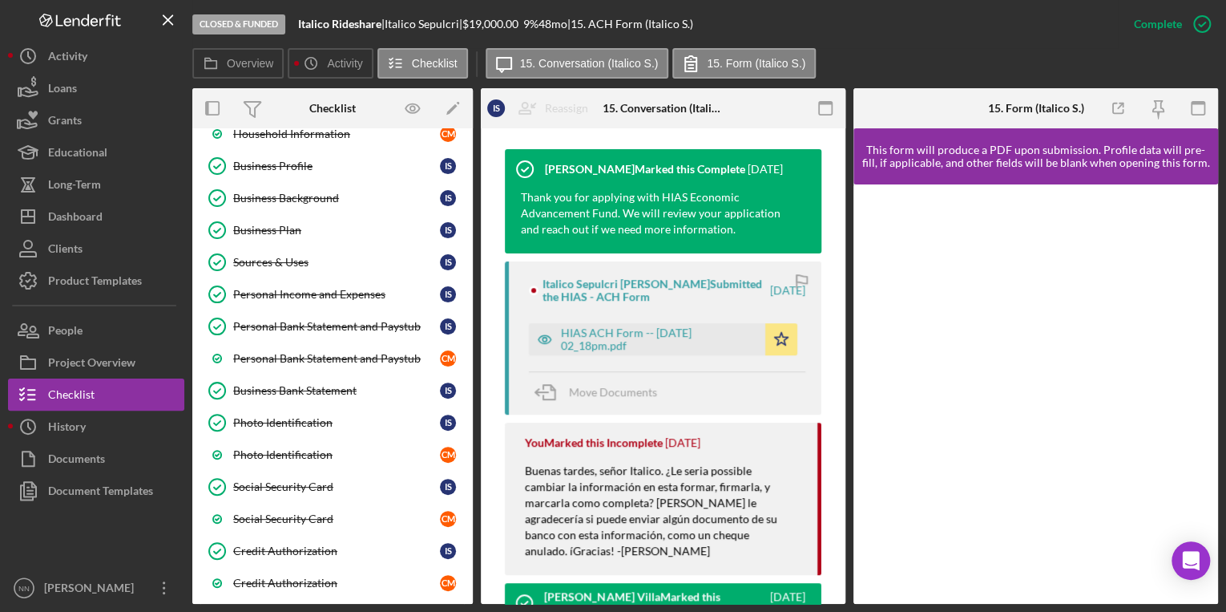
scroll to position [179, 0]
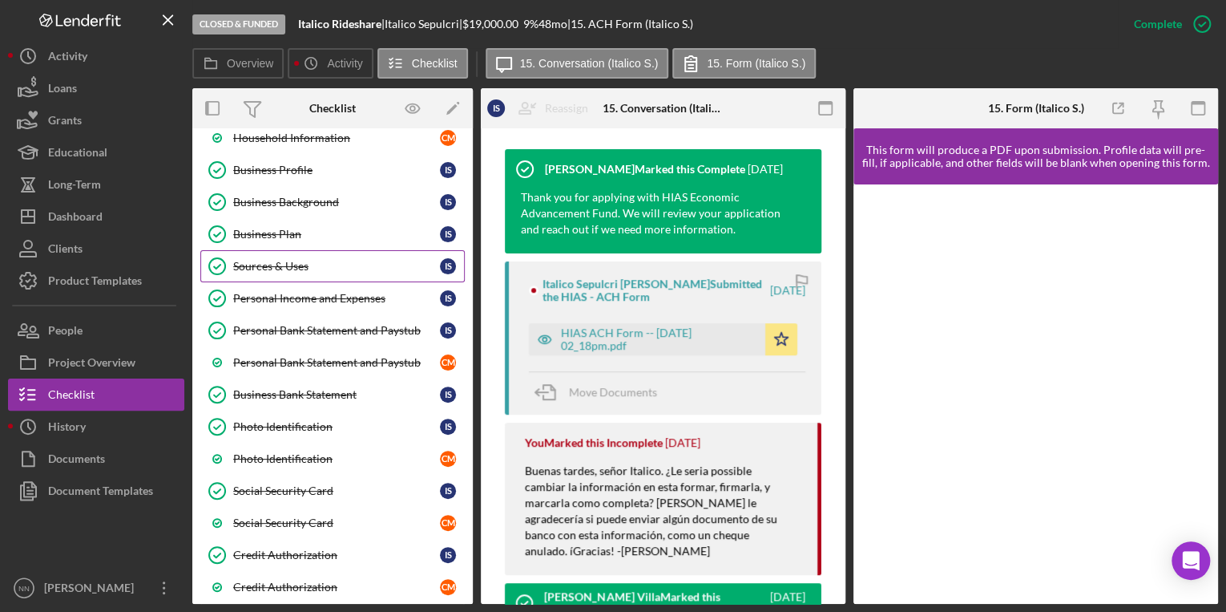
click at [345, 264] on div "Sources & Uses" at bounding box center [336, 266] width 207 height 13
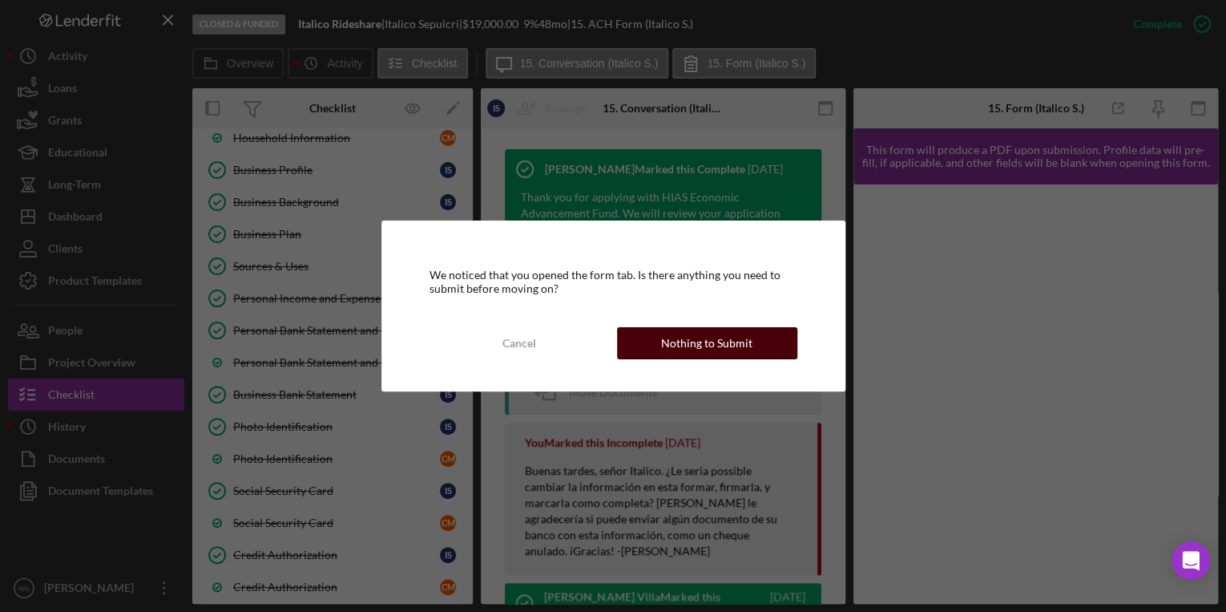
click at [667, 333] on div "Nothing to Submit" at bounding box center [706, 343] width 91 height 32
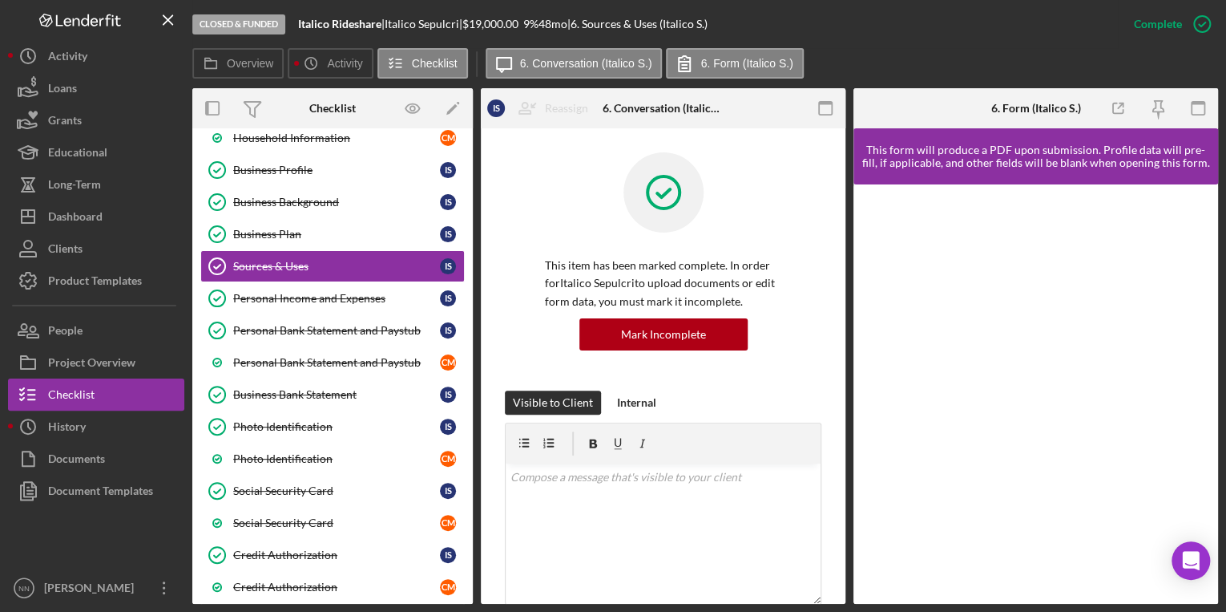
drag, startPoint x: 835, startPoint y: 208, endPoint x: 838, endPoint y: 252, distance: 44.2
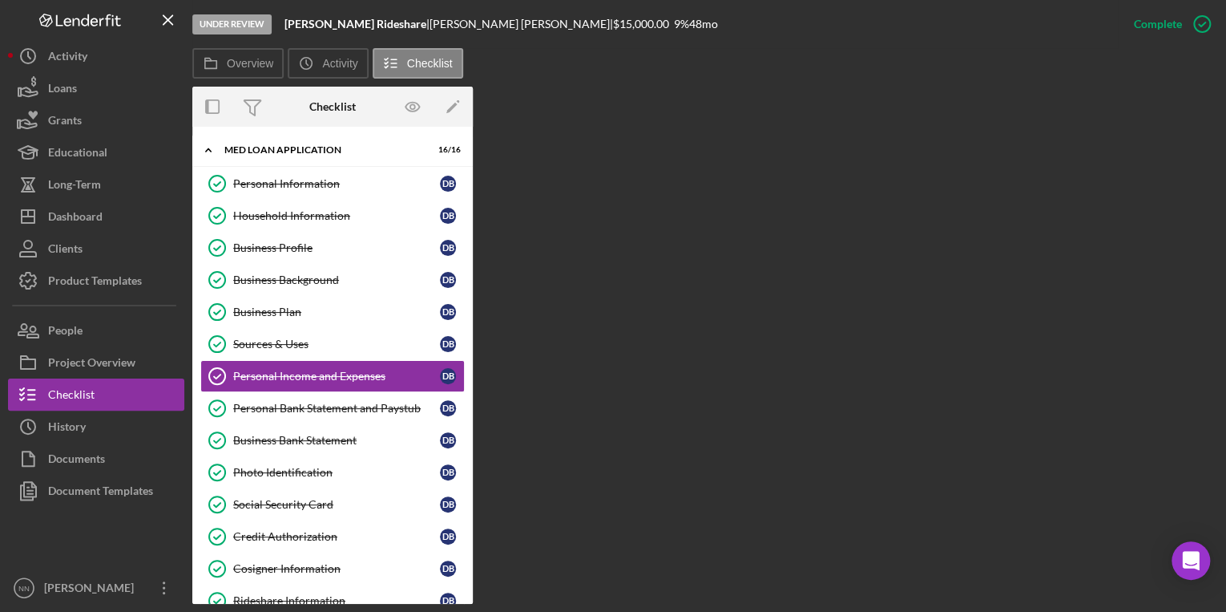
scroll to position [8, 0]
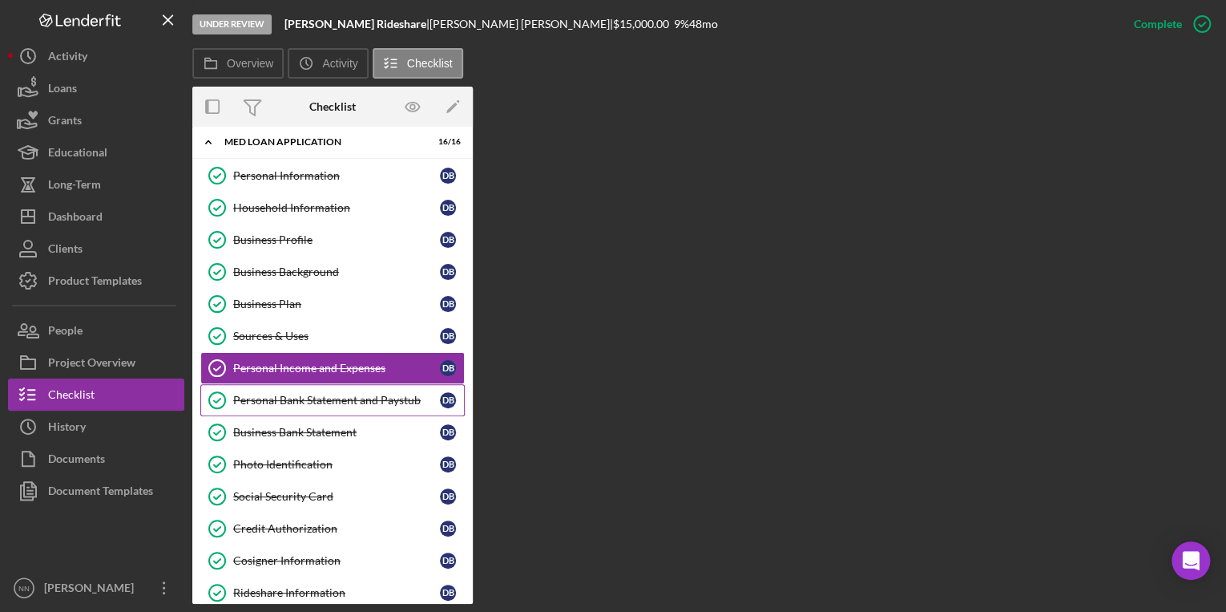
click at [385, 394] on div "Personal Bank Statement and Paystub" at bounding box center [336, 400] width 207 height 13
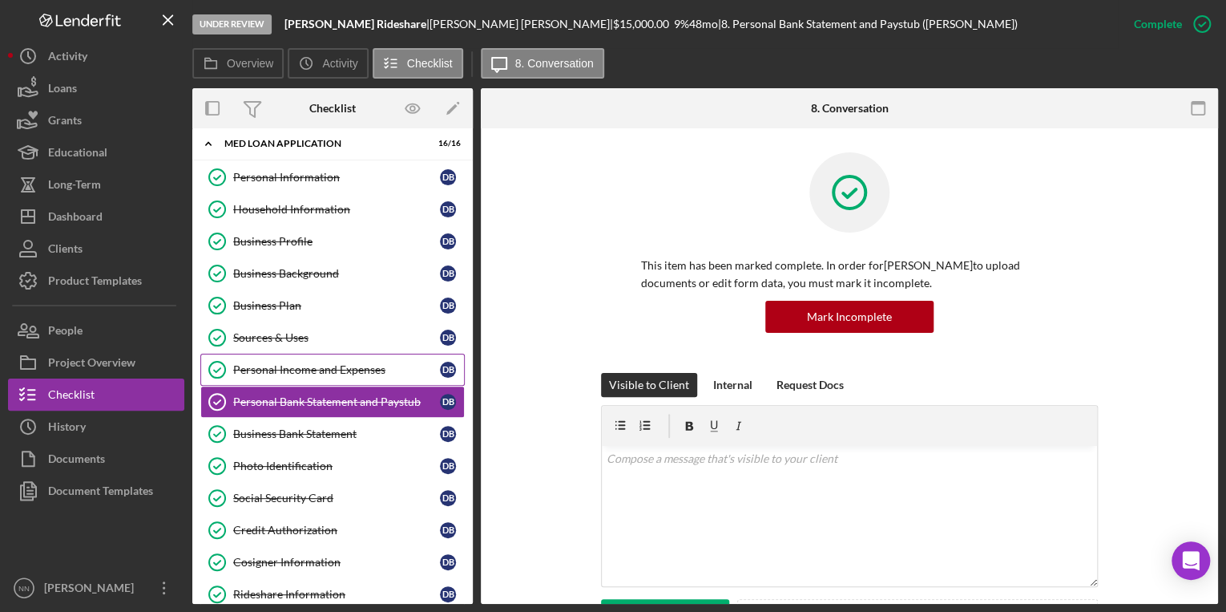
click at [374, 369] on div "Personal Income and Expenses" at bounding box center [336, 369] width 207 height 13
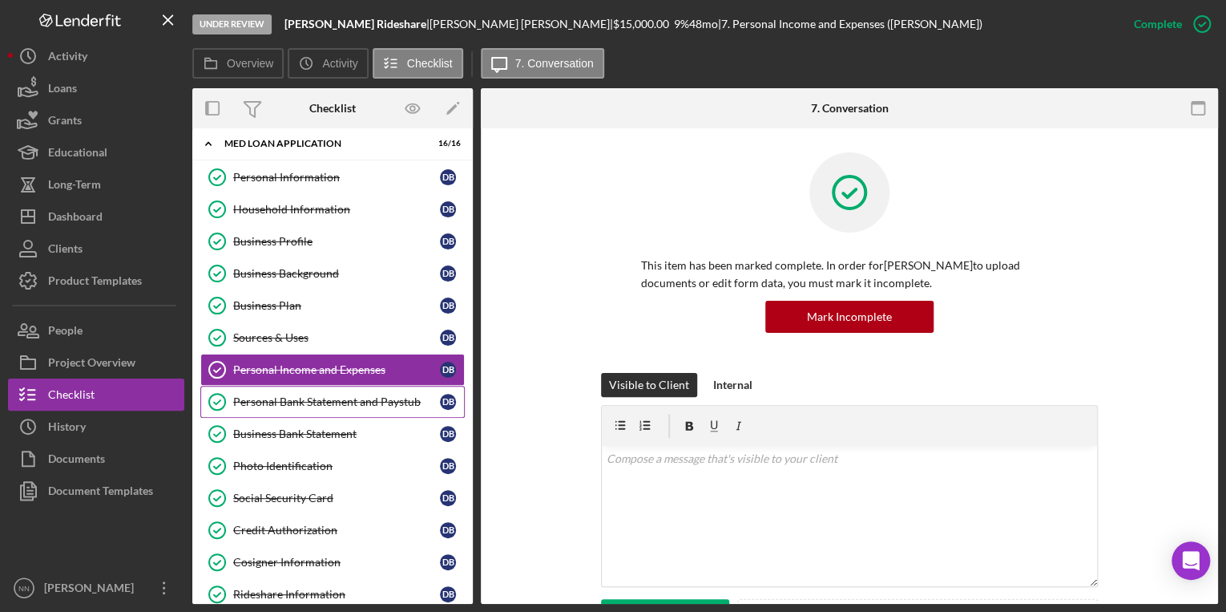
click at [347, 395] on div "Personal Bank Statement and Paystub" at bounding box center [336, 401] width 207 height 13
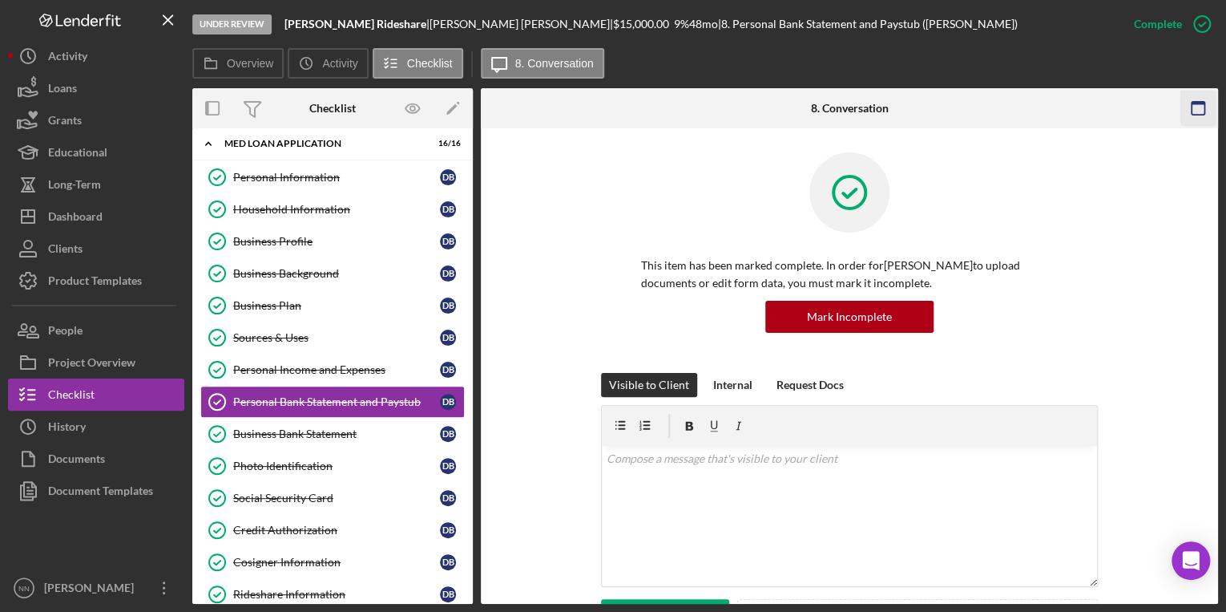
click at [1199, 107] on icon "button" at bounding box center [1199, 109] width 36 height 36
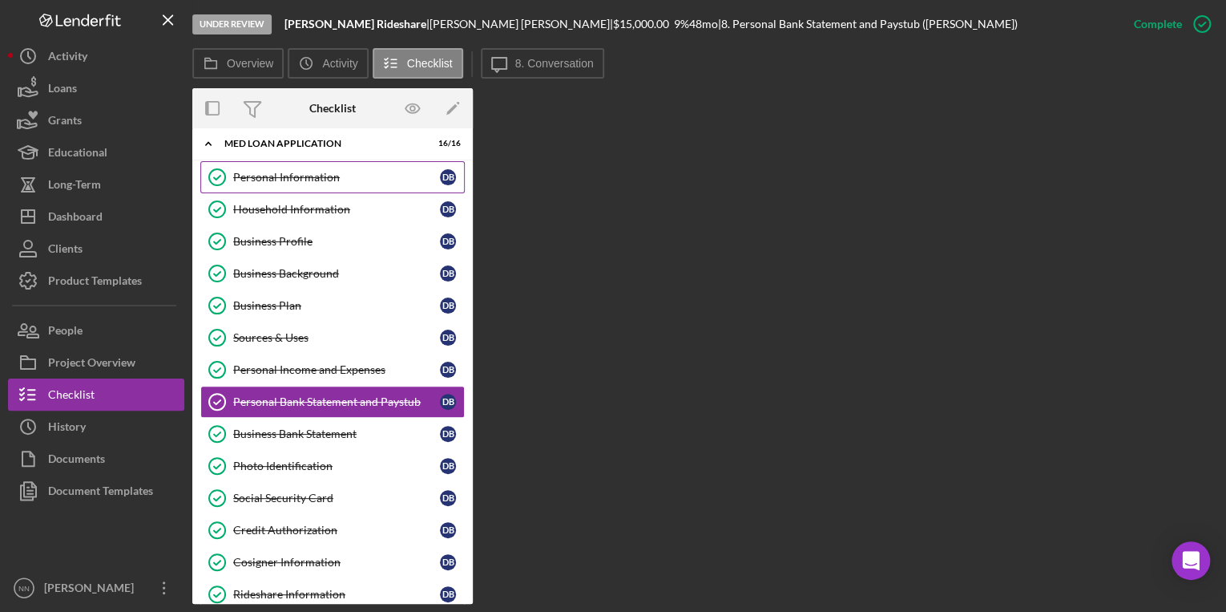
click at [390, 176] on div "Personal Information" at bounding box center [336, 177] width 207 height 13
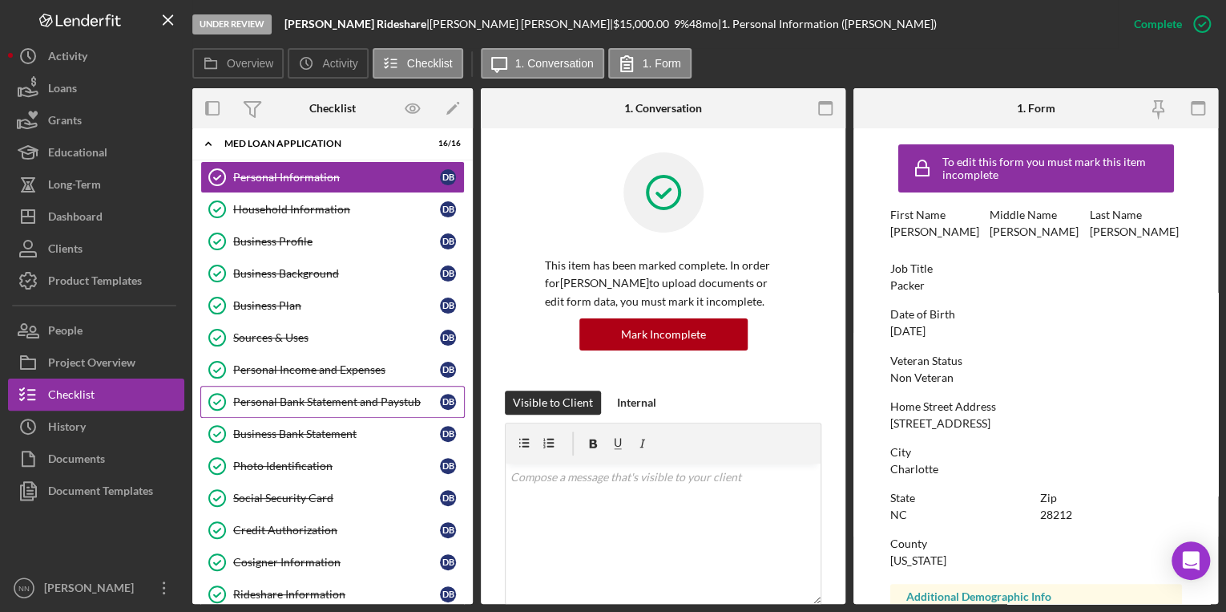
click at [335, 395] on div "Personal Bank Statement and Paystub" at bounding box center [336, 401] width 207 height 13
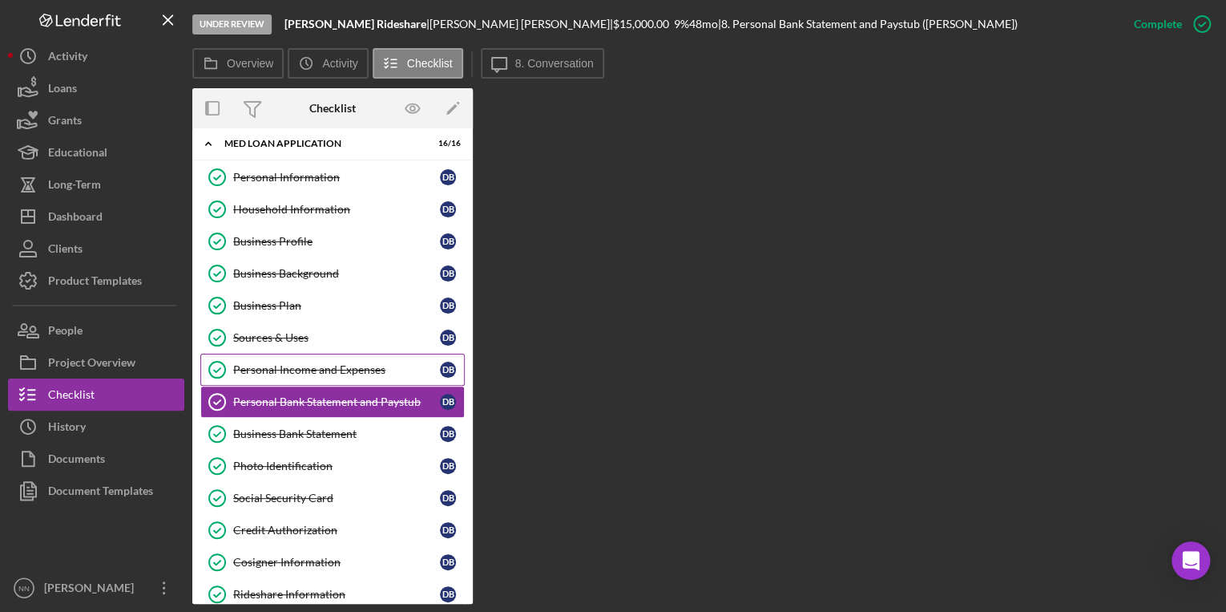
click at [345, 355] on link "Personal Income and Expenses Personal Income and Expenses D B" at bounding box center [332, 369] width 264 height 32
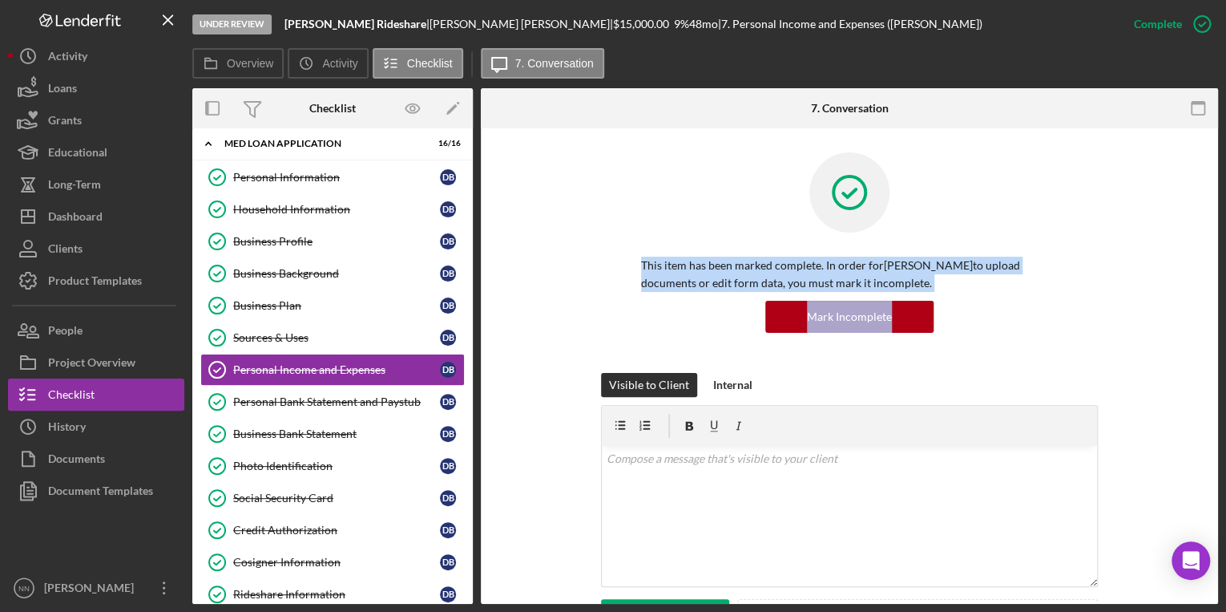
drag, startPoint x: 1219, startPoint y: 208, endPoint x: 1197, endPoint y: 315, distance: 109.6
click at [1197, 315] on div "Under Review [PERSON_NAME] | [PERSON_NAME] | $15,000.00 9 % 48 mo | 7. Personal…" at bounding box center [613, 306] width 1226 height 612
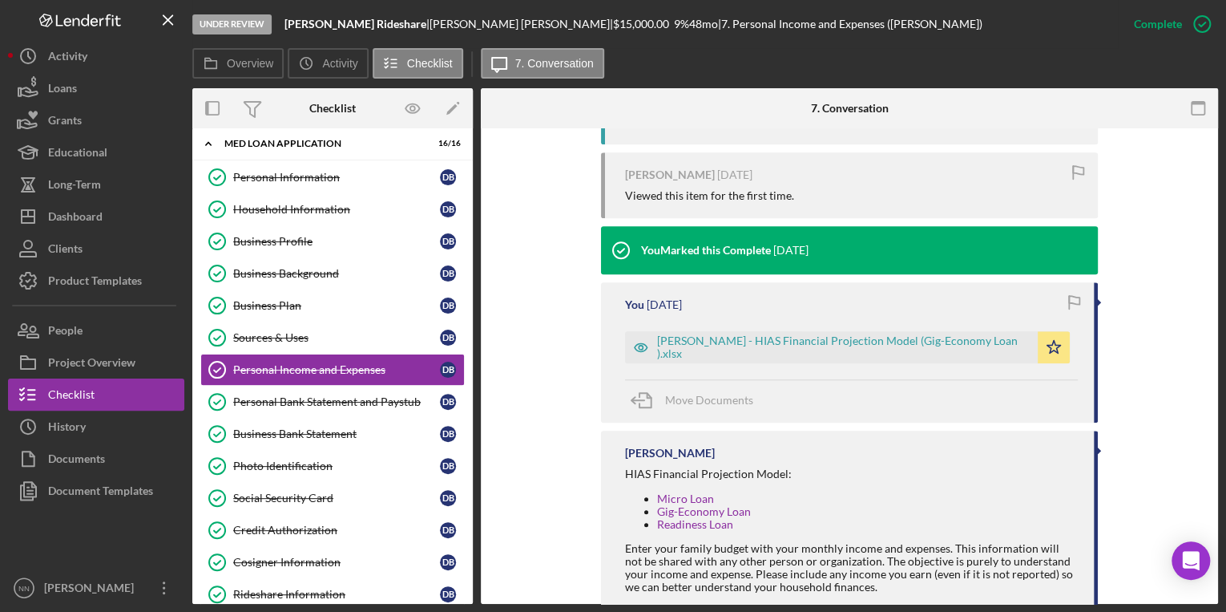
scroll to position [625, 0]
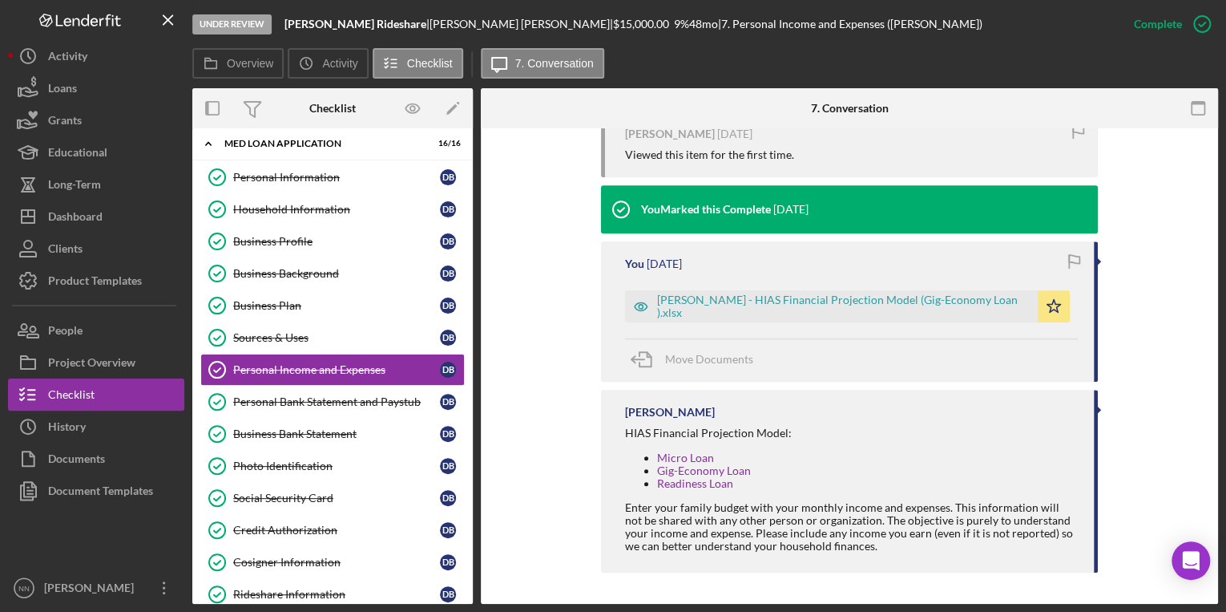
click at [676, 611] on html "Under Review [PERSON_NAME] | [PERSON_NAME] | $15,000.00 9 % 48 mo | 7. Personal…" at bounding box center [613, 306] width 1226 height 612
click at [1047, 314] on icon "Icon/Star" at bounding box center [1054, 306] width 32 height 32
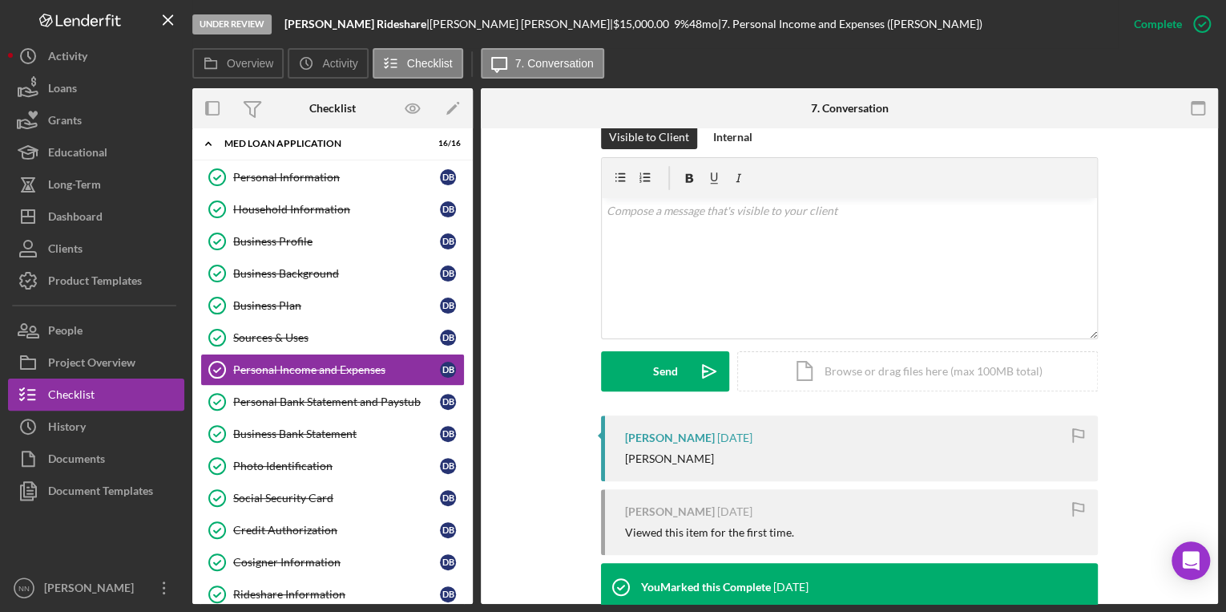
scroll to position [249, 0]
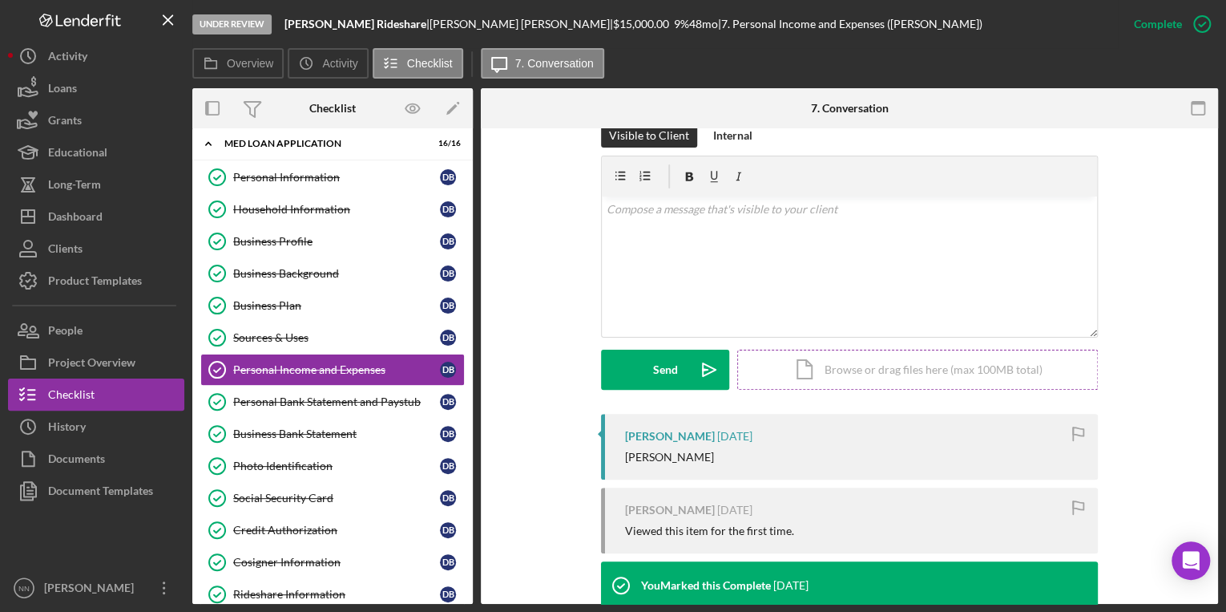
click at [907, 359] on div "Icon/Document Browse or drag files here (max 100MB total) Tap to choose files o…" at bounding box center [917, 369] width 361 height 40
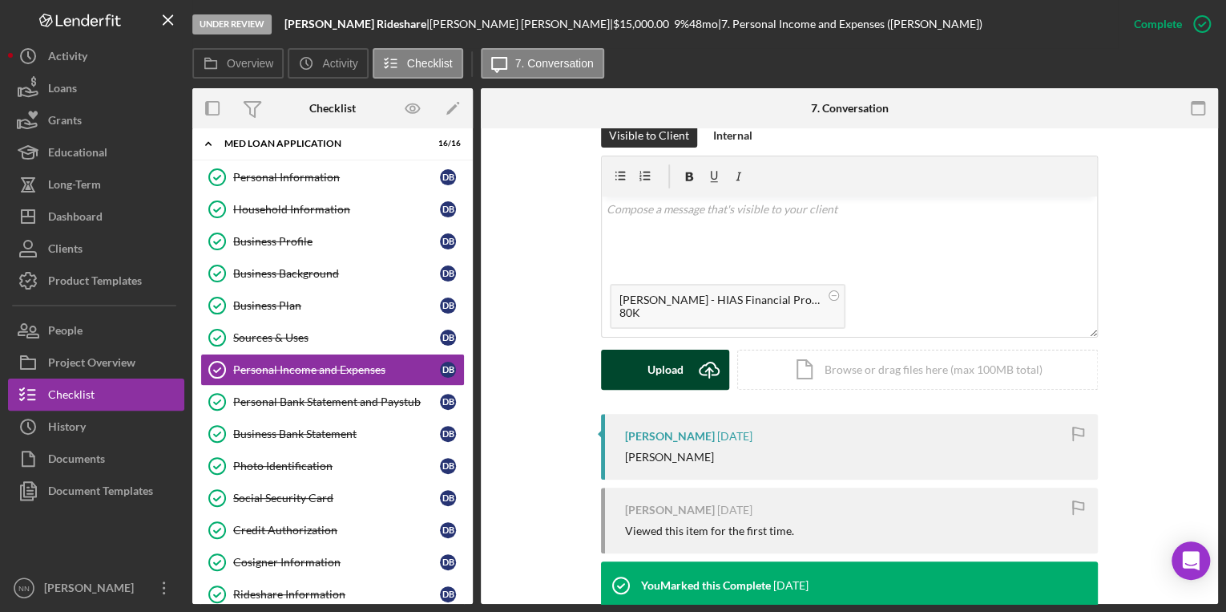
click at [673, 366] on div "Upload" at bounding box center [666, 369] width 36 height 40
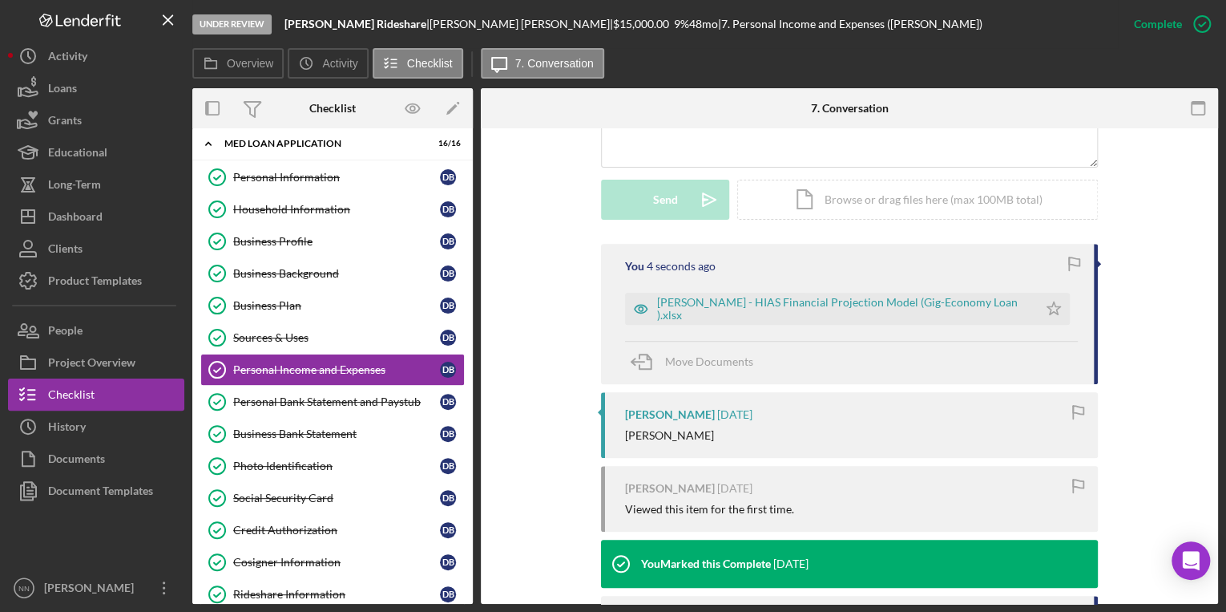
scroll to position [437, 0]
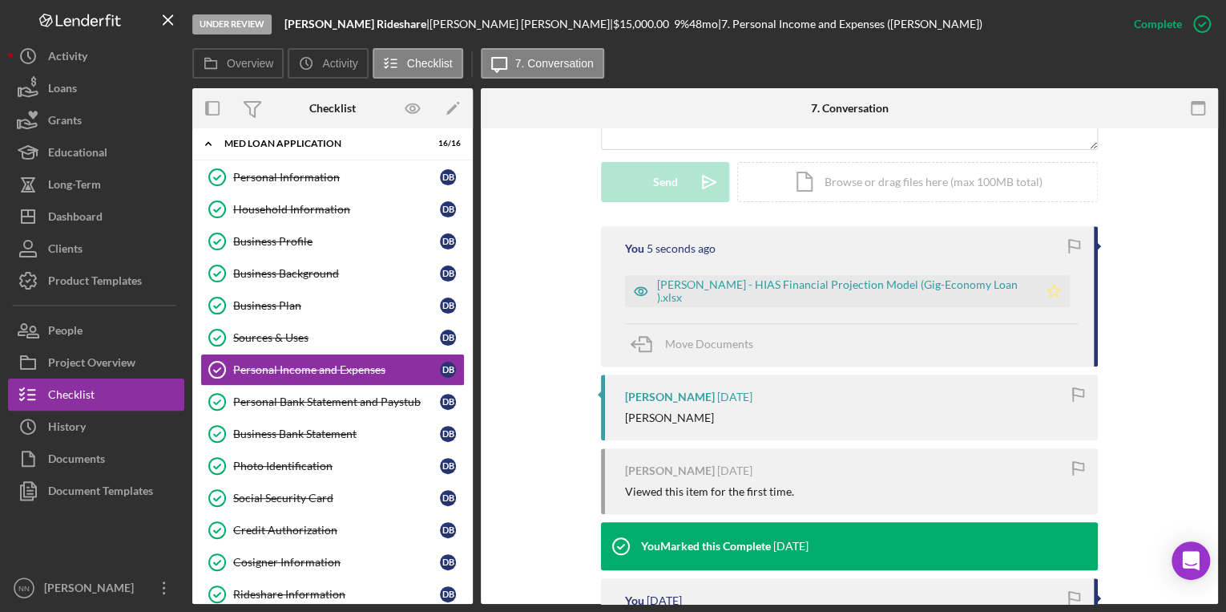
click at [1048, 295] on polygon "button" at bounding box center [1054, 290] width 14 height 13
drag, startPoint x: 1225, startPoint y: 410, endPoint x: 1228, endPoint y: 463, distance: 53.0
click at [1225, 463] on html "Under Review [PERSON_NAME] | [PERSON_NAME] | $15,000.00 9 % 48 mo | 7. Personal…" at bounding box center [613, 306] width 1226 height 612
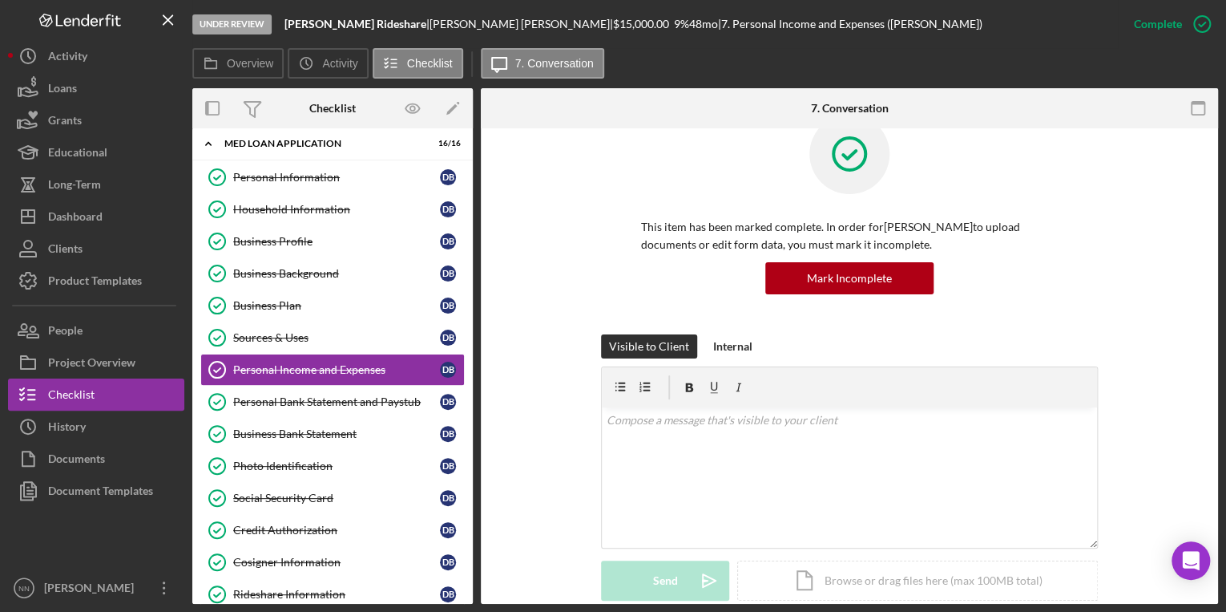
scroll to position [26, 0]
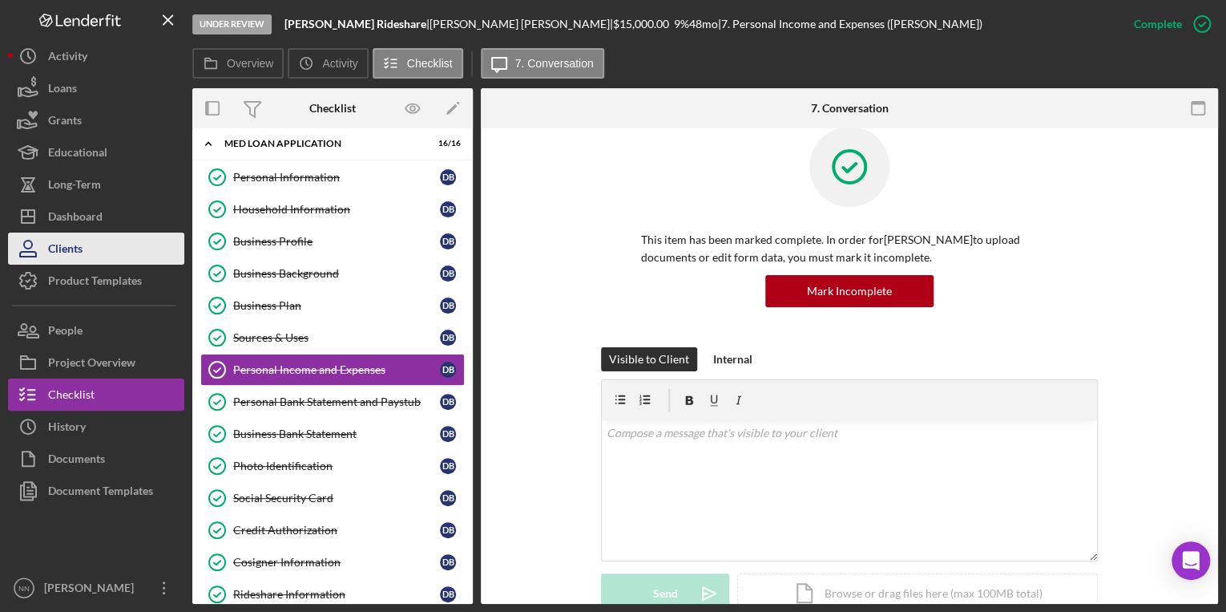
click at [119, 242] on button "Clients" at bounding box center [96, 248] width 176 height 32
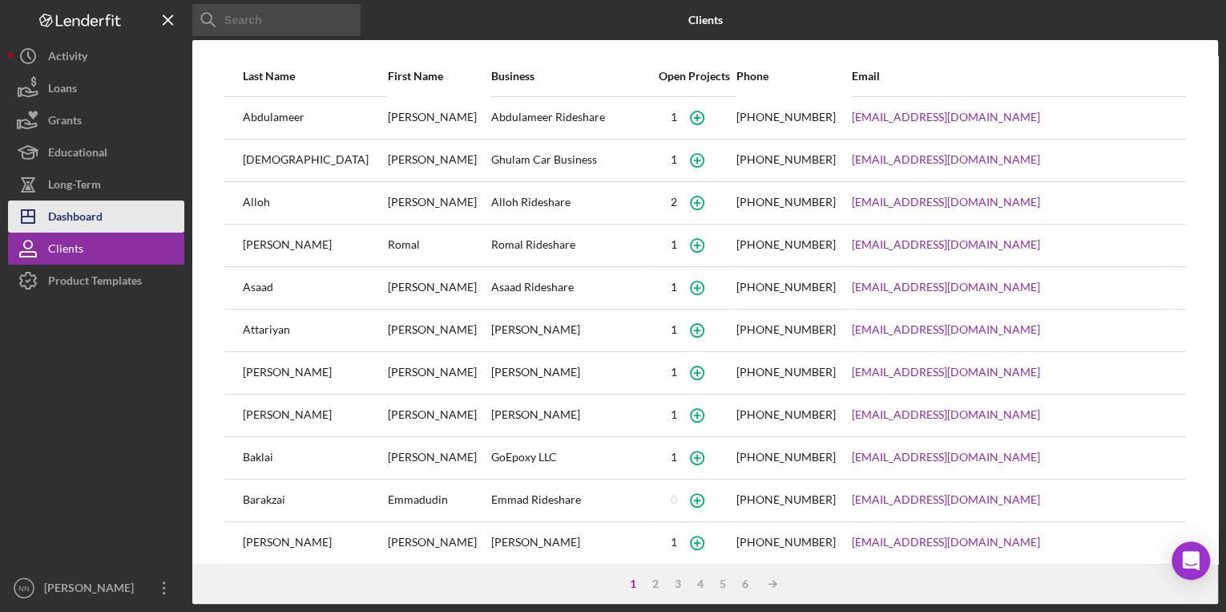
click at [156, 220] on button "Icon/Dashboard Dashboard" at bounding box center [96, 216] width 176 height 32
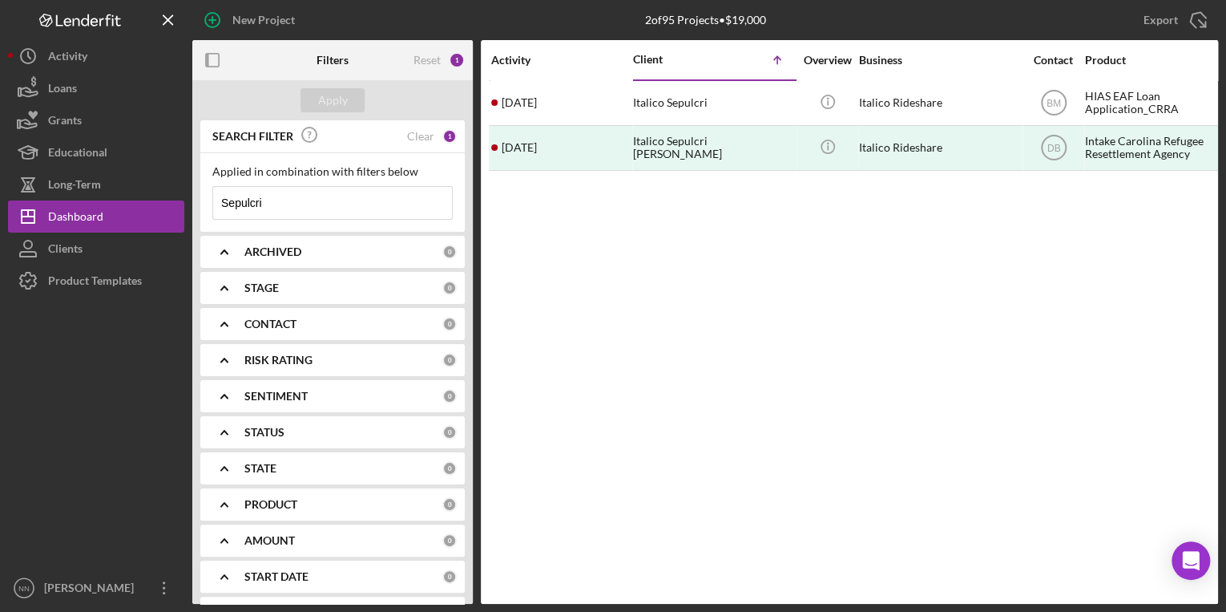
drag, startPoint x: 276, startPoint y: 202, endPoint x: 216, endPoint y: 205, distance: 61.0
click at [216, 205] on input "Sepulcri" at bounding box center [332, 203] width 239 height 32
type input "j"
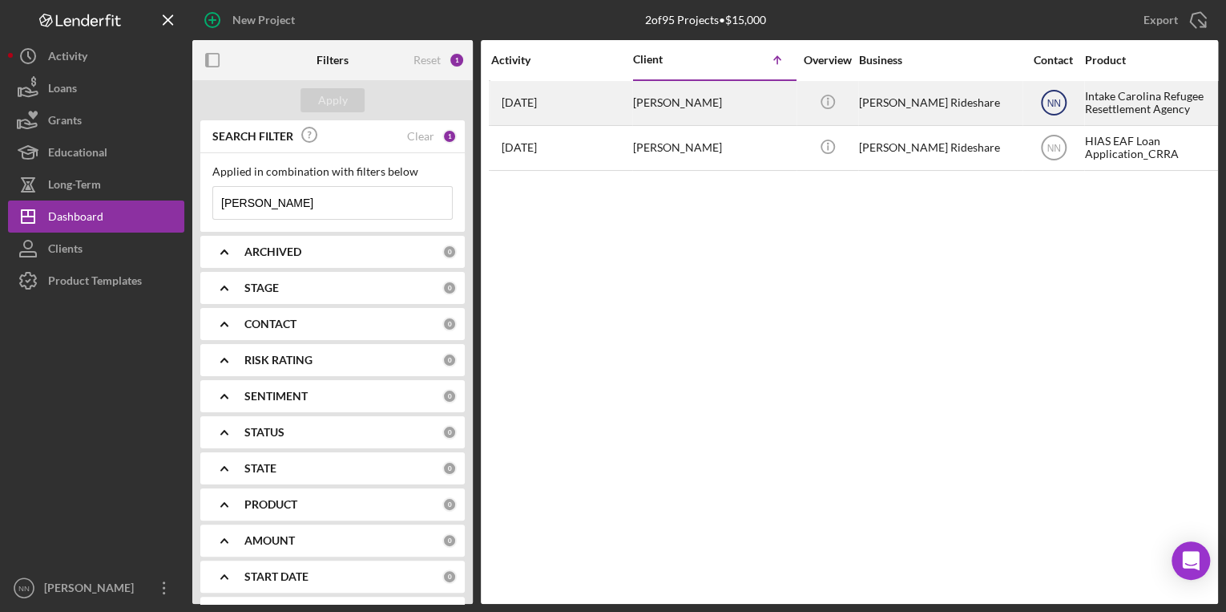
type input "[PERSON_NAME]"
click at [1060, 113] on icon "NN" at bounding box center [1054, 103] width 40 height 40
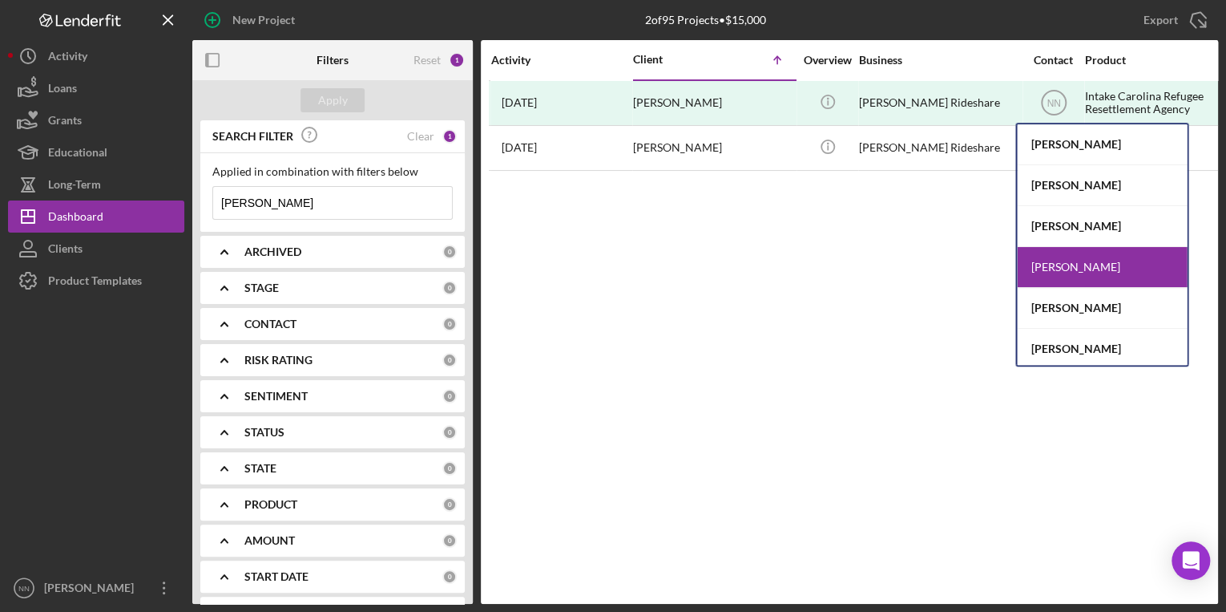
scroll to position [84, 0]
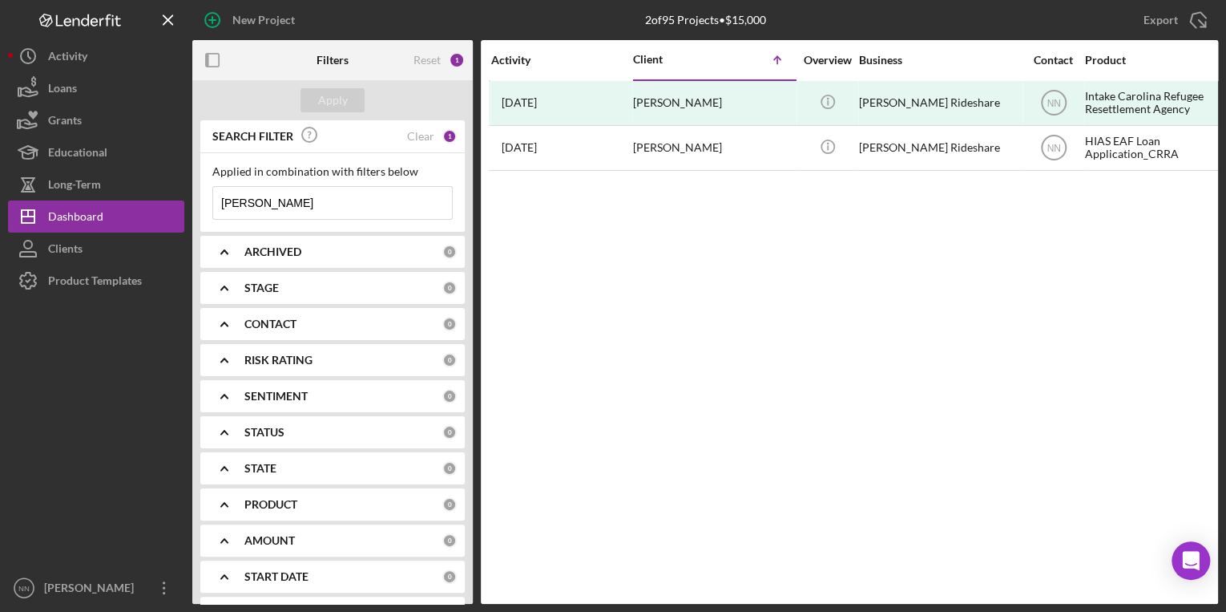
click at [948, 232] on div "Activity Client Icon/Table Sort Arrow Overview Business Contact Product Categor…" at bounding box center [849, 321] width 737 height 563
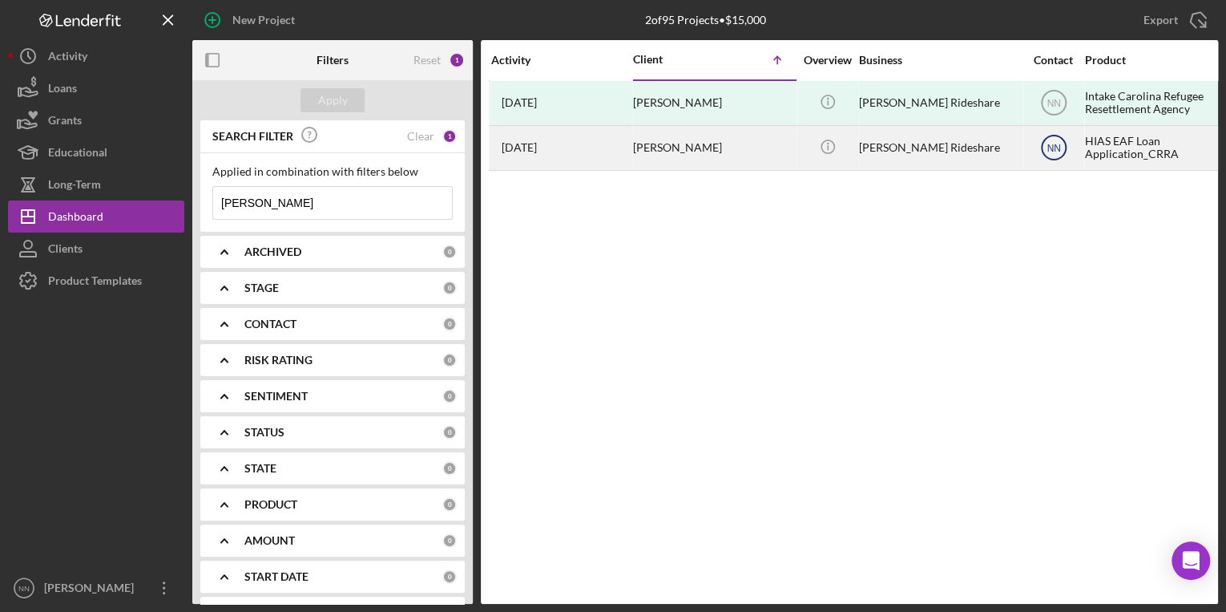
click at [1057, 109] on text "NN" at bounding box center [1054, 103] width 14 height 11
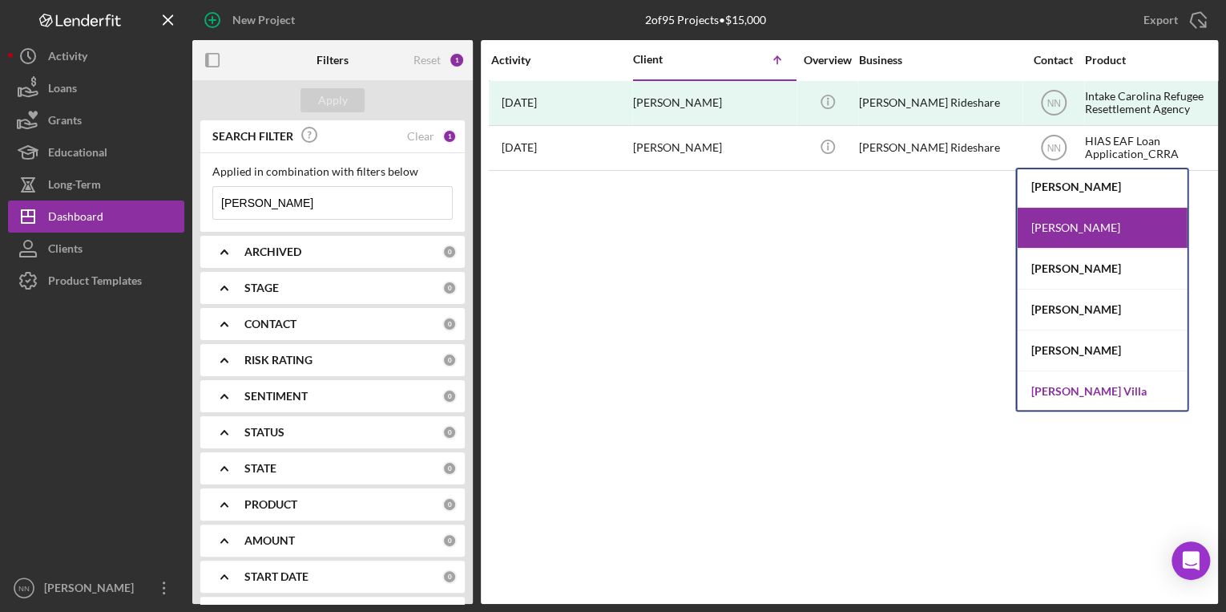
click at [1137, 391] on div "[PERSON_NAME] Villa" at bounding box center [1102, 391] width 170 height 40
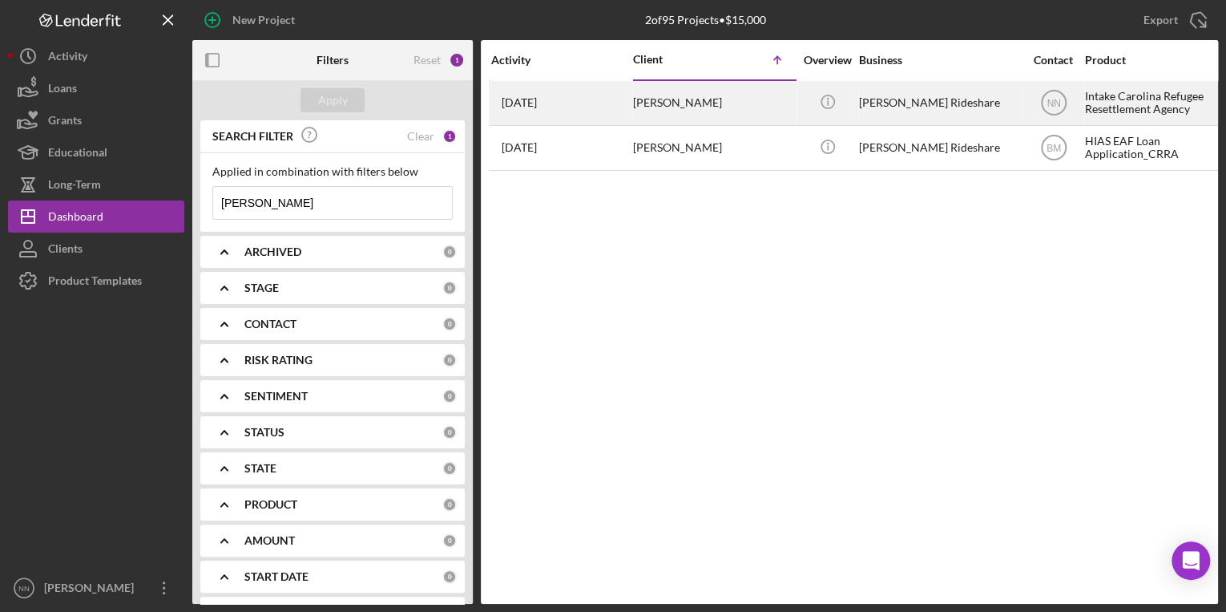
click at [646, 117] on div "[PERSON_NAME]" at bounding box center [713, 103] width 160 height 42
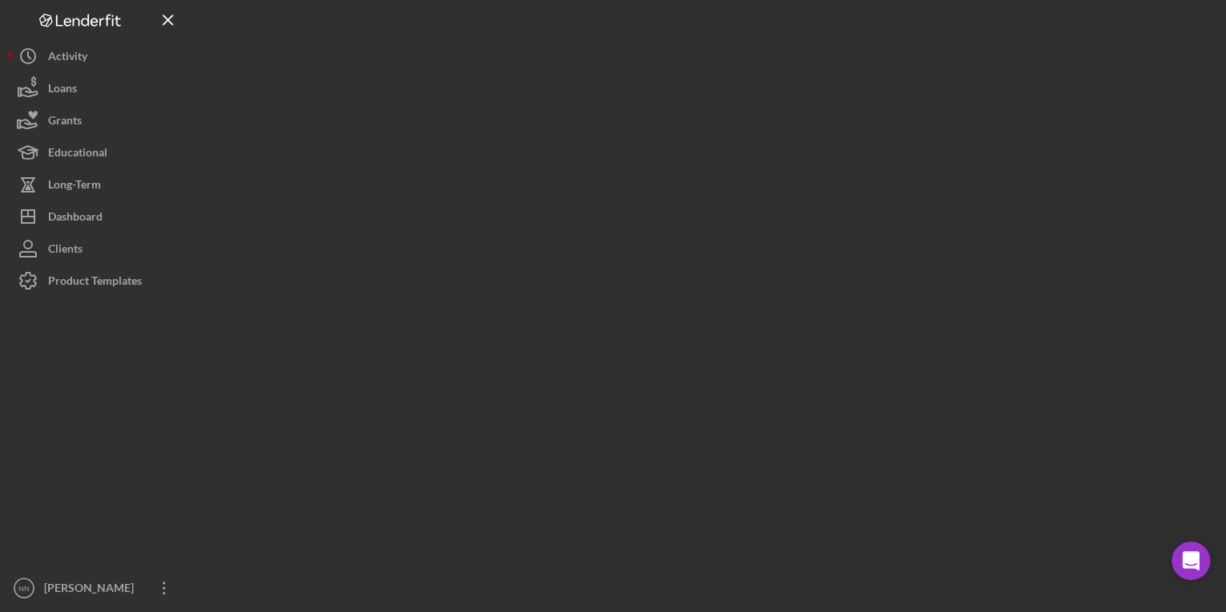
click at [646, 117] on div at bounding box center [705, 301] width 1026 height 603
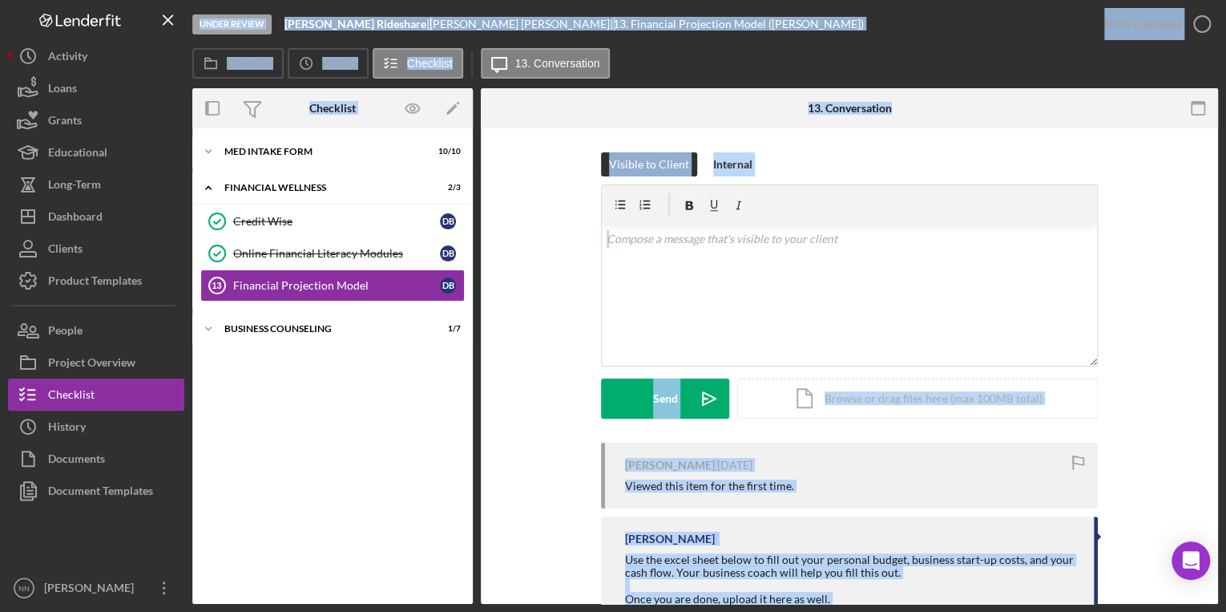
click at [519, 361] on div "Visible to Client Internal v Color teal Color pink Remove color Add row above A…" at bounding box center [849, 297] width 689 height 290
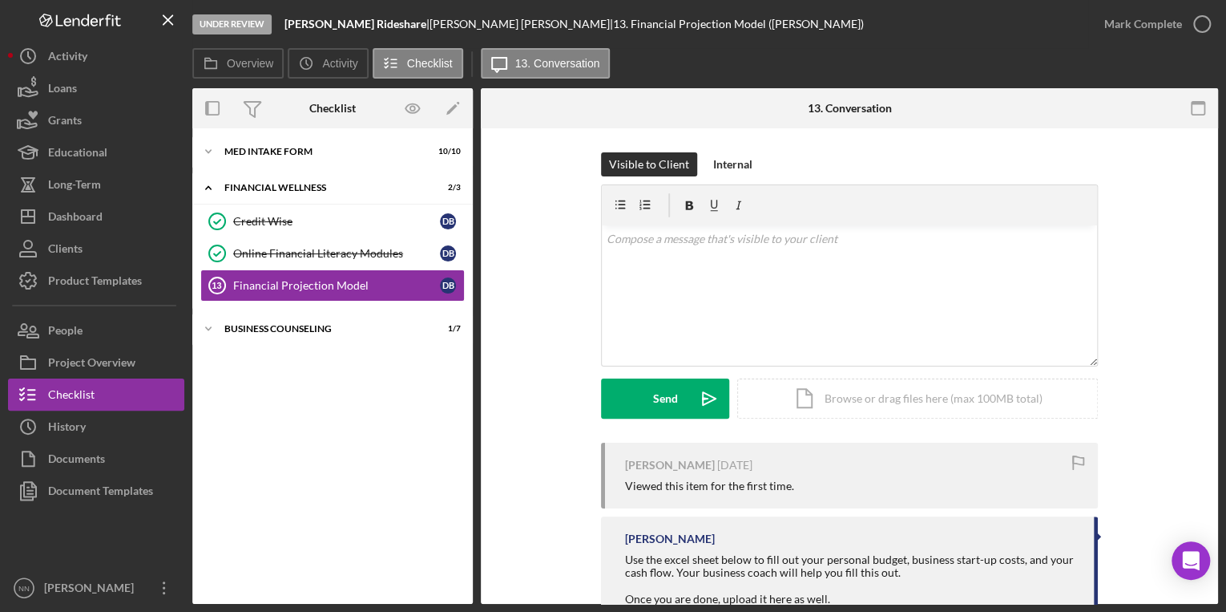
drag, startPoint x: 1218, startPoint y: 252, endPoint x: 1217, endPoint y: 356, distance: 103.4
click at [1217, 356] on div "Under Review [PERSON_NAME] | [PERSON_NAME] | 13. Financial Projection Model ([P…" at bounding box center [613, 306] width 1226 height 612
click at [119, 321] on button "People" at bounding box center [96, 330] width 176 height 32
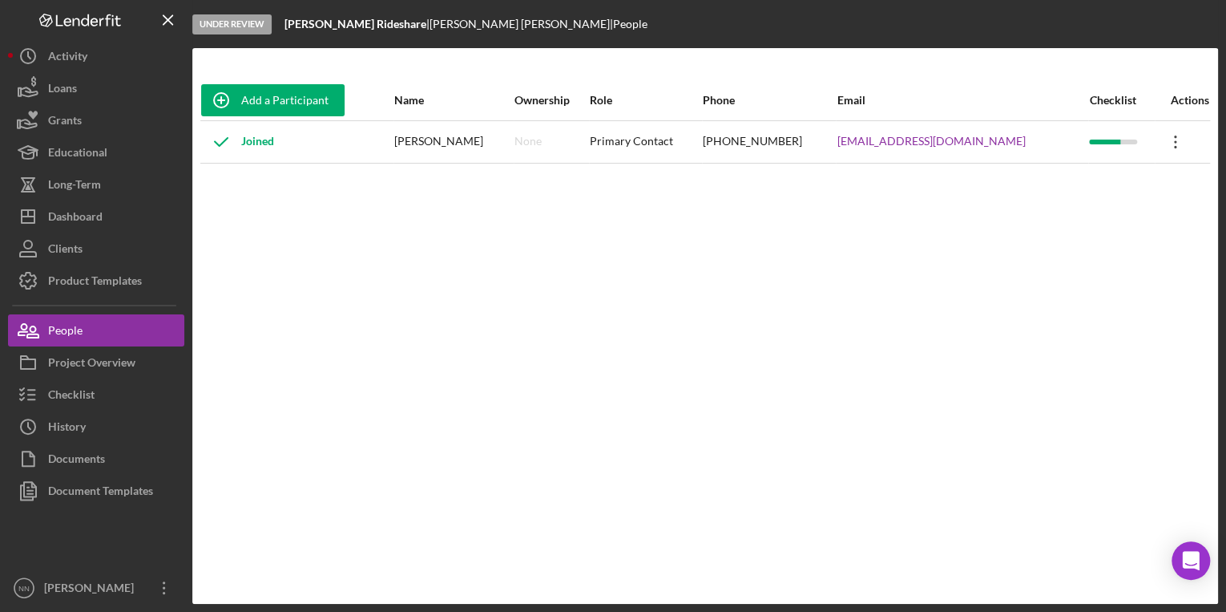
click at [1169, 147] on icon "Icon/Overflow" at bounding box center [1176, 142] width 40 height 40
click at [130, 350] on div "Project Overview" at bounding box center [91, 364] width 87 height 36
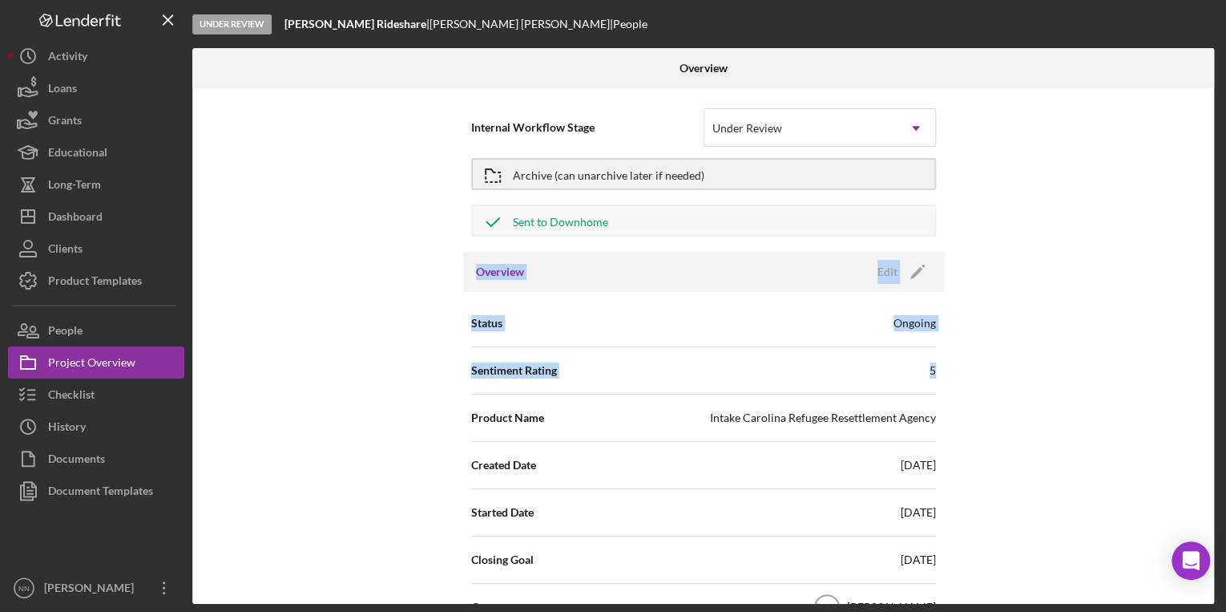
drag, startPoint x: 1214, startPoint y: 208, endPoint x: 1184, endPoint y: 353, distance: 149.0
click at [1184, 353] on div "Overview Internal Workflow Stage Under Review Icon/Dropdown Arrow Archive (can …" at bounding box center [705, 325] width 1026 height 555
click at [107, 242] on button "Clients" at bounding box center [96, 248] width 176 height 32
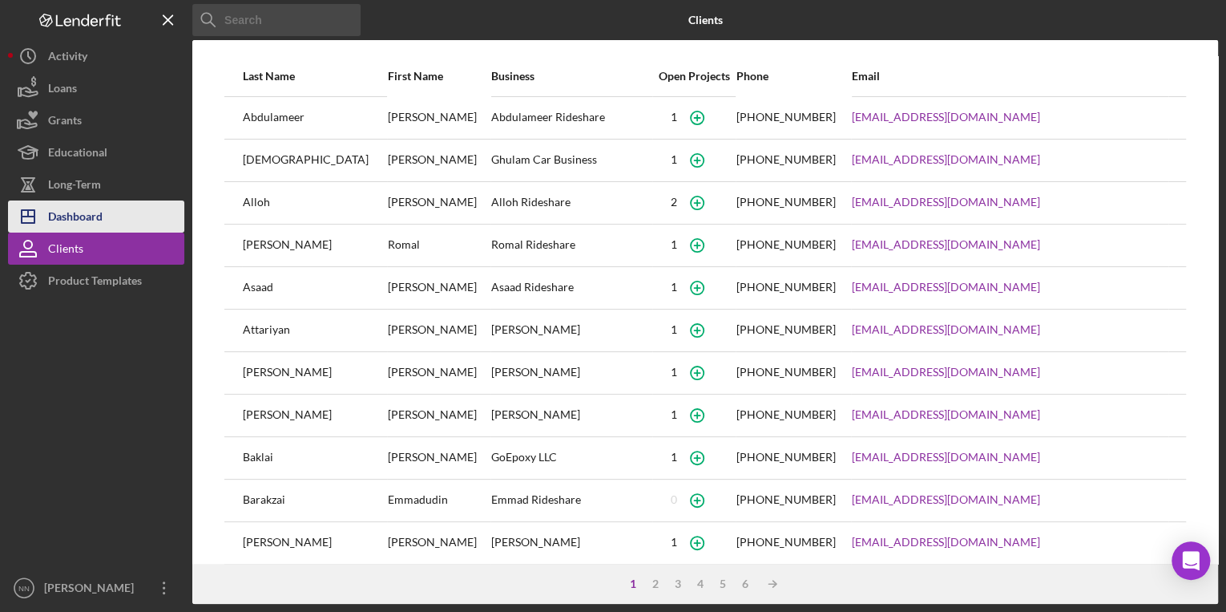
click at [92, 225] on div "Dashboard" at bounding box center [75, 218] width 54 height 36
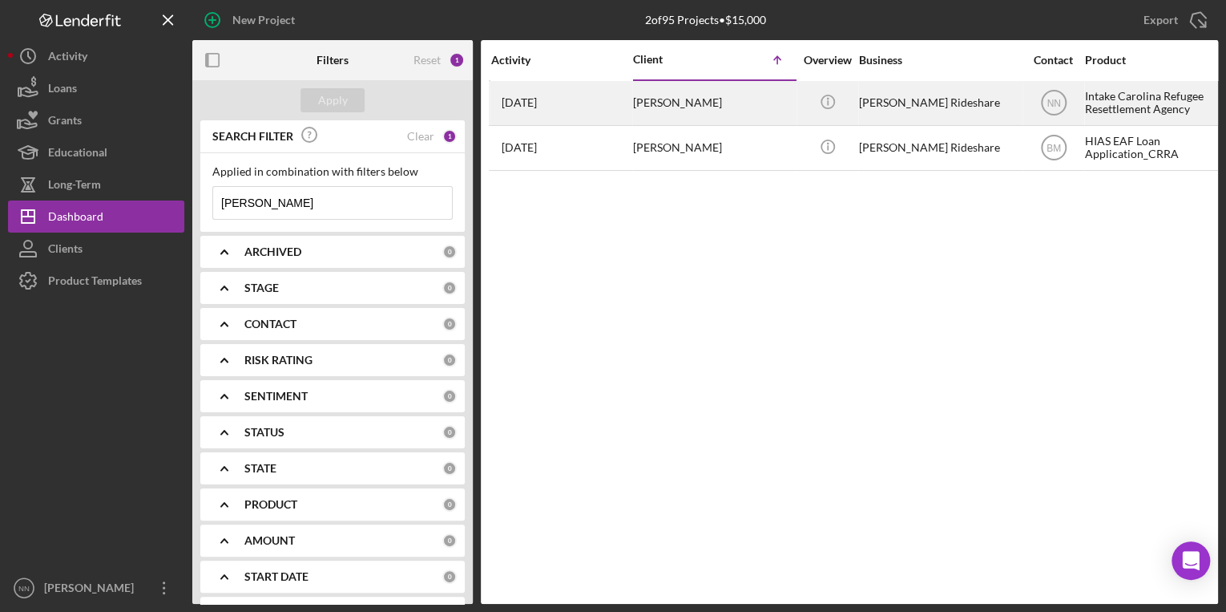
click at [708, 105] on div "[PERSON_NAME]" at bounding box center [713, 103] width 160 height 42
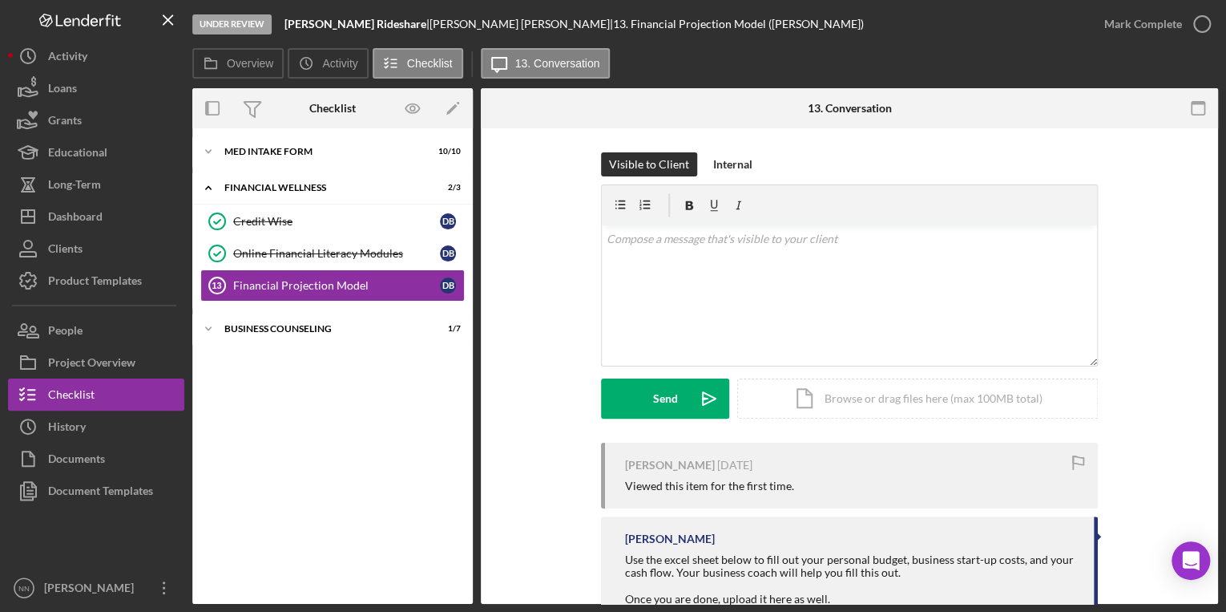
click at [482, 398] on div "Visible to Client Internal v Color teal Color pink Remove color Add row above A…" at bounding box center [849, 412] width 737 height 569
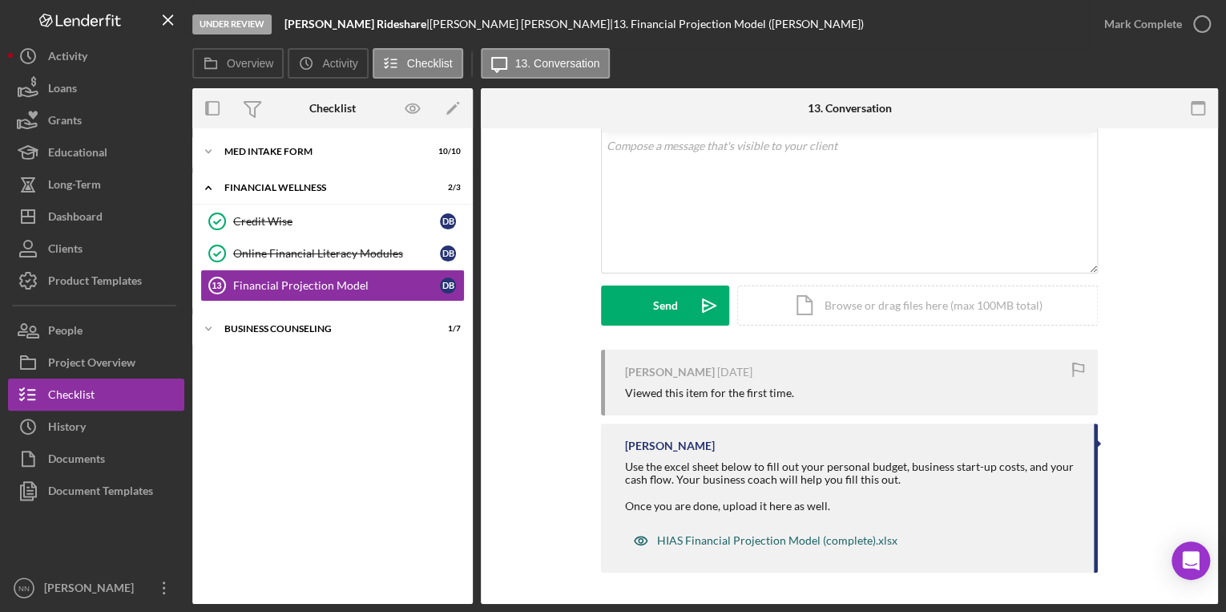
click at [812, 540] on div "HIAS Financial Projection Model (complete).xlsx" at bounding box center [777, 540] width 240 height 13
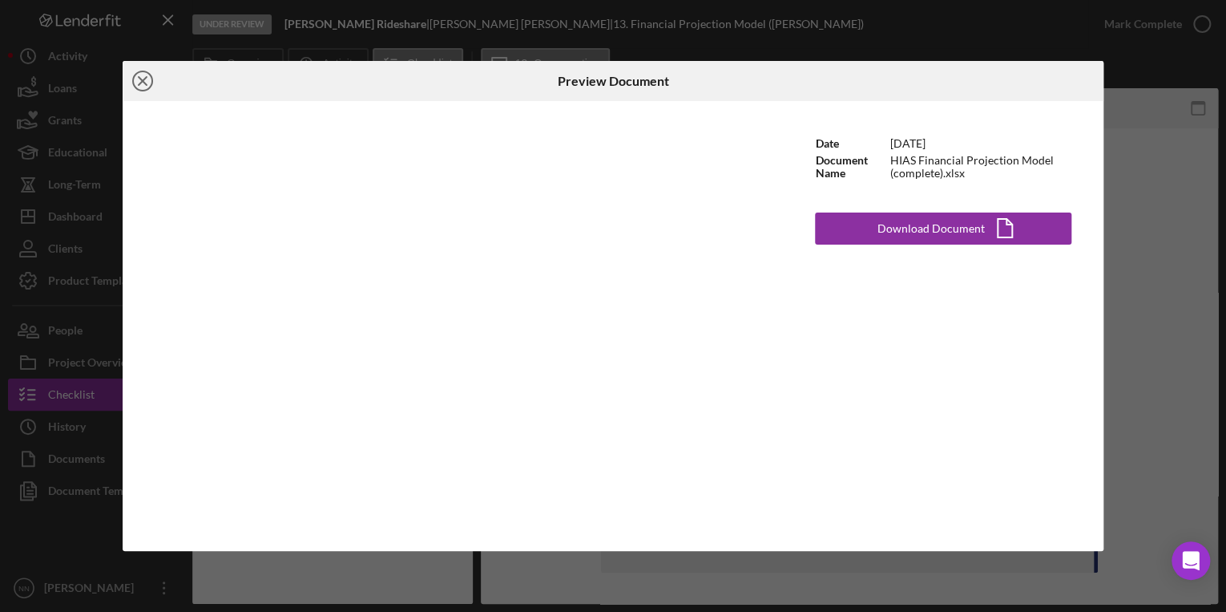
click at [140, 79] on line at bounding box center [143, 81] width 8 height 8
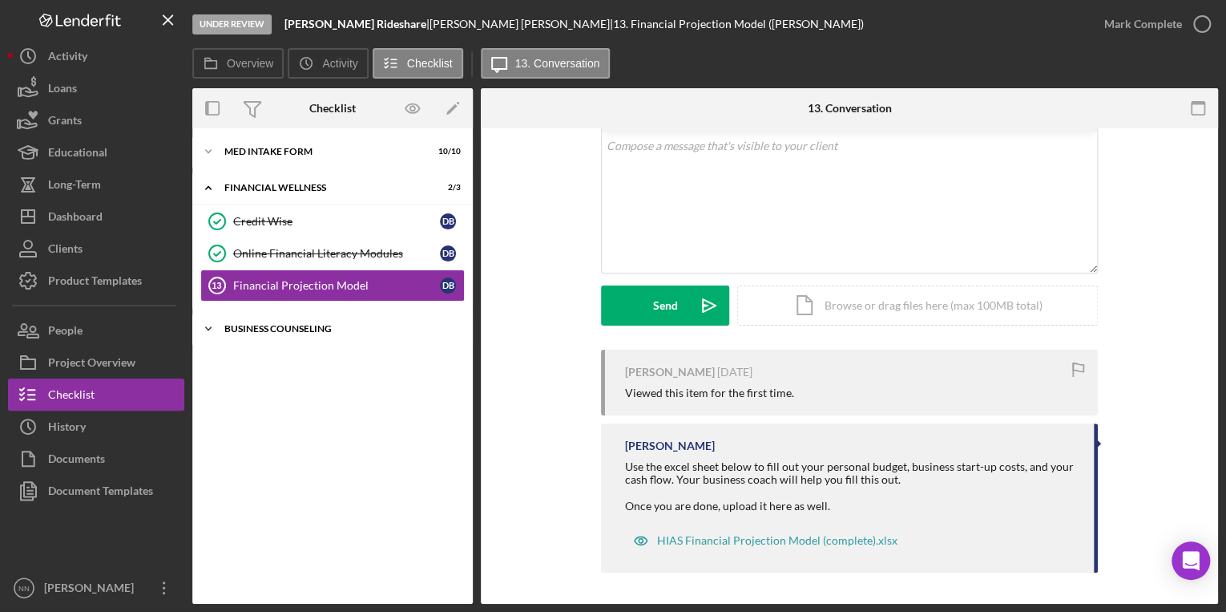
click at [329, 334] on div "Icon/Expander Business Counseling 1 / 7" at bounding box center [332, 329] width 281 height 32
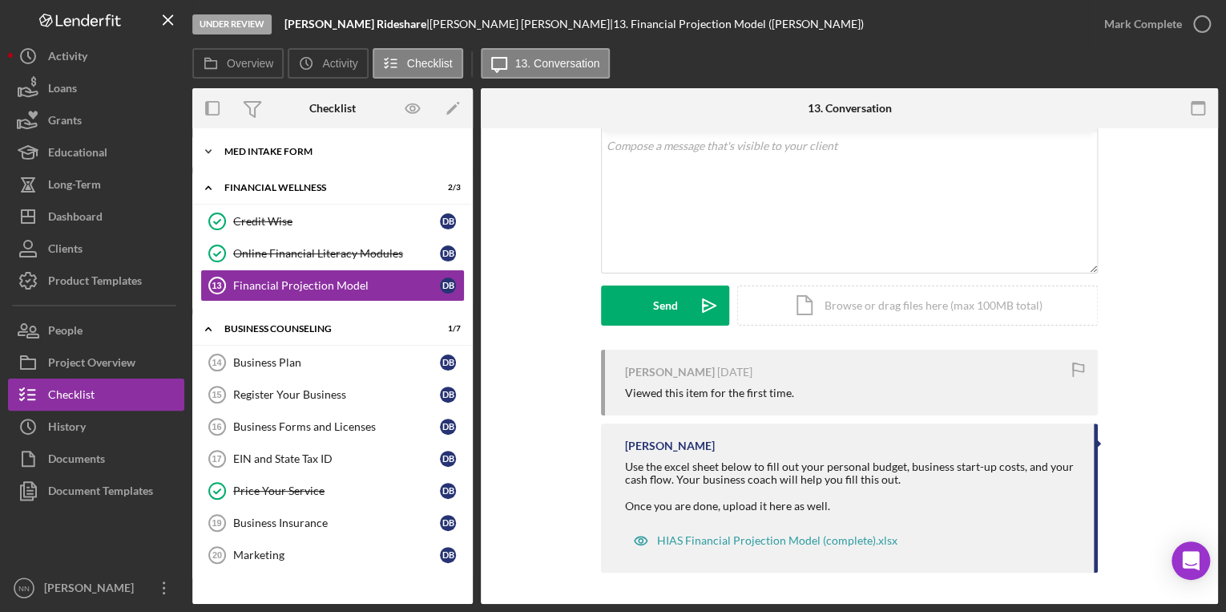
click at [318, 157] on div "Icon/Expander MED Intake Form 10 / 10" at bounding box center [332, 151] width 281 height 32
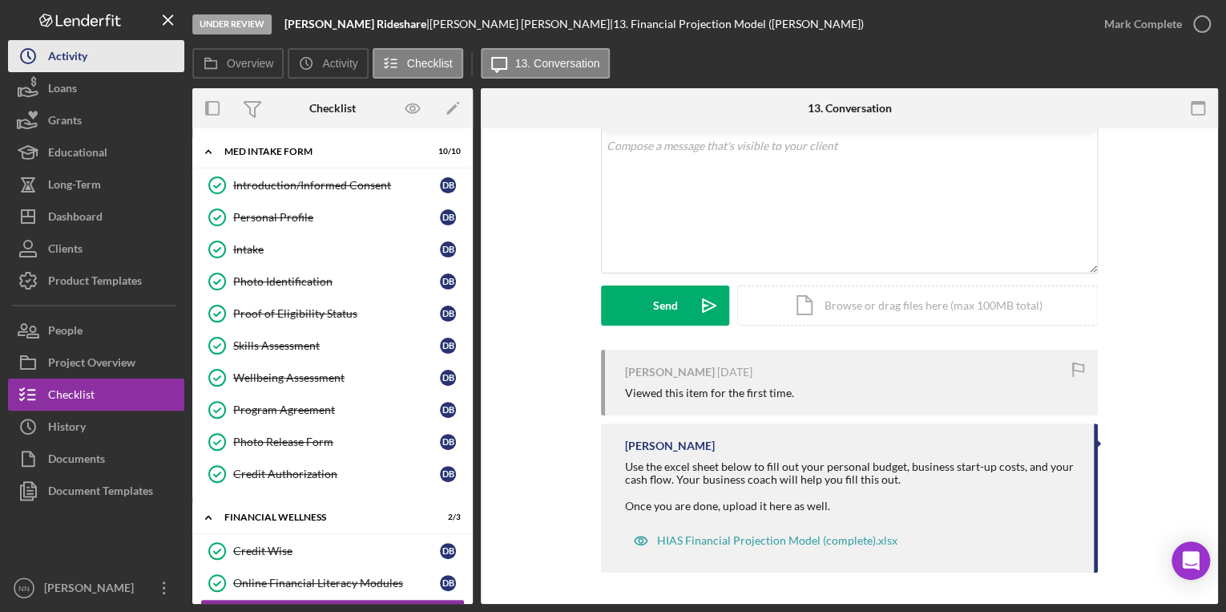
click at [109, 66] on button "Icon/History Activity" at bounding box center [96, 56] width 176 height 32
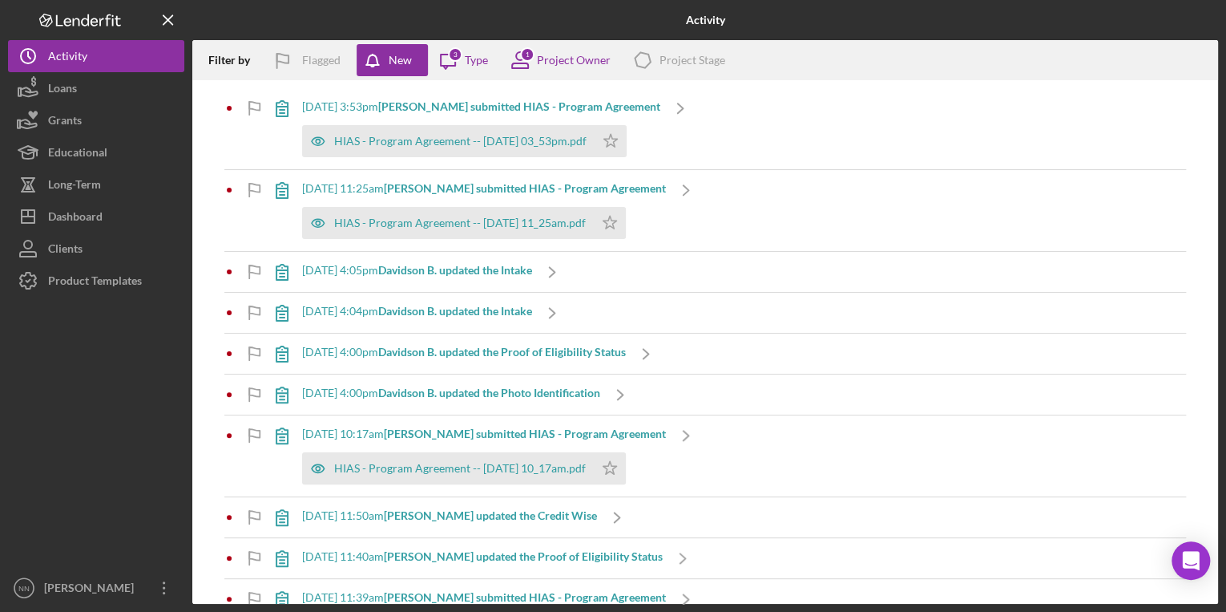
click at [324, 111] on div "[DATE] 3:53pm [PERSON_NAME] submitted HIAS - Program Agreement" at bounding box center [481, 106] width 358 height 13
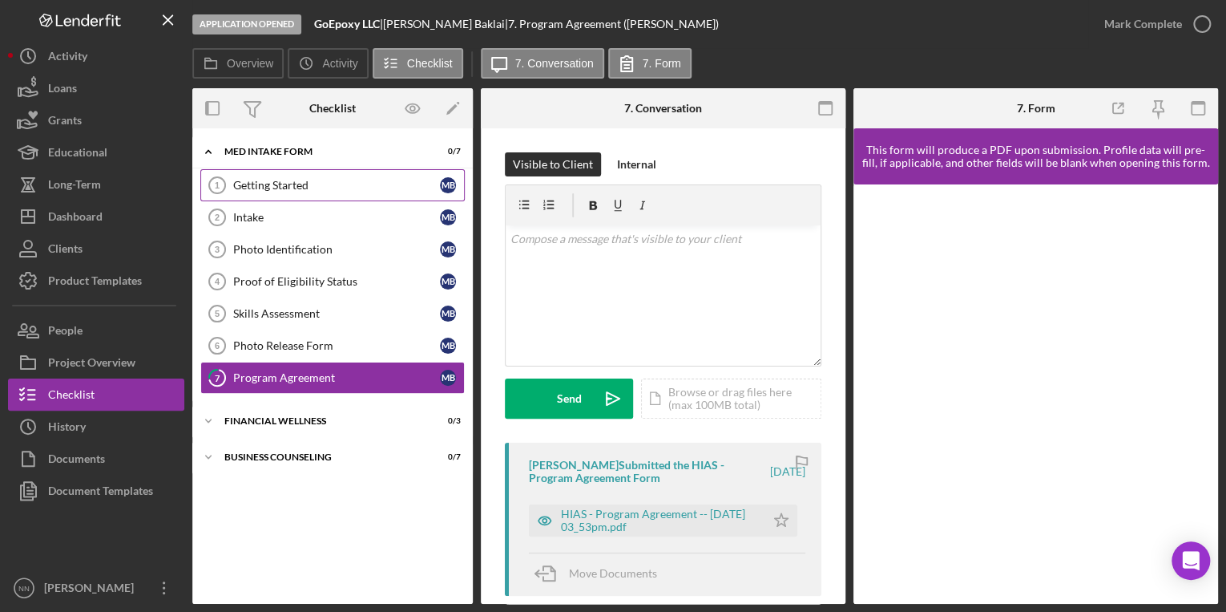
click at [416, 188] on div "Getting Started" at bounding box center [336, 185] width 207 height 13
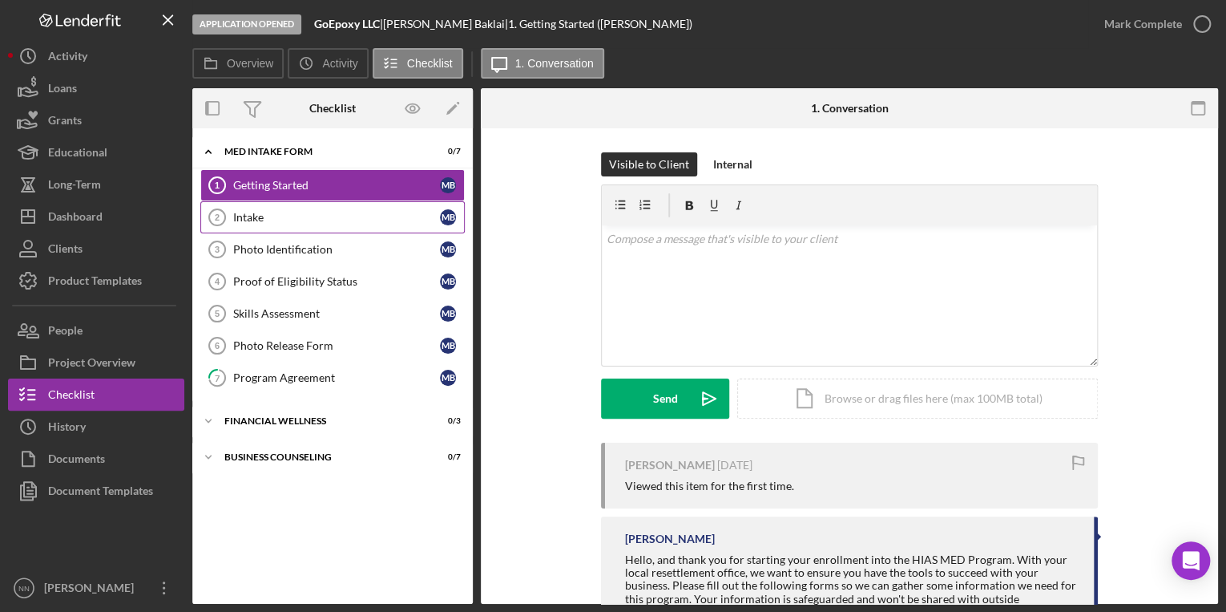
click at [397, 227] on link "Intake 2 Intake M B" at bounding box center [332, 217] width 264 height 32
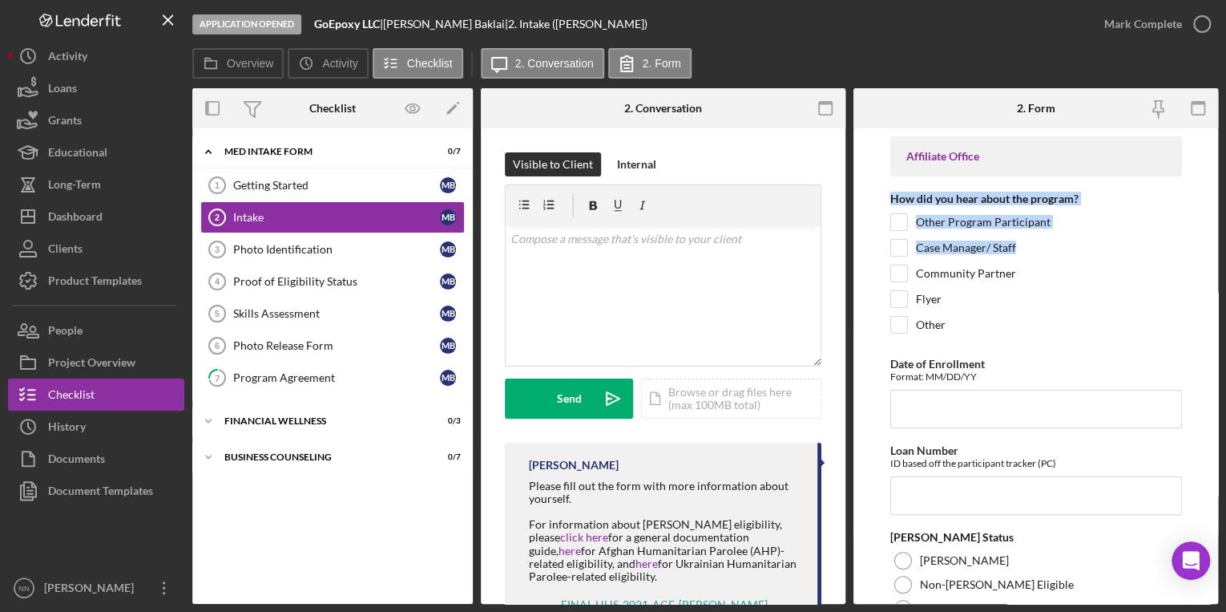
drag, startPoint x: 1205, startPoint y: 152, endPoint x: 1197, endPoint y: 248, distance: 95.7
click at [1197, 248] on form "Affiliate Office How did you hear about the program? Other Program Participant …" at bounding box center [1036, 365] width 365 height 475
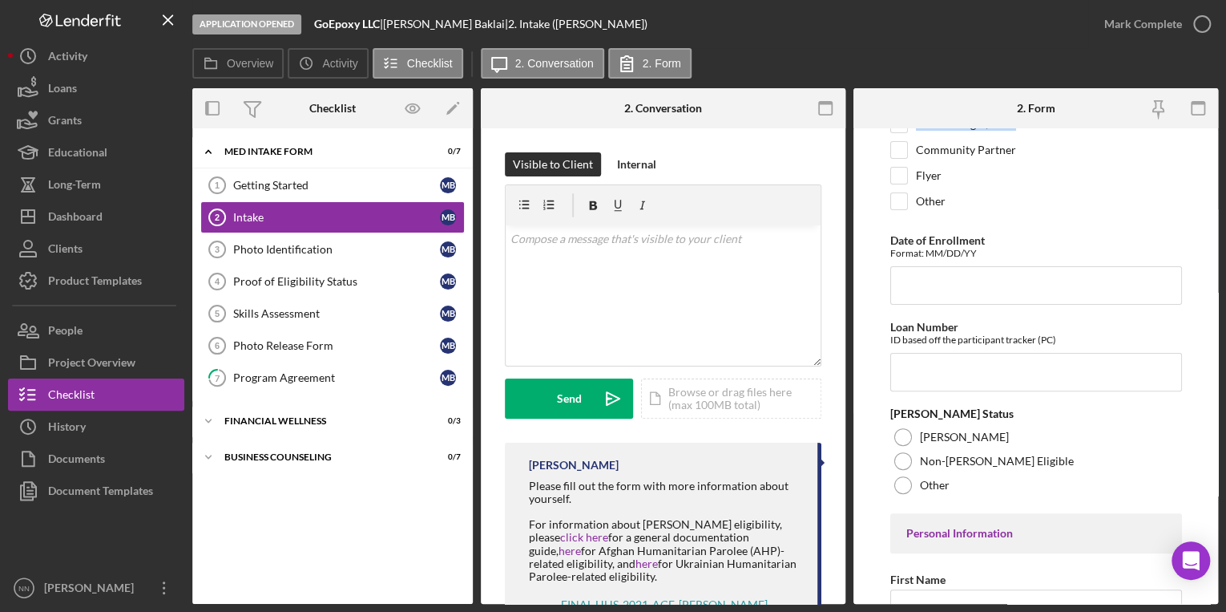
scroll to position [10, 0]
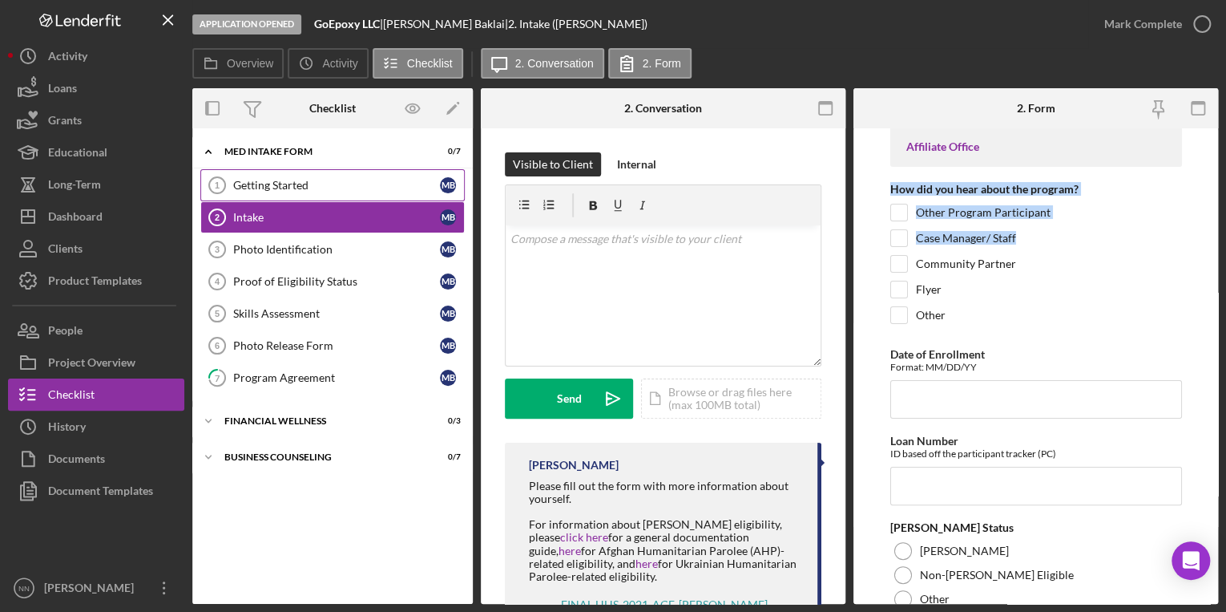
click at [382, 179] on div "Getting Started" at bounding box center [336, 185] width 207 height 13
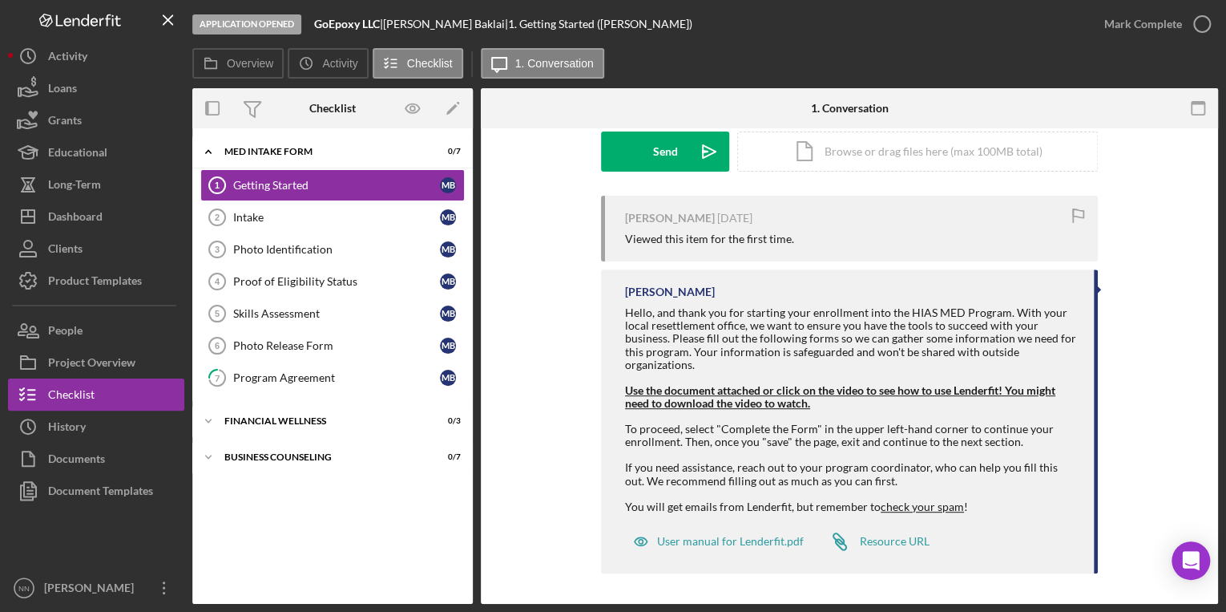
scroll to position [75, 0]
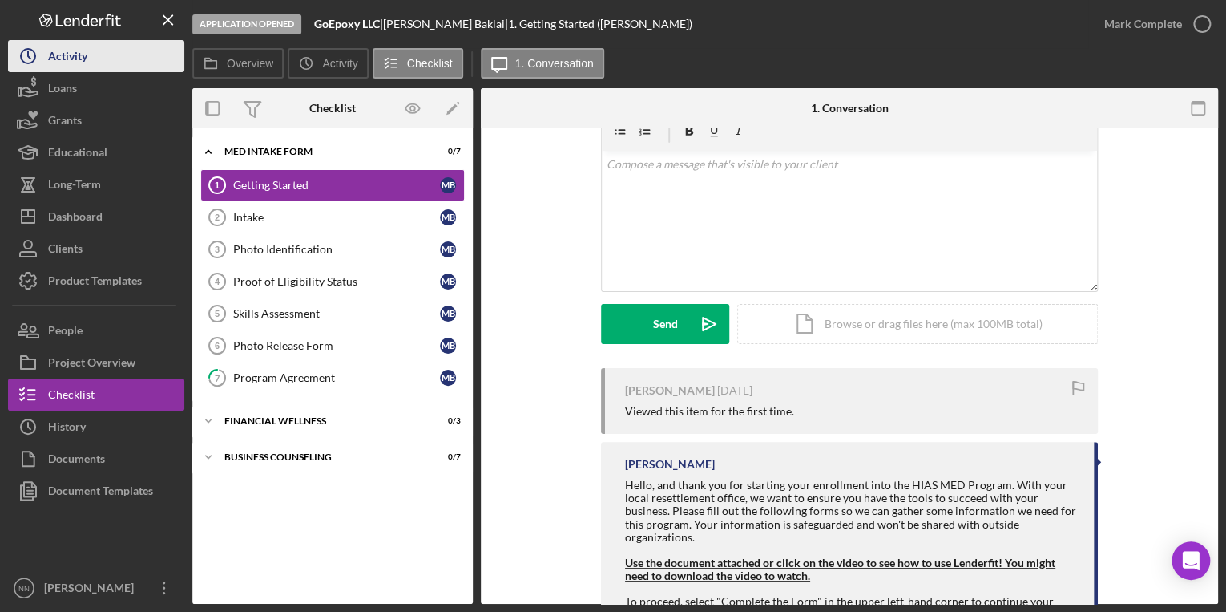
click at [149, 67] on button "Icon/History Activity" at bounding box center [96, 56] width 176 height 32
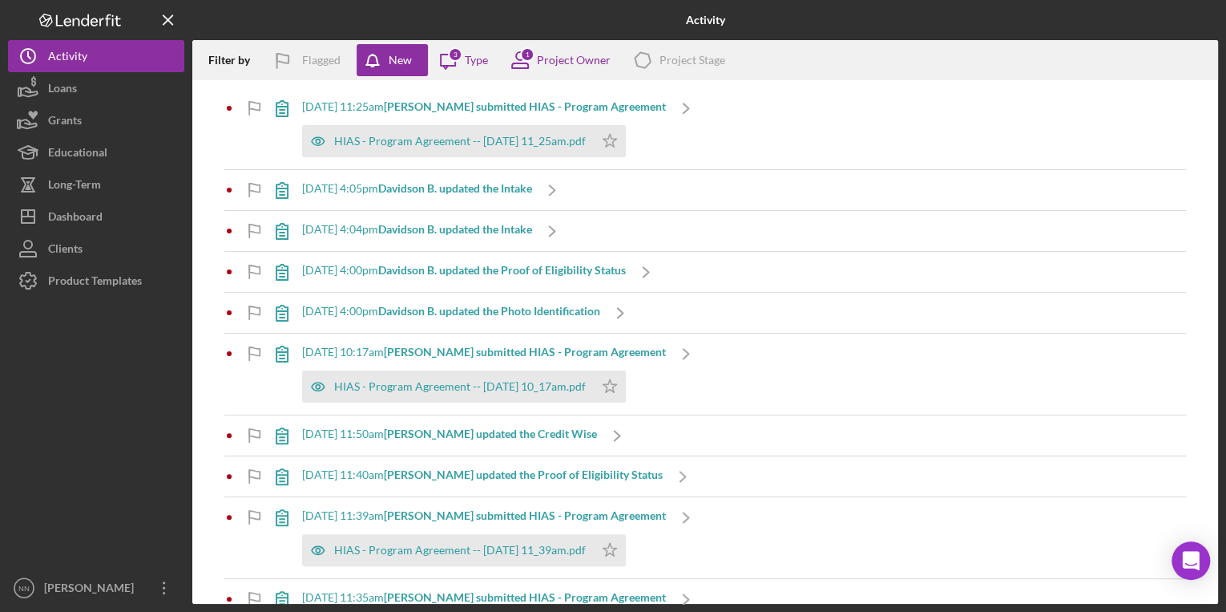
click at [431, 195] on div "[DATE] 4:05pm Davidson B. updated the Intake" at bounding box center [417, 190] width 230 height 40
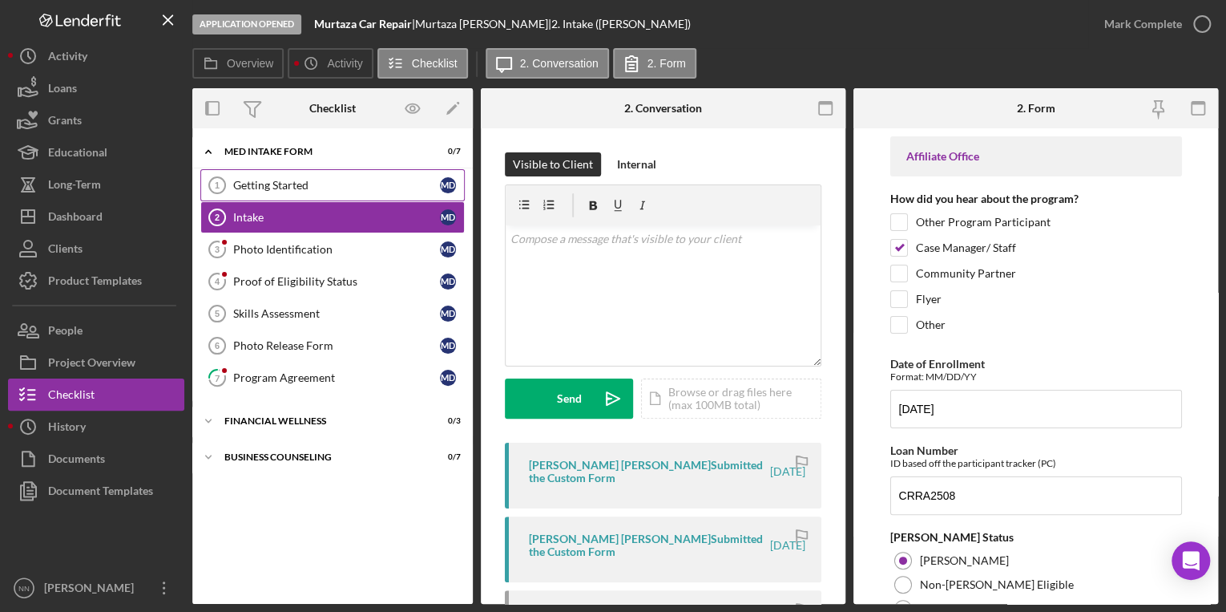
click at [410, 172] on link "Getting Started 1 Getting Started M D" at bounding box center [332, 185] width 264 height 32
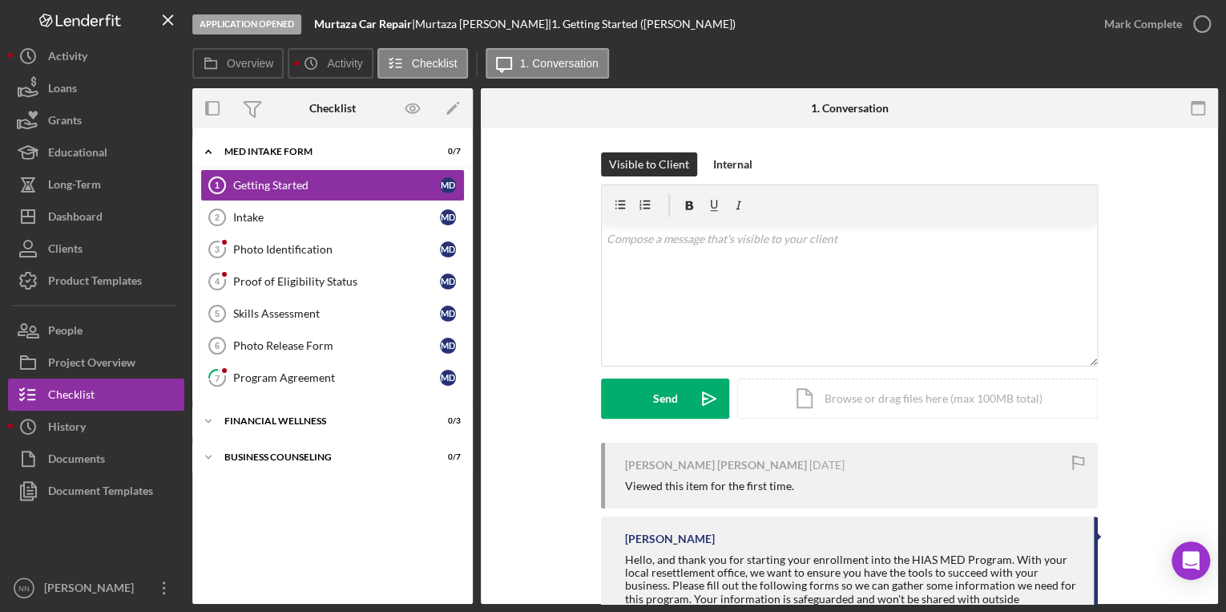
click at [75, 27] on div "Logo-Reversed Created with Sketch. Icon/Menu Close" at bounding box center [96, 20] width 176 height 40
